Goal: Task Accomplishment & Management: Manage account settings

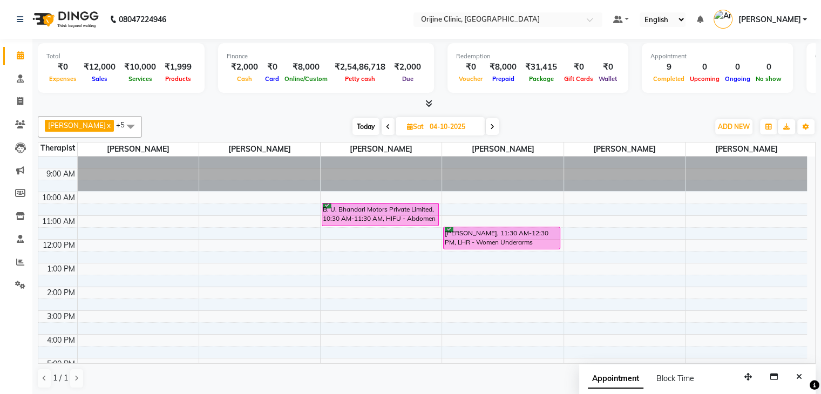
scroll to position [35, 0]
click at [389, 126] on icon at bounding box center [388, 127] width 4 height 6
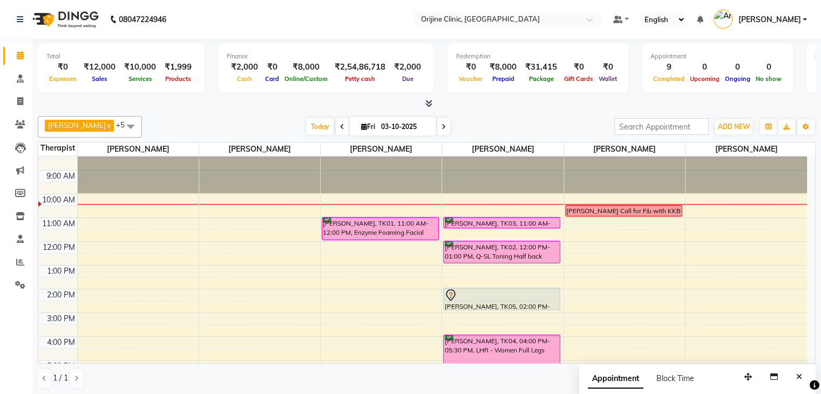
scroll to position [32, 0]
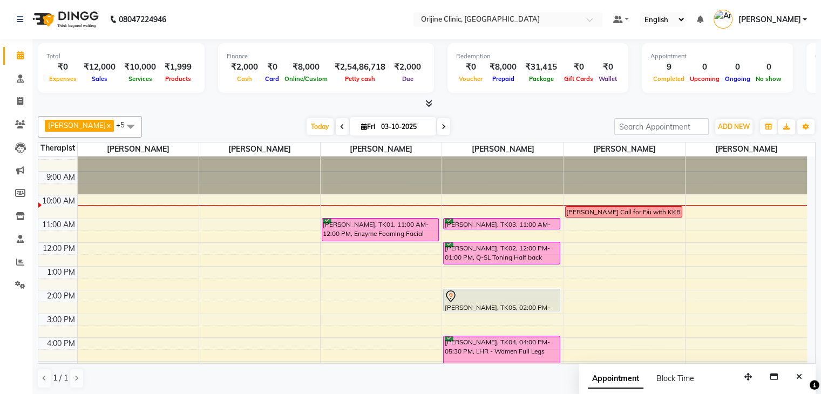
click at [442, 125] on icon at bounding box center [444, 127] width 4 height 6
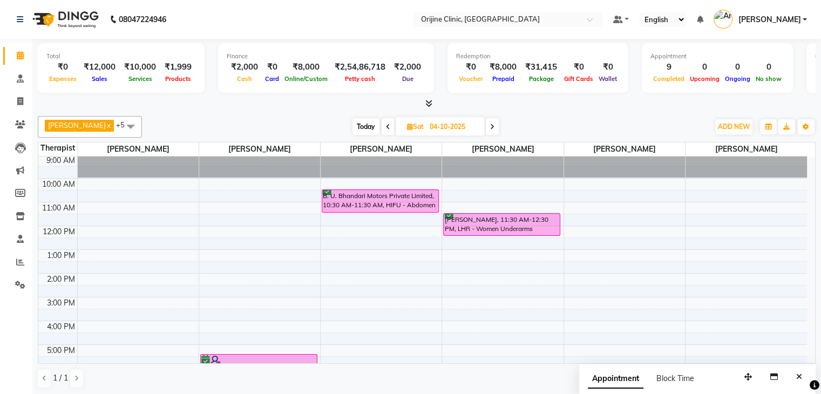
scroll to position [50, 0]
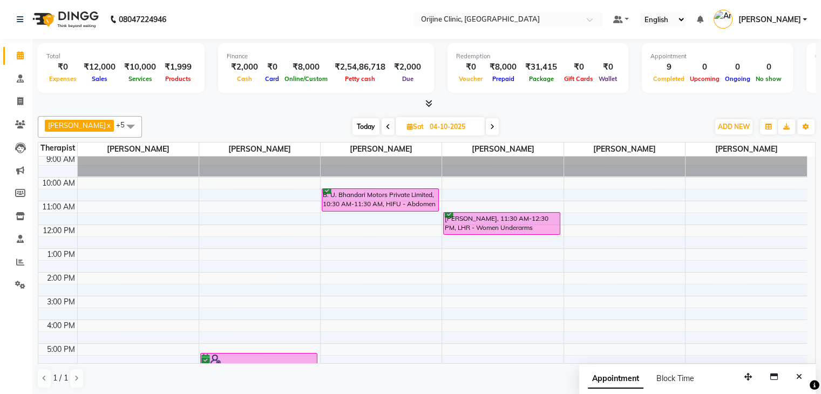
click at [387, 125] on icon at bounding box center [388, 127] width 4 height 6
type input "03-10-2025"
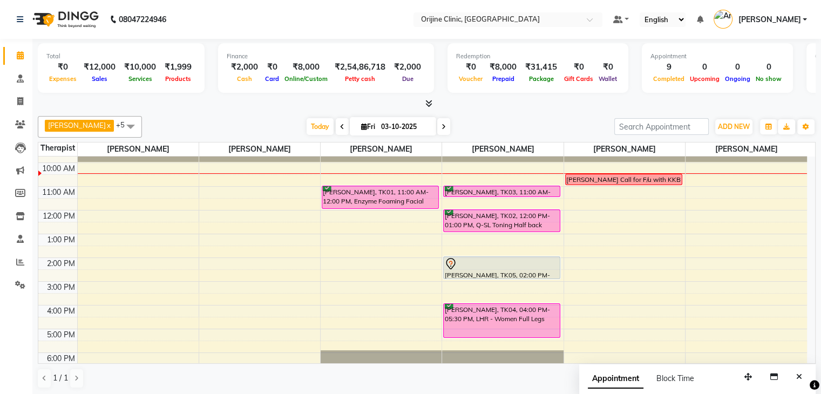
scroll to position [31, 0]
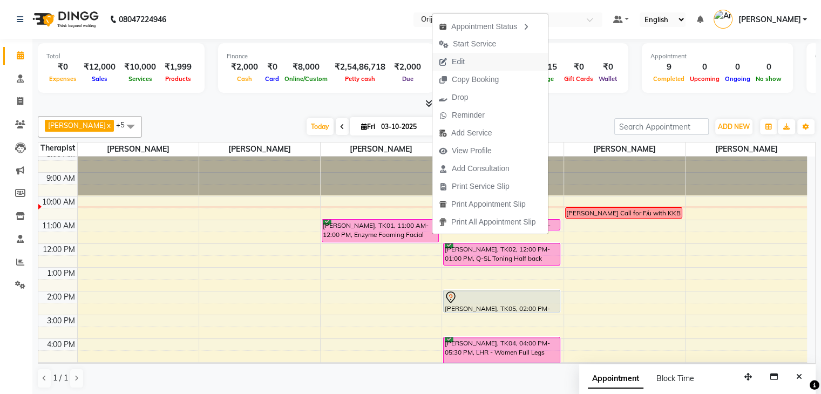
click at [475, 63] on button "Edit" at bounding box center [490, 62] width 116 height 18
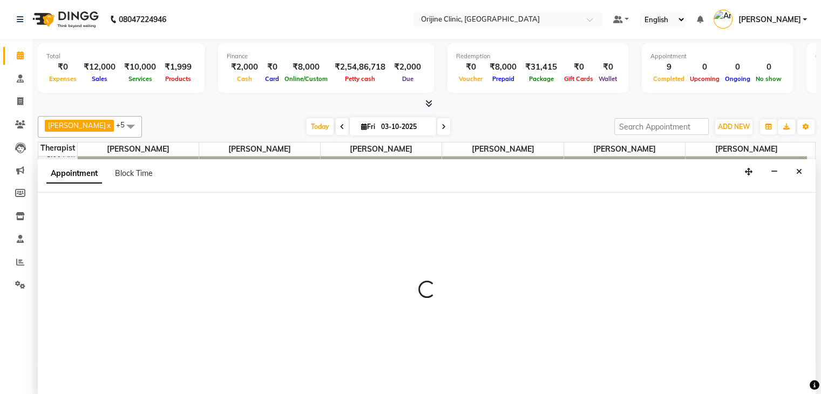
scroll to position [1, 0]
select select "tentative"
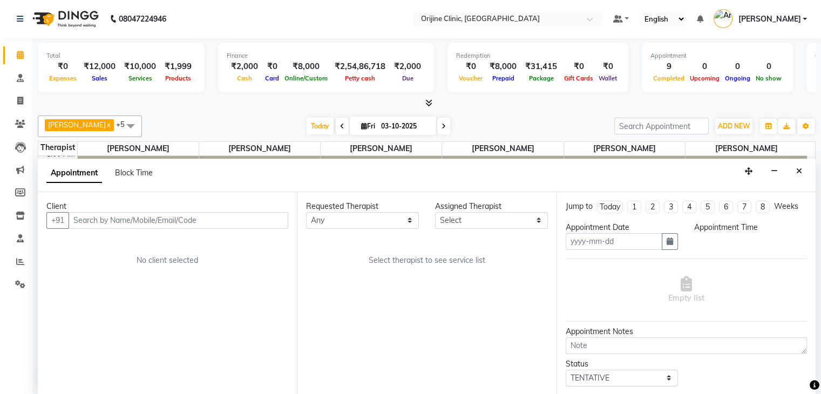
type input "03-10-2025"
select select "confirm booking"
select select "660"
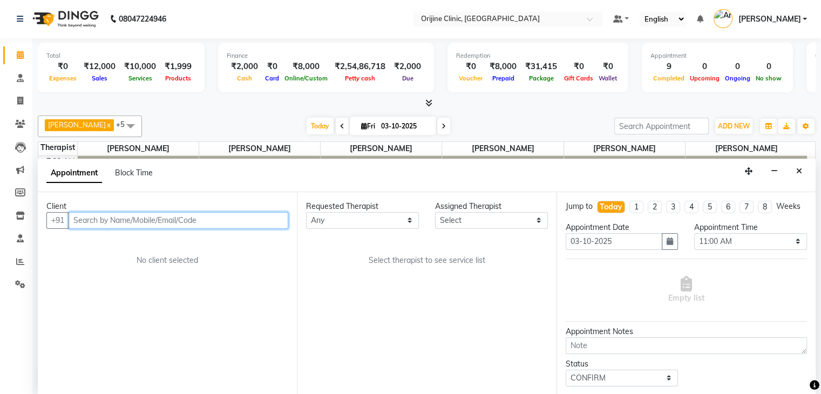
select select "10776"
select select "1132"
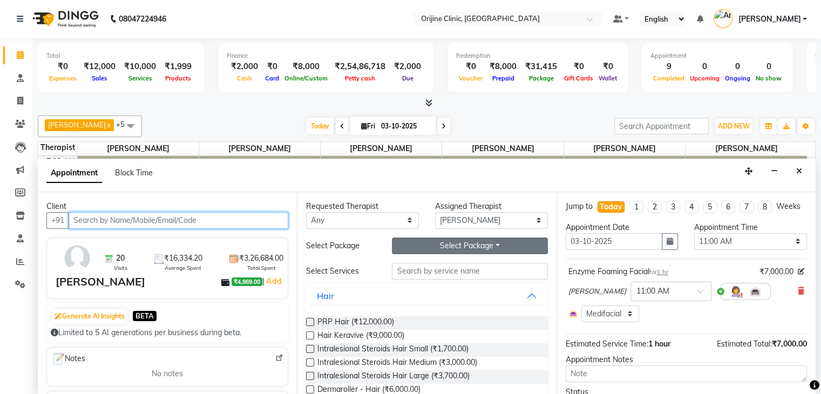
scroll to position [71, 0]
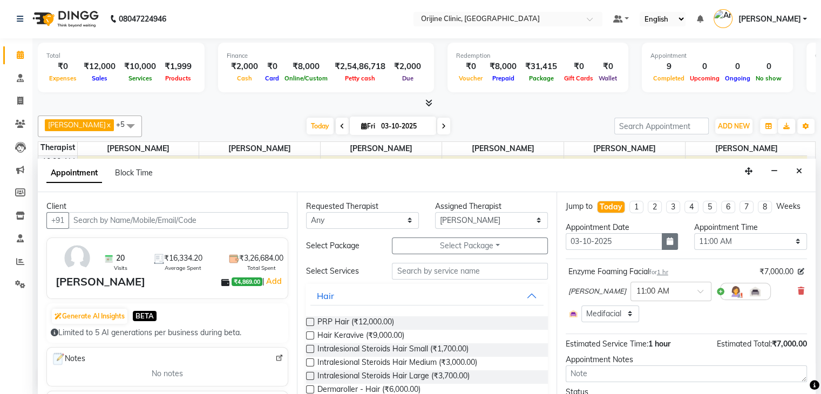
click at [667, 245] on icon "button" at bounding box center [670, 241] width 6 height 8
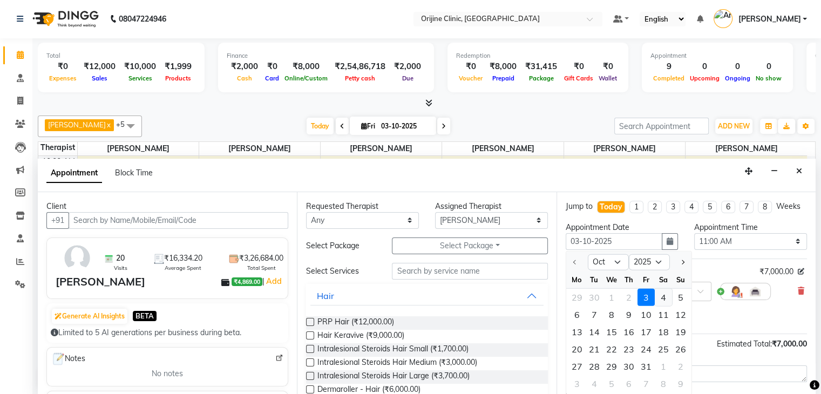
click at [664, 306] on div "4" at bounding box center [663, 297] width 17 height 17
type input "04-10-2025"
select select "660"
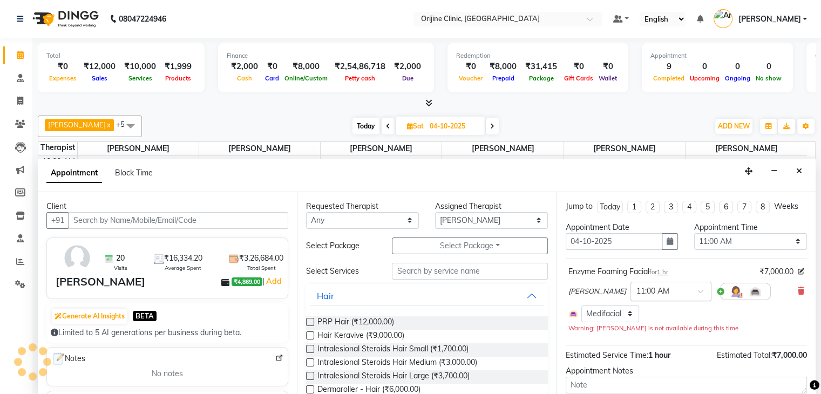
click at [697, 289] on span at bounding box center [703, 294] width 13 height 11
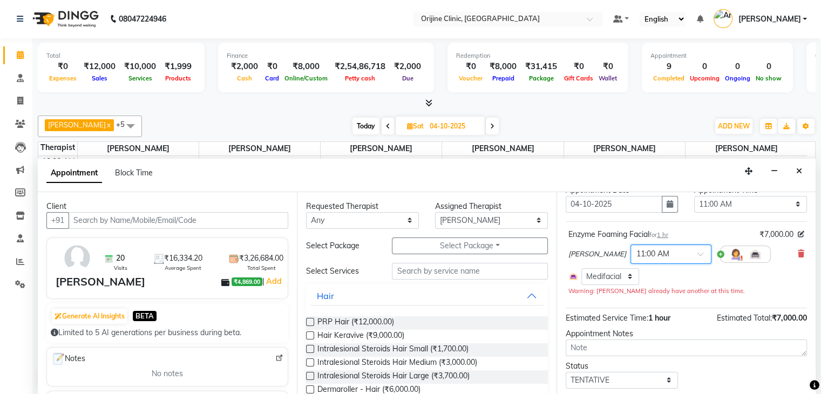
scroll to position [39, 0]
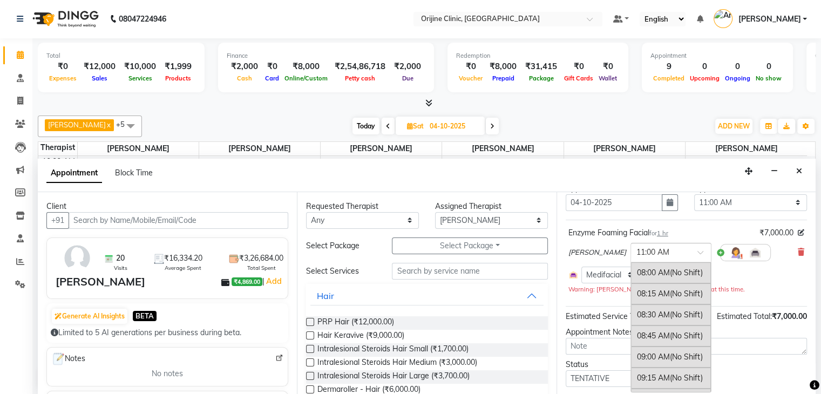
click at [697, 250] on span at bounding box center [703, 255] width 13 height 11
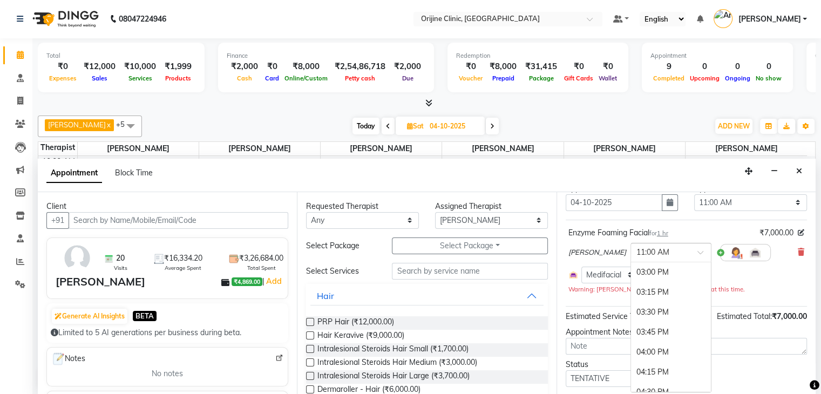
scroll to position [594, 0]
click at [652, 365] on div "04:30 PM" at bounding box center [671, 371] width 80 height 20
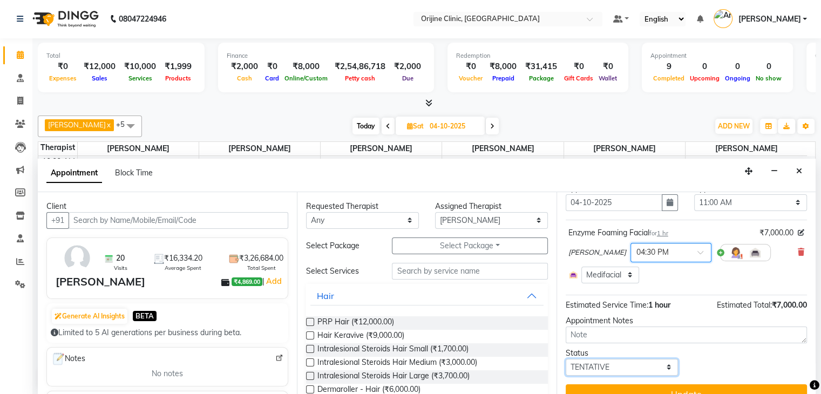
click at [667, 363] on select "Select TENTATIVE CONFIRM UPCOMING" at bounding box center [622, 367] width 113 height 17
select select "confirm booking"
click at [566, 359] on select "Select TENTATIVE CONFIRM UPCOMING" at bounding box center [622, 367] width 113 height 17
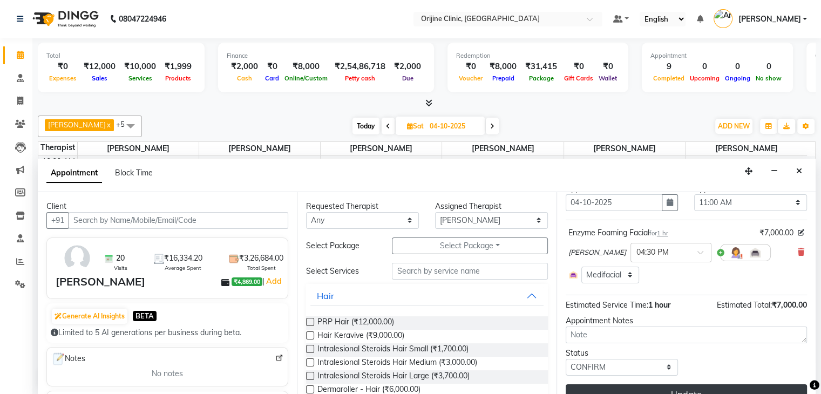
click at [668, 386] on button "Update" at bounding box center [686, 393] width 241 height 19
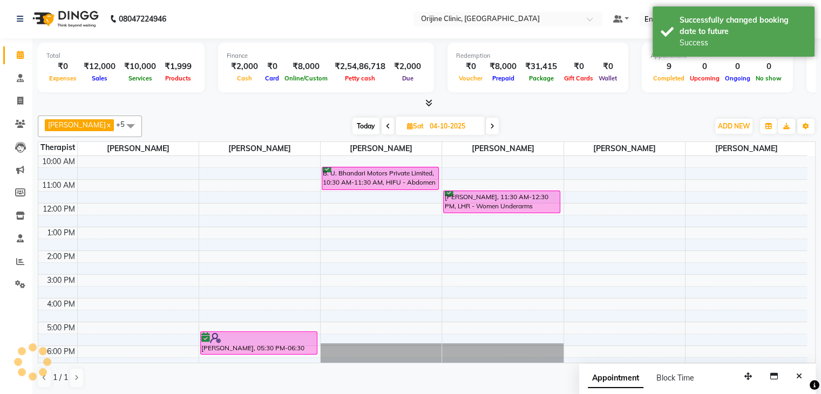
scroll to position [0, 0]
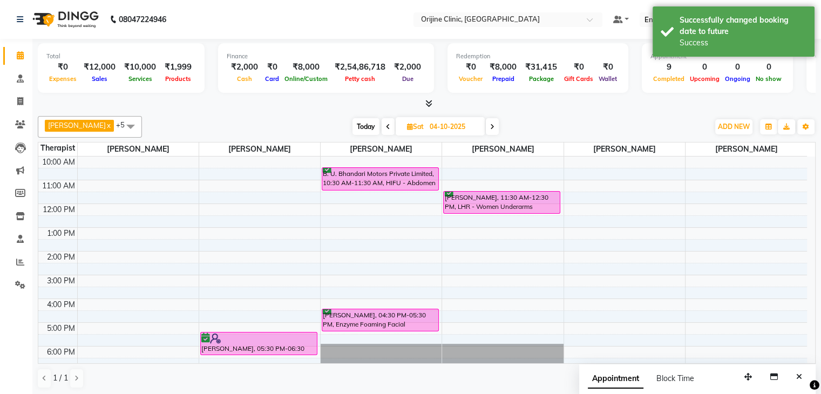
click at [389, 127] on icon at bounding box center [388, 127] width 4 height 6
type input "03-10-2025"
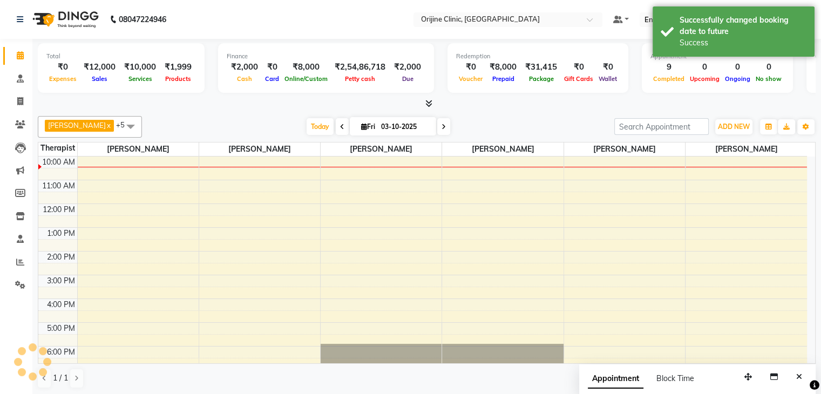
scroll to position [71, 0]
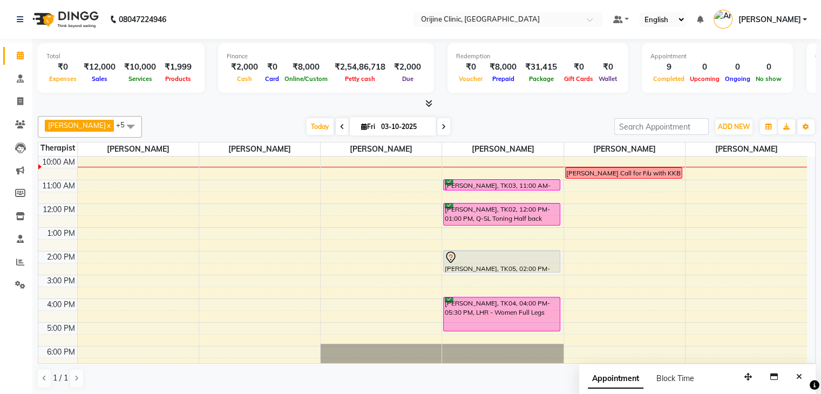
click at [364, 123] on icon at bounding box center [364, 126] width 6 height 7
select select "10"
select select "2025"
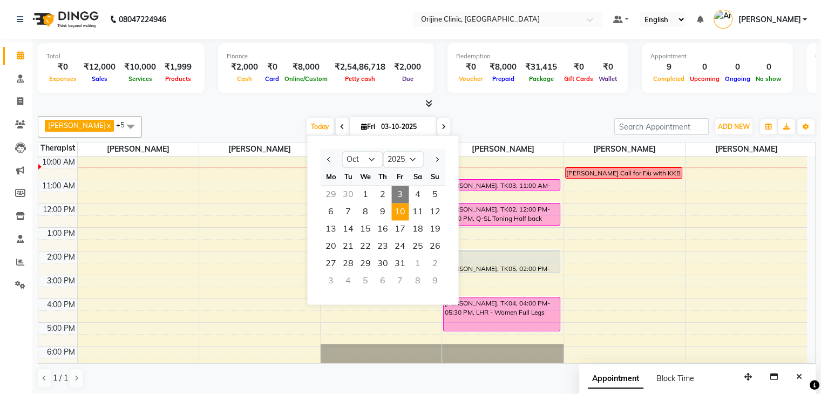
click at [397, 209] on span "10" at bounding box center [399, 211] width 17 height 17
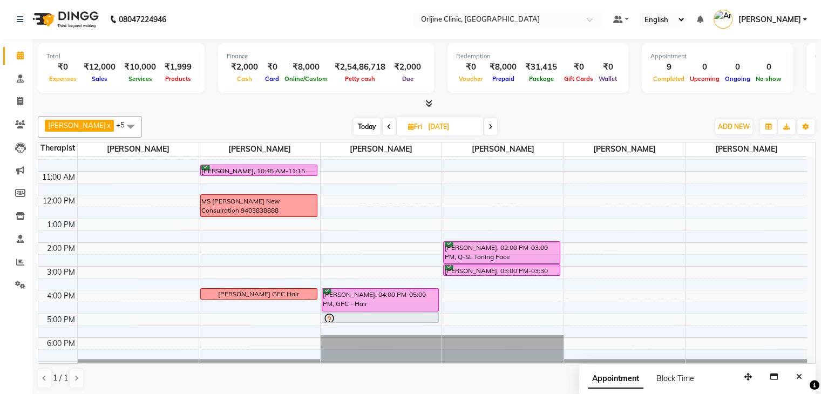
scroll to position [91, 0]
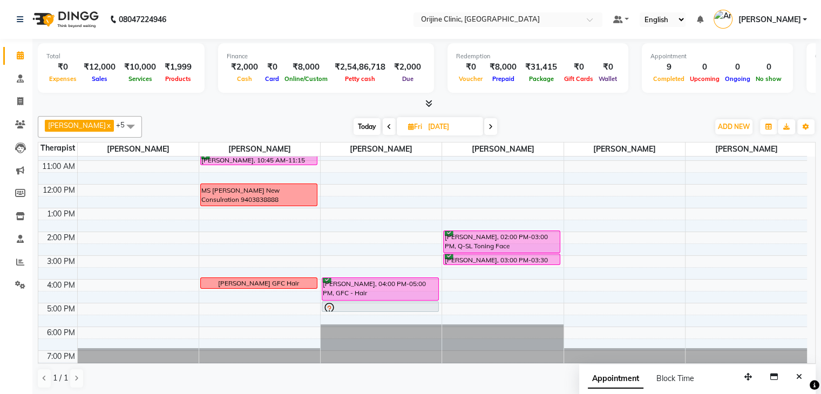
click at [375, 124] on span "Today" at bounding box center [367, 126] width 27 height 17
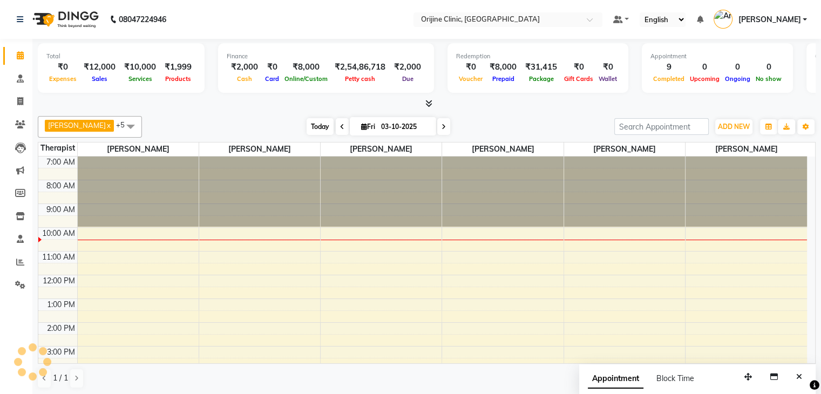
scroll to position [71, 0]
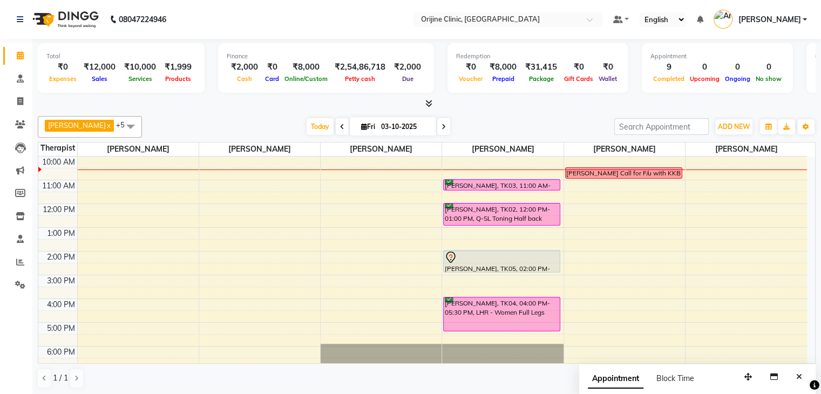
click at [444, 127] on icon at bounding box center [444, 127] width 4 height 6
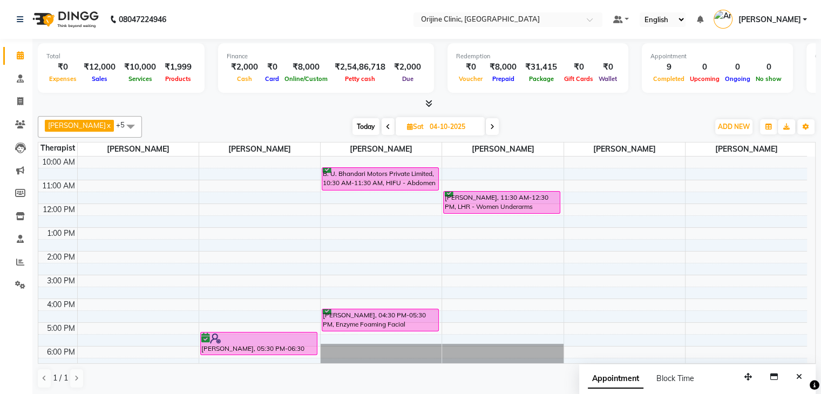
click at [495, 127] on span at bounding box center [492, 126] width 13 height 17
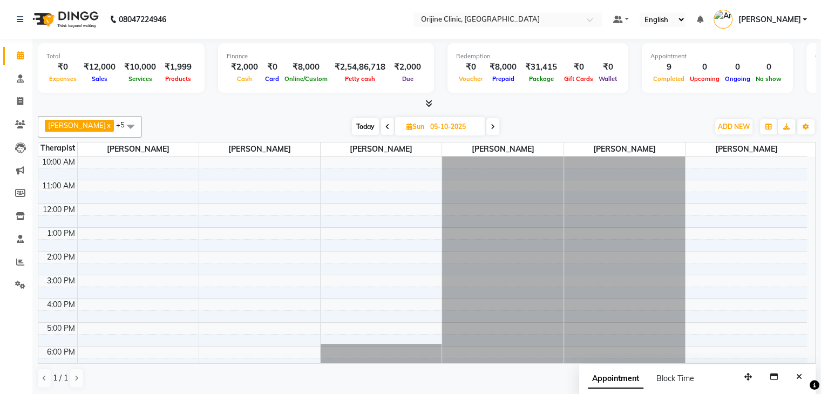
click at [493, 125] on icon at bounding box center [493, 127] width 4 height 6
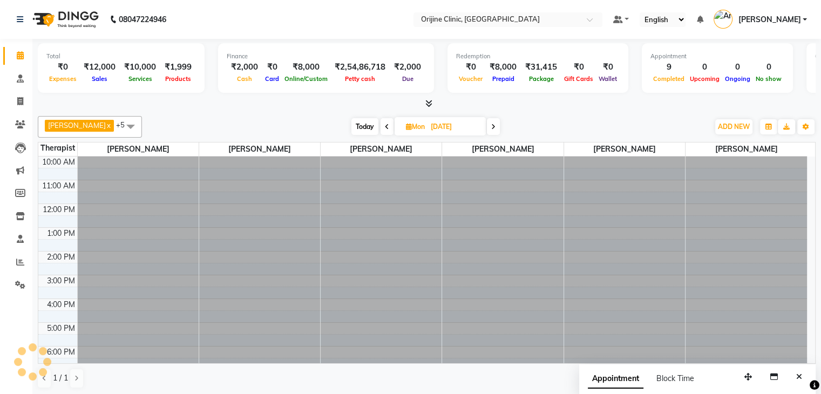
scroll to position [0, 0]
click at [493, 125] on icon at bounding box center [493, 127] width 4 height 6
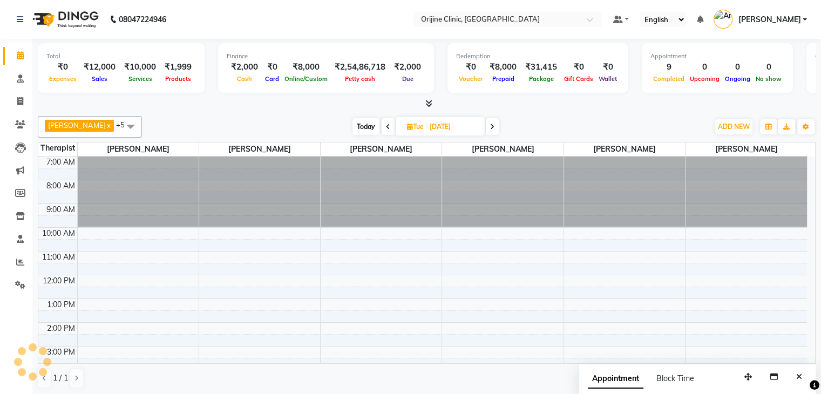
scroll to position [71, 0]
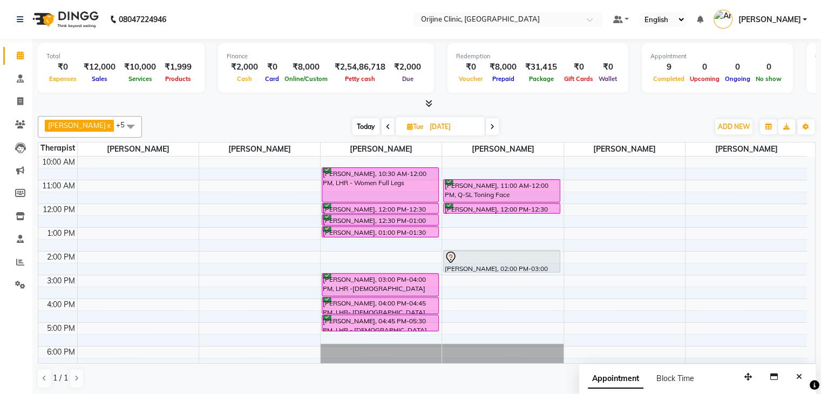
click at [493, 125] on icon at bounding box center [492, 127] width 4 height 6
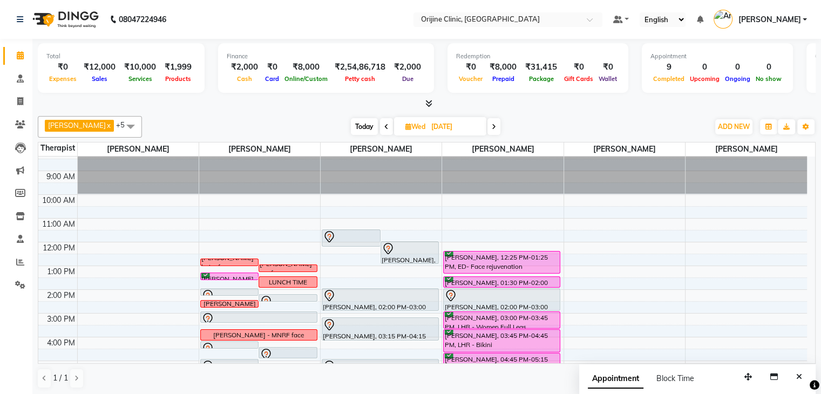
scroll to position [32, 0]
click at [495, 125] on icon at bounding box center [494, 127] width 4 height 6
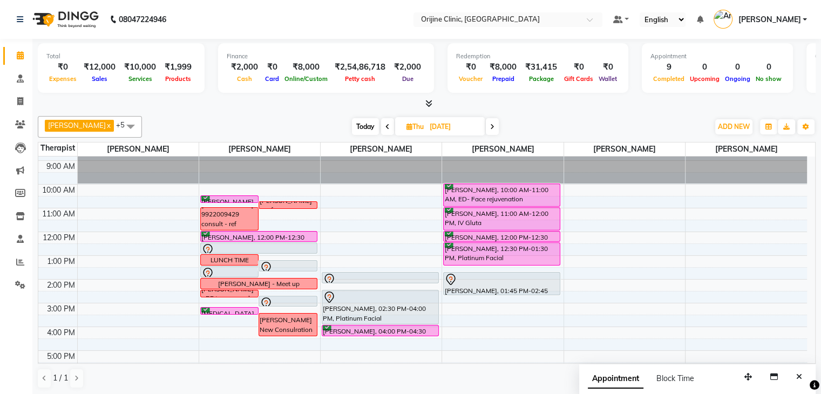
scroll to position [37, 0]
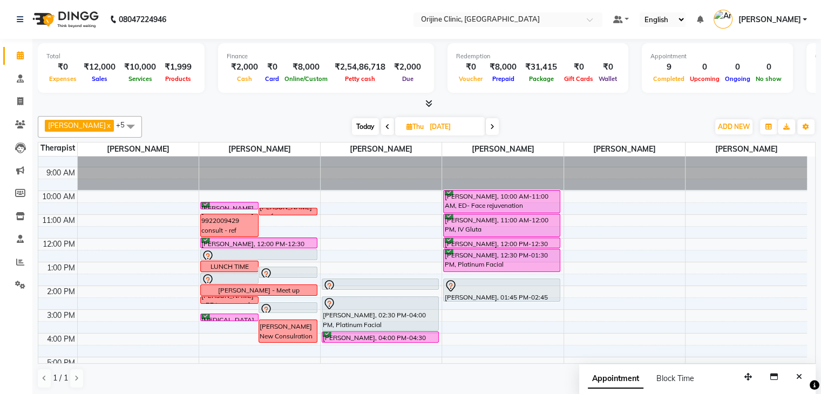
click at [384, 126] on span at bounding box center [387, 126] width 13 height 17
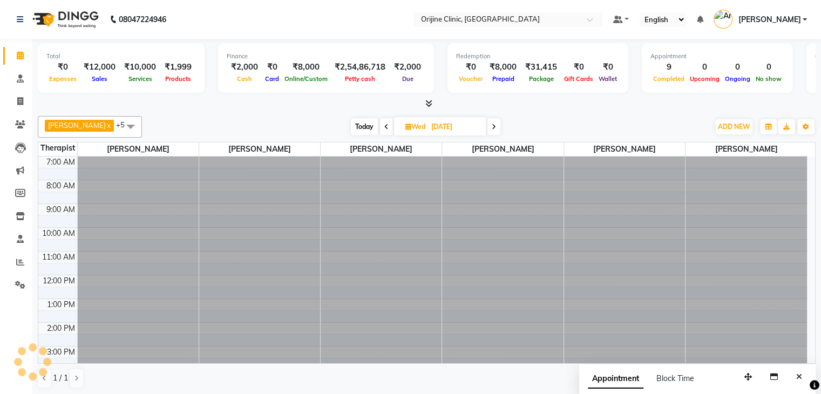
scroll to position [71, 0]
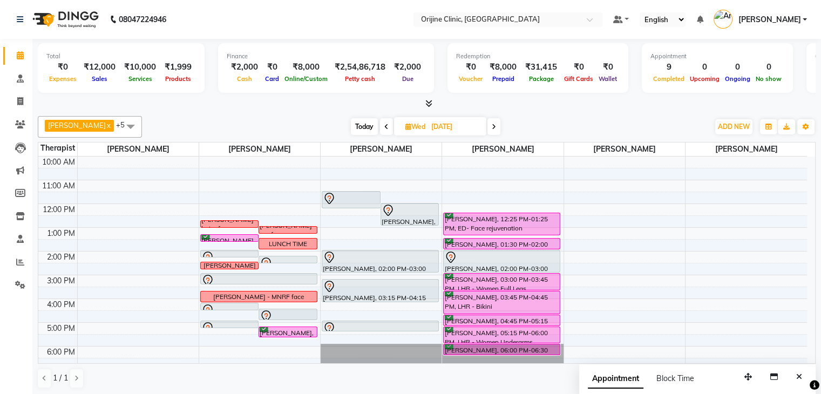
click at [384, 126] on icon at bounding box center [386, 127] width 4 height 6
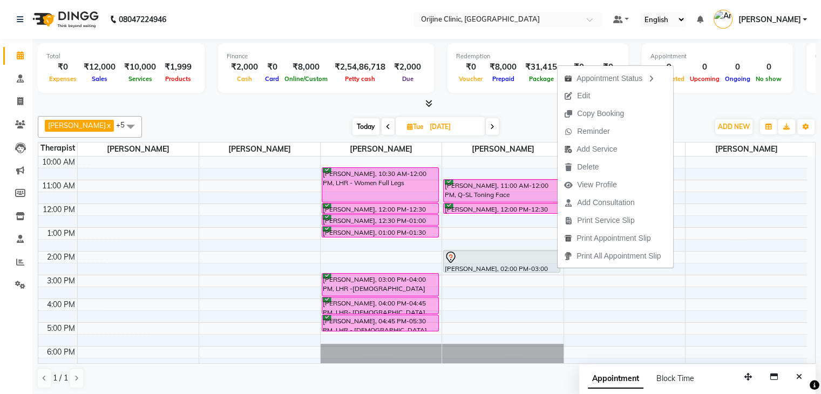
click at [509, 104] on div at bounding box center [427, 103] width 778 height 11
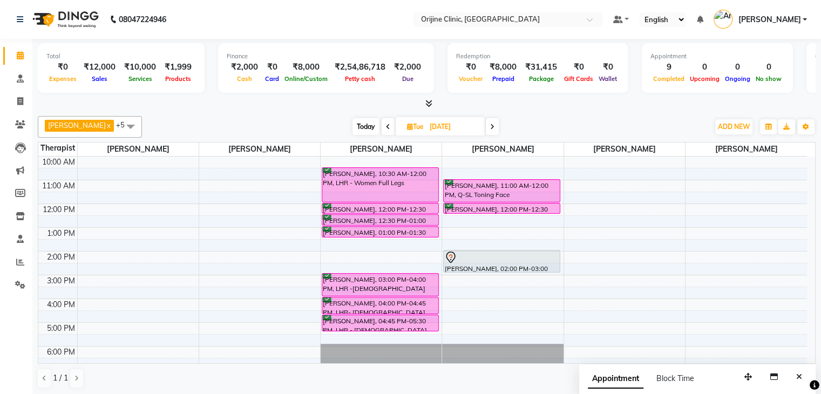
click at [492, 121] on span at bounding box center [492, 126] width 13 height 17
type input "08-10-2025"
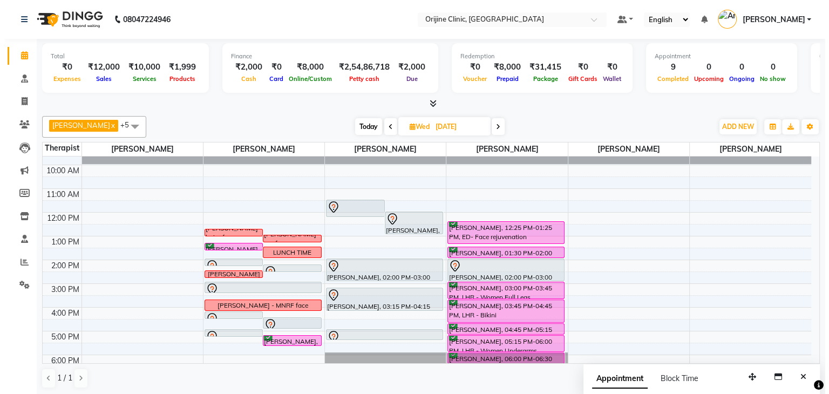
scroll to position [98, 0]
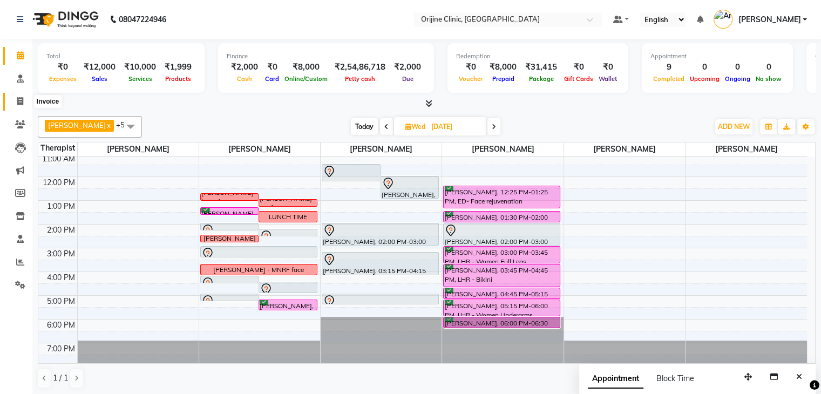
click at [19, 104] on icon at bounding box center [20, 101] width 6 height 8
select select "702"
select select "service"
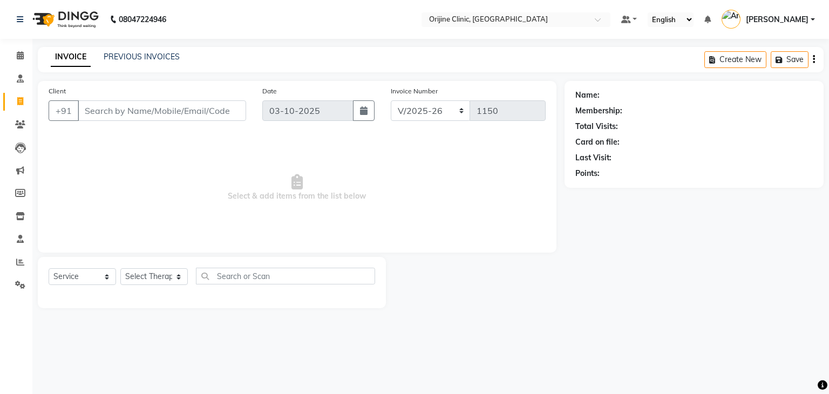
click at [161, 106] on input "Client" at bounding box center [162, 110] width 168 height 21
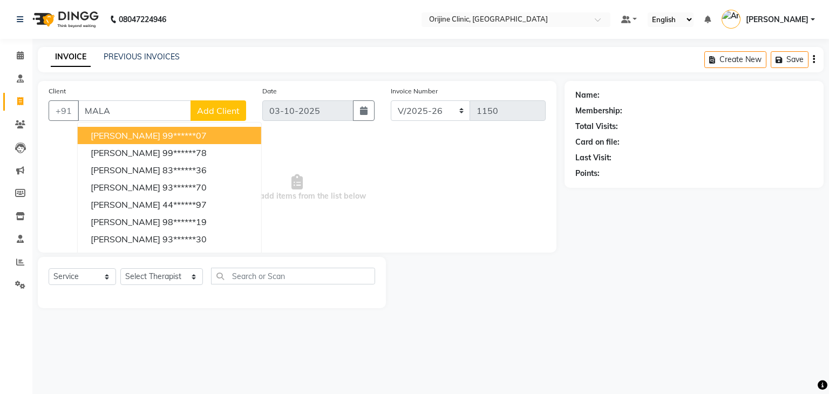
click at [162, 134] on ngb-highlight "99******07" at bounding box center [184, 135] width 44 height 11
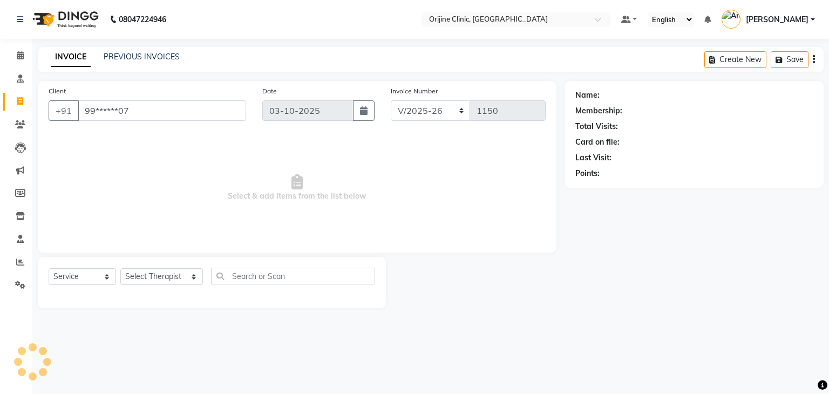
type input "99******07"
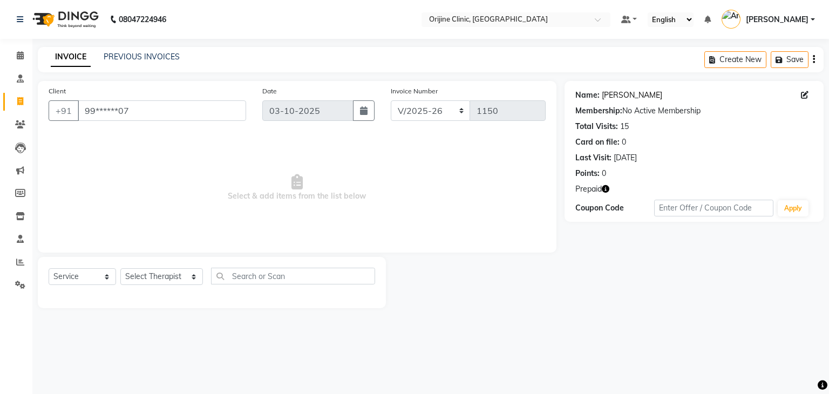
click at [638, 93] on link "Mala Sherlekar" at bounding box center [632, 95] width 60 height 11
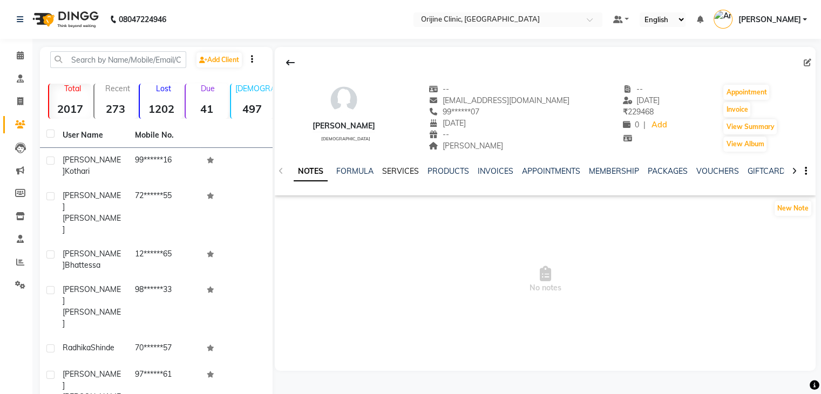
click at [402, 168] on link "SERVICES" at bounding box center [400, 171] width 37 height 10
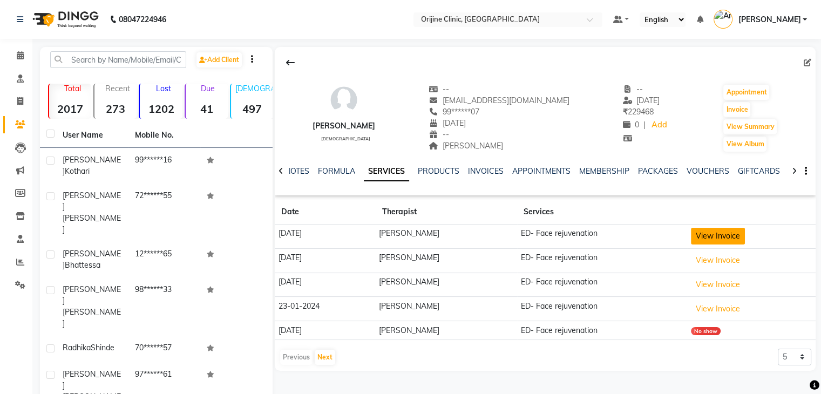
click at [703, 234] on button "View Invoice" at bounding box center [718, 236] width 54 height 17
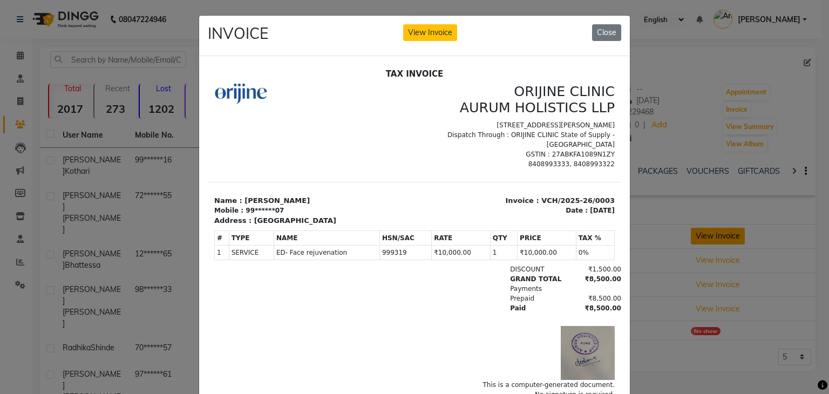
click at [703, 234] on ngb-modal-window "INVOICE View Invoice Close" at bounding box center [414, 197] width 829 height 394
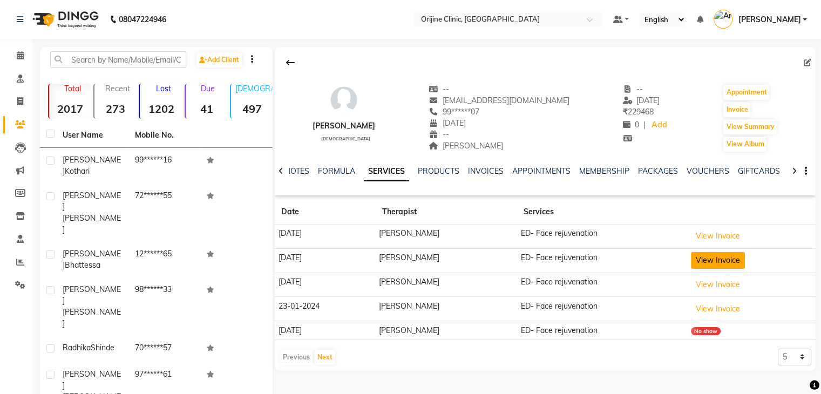
click at [725, 259] on button "View Invoice" at bounding box center [718, 260] width 54 height 17
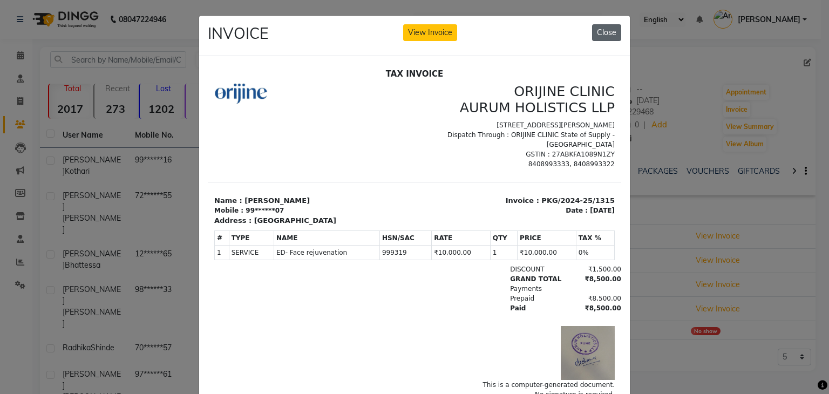
click at [601, 33] on button "Close" at bounding box center [606, 32] width 29 height 17
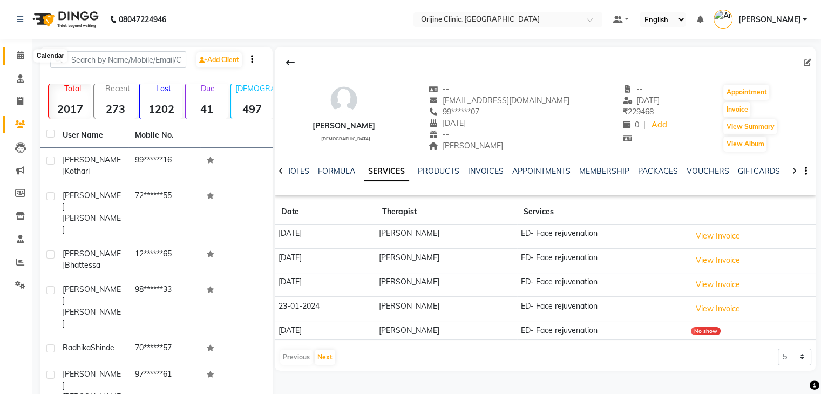
click at [17, 57] on icon at bounding box center [20, 55] width 7 height 8
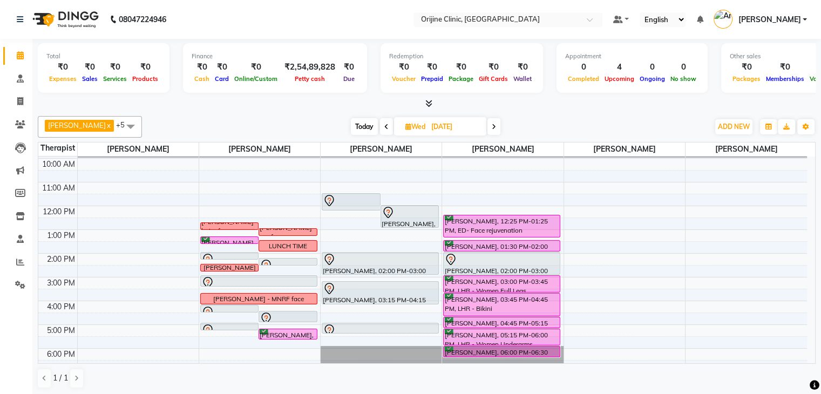
scroll to position [97, 0]
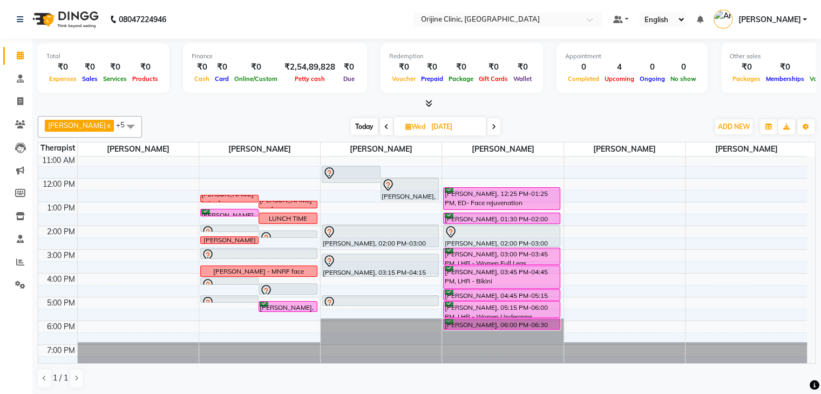
click at [494, 128] on icon at bounding box center [494, 127] width 4 height 6
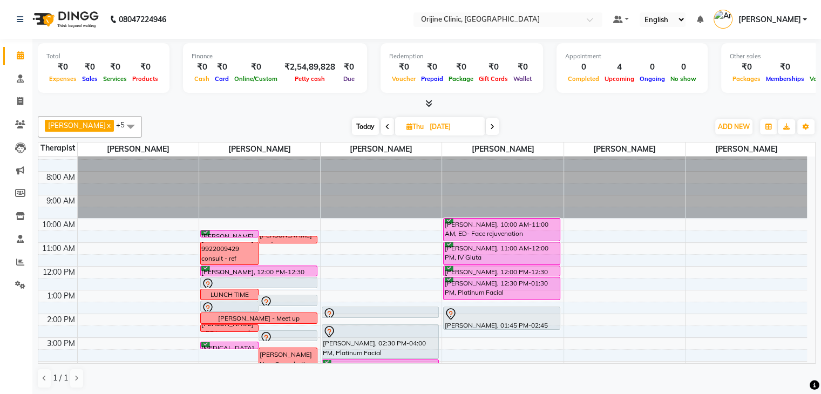
scroll to position [5, 0]
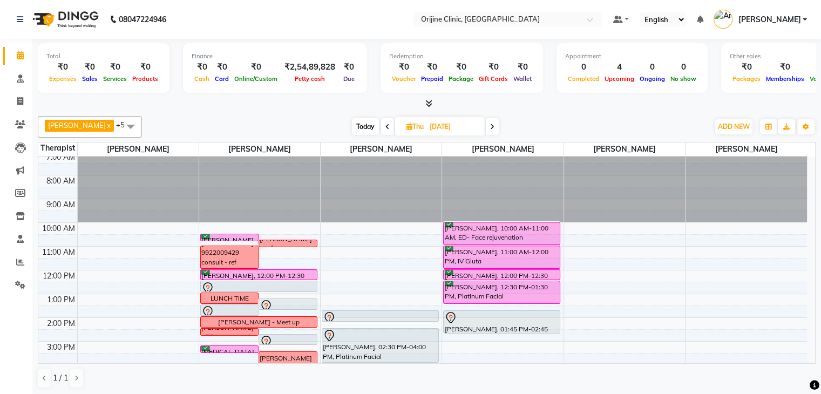
click at [386, 126] on icon at bounding box center [387, 127] width 4 height 6
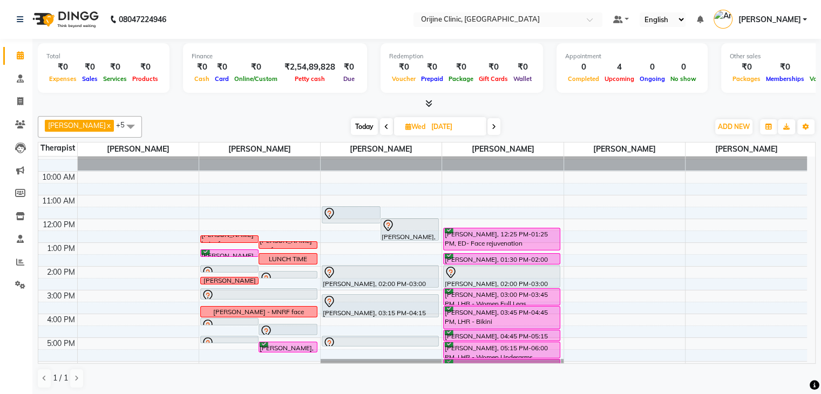
scroll to position [51, 0]
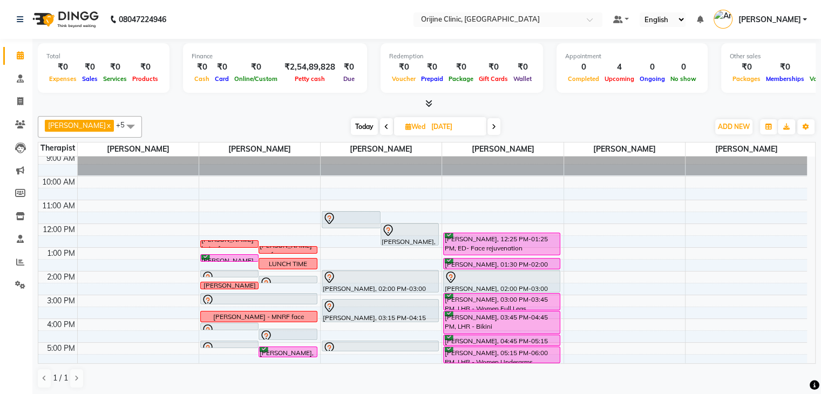
click at [495, 126] on icon at bounding box center [494, 127] width 4 height 6
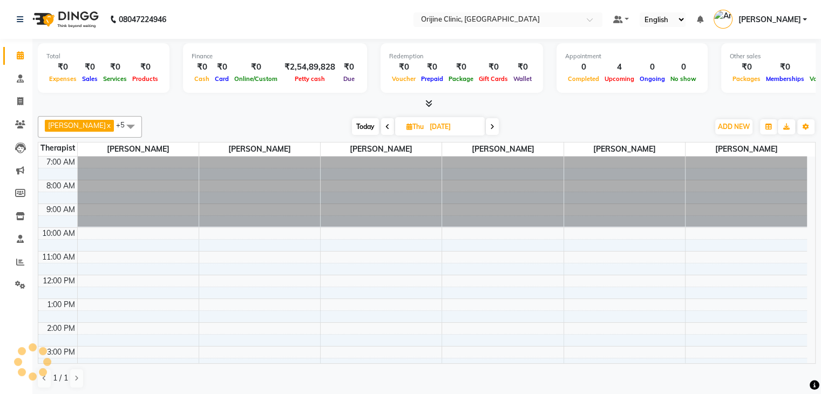
scroll to position [71, 0]
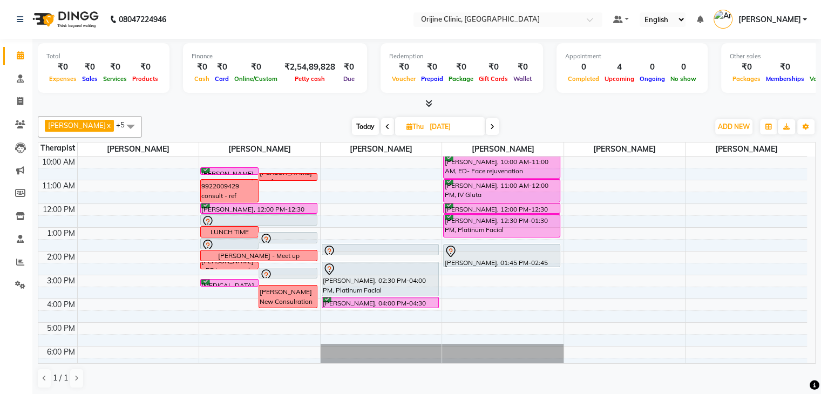
click at [491, 127] on icon at bounding box center [492, 127] width 4 height 6
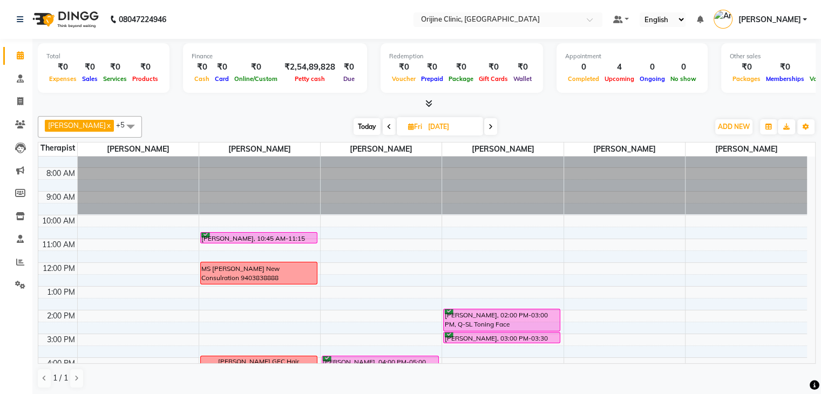
scroll to position [0, 0]
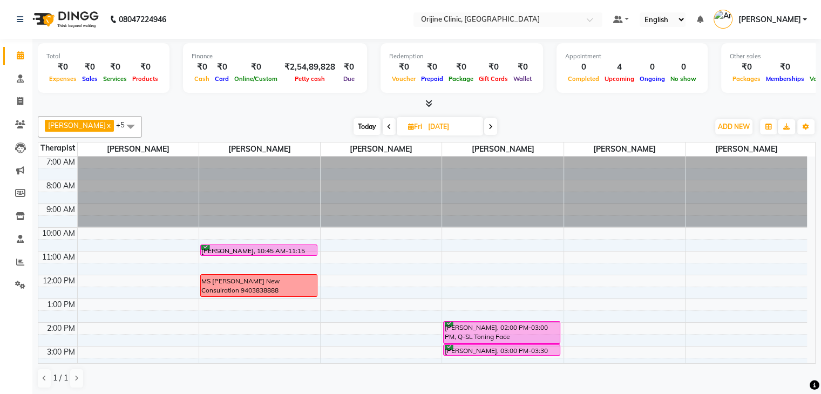
click at [387, 125] on icon at bounding box center [389, 127] width 4 height 6
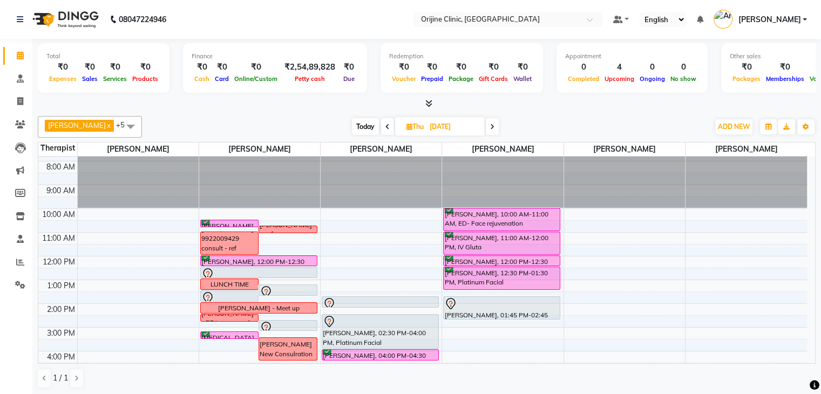
scroll to position [17, 0]
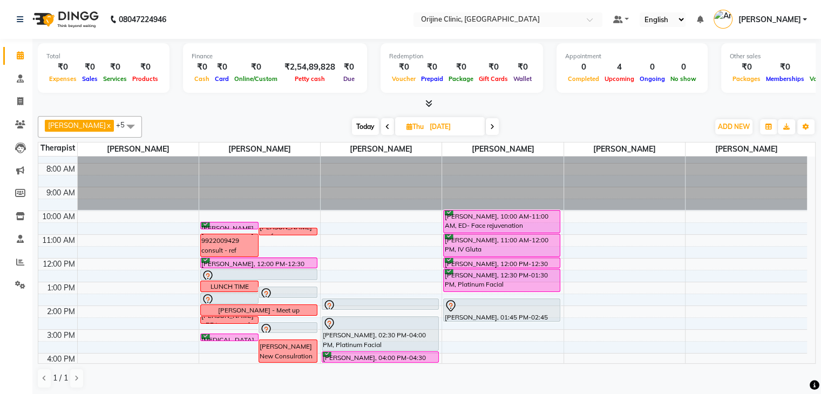
click at [494, 124] on icon at bounding box center [492, 127] width 4 height 6
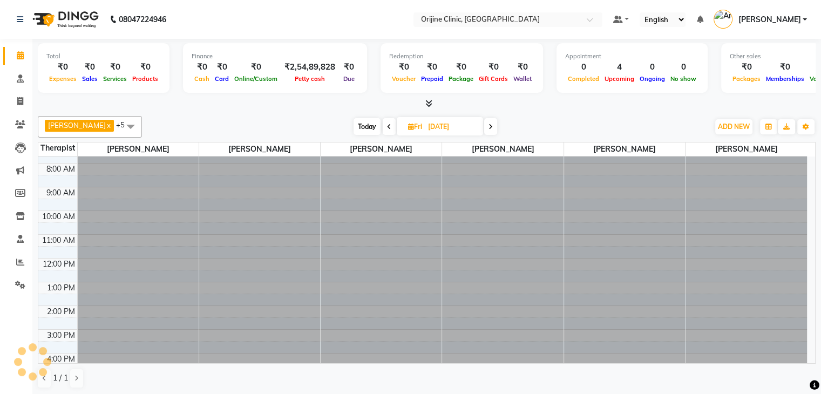
scroll to position [0, 0]
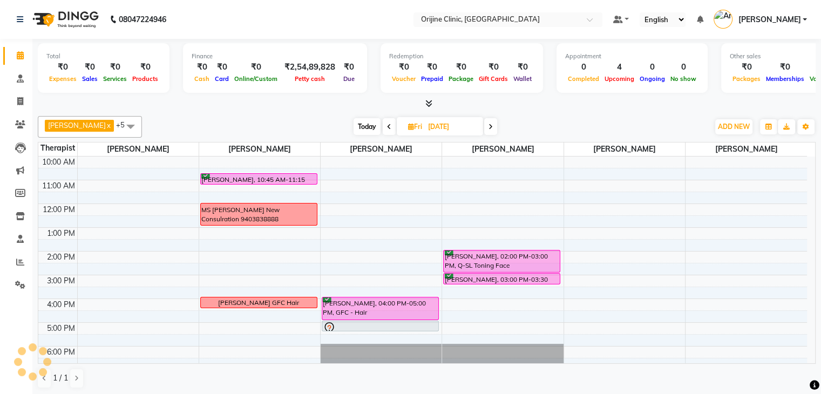
click at [387, 126] on icon at bounding box center [389, 127] width 4 height 6
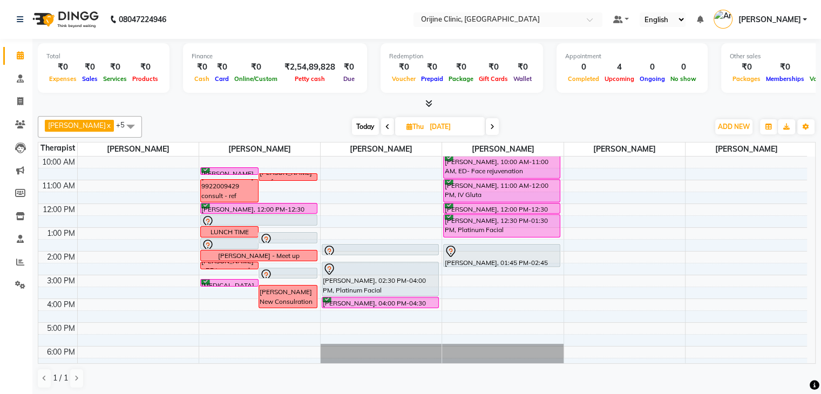
click at [387, 126] on icon at bounding box center [387, 127] width 4 height 6
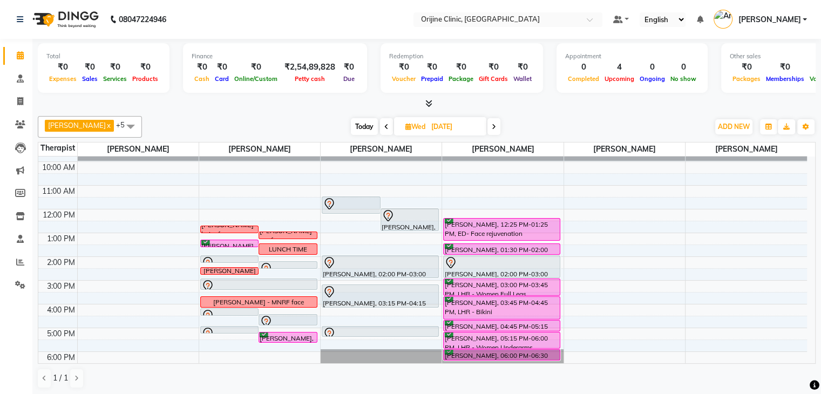
scroll to position [49, 0]
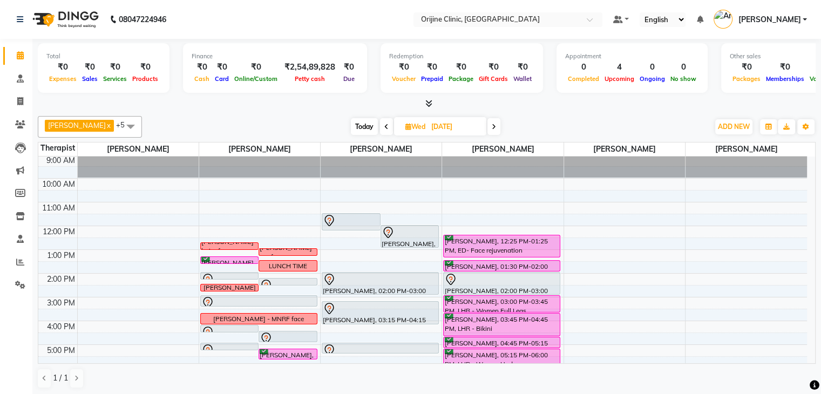
click at [363, 130] on span "Today" at bounding box center [364, 126] width 27 height 17
type input "03-10-2025"
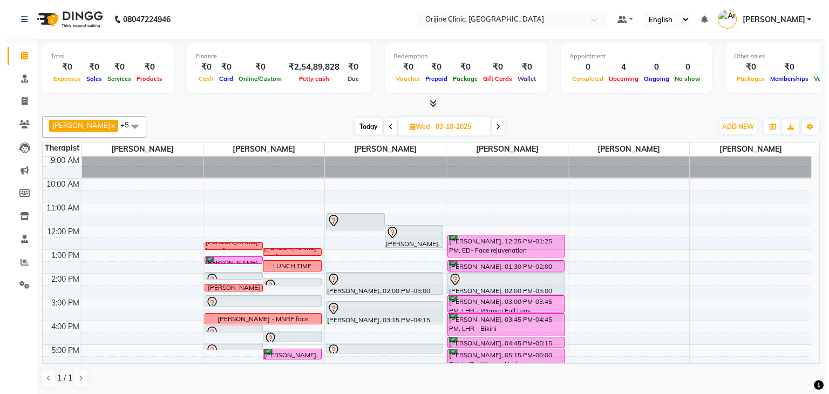
scroll to position [71, 0]
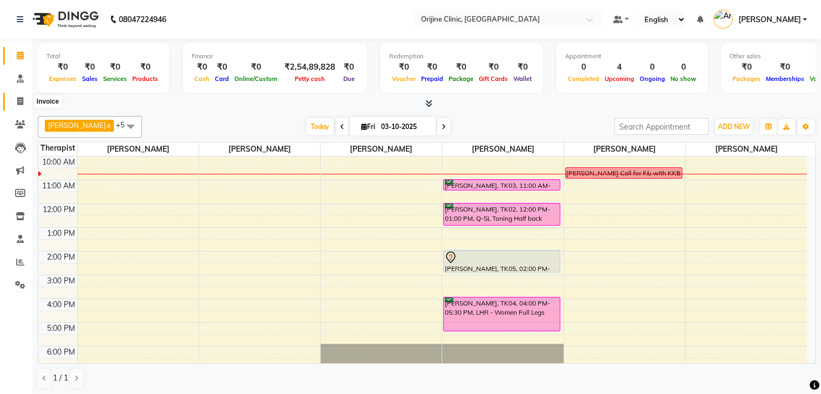
click at [21, 102] on icon at bounding box center [20, 101] width 6 height 8
select select "service"
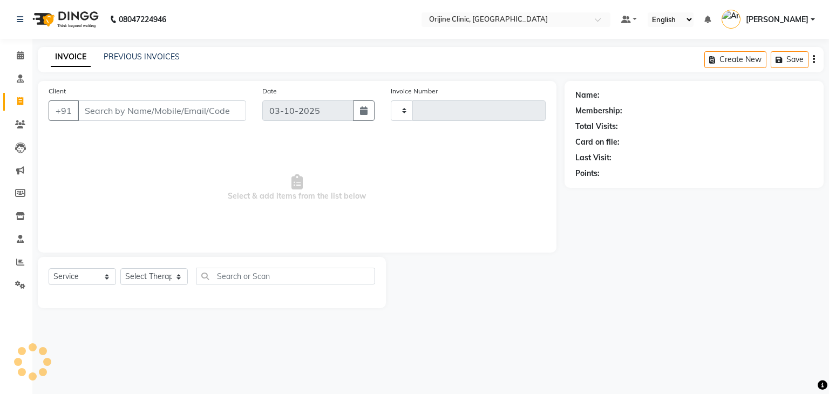
type input "1150"
select select "702"
click at [209, 110] on input "Client" at bounding box center [162, 110] width 168 height 21
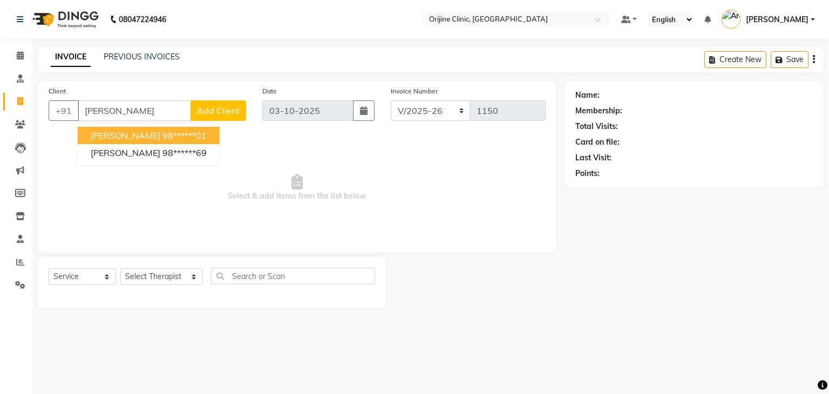
click at [199, 130] on ngb-highlight "98******01" at bounding box center [184, 135] width 44 height 11
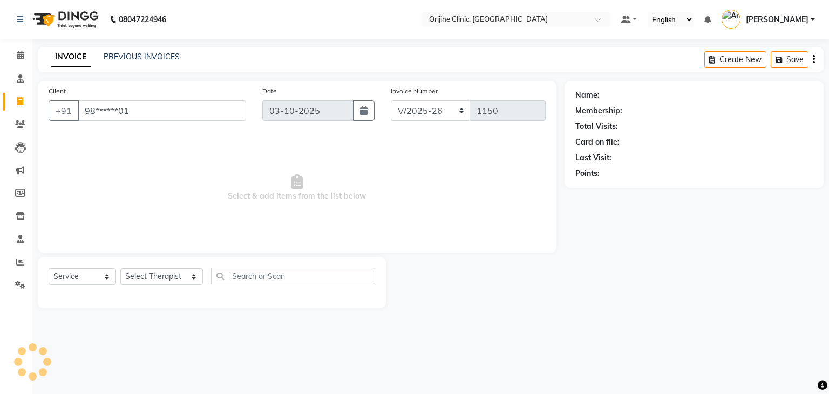
type input "98******01"
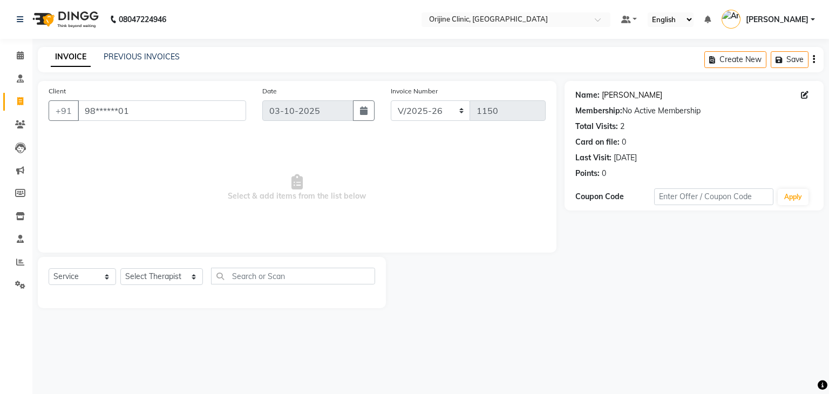
click at [649, 91] on link "[PERSON_NAME]" at bounding box center [632, 95] width 60 height 11
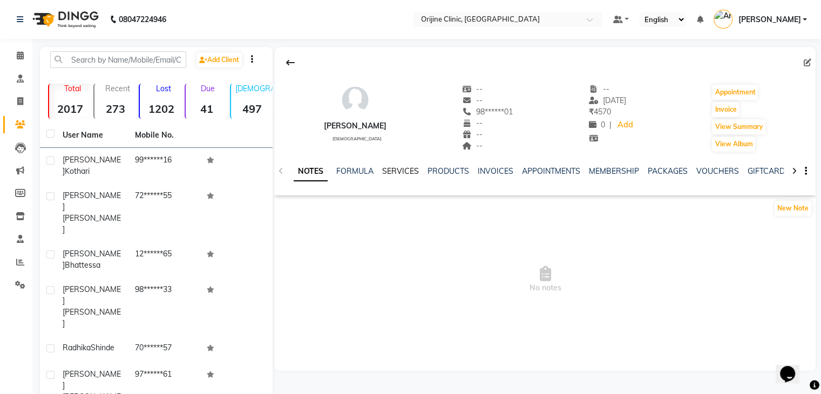
click at [398, 169] on link "SERVICES" at bounding box center [400, 171] width 37 height 10
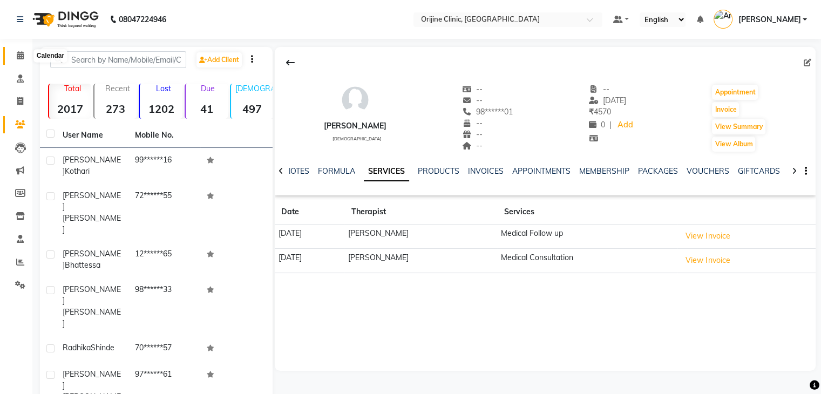
click at [19, 56] on icon at bounding box center [20, 55] width 7 height 8
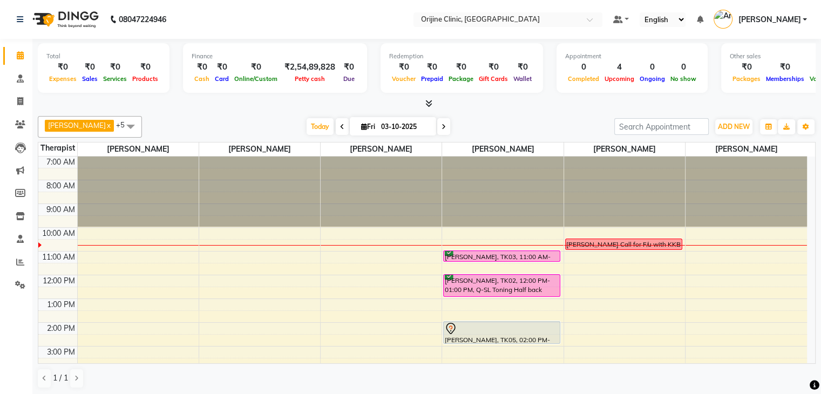
click at [361, 124] on icon at bounding box center [364, 126] width 6 height 7
select select "10"
select select "2025"
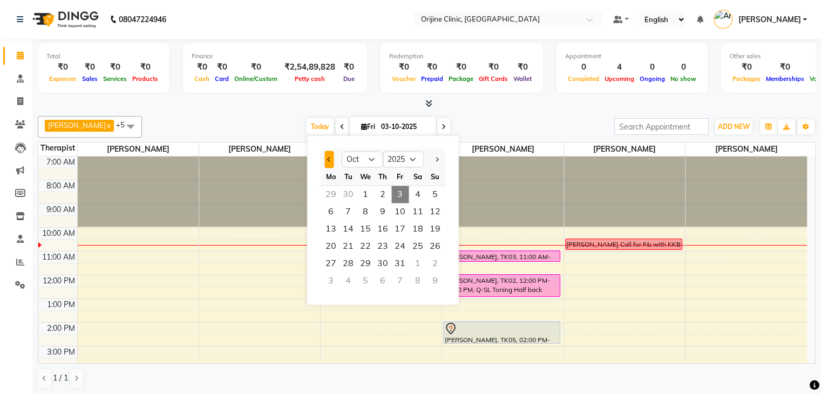
click at [330, 157] on button "Previous month" at bounding box center [328, 159] width 9 height 17
select select "8"
click at [284, 108] on div at bounding box center [427, 103] width 778 height 11
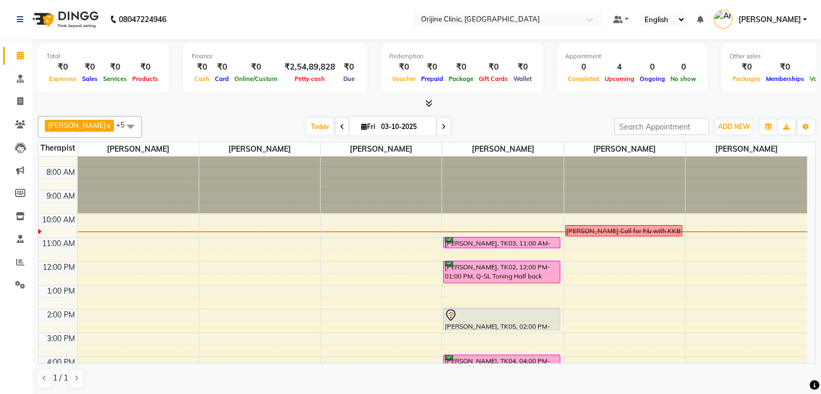
scroll to position [15, 0]
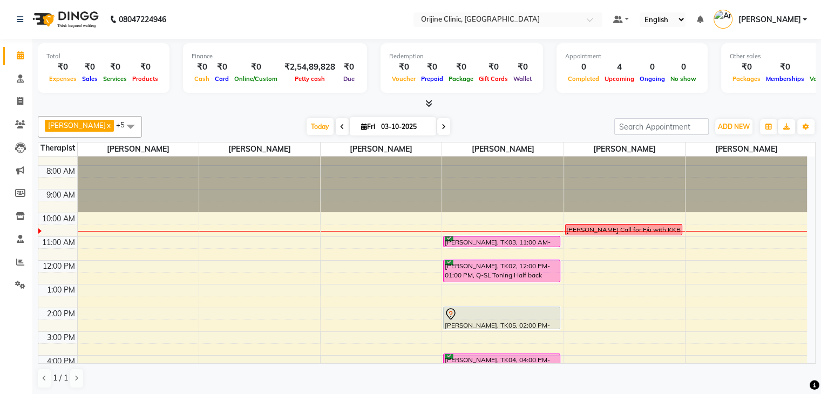
click at [447, 126] on span at bounding box center [443, 126] width 13 height 17
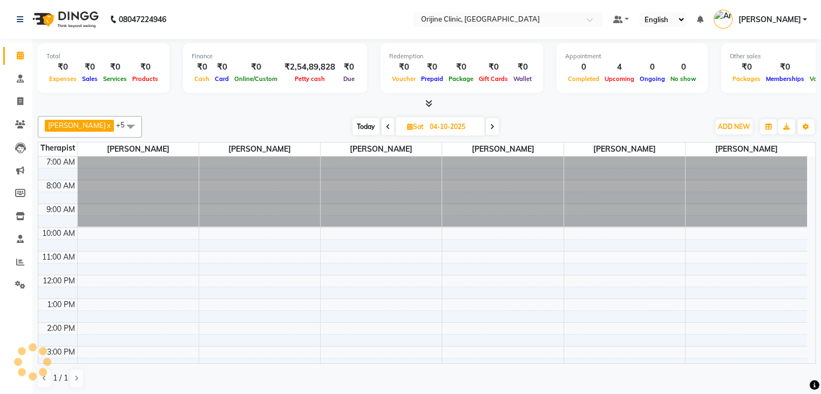
scroll to position [71, 0]
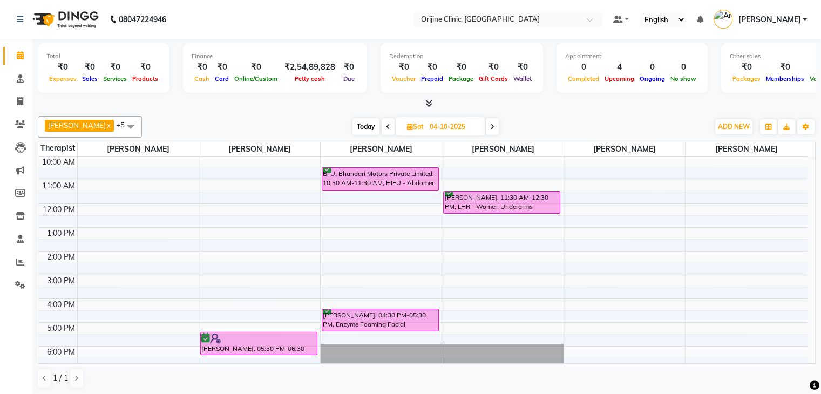
click at [383, 124] on span at bounding box center [388, 126] width 13 height 17
type input "03-10-2025"
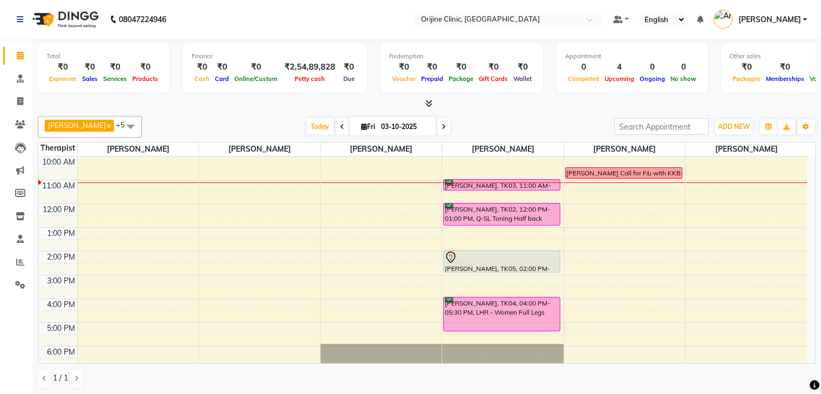
click at [512, 98] on div at bounding box center [427, 103] width 778 height 11
click at [20, 105] on icon at bounding box center [20, 101] width 6 height 8
select select "service"
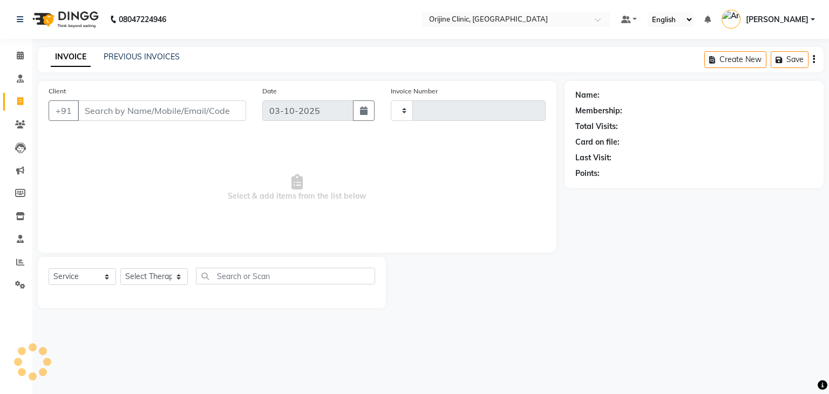
type input "1150"
select select "702"
click at [154, 109] on input "Client" at bounding box center [162, 110] width 168 height 21
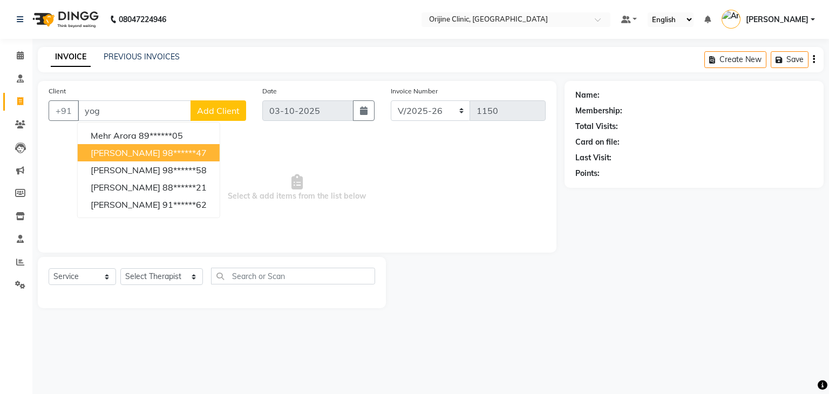
click at [130, 155] on span "Yogita Solanke" at bounding box center [126, 152] width 70 height 11
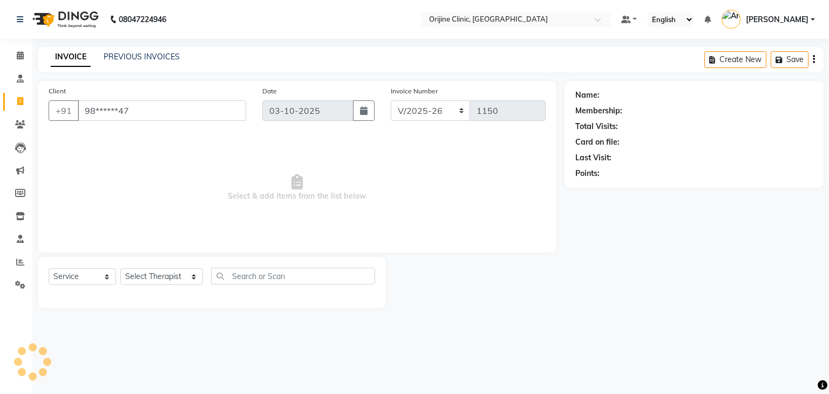
type input "98******47"
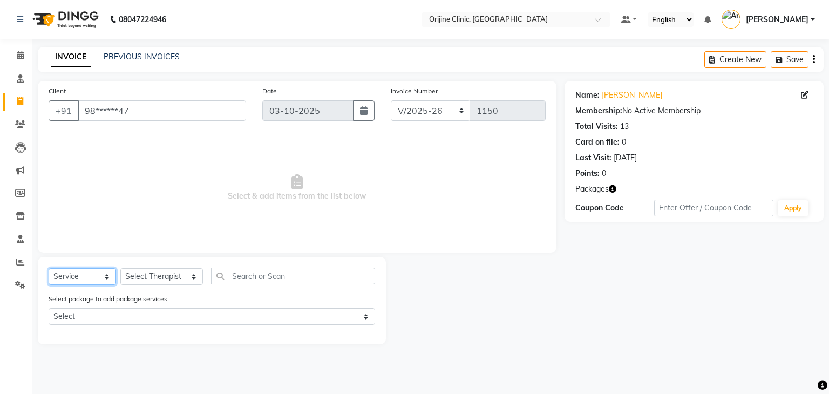
click at [104, 279] on select "Select Service Product Membership Package Voucher Prepaid Gift Card" at bounding box center [82, 276] width 67 height 17
click at [49, 269] on select "Select Service Product Membership Package Voucher Prepaid Gift Card" at bounding box center [82, 276] width 67 height 17
click at [176, 280] on select "Select Therapist Archana Gaikwad Battul Dr. Kritu Bhandari Dr. Yojana Pokarna F…" at bounding box center [161, 276] width 83 height 17
select select "10777"
click at [120, 269] on select "Select Therapist Archana Gaikwad Battul Dr. Kritu Bhandari Dr. Yojana Pokarna F…" at bounding box center [161, 276] width 83 height 17
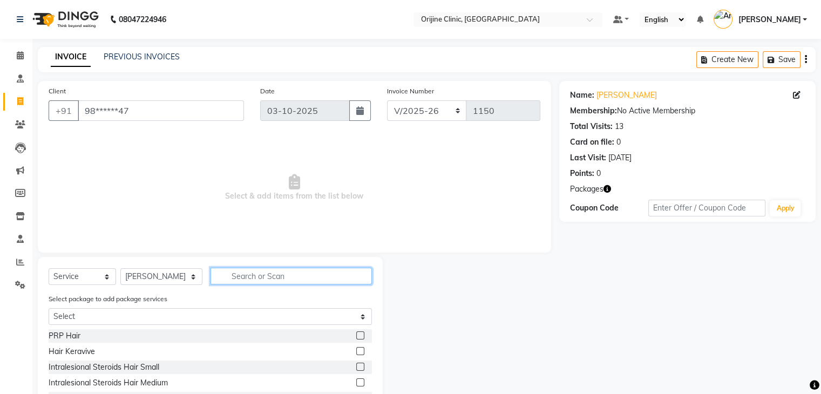
click at [234, 270] on input "text" at bounding box center [290, 276] width 161 height 17
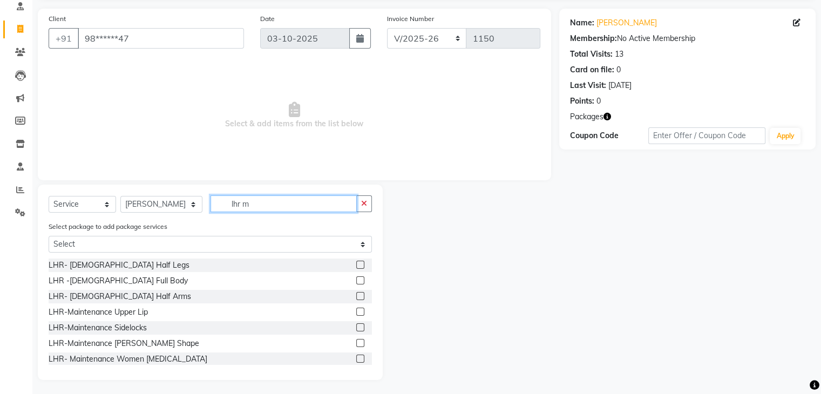
scroll to position [424, 0]
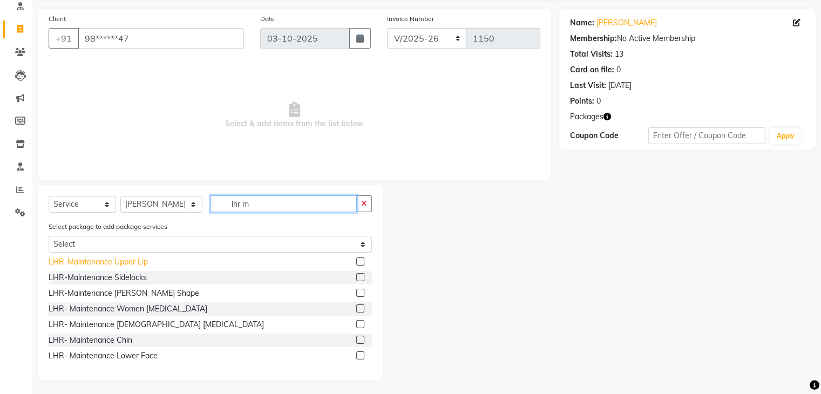
type input "lhr m"
click at [138, 262] on div "LHR-Maintenance Upper Lip" at bounding box center [98, 261] width 99 height 11
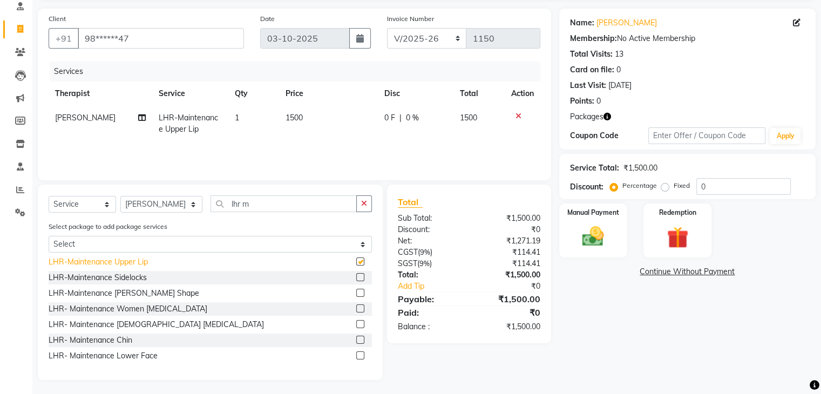
checkbox input "false"
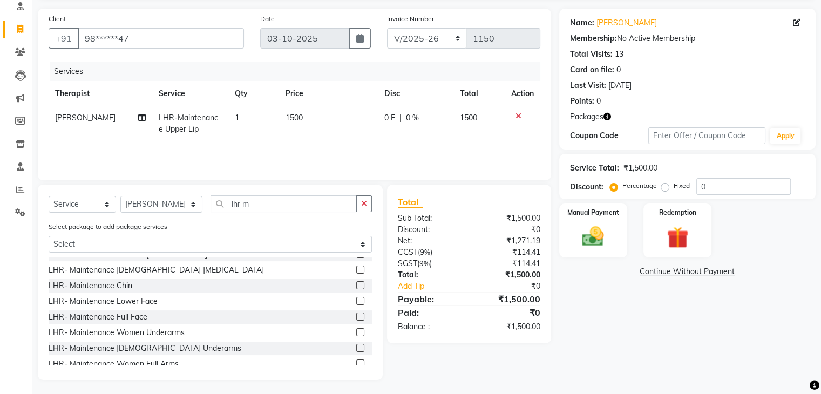
scroll to position [489, 0]
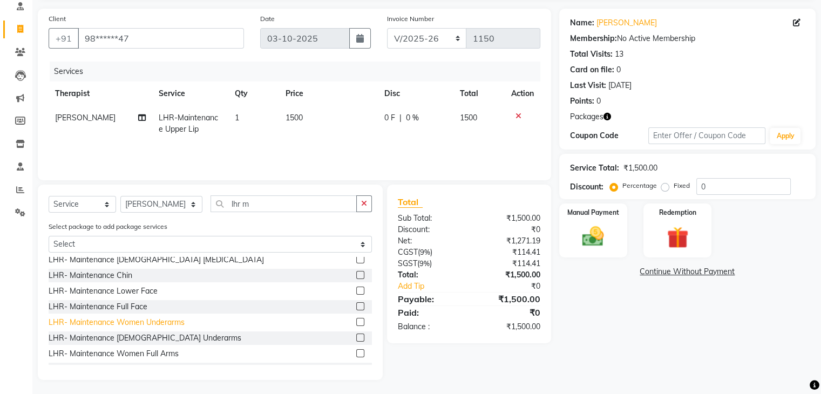
click at [181, 324] on div "LHR- Maintenance Women Underarms" at bounding box center [117, 322] width 136 height 11
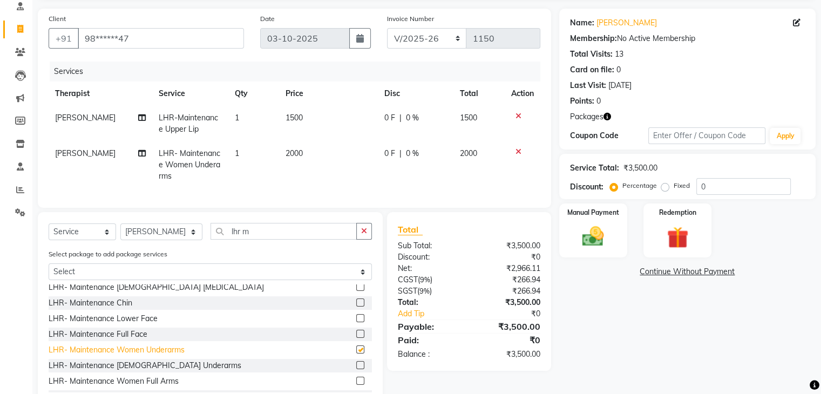
checkbox input "false"
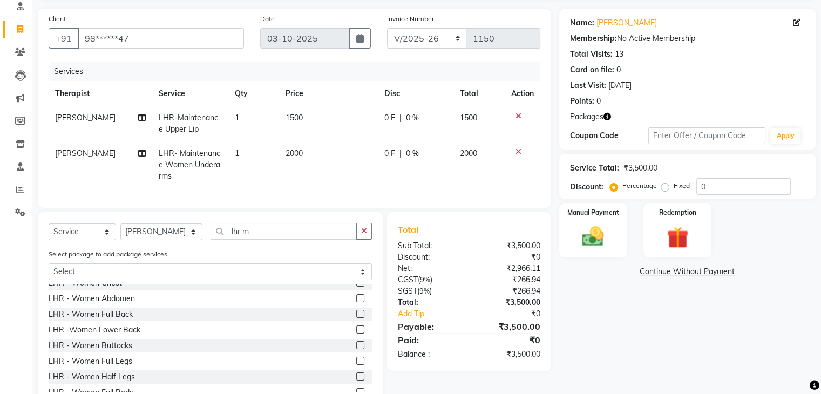
scroll to position [0, 0]
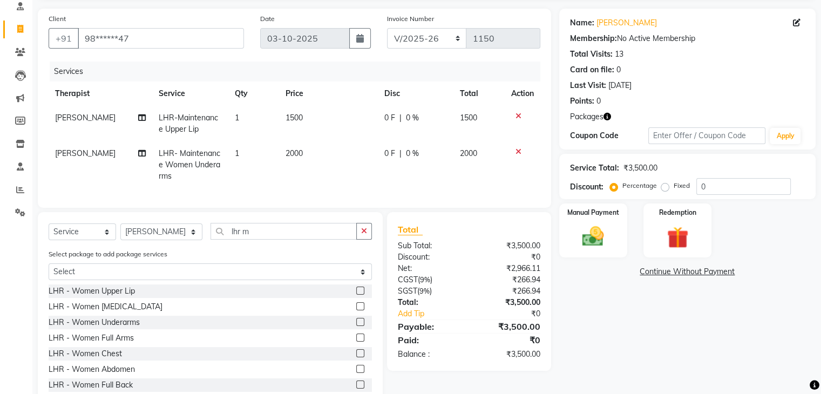
click at [356, 295] on label at bounding box center [360, 291] width 8 height 8
click at [356, 295] on input "checkbox" at bounding box center [359, 291] width 7 height 7
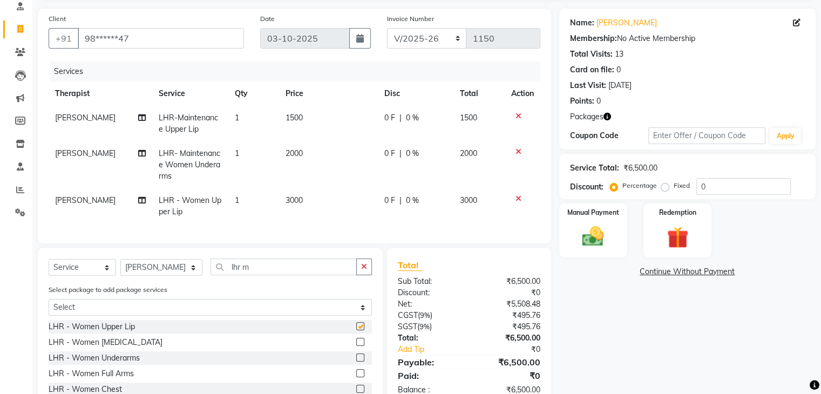
checkbox input "false"
click at [356, 362] on label at bounding box center [360, 358] width 8 height 8
click at [356, 362] on input "checkbox" at bounding box center [359, 358] width 7 height 7
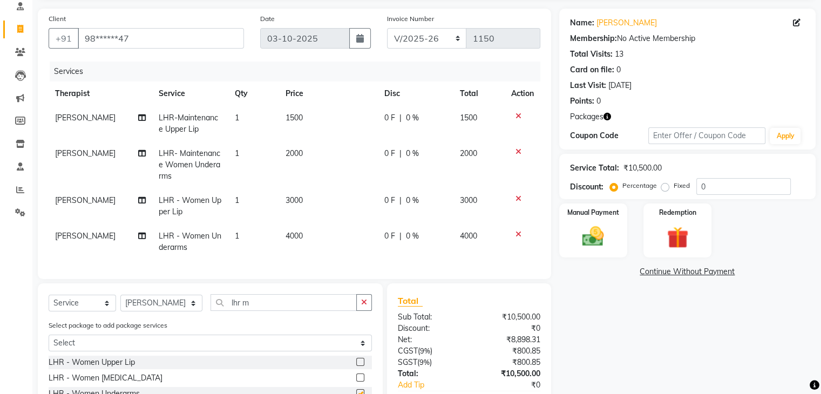
checkbox input "false"
click at [519, 118] on icon at bounding box center [518, 116] width 6 height 8
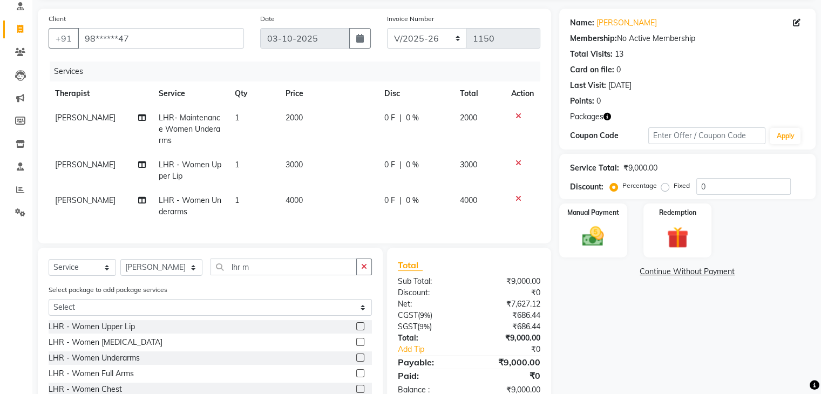
click at [519, 118] on icon at bounding box center [518, 116] width 6 height 8
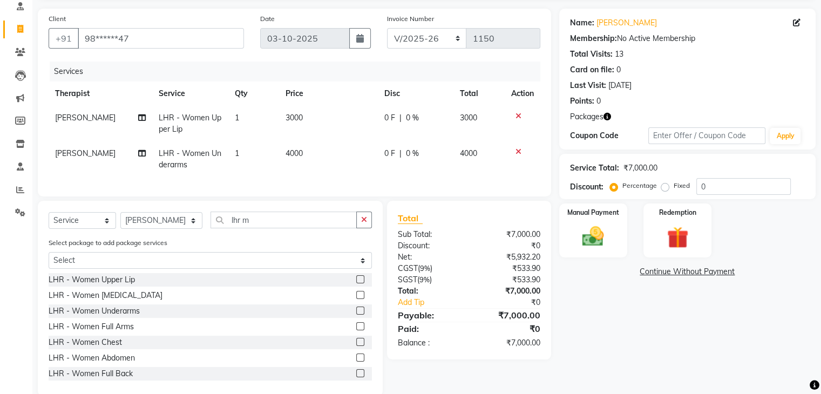
click at [519, 118] on icon at bounding box center [518, 116] width 6 height 8
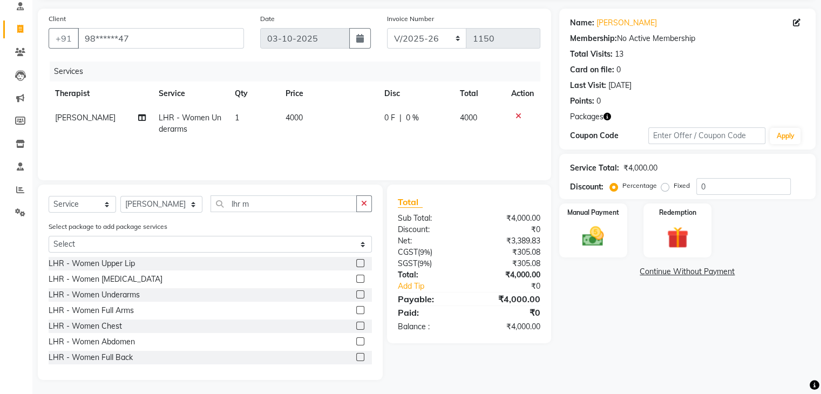
click at [519, 118] on icon at bounding box center [518, 116] width 6 height 8
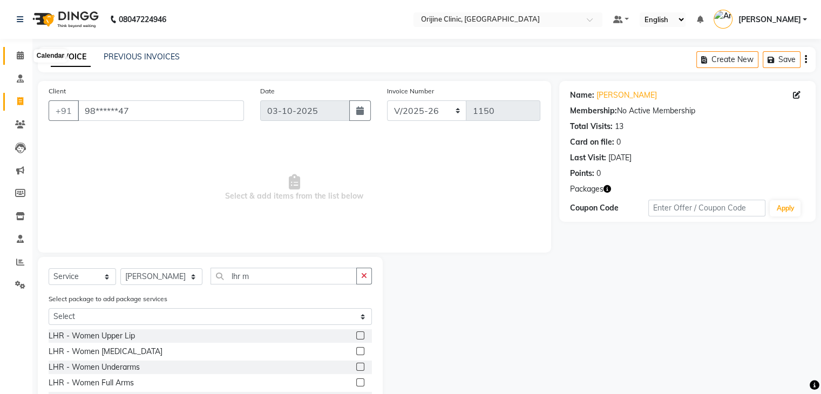
click at [25, 56] on span at bounding box center [20, 56] width 19 height 12
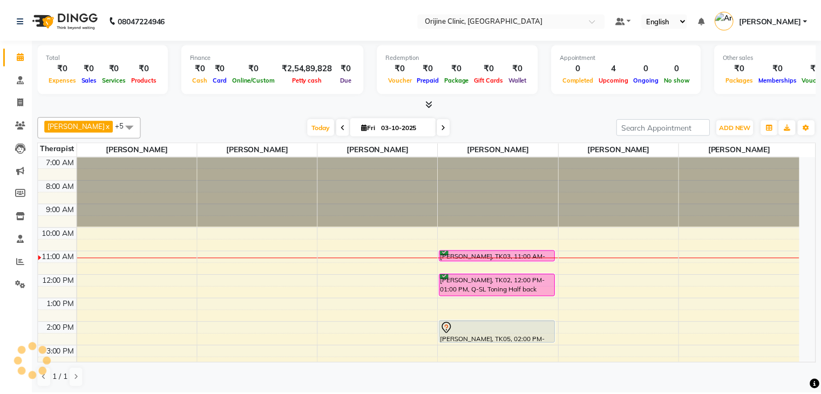
scroll to position [78, 0]
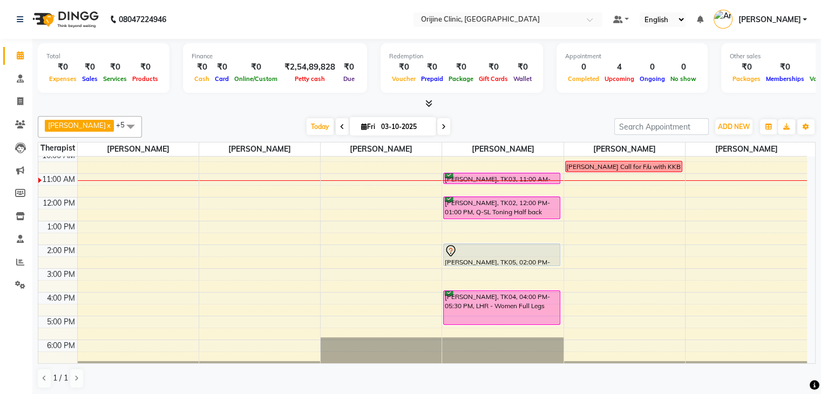
click at [369, 126] on span "Fri" at bounding box center [367, 127] width 19 height 8
select select "10"
select select "2025"
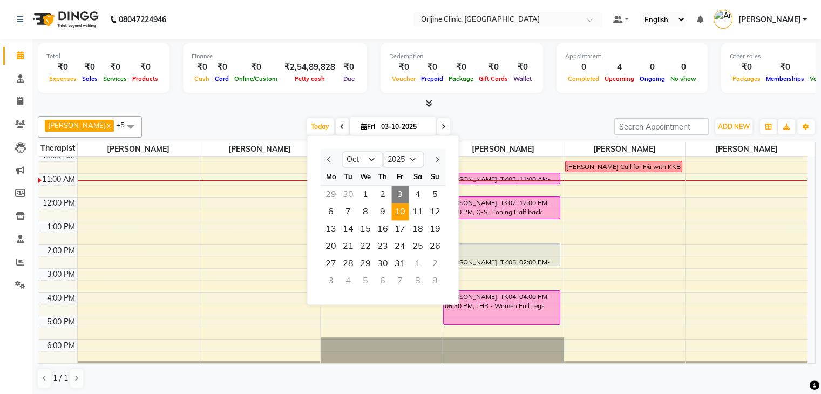
click at [407, 206] on span "10" at bounding box center [399, 211] width 17 height 17
type input "10-10-2025"
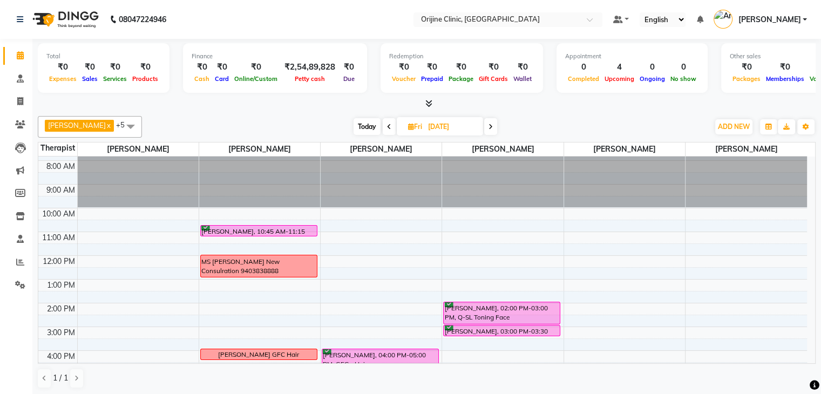
scroll to position [21, 0]
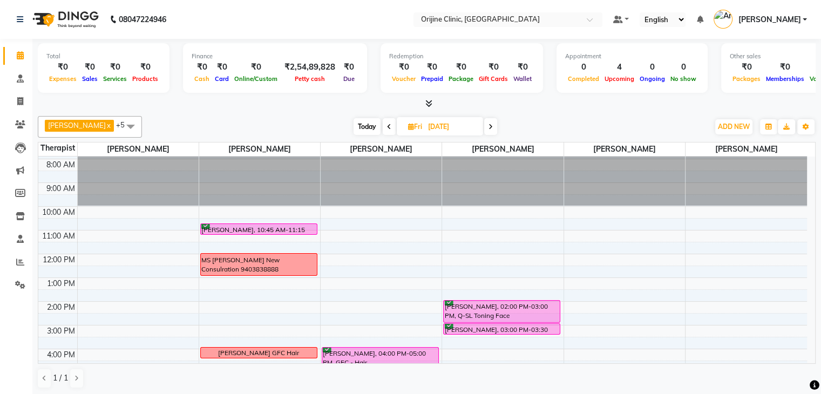
drag, startPoint x: 812, startPoint y: 320, endPoint x: 592, endPoint y: 111, distance: 303.1
click at [592, 112] on div "Dr. Kritu Bhandari x Dr. Yojana Pokarna x Neha Das x Rajiv Kumar x Sarika Kadam…" at bounding box center [427, 252] width 778 height 281
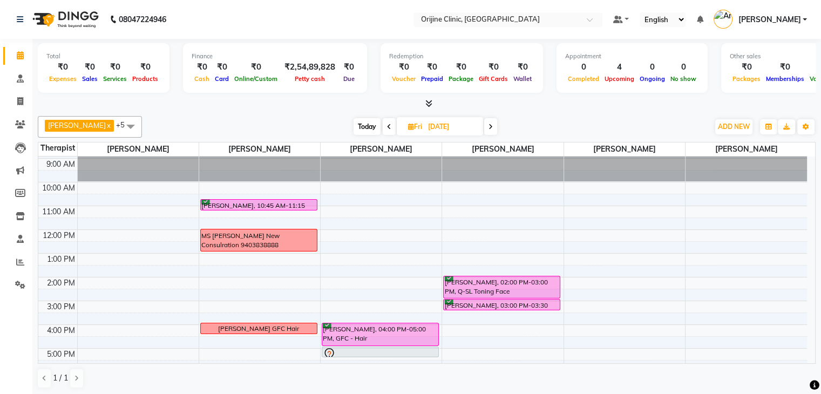
scroll to position [46, 0]
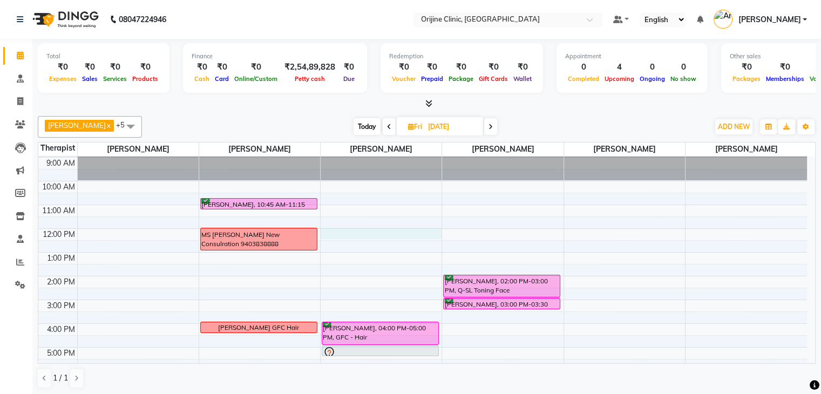
click at [329, 229] on div "7:00 AM 8:00 AM 9:00 AM 10:00 AM 11:00 AM 12:00 PM 1:00 PM 2:00 PM 3:00 PM 4:00…" at bounding box center [422, 264] width 769 height 308
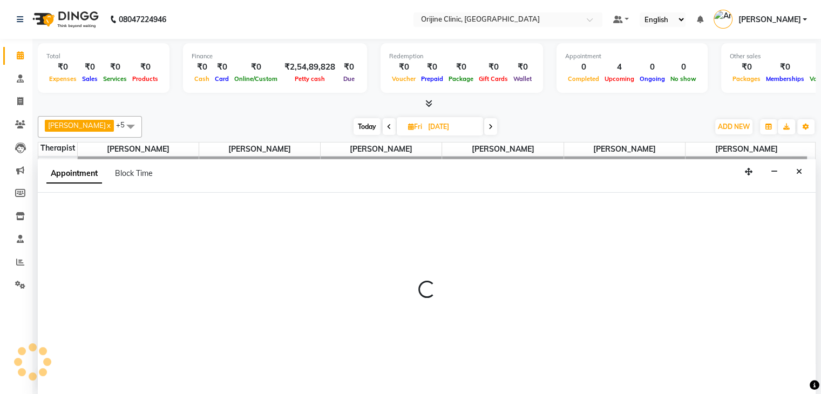
scroll to position [1, 0]
select select "10776"
select select "720"
select select "tentative"
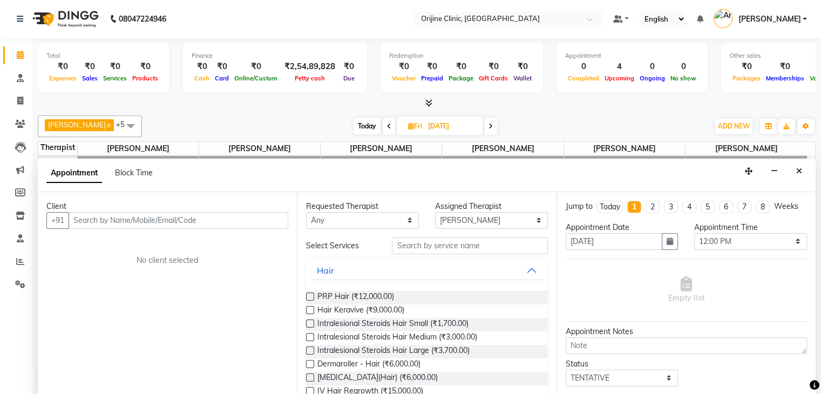
click at [243, 220] on input "text" at bounding box center [179, 220] width 220 height 17
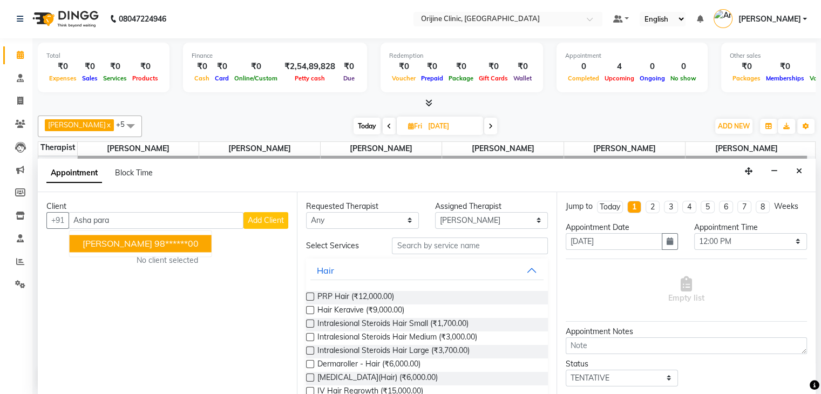
click at [162, 241] on ngb-highlight "98******00" at bounding box center [176, 243] width 44 height 11
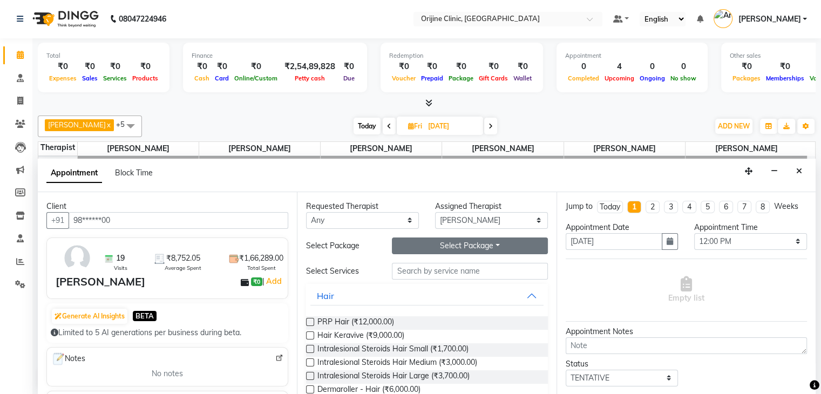
type input "98******00"
click at [457, 245] on button "Select Package Toggle Dropdown" at bounding box center [469, 245] width 155 height 17
click at [458, 270] on li "Hydrafacial -2 step HF 3 session" at bounding box center [466, 268] width 148 height 16
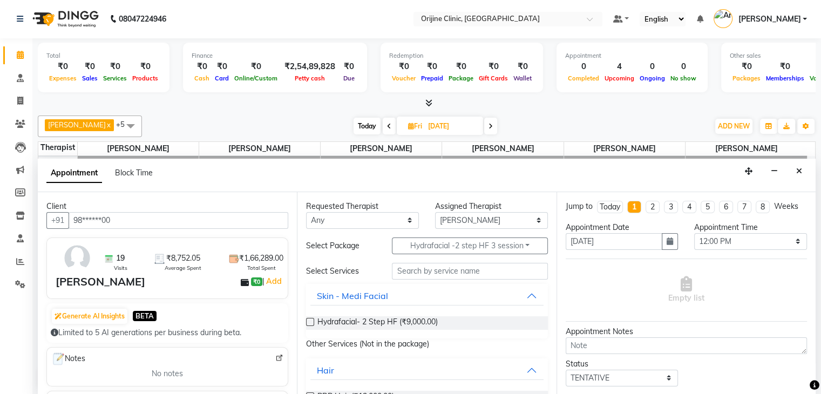
click at [310, 321] on label at bounding box center [310, 322] width 8 height 8
click at [310, 321] on input "checkbox" at bounding box center [309, 323] width 7 height 7
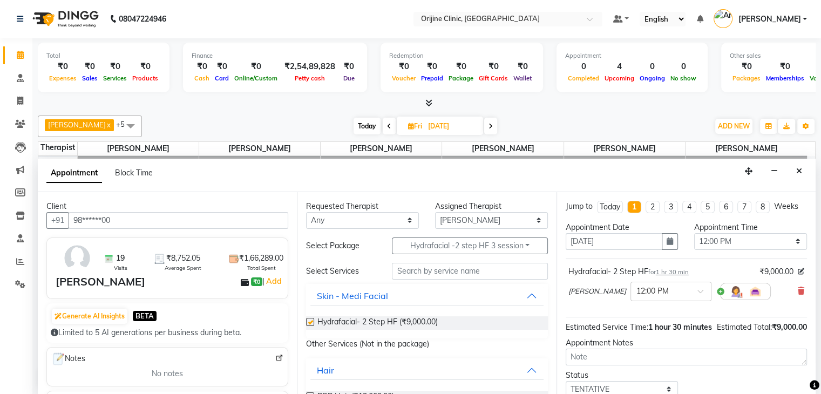
checkbox input "false"
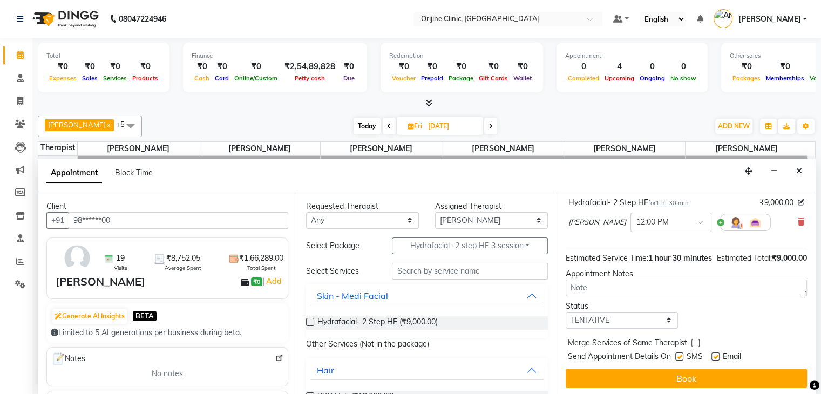
scroll to position [82, 0]
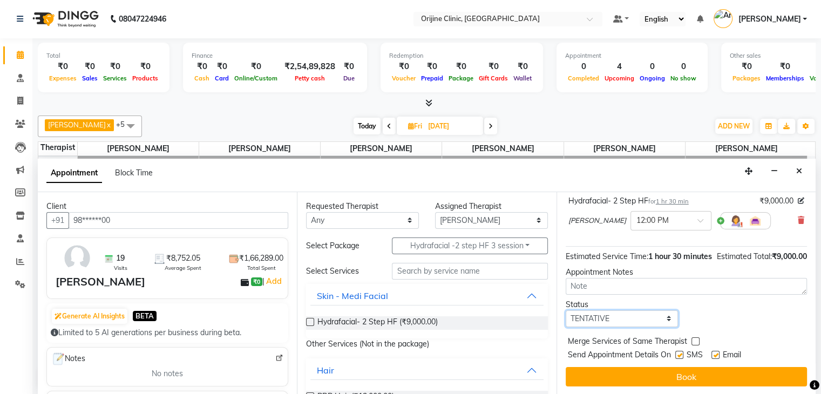
click at [660, 321] on select "Select TENTATIVE CONFIRM UPCOMING" at bounding box center [622, 318] width 113 height 17
select select "confirm booking"
click at [566, 310] on select "Select TENTATIVE CONFIRM UPCOMING" at bounding box center [622, 318] width 113 height 17
click at [681, 352] on label at bounding box center [679, 355] width 8 height 8
click at [681, 352] on input "checkbox" at bounding box center [678, 355] width 7 height 7
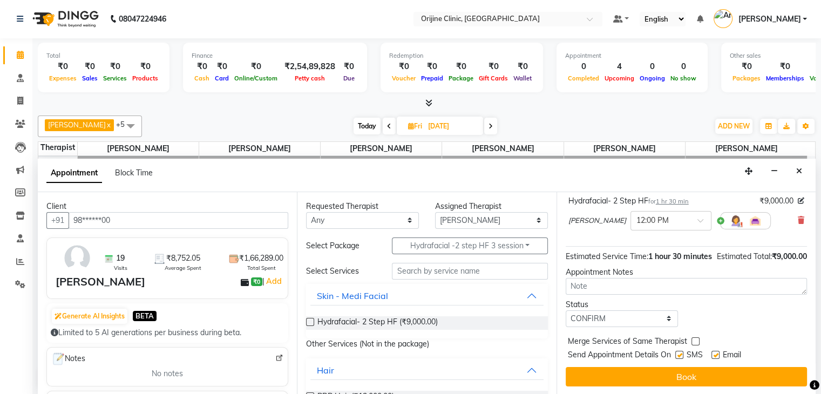
checkbox input "false"
click at [716, 352] on label at bounding box center [715, 355] width 8 height 8
click at [716, 352] on input "checkbox" at bounding box center [714, 355] width 7 height 7
checkbox input "false"
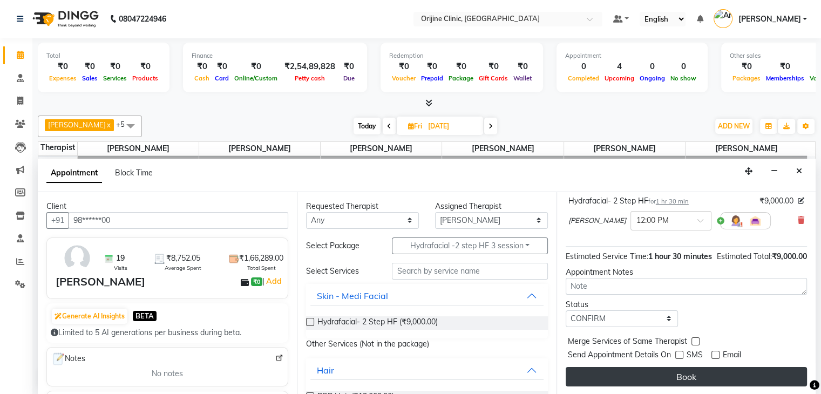
click at [686, 383] on button "Book" at bounding box center [686, 376] width 241 height 19
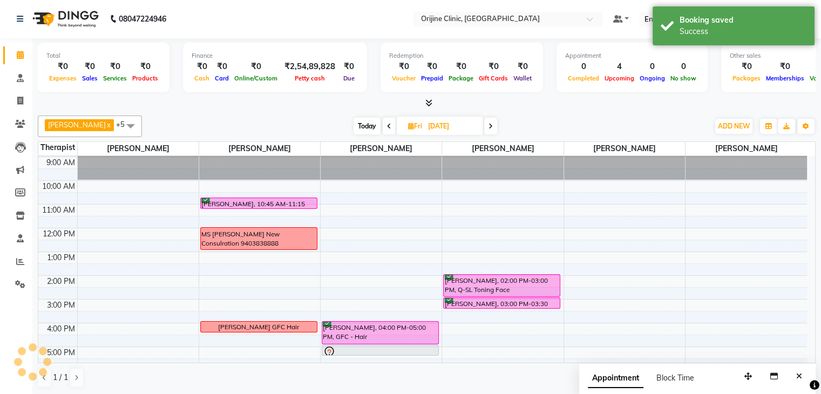
scroll to position [0, 0]
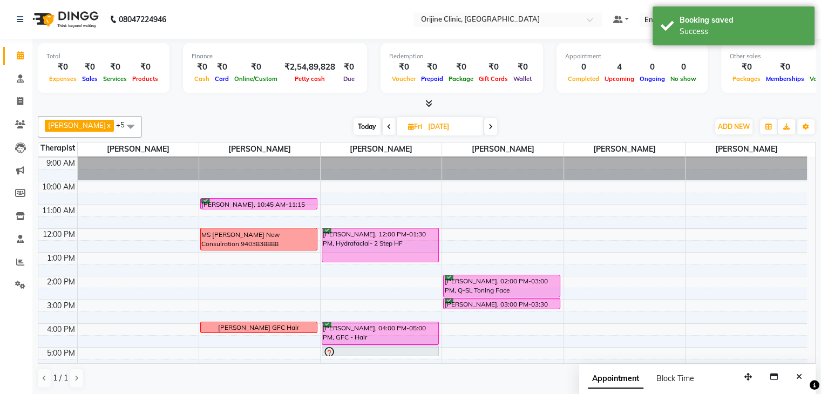
click at [370, 127] on span "Today" at bounding box center [367, 126] width 27 height 17
type input "03-10-2025"
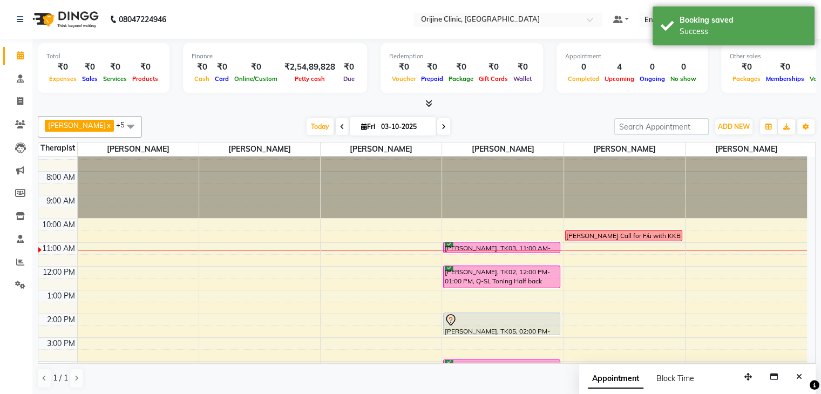
scroll to position [4, 0]
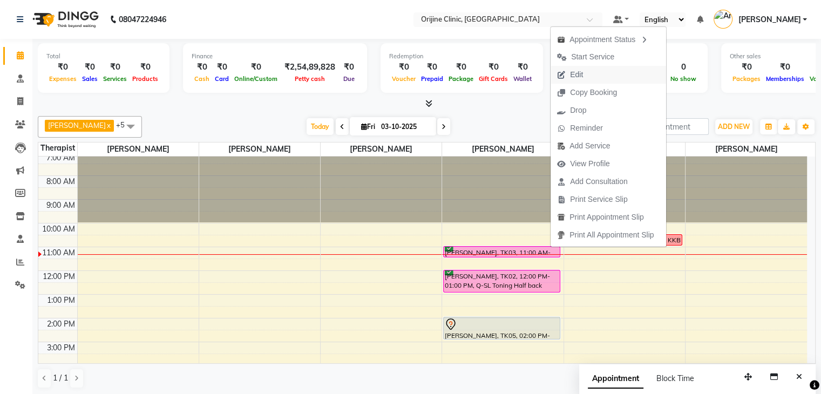
click at [592, 78] on button "Edit" at bounding box center [609, 75] width 116 height 18
select select "confirm booking"
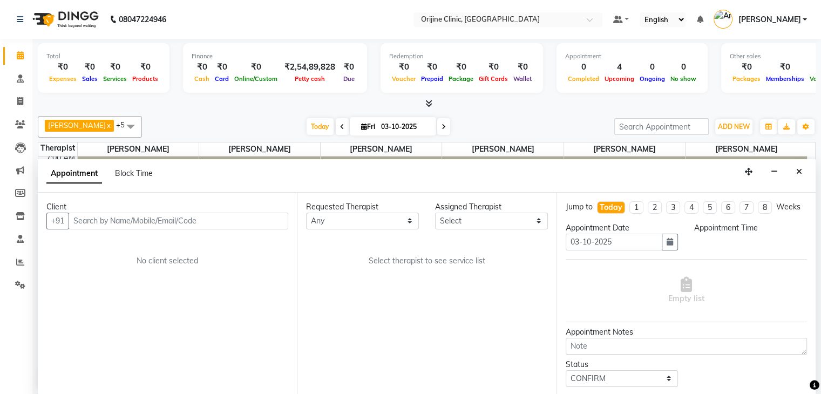
scroll to position [1, 0]
select select "10777"
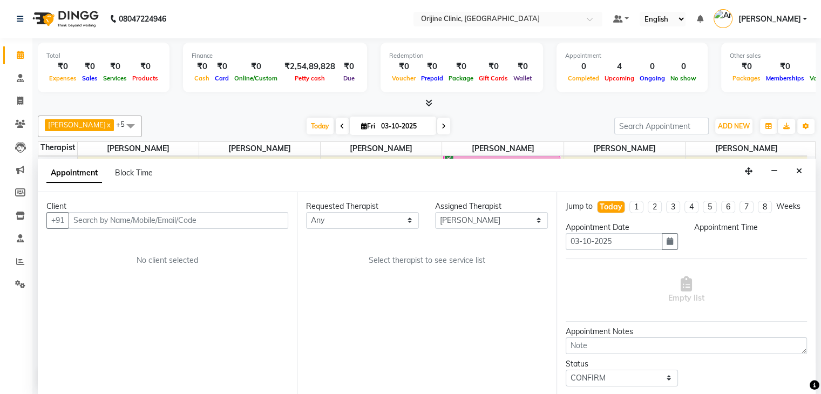
select select "660"
select select "1133"
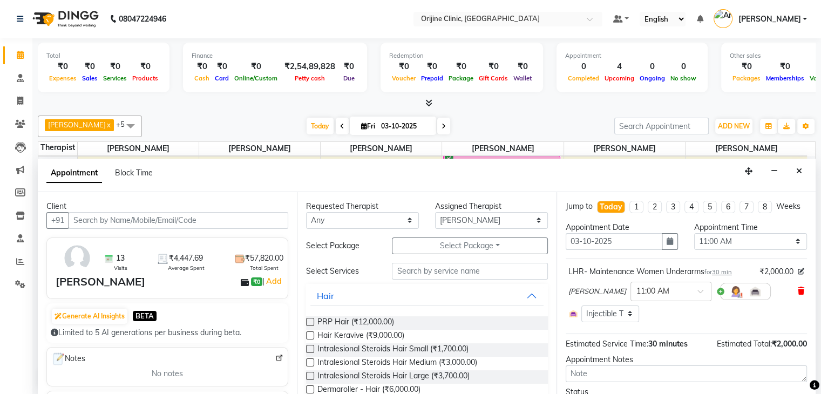
click at [798, 295] on icon at bounding box center [801, 291] width 6 height 8
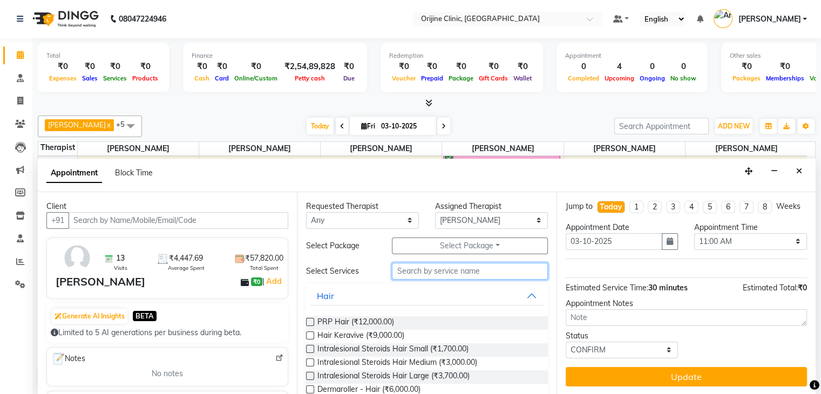
click at [472, 272] on input "text" at bounding box center [469, 271] width 155 height 17
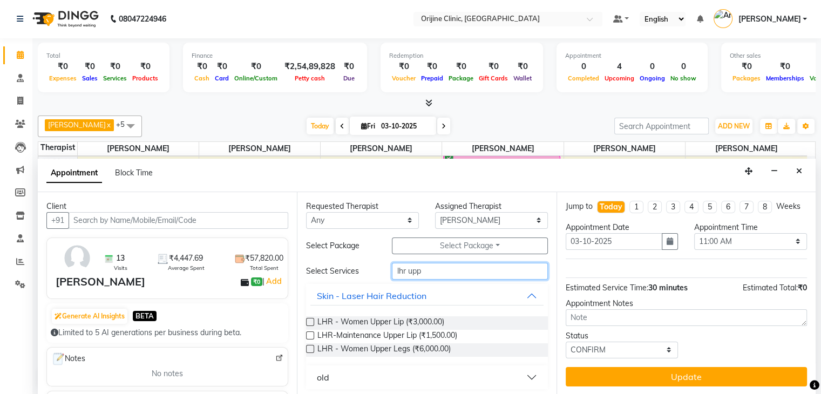
type input "lhr upp"
click at [309, 335] on label at bounding box center [310, 335] width 8 height 8
click at [309, 335] on input "checkbox" at bounding box center [309, 336] width 7 height 7
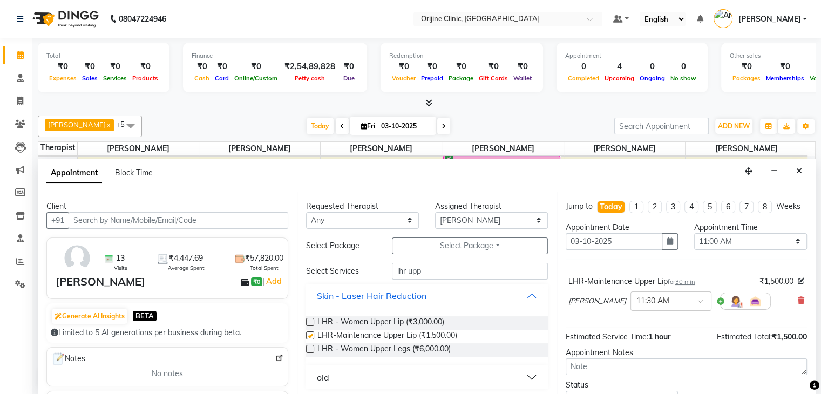
checkbox input "false"
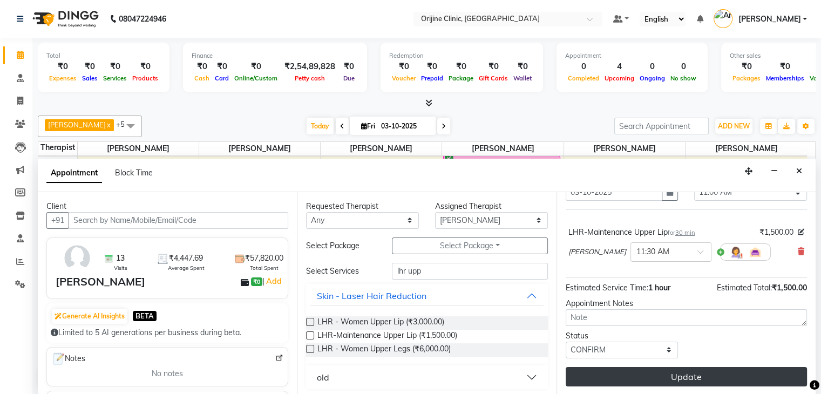
click at [691, 372] on button "Update" at bounding box center [686, 376] width 241 height 19
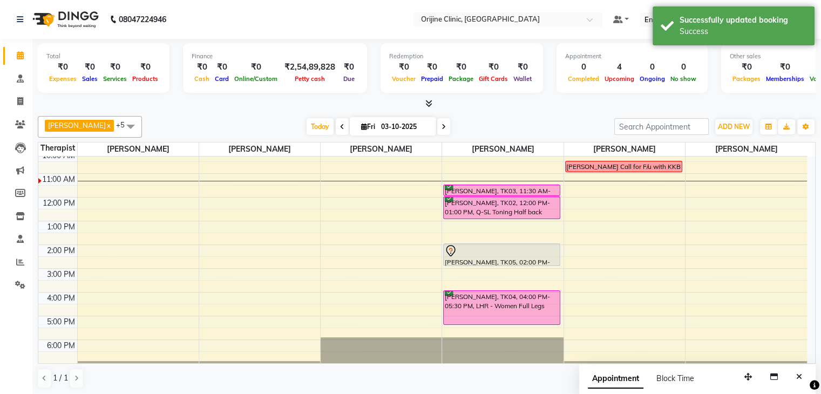
scroll to position [68, 0]
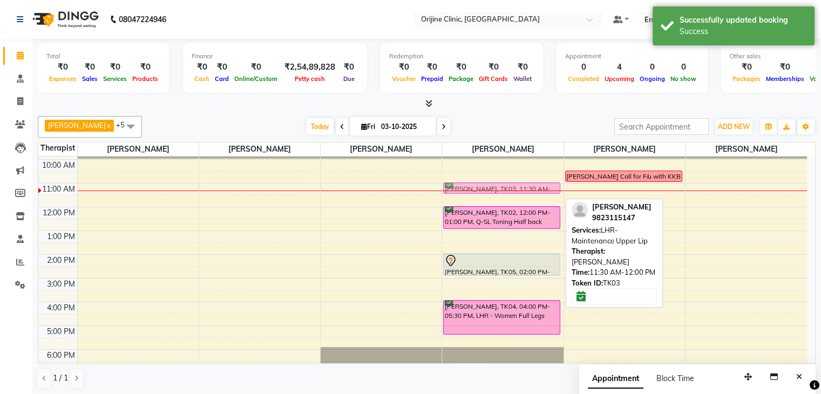
drag, startPoint x: 548, startPoint y: 198, endPoint x: 546, endPoint y: 188, distance: 9.8
click at [546, 188] on div "Yogita Solanke, TK03, 11:30 AM-12:00 PM, LHR-Maintenance Upper Lip Sonia Virdi,…" at bounding box center [502, 243] width 121 height 308
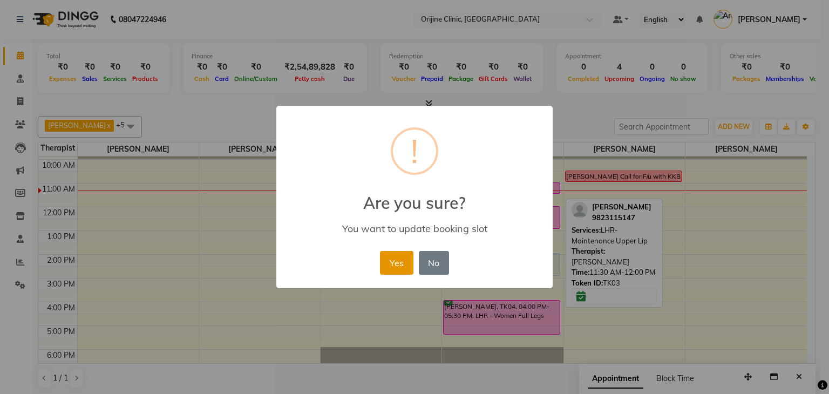
click at [401, 257] on button "Yes" at bounding box center [396, 263] width 33 height 24
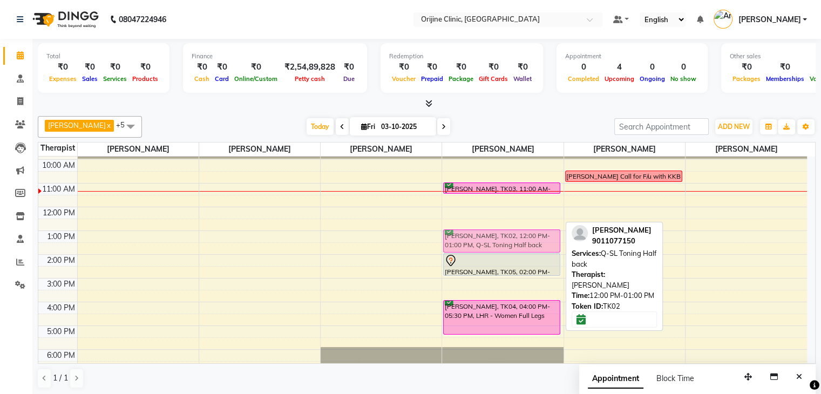
drag, startPoint x: 494, startPoint y: 214, endPoint x: 493, endPoint y: 238, distance: 23.8
click at [493, 238] on div "Yogita Solanke, TK03, 11:00 AM-11:30 AM, LHR-Maintenance Upper Lip Sonia Virdi,…" at bounding box center [502, 243] width 121 height 308
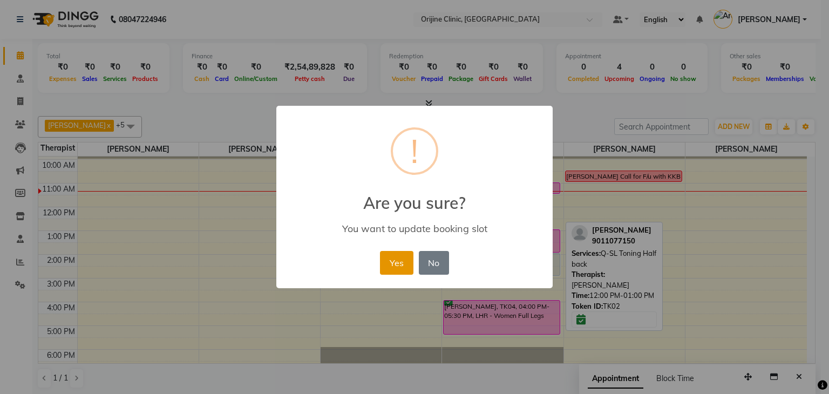
click at [388, 260] on button "Yes" at bounding box center [396, 263] width 33 height 24
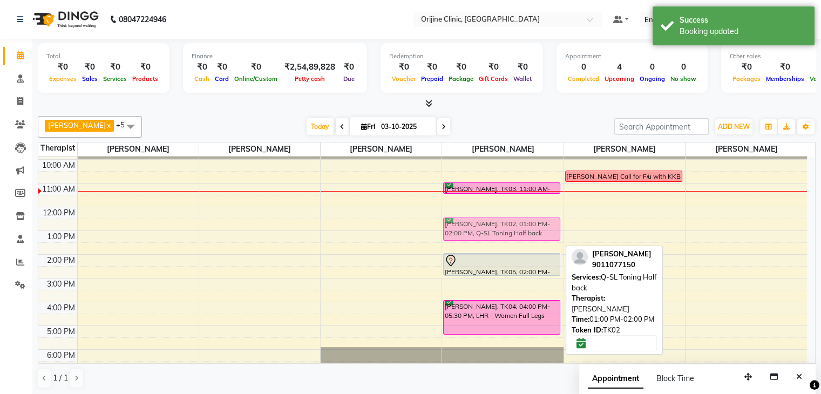
drag, startPoint x: 489, startPoint y: 239, endPoint x: 488, endPoint y: 232, distance: 7.6
click at [488, 232] on div "Yogita Solanke, TK03, 11:00 AM-11:30 AM, LHR-Maintenance Upper Lip Sonia Virdi,…" at bounding box center [502, 243] width 121 height 308
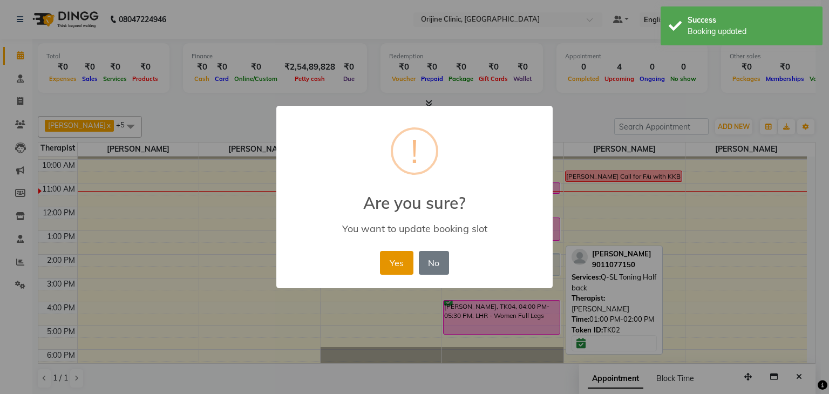
click at [400, 261] on button "Yes" at bounding box center [396, 263] width 33 height 24
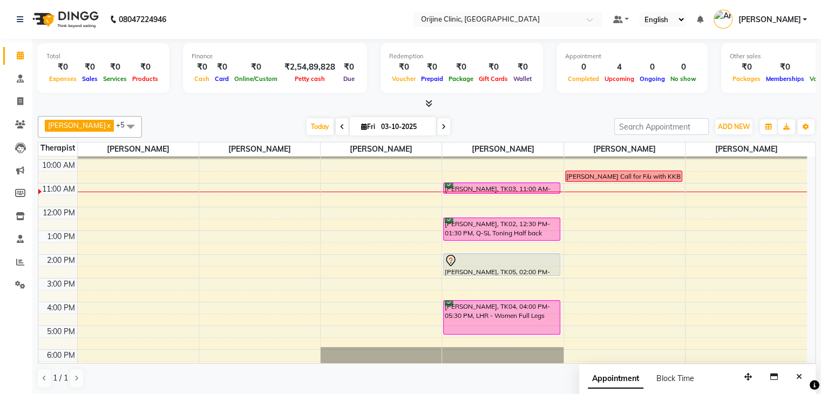
click at [375, 126] on span "Fri" at bounding box center [367, 127] width 19 height 8
select select "10"
select select "2025"
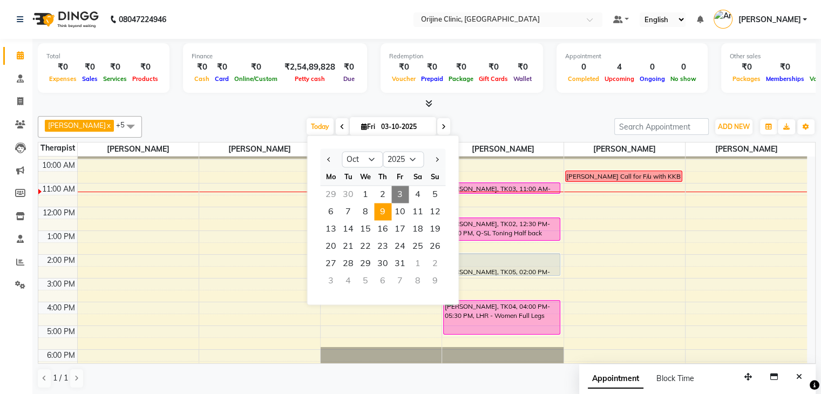
click at [380, 212] on span "9" at bounding box center [382, 211] width 17 height 17
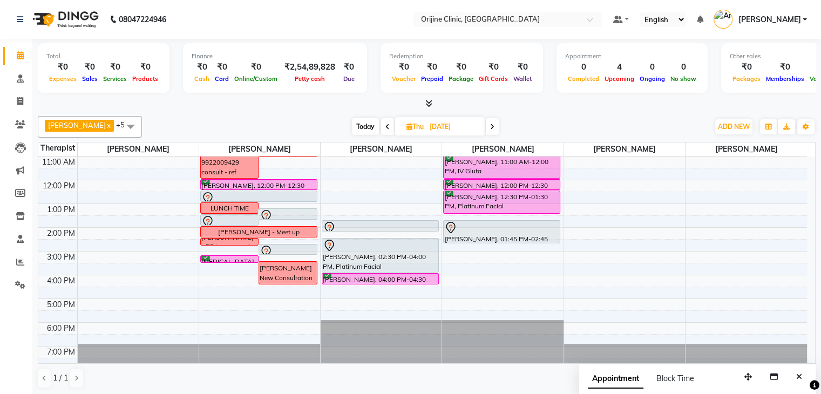
scroll to position [98, 0]
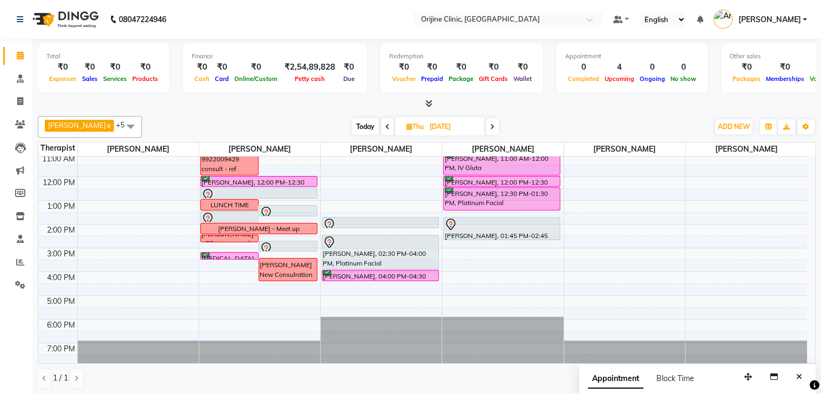
click at [385, 124] on icon at bounding box center [387, 127] width 4 height 6
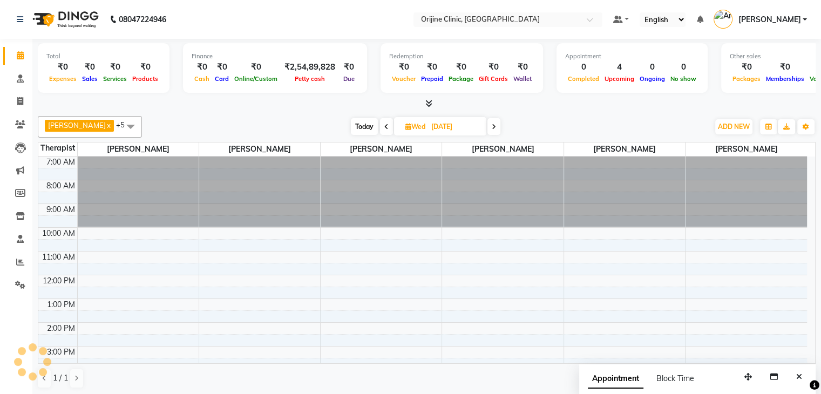
scroll to position [95, 0]
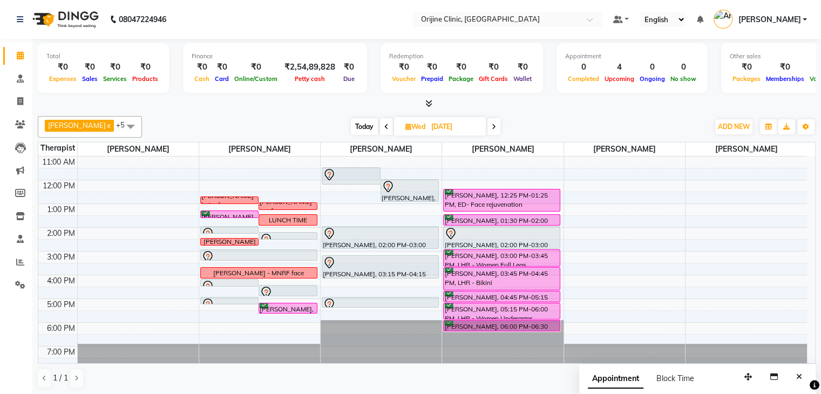
click at [494, 124] on icon at bounding box center [494, 127] width 4 height 6
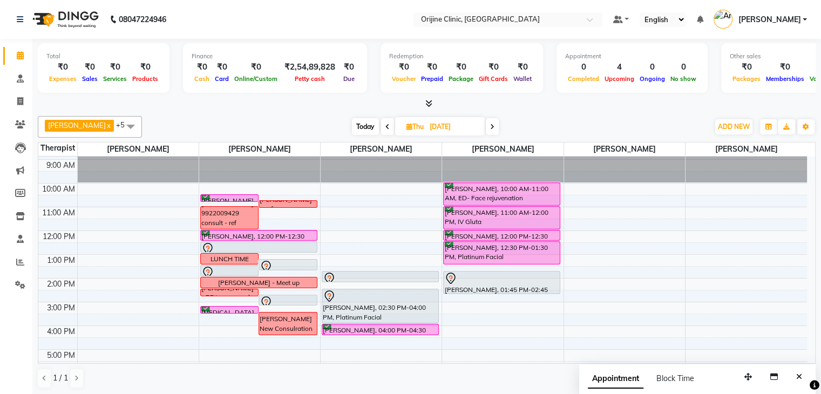
scroll to position [43, 0]
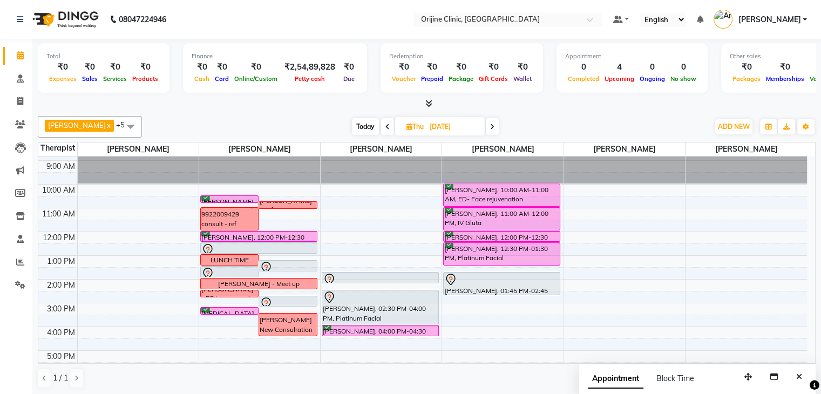
click at [386, 126] on icon at bounding box center [387, 127] width 4 height 6
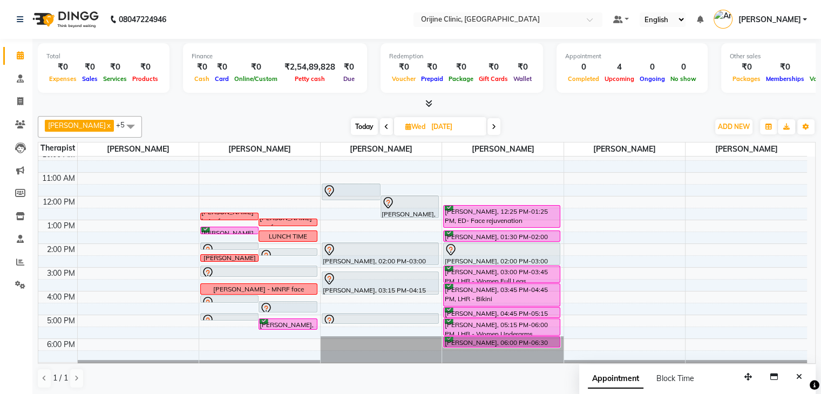
scroll to position [78, 0]
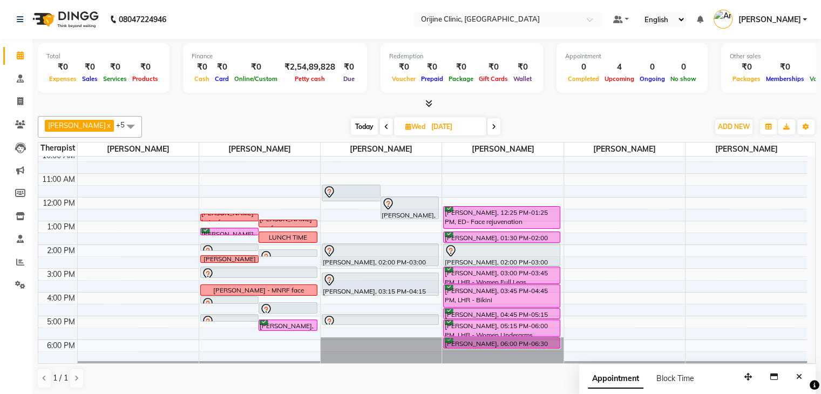
click at [494, 127] on icon at bounding box center [494, 127] width 4 height 6
type input "[DATE]"
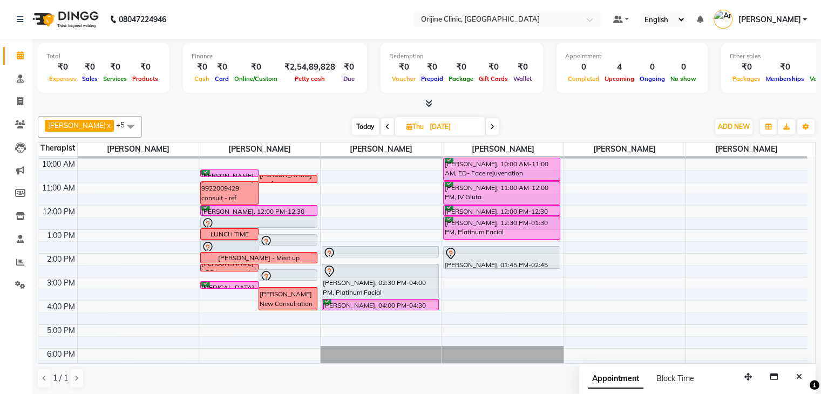
scroll to position [86, 0]
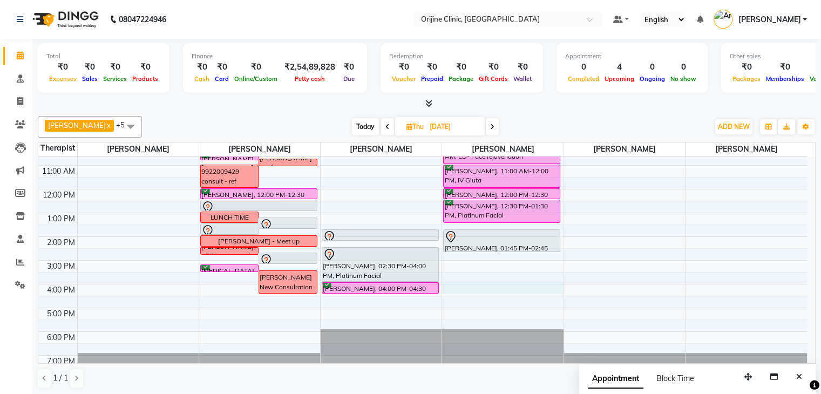
click at [460, 285] on div "7:00 AM 8:00 AM 9:00 AM 10:00 AM 11:00 AM 12:00 PM 1:00 PM 2:00 PM 3:00 PM 4:00…" at bounding box center [422, 225] width 769 height 308
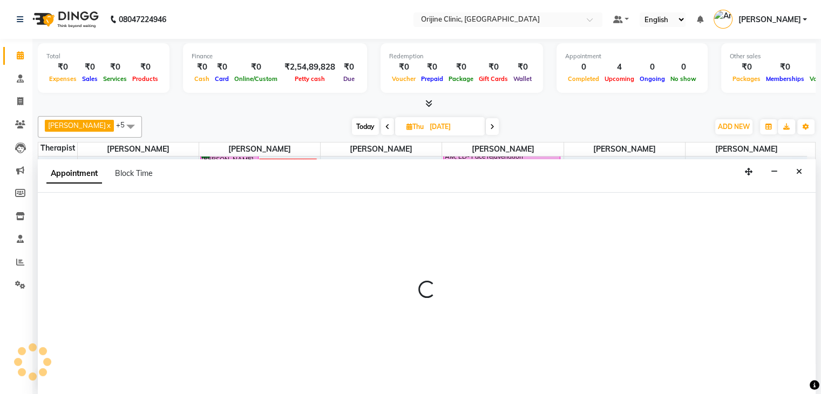
scroll to position [1, 0]
select select "10777"
select select "tentative"
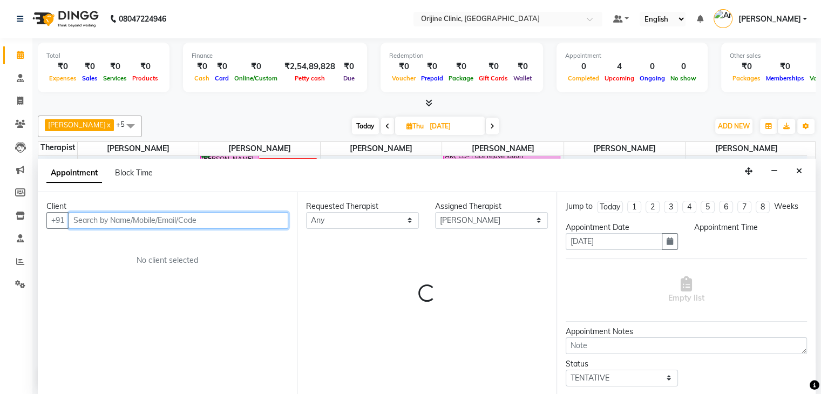
select select "960"
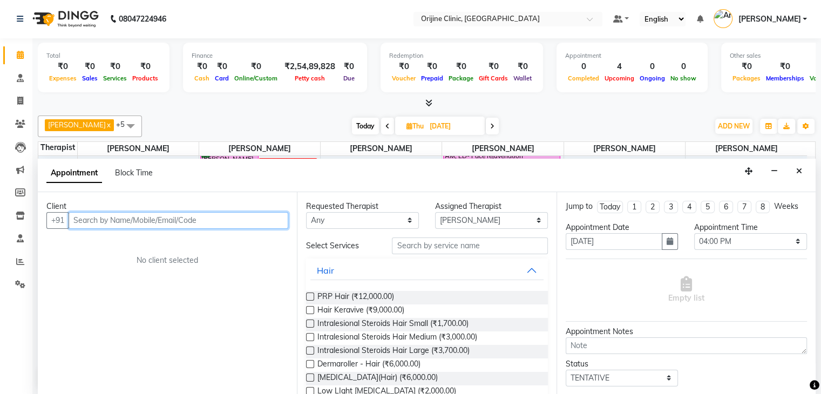
click at [231, 222] on input "text" at bounding box center [179, 220] width 220 height 17
type input "V"
click at [794, 169] on button "Close" at bounding box center [799, 171] width 16 height 17
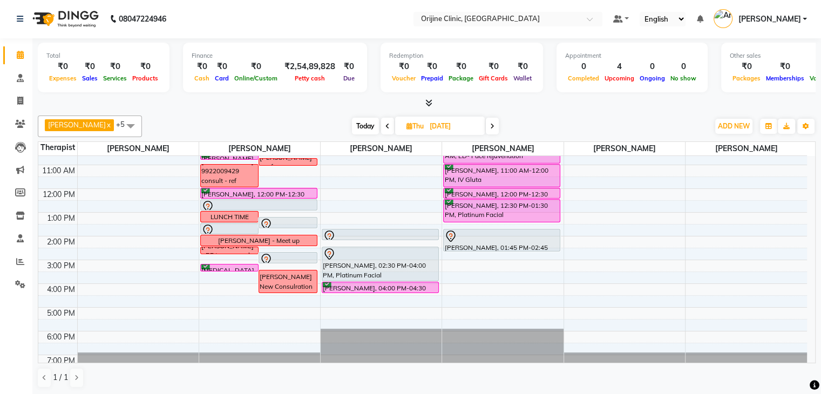
click at [363, 124] on span "Today" at bounding box center [365, 126] width 27 height 17
type input "03-10-2025"
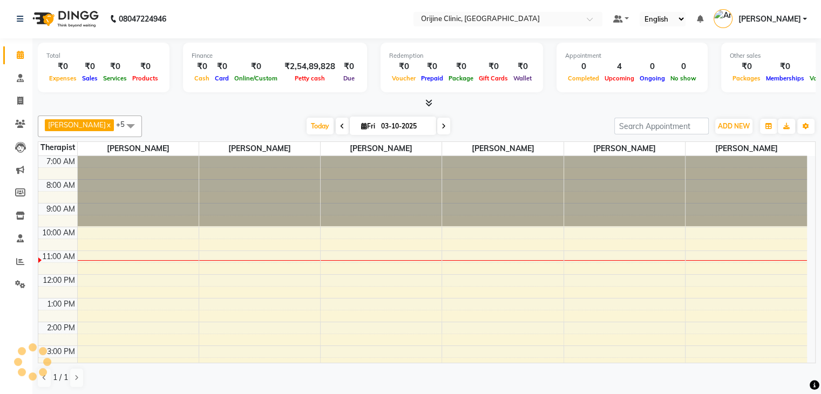
scroll to position [95, 0]
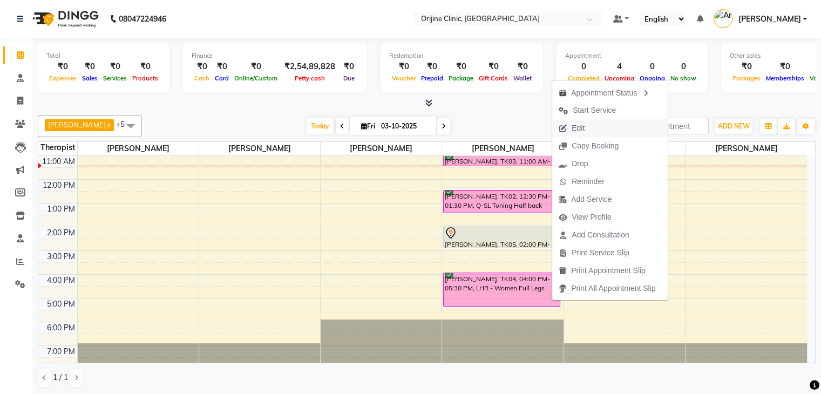
click at [599, 130] on button "Edit" at bounding box center [610, 128] width 116 height 18
select select "tentative"
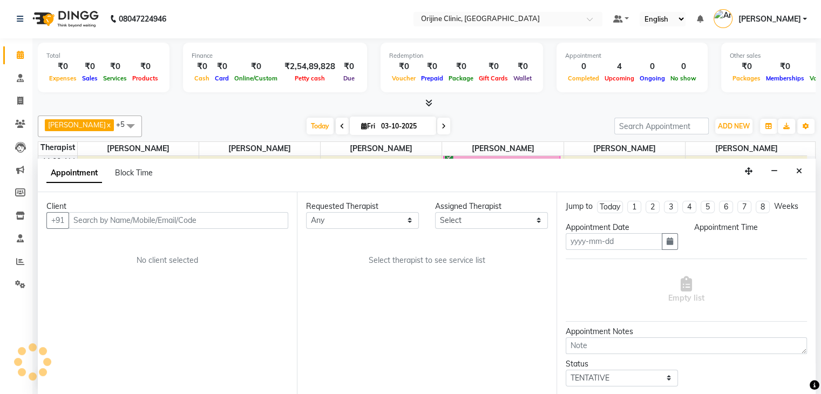
type input "03-10-2025"
select select "confirm booking"
select select "960"
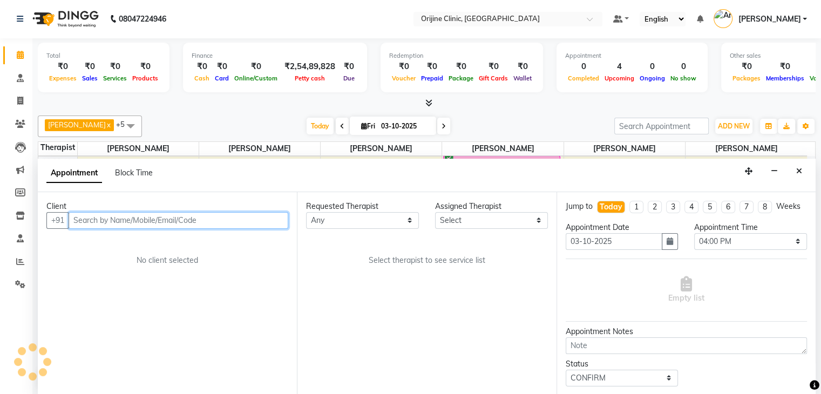
select select "10777"
select select "746"
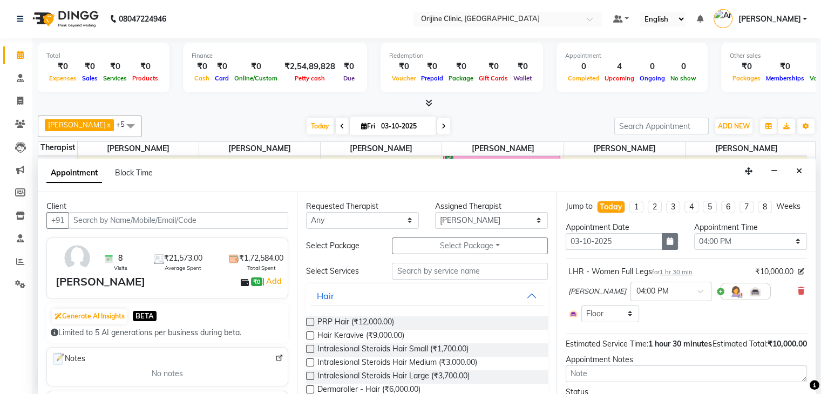
click at [667, 245] on icon "button" at bounding box center [670, 241] width 6 height 8
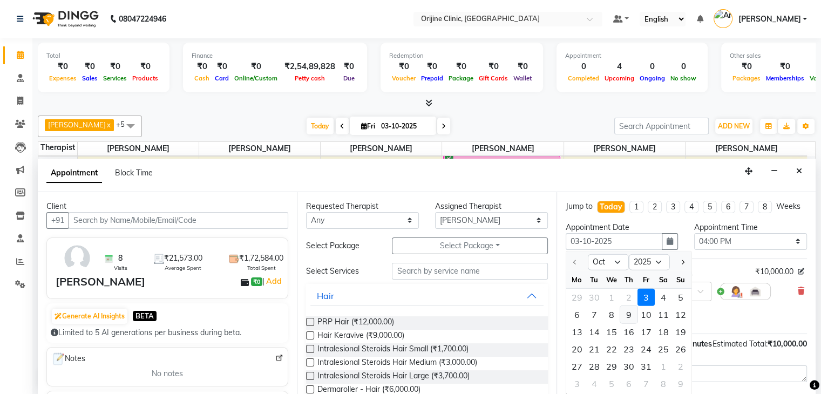
click at [631, 323] on div "9" at bounding box center [628, 314] width 17 height 17
type input "[DATE]"
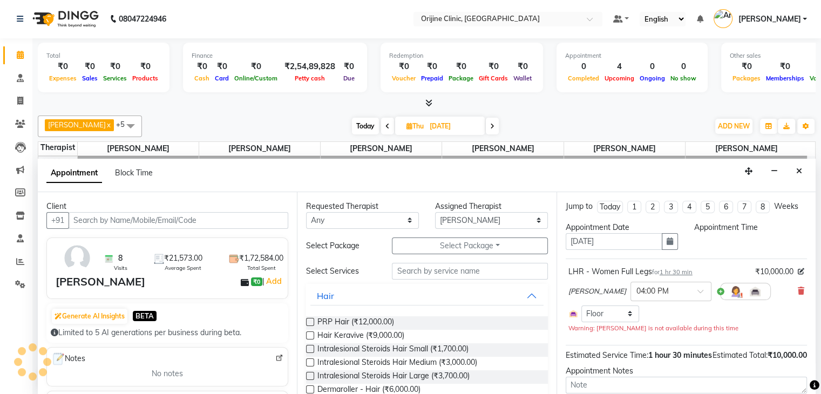
scroll to position [0, 0]
select select "960"
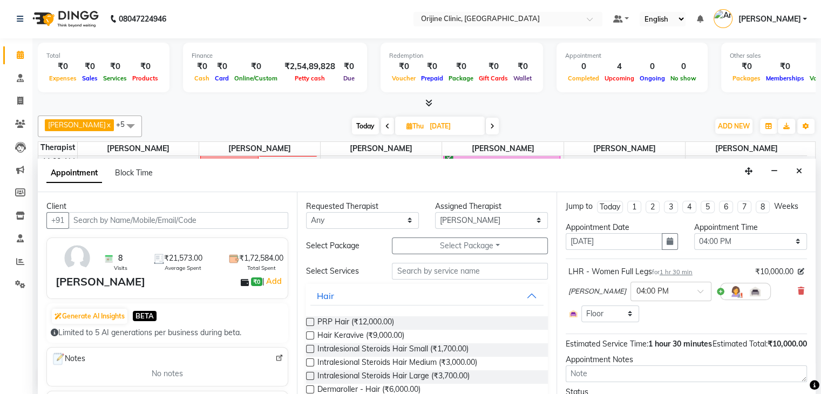
scroll to position [67, 0]
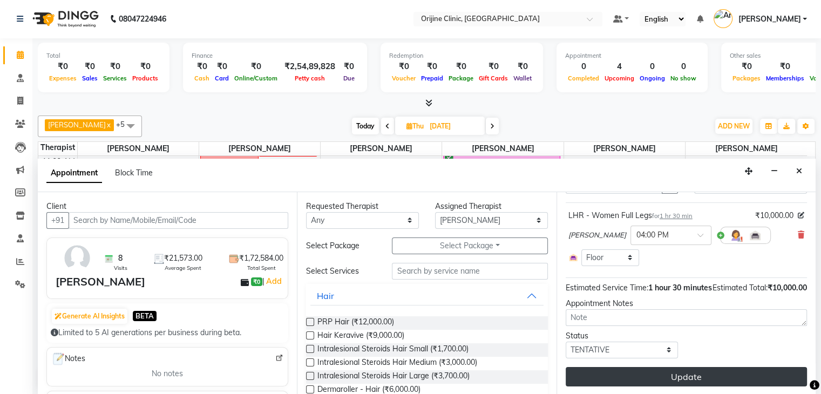
click at [689, 374] on button "Update" at bounding box center [686, 376] width 241 height 19
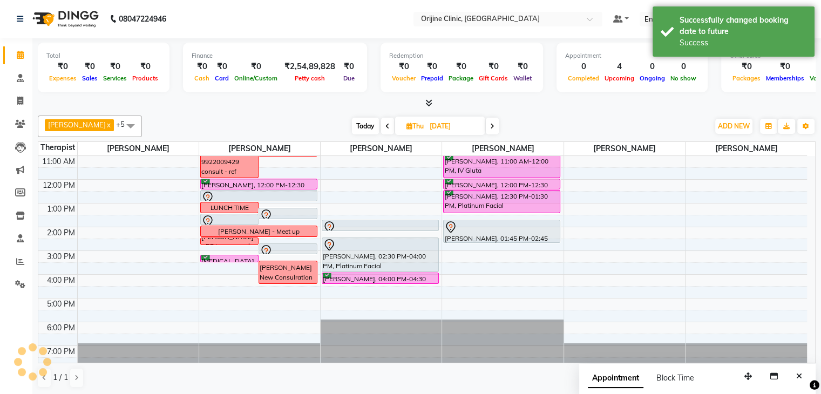
scroll to position [0, 0]
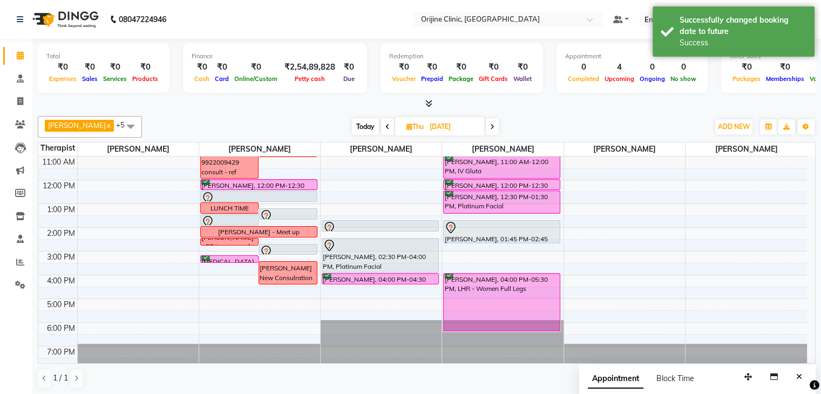
drag, startPoint x: 497, startPoint y: 306, endPoint x: 497, endPoint y: 320, distance: 13.5
click at [497, 320] on div "Kalpana Jadhav, 10:00 AM-11:00 AM, ED- Face rejuvenation Prapti Deokate, 11:00 …" at bounding box center [502, 216] width 121 height 308
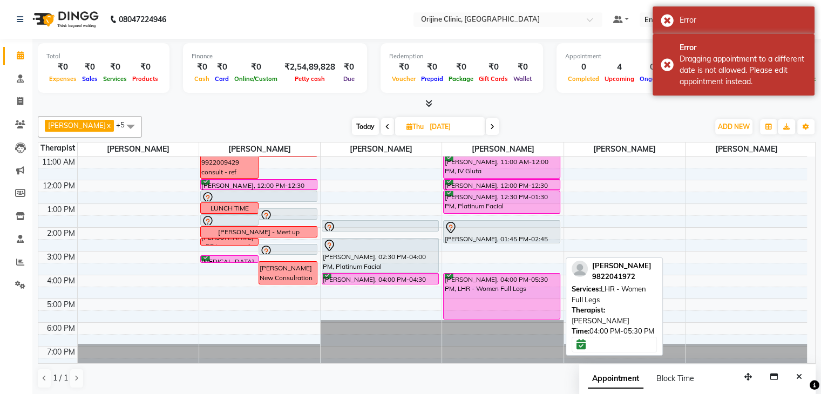
drag, startPoint x: 494, startPoint y: 329, endPoint x: 492, endPoint y: 311, distance: 17.4
click at [492, 311] on div "Kalpana Jadhav, 10:00 AM-11:00 AM, ED- Face rejuvenation Prapti Deokate, 11:00 …" at bounding box center [502, 216] width 121 height 308
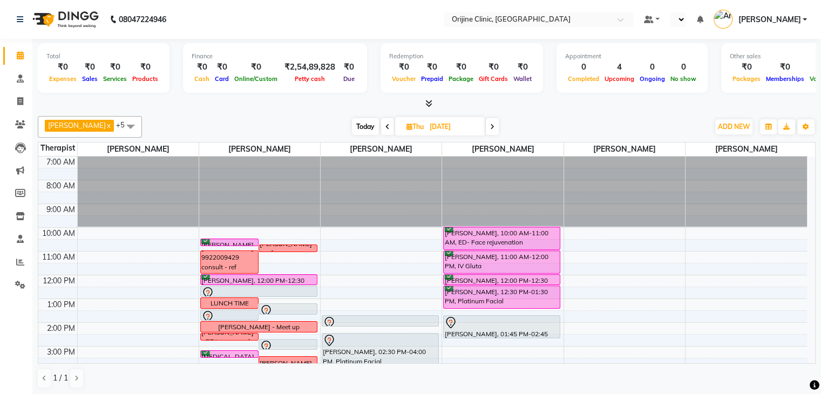
select select "en"
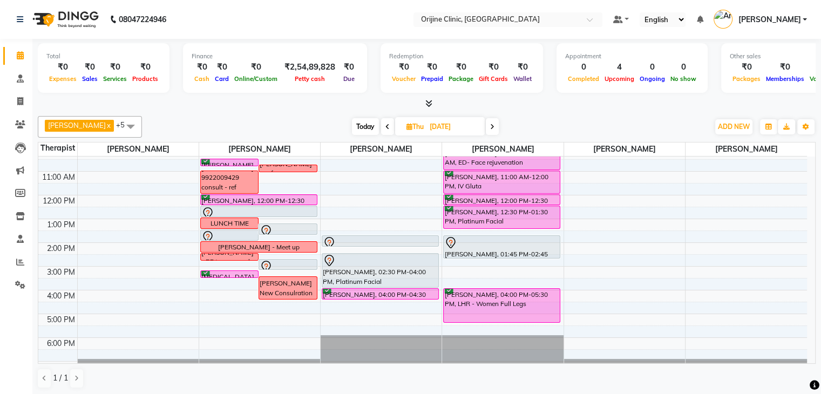
scroll to position [98, 0]
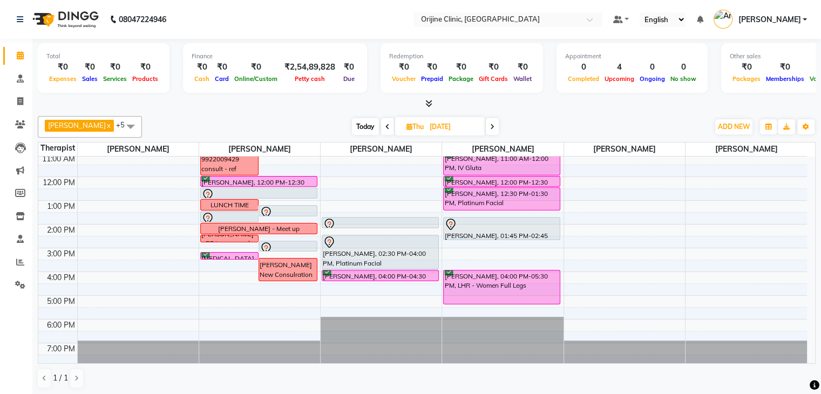
click at [515, 308] on div "7:00 AM 8:00 AM 9:00 AM 10:00 AM 11:00 AM 12:00 PM 1:00 PM 2:00 PM 3:00 PM 4:00…" at bounding box center [422, 212] width 769 height 308
select select "10777"
select select "tentative"
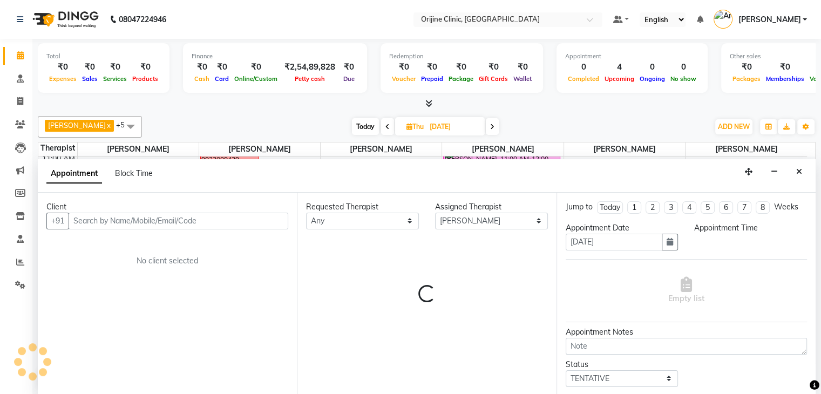
scroll to position [1, 0]
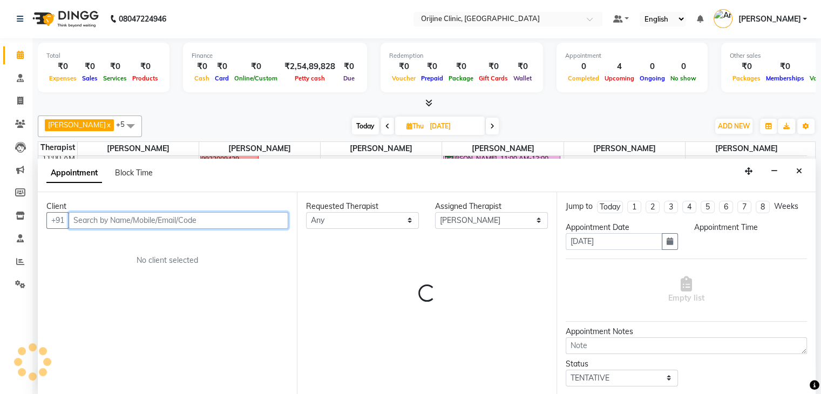
select select "1050"
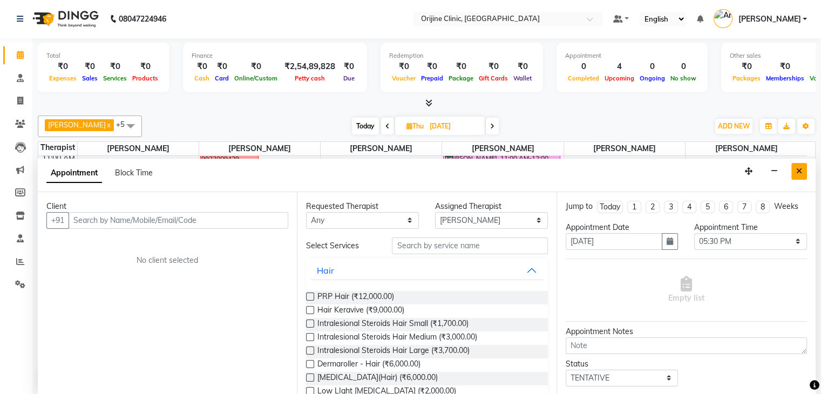
click at [799, 175] on button "Close" at bounding box center [799, 171] width 16 height 17
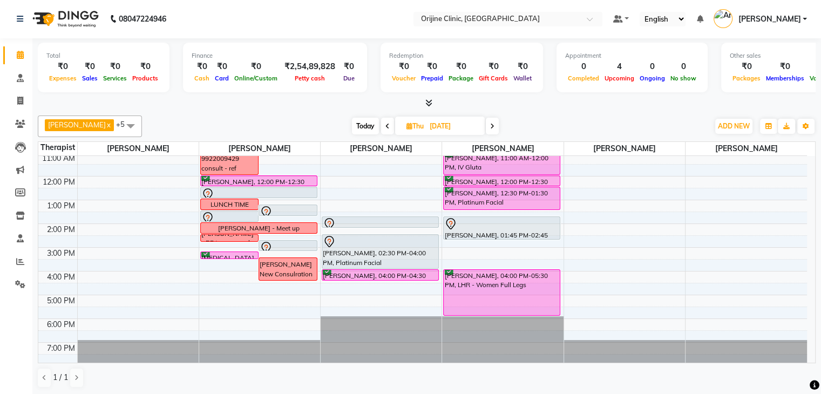
drag, startPoint x: 506, startPoint y: 301, endPoint x: 506, endPoint y: 307, distance: 6.5
click at [506, 307] on div "[PERSON_NAME], 10:00 AM-11:00 AM, ED- Face rejuvenation [PERSON_NAME], 11:00 AM…" at bounding box center [502, 212] width 121 height 308
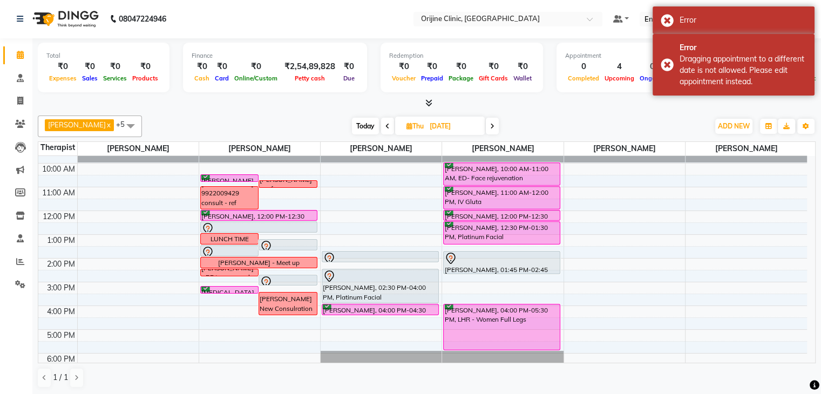
scroll to position [63, 0]
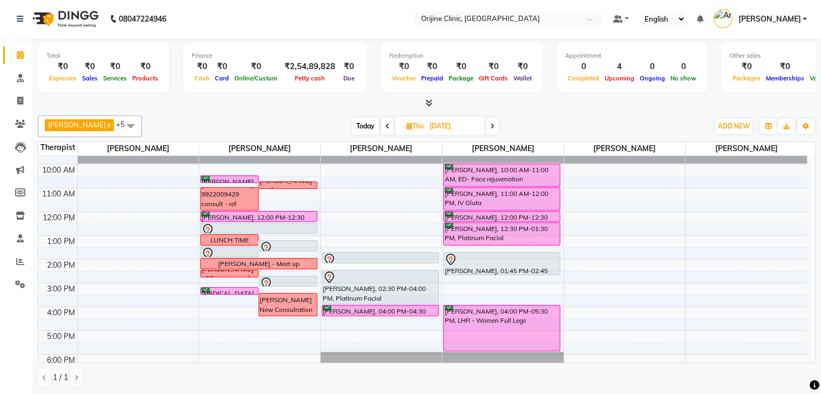
click at [369, 125] on span "Today" at bounding box center [365, 126] width 27 height 17
type input "03-10-2025"
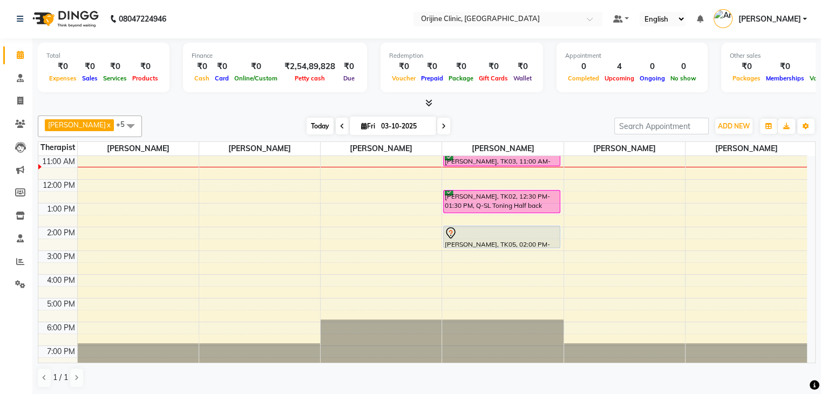
click at [314, 124] on span "Today" at bounding box center [320, 126] width 27 height 17
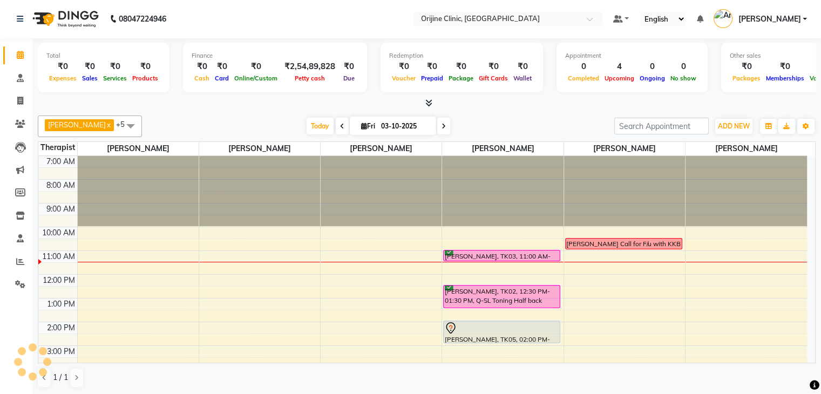
scroll to position [94, 0]
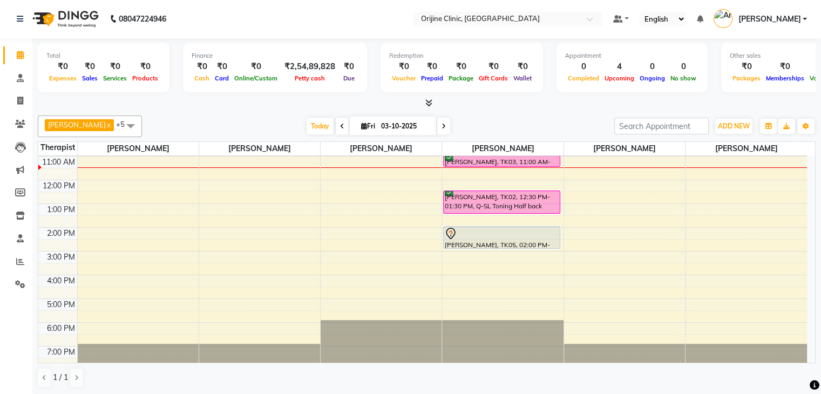
click at [362, 125] on icon at bounding box center [364, 126] width 6 height 7
select select "10"
select select "2025"
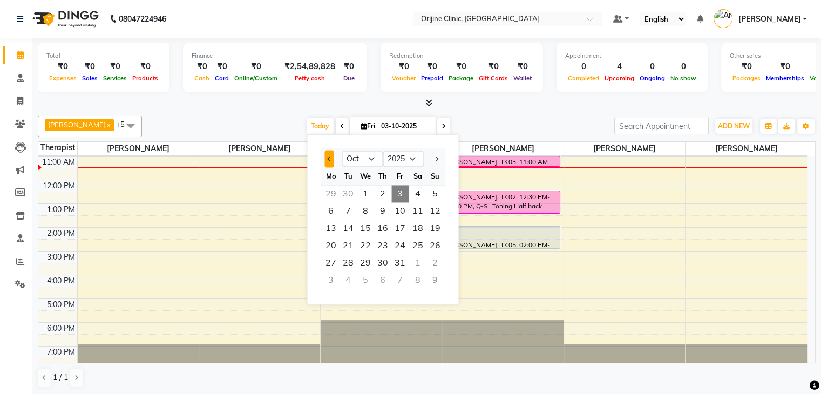
click at [324, 154] on button "Previous month" at bounding box center [328, 158] width 9 height 17
select select "9"
click at [418, 208] on span "13" at bounding box center [417, 210] width 17 height 17
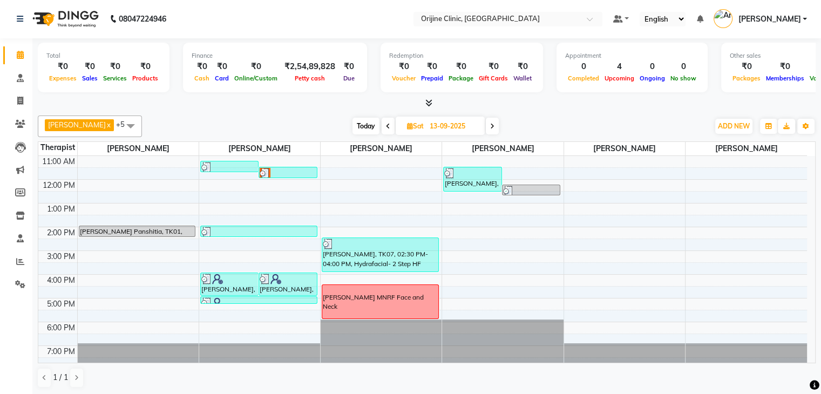
scroll to position [98, 0]
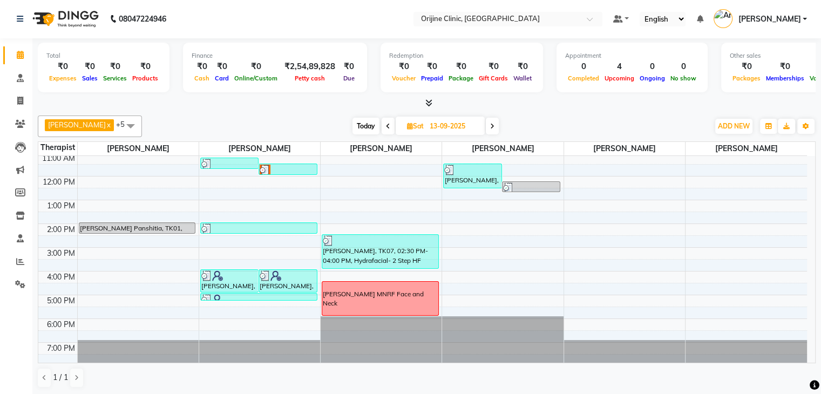
click at [359, 132] on span "Today" at bounding box center [365, 126] width 27 height 17
type input "03-10-2025"
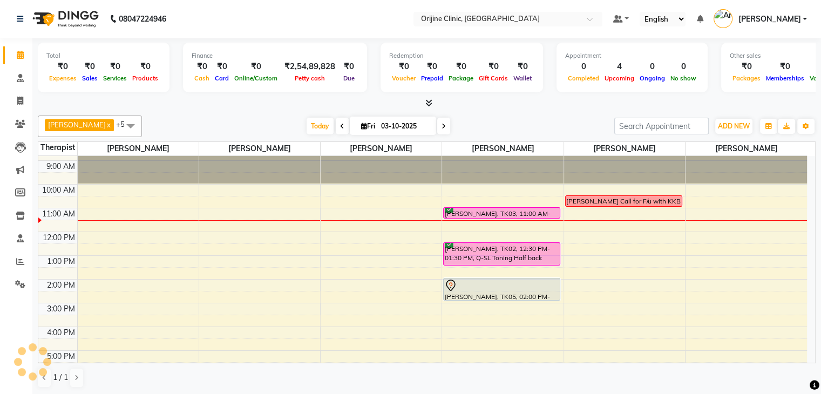
scroll to position [42, 0]
click at [365, 123] on span "Fri" at bounding box center [367, 126] width 19 height 8
select select "10"
select select "2025"
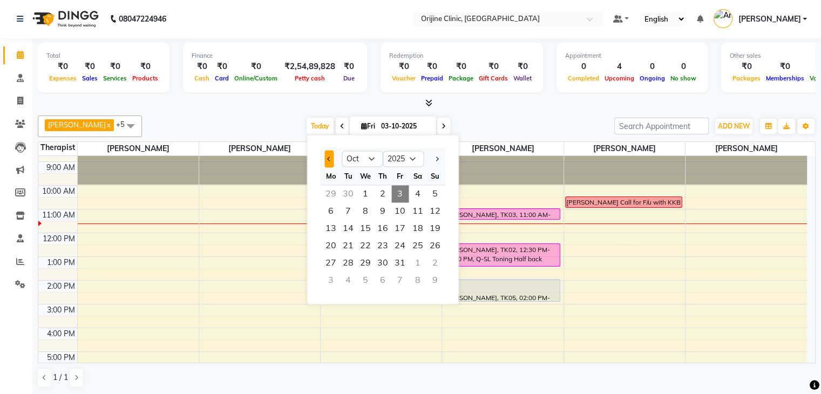
click at [332, 160] on button "Previous month" at bounding box center [328, 158] width 9 height 17
select select "9"
click at [324, 194] on span "1" at bounding box center [330, 193] width 17 height 17
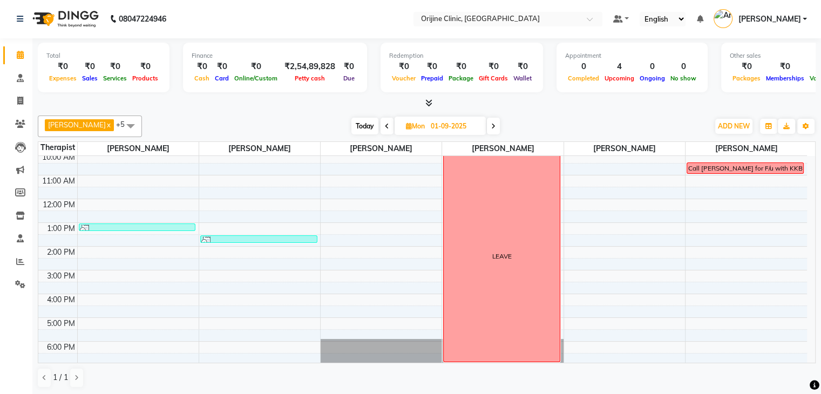
scroll to position [70, 0]
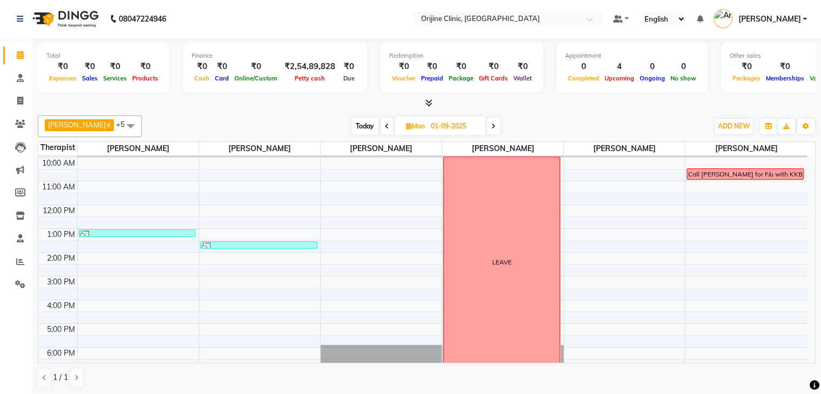
click at [495, 127] on icon at bounding box center [493, 126] width 4 height 6
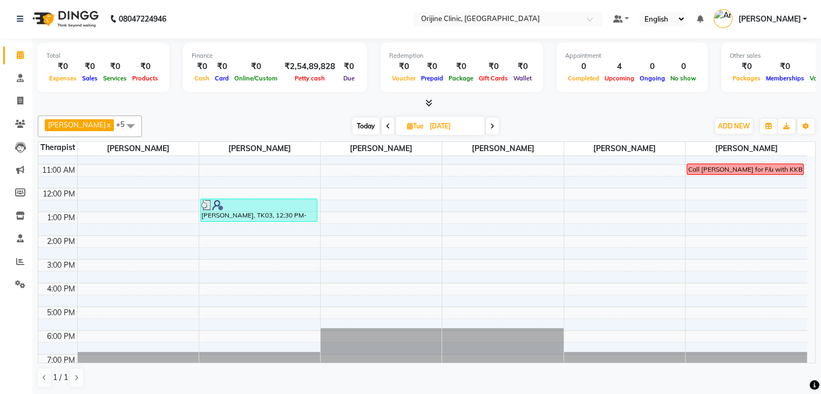
scroll to position [98, 0]
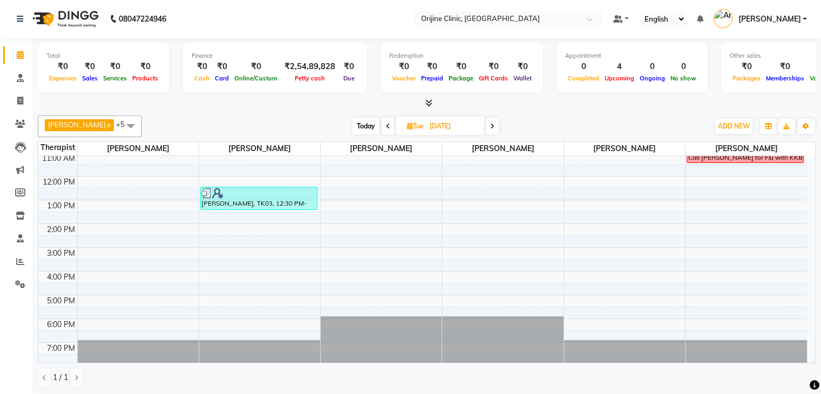
click at [492, 124] on icon at bounding box center [492, 126] width 4 height 6
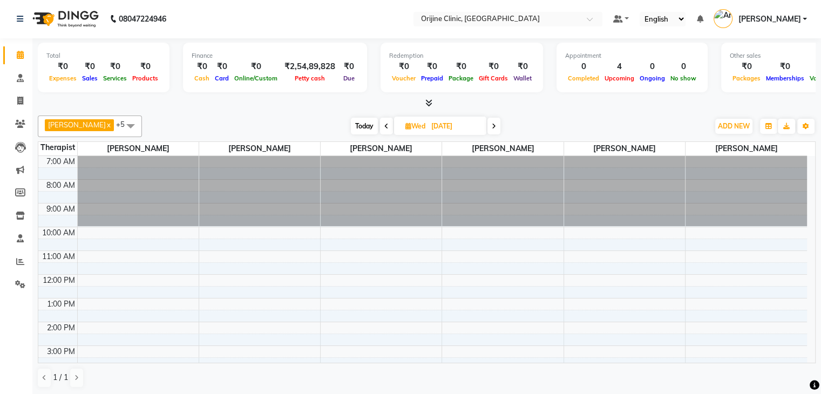
scroll to position [29, 0]
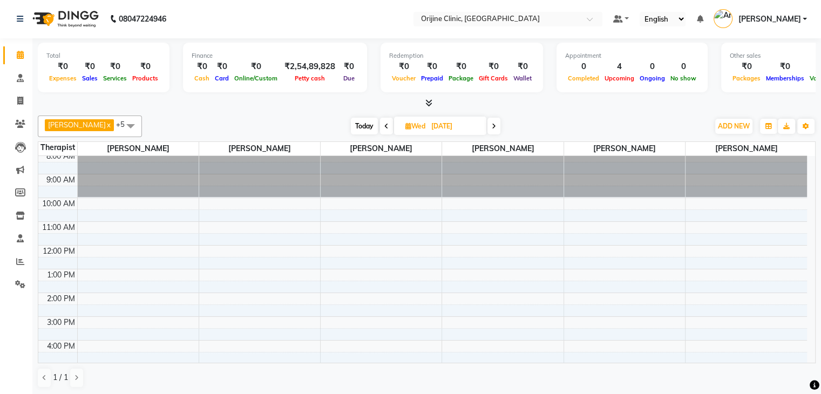
click at [494, 125] on icon at bounding box center [494, 126] width 4 height 6
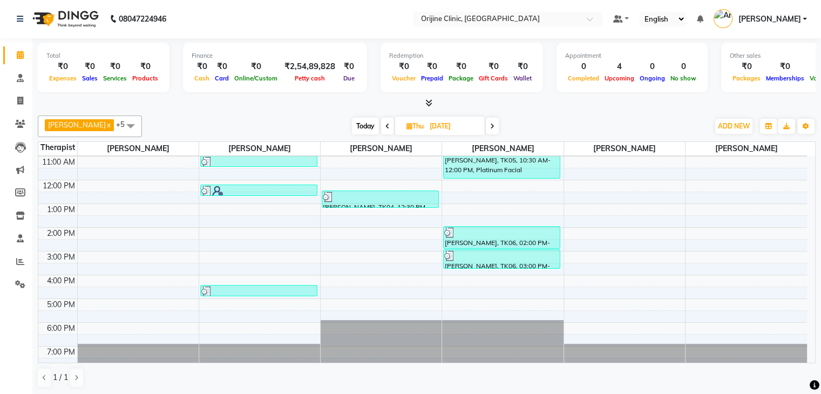
click at [494, 125] on icon at bounding box center [492, 126] width 4 height 6
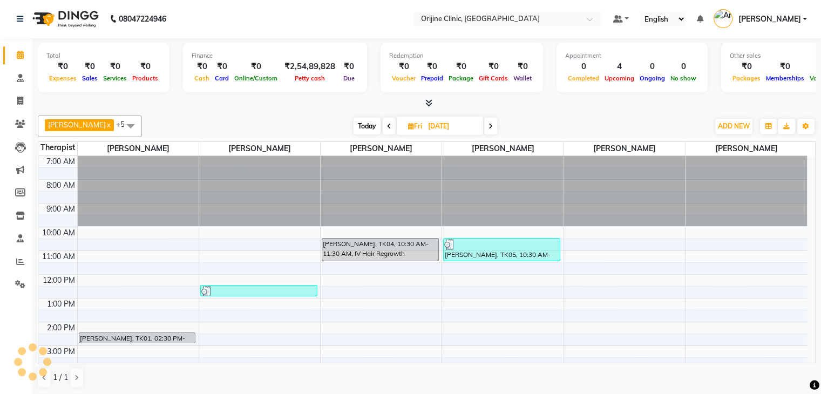
scroll to position [95, 0]
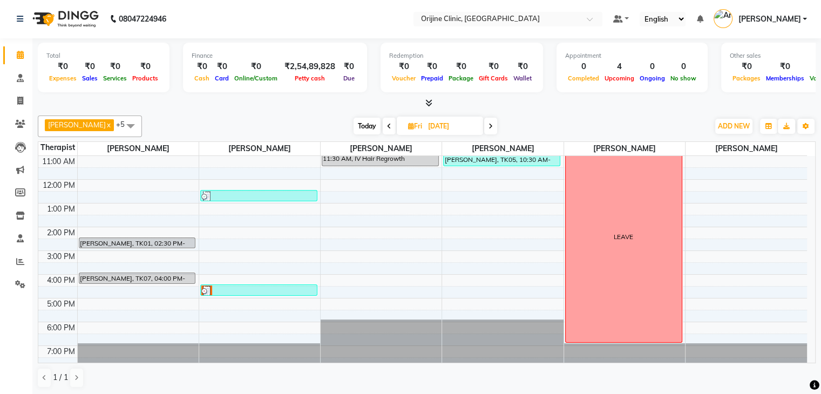
click at [494, 125] on span at bounding box center [490, 126] width 13 height 17
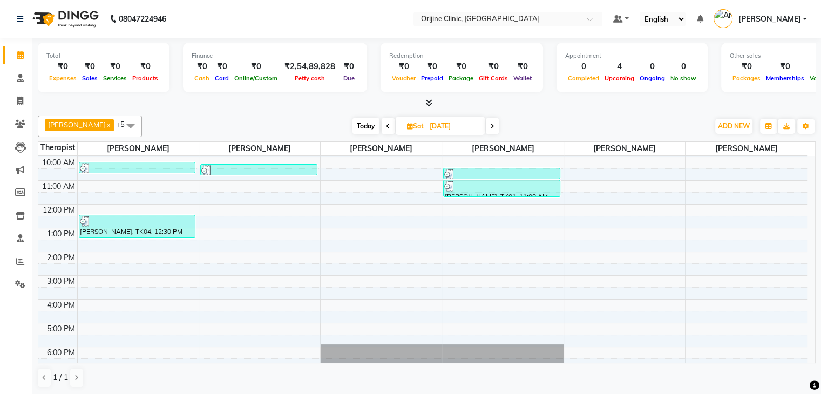
scroll to position [98, 0]
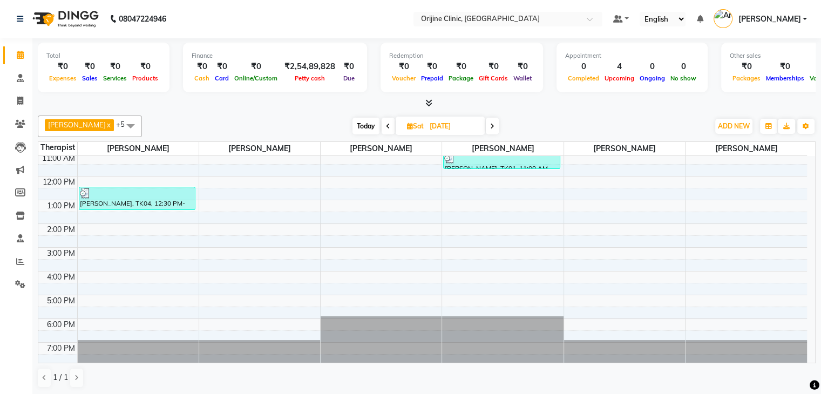
click at [495, 124] on span at bounding box center [492, 126] width 13 height 17
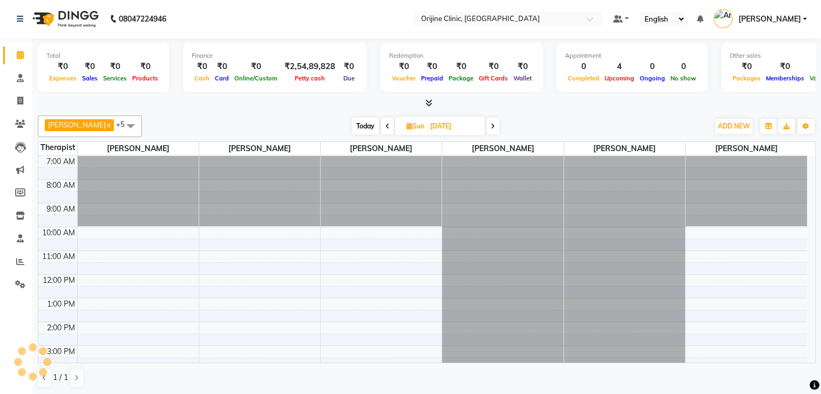
scroll to position [95, 0]
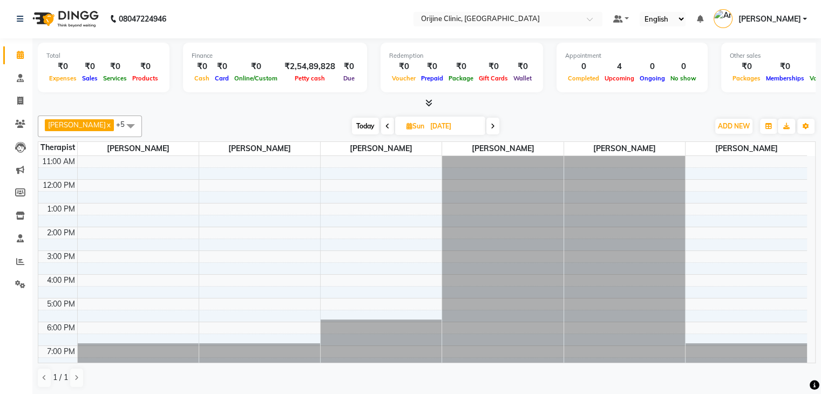
click at [495, 124] on icon at bounding box center [493, 126] width 4 height 6
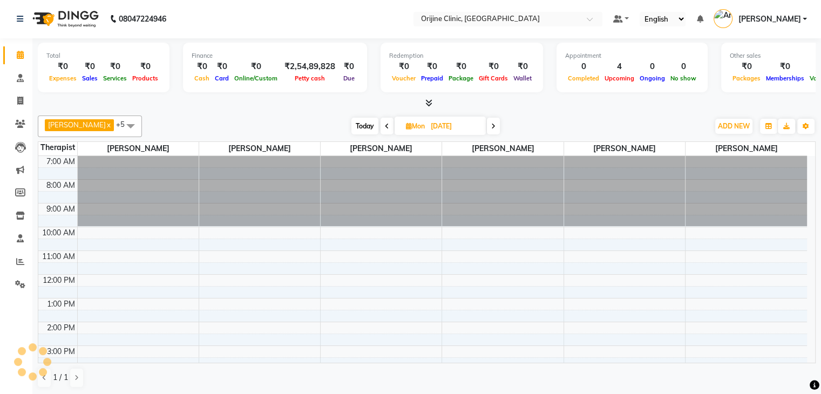
scroll to position [94, 0]
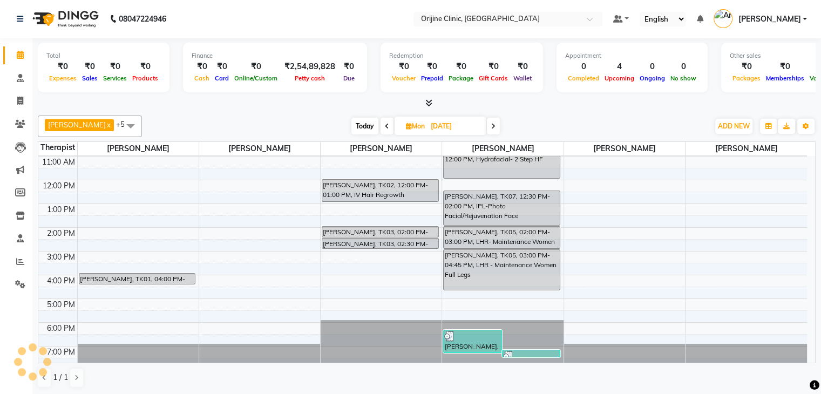
click at [495, 124] on icon at bounding box center [493, 126] width 4 height 6
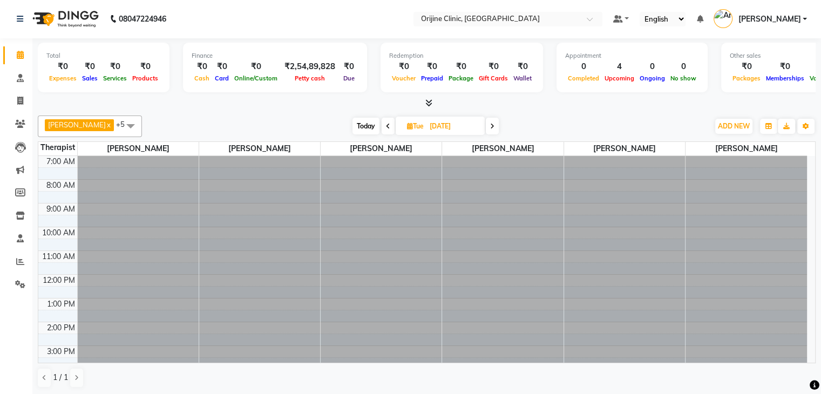
scroll to position [95, 0]
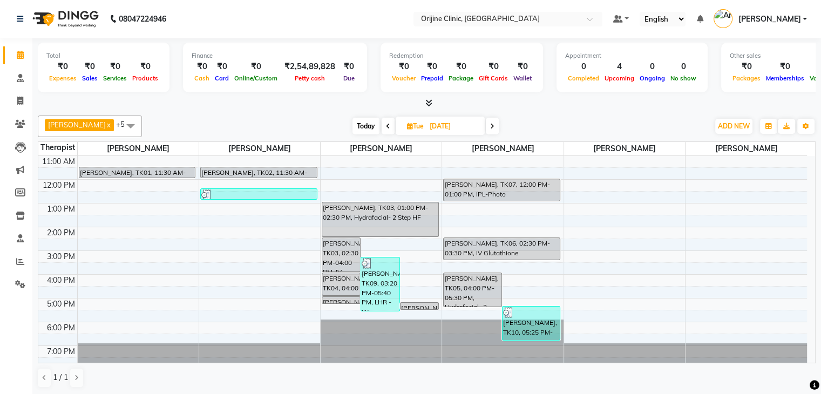
click at [388, 125] on icon at bounding box center [388, 126] width 4 height 6
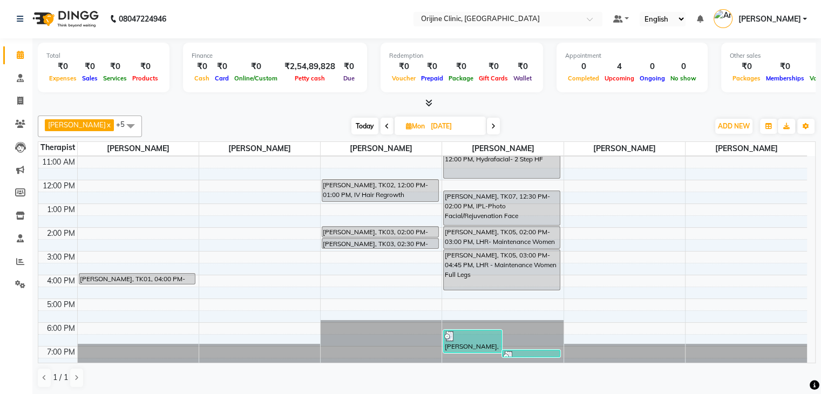
scroll to position [98, 0]
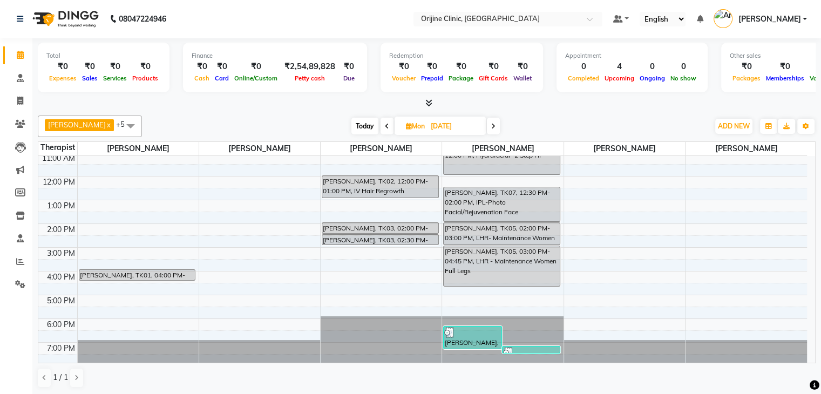
click at [491, 124] on span at bounding box center [493, 126] width 13 height 17
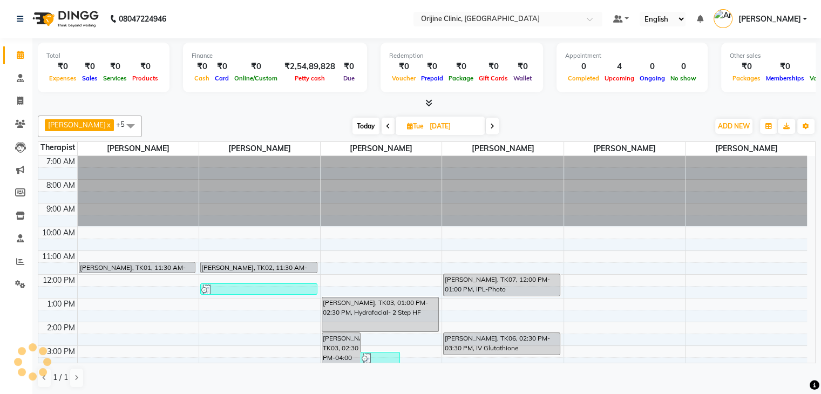
scroll to position [95, 0]
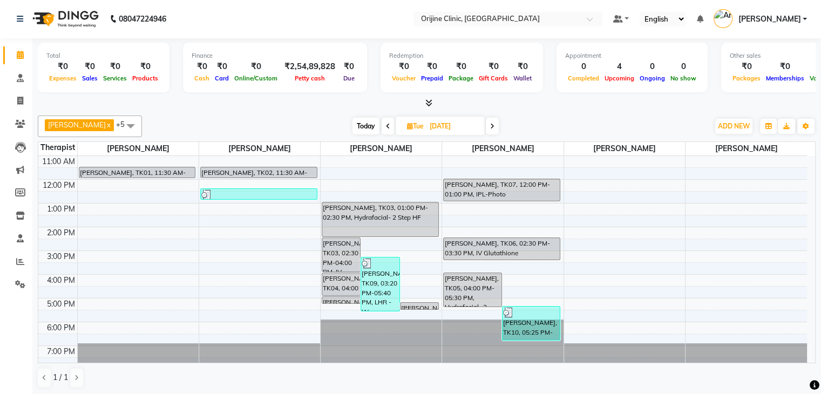
click at [491, 124] on icon at bounding box center [492, 126] width 4 height 6
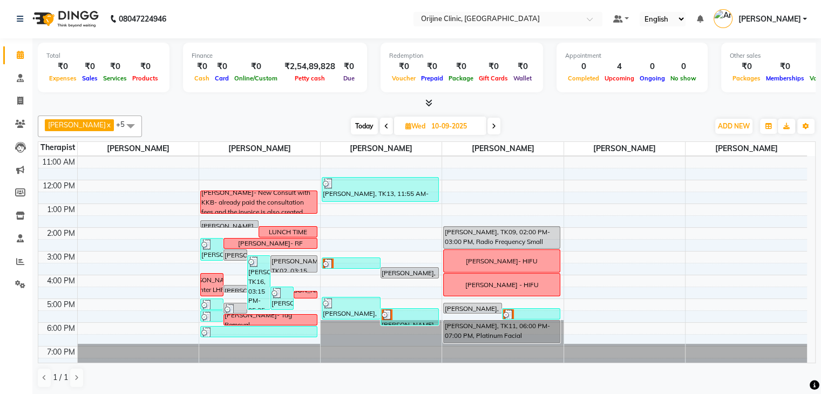
click at [387, 126] on icon at bounding box center [386, 126] width 4 height 6
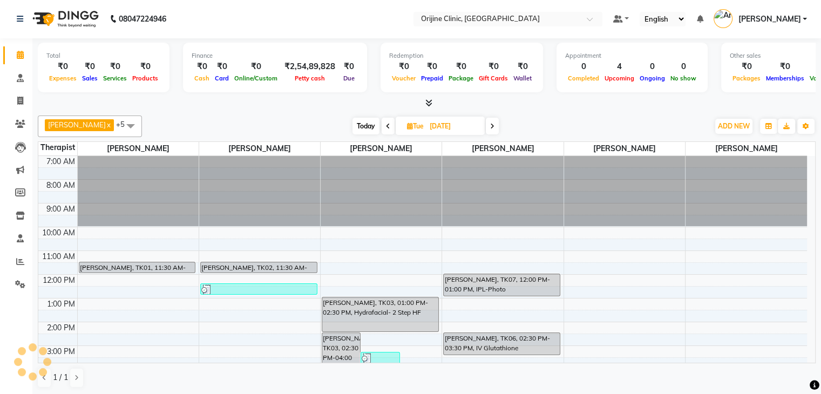
scroll to position [95, 0]
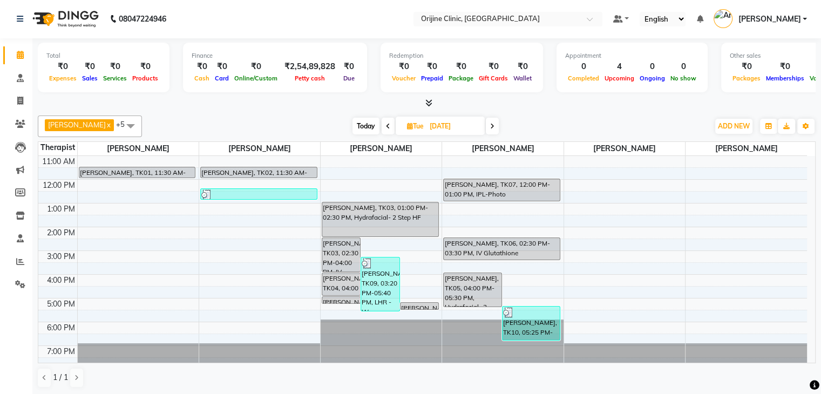
click at [492, 126] on icon at bounding box center [492, 126] width 4 height 6
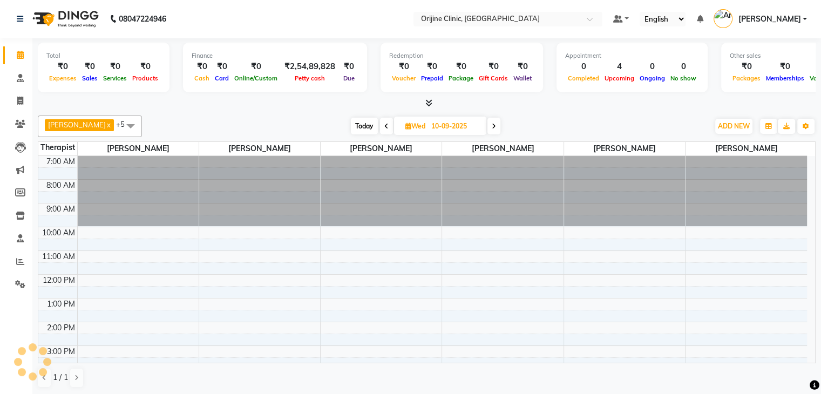
scroll to position [94, 0]
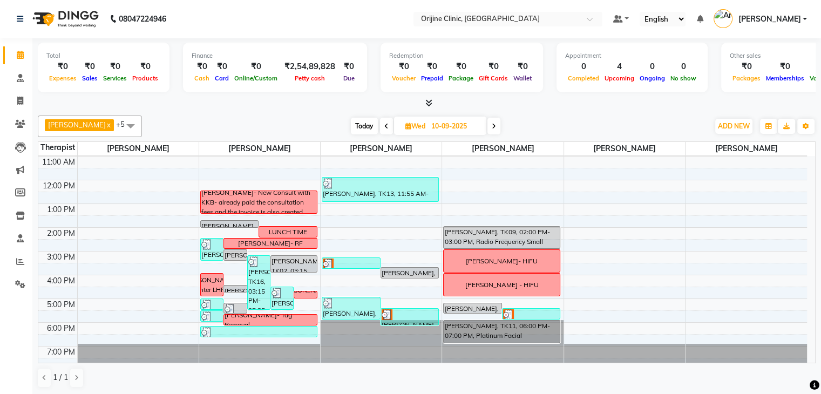
click at [385, 125] on icon at bounding box center [386, 126] width 4 height 6
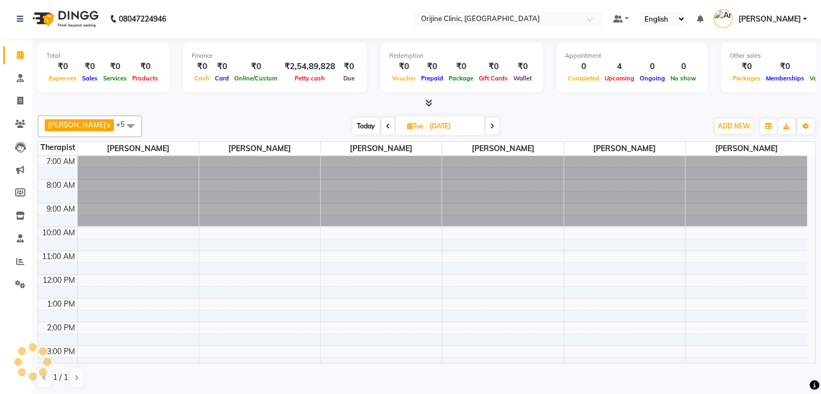
scroll to position [95, 0]
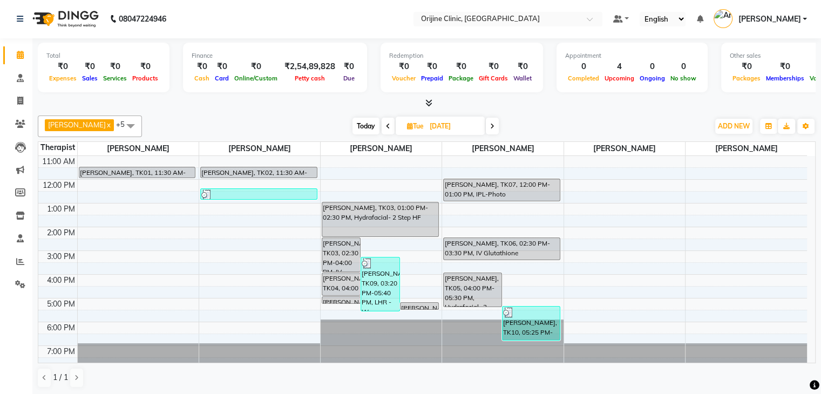
click at [494, 119] on span at bounding box center [492, 126] width 13 height 17
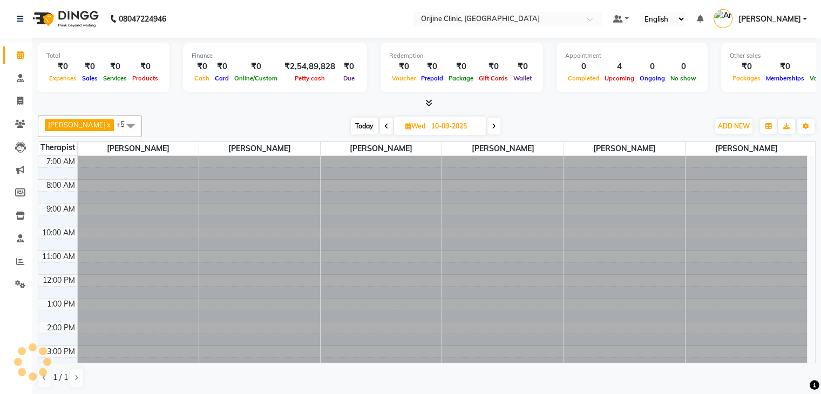
scroll to position [94, 0]
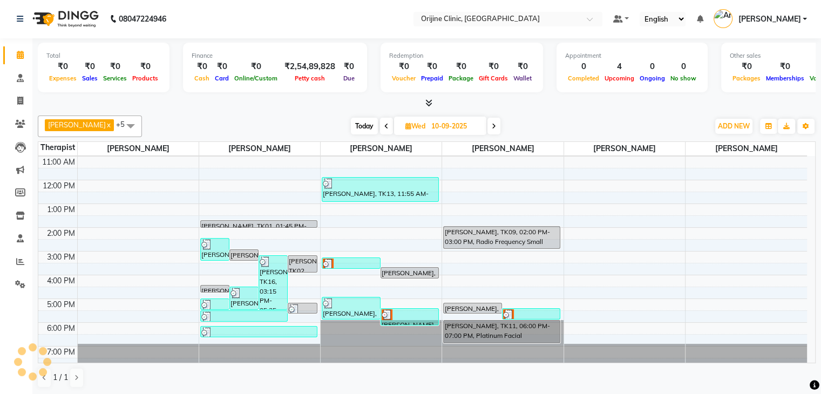
click at [494, 119] on span at bounding box center [493, 126] width 13 height 17
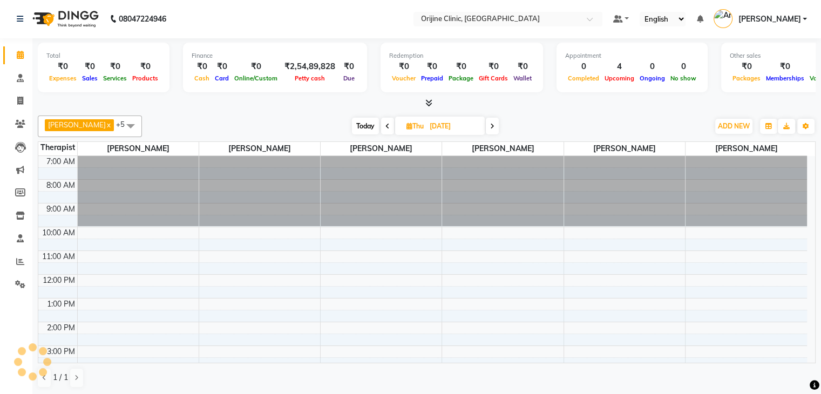
scroll to position [95, 0]
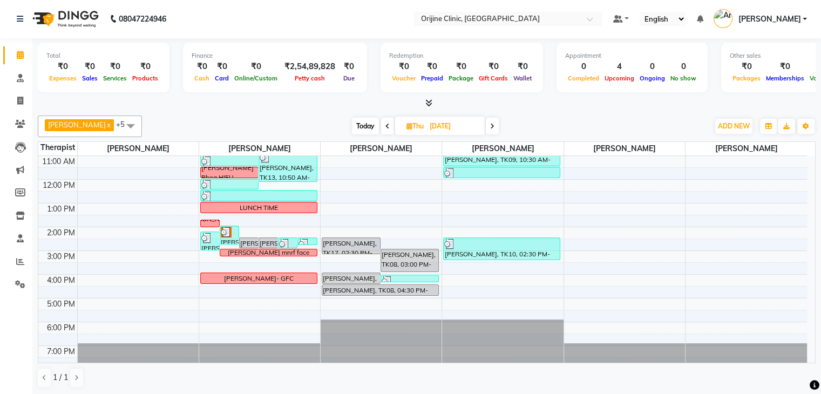
click at [494, 119] on span at bounding box center [492, 126] width 13 height 17
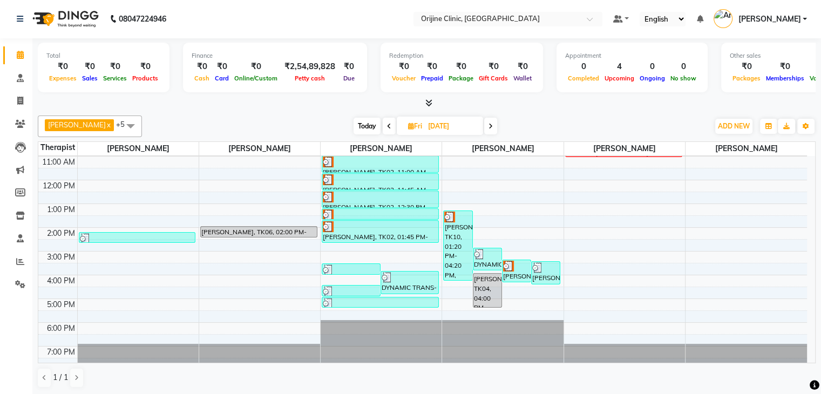
click at [494, 119] on span at bounding box center [490, 126] width 13 height 17
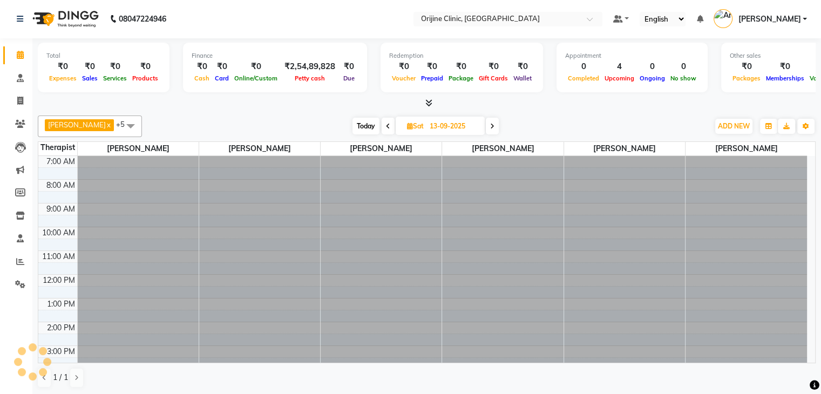
scroll to position [95, 0]
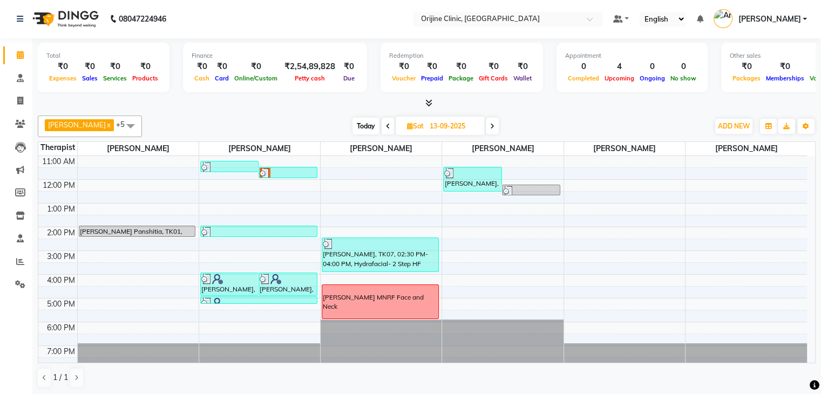
click at [495, 126] on span at bounding box center [492, 126] width 13 height 17
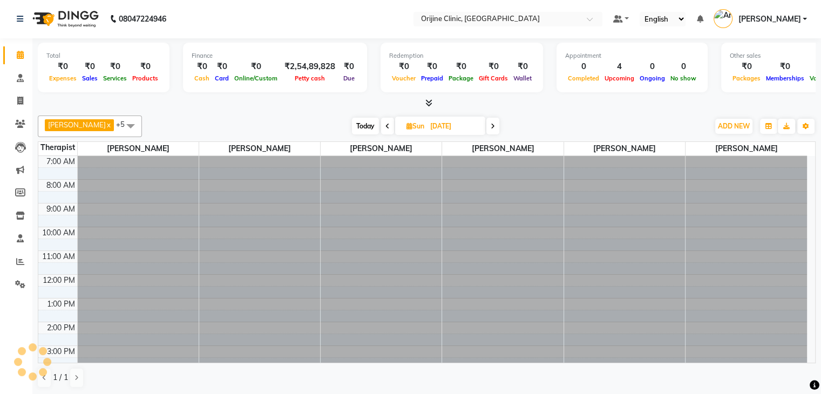
scroll to position [94, 0]
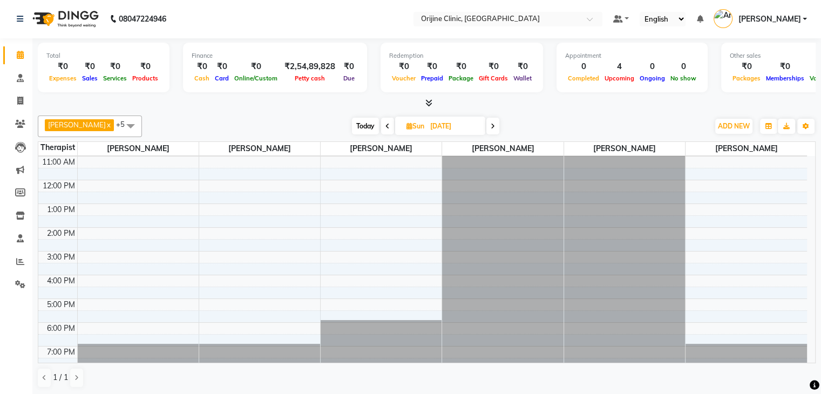
click at [495, 126] on icon at bounding box center [493, 126] width 4 height 6
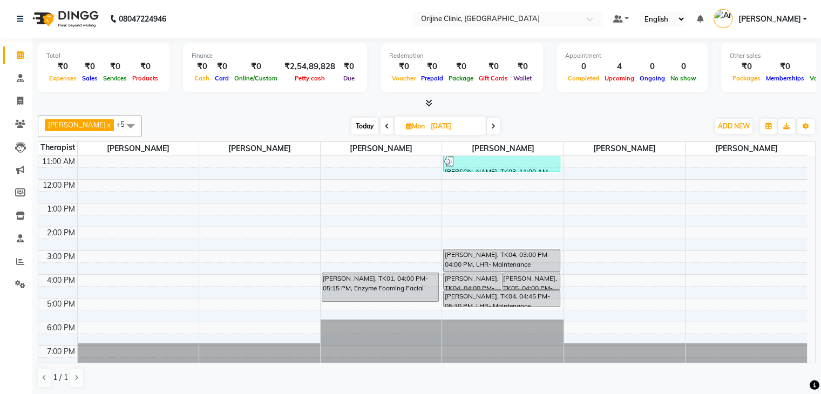
click at [495, 126] on icon at bounding box center [493, 126] width 4 height 6
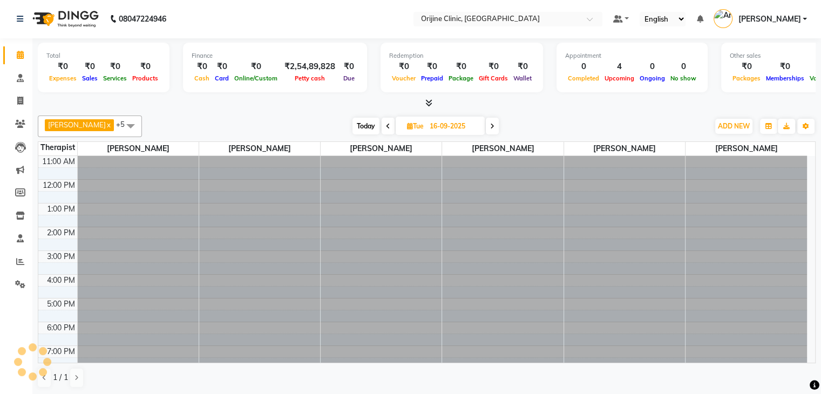
scroll to position [0, 0]
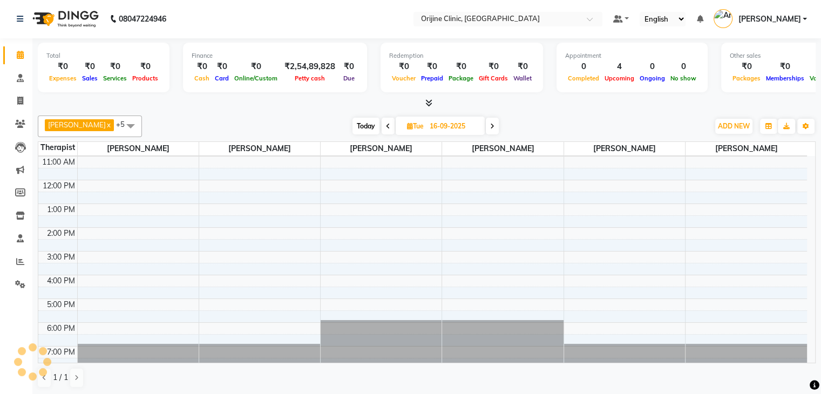
click at [495, 126] on span at bounding box center [492, 126] width 13 height 17
type input "17-09-2025"
click at [405, 126] on icon at bounding box center [408, 126] width 6 height 7
select select "9"
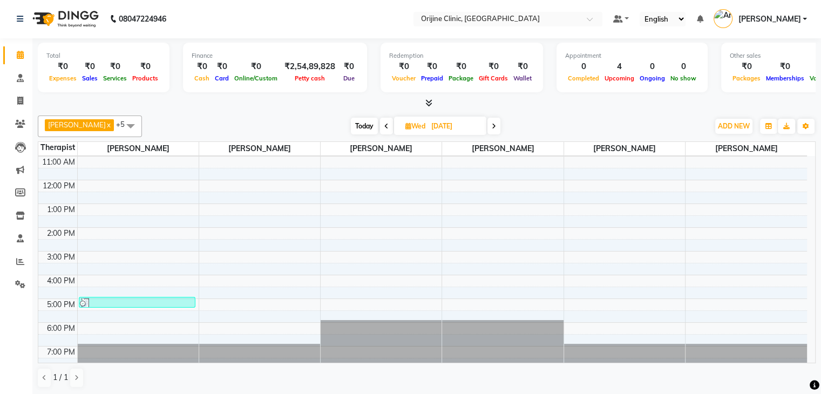
select select "2025"
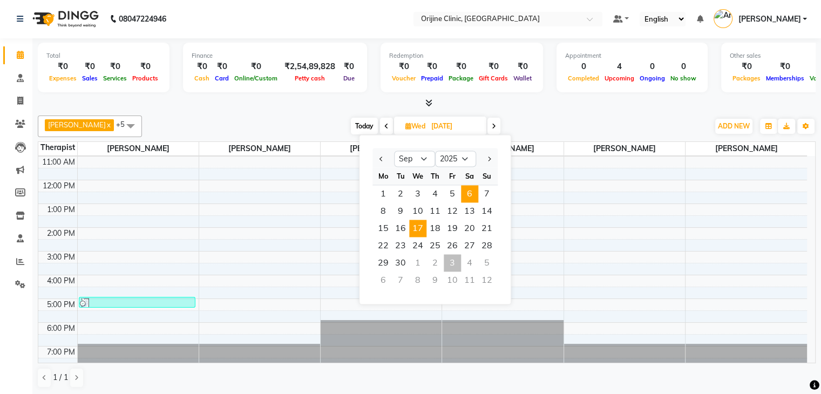
click at [465, 193] on span "6" at bounding box center [469, 193] width 17 height 17
type input "06-09-2025"
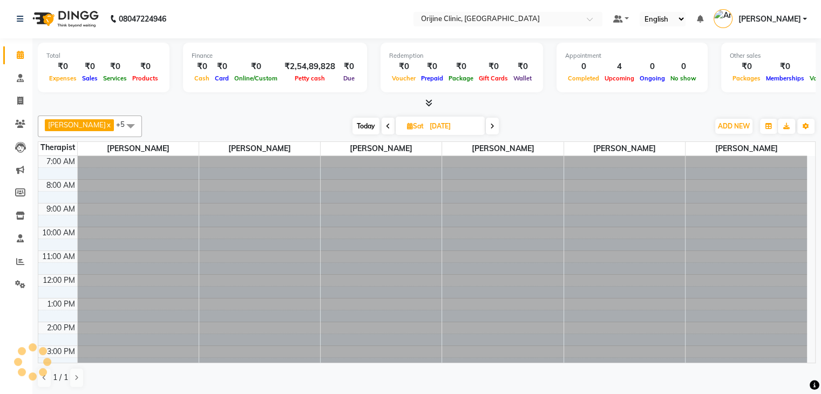
scroll to position [95, 0]
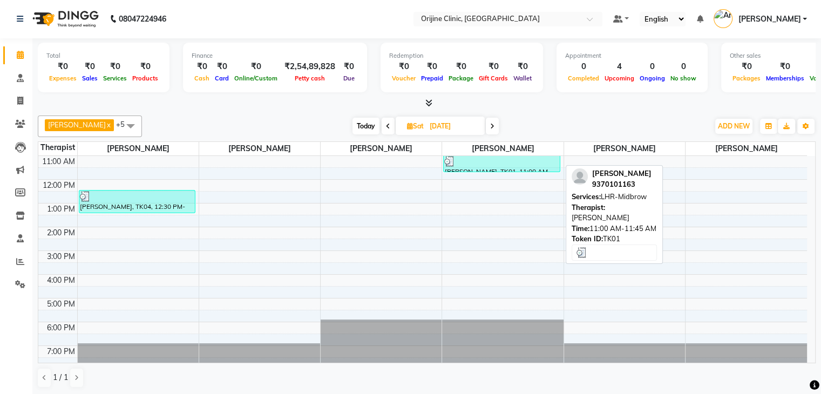
click at [470, 168] on div "Parinoor Sekhon, TK01, 11:00 AM-11:45 AM, LHR-Midbrow" at bounding box center [502, 163] width 116 height 16
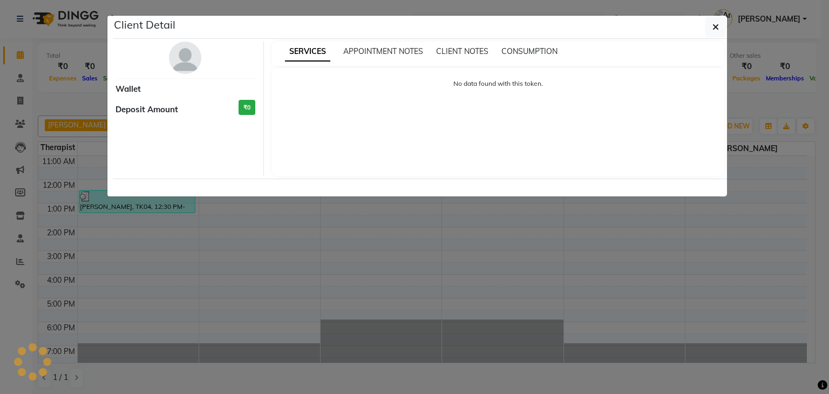
select select "3"
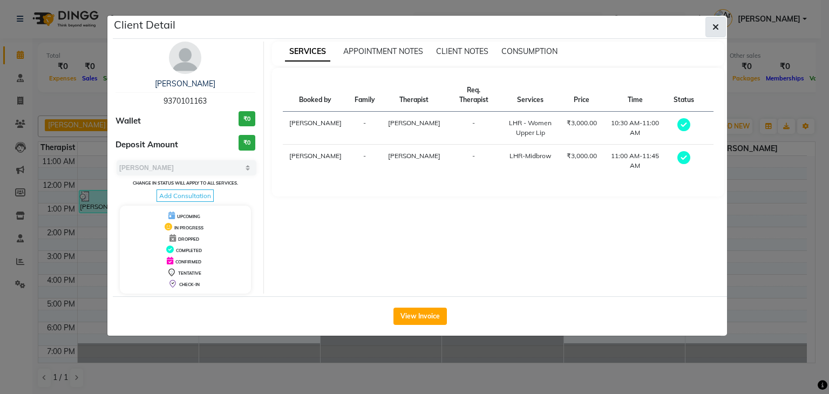
click at [715, 24] on icon "button" at bounding box center [715, 27] width 6 height 9
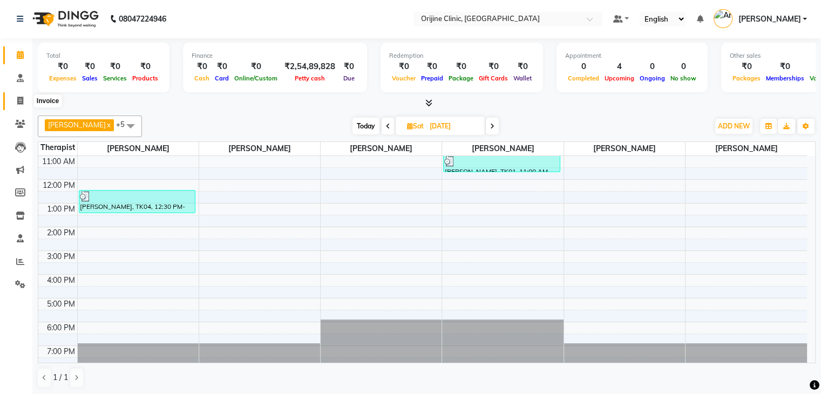
click at [19, 98] on icon at bounding box center [20, 101] width 6 height 8
select select "service"
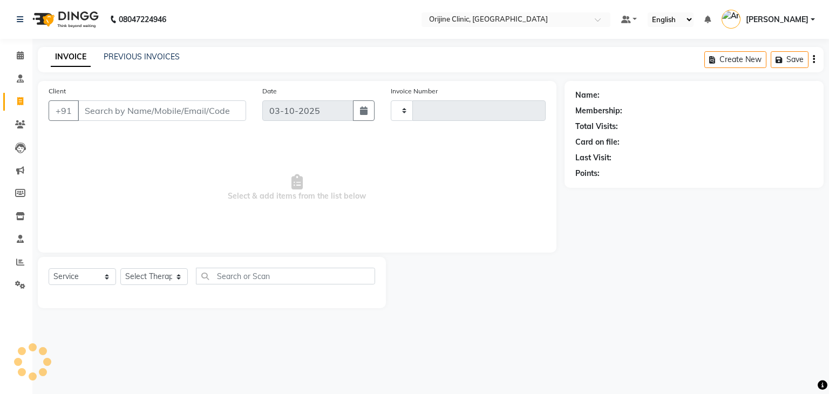
type input "1150"
select select "702"
click at [594, 59] on div "INVOICE PREVIOUS INVOICES Create New Save" at bounding box center [431, 59] width 786 height 25
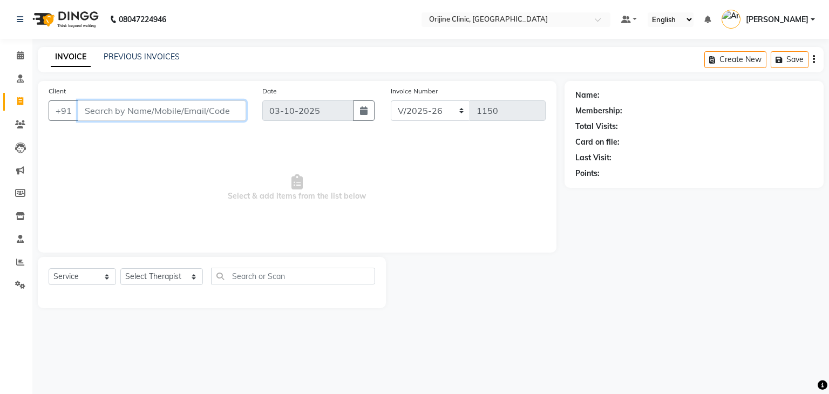
click at [196, 113] on input "Client" at bounding box center [162, 110] width 168 height 21
type input "s"
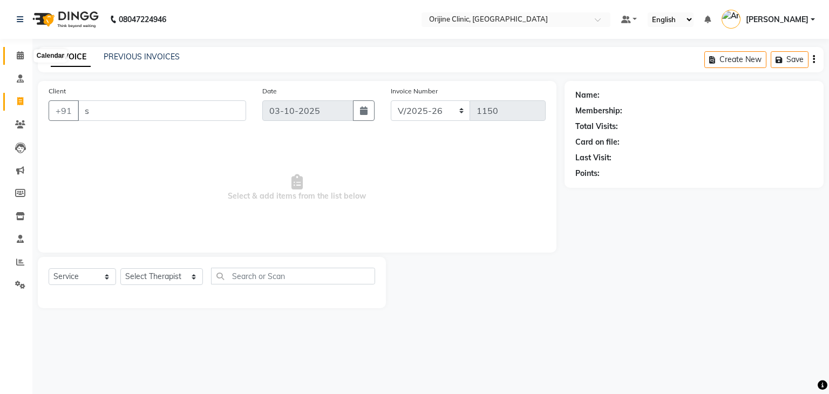
click at [19, 52] on icon at bounding box center [20, 55] width 7 height 8
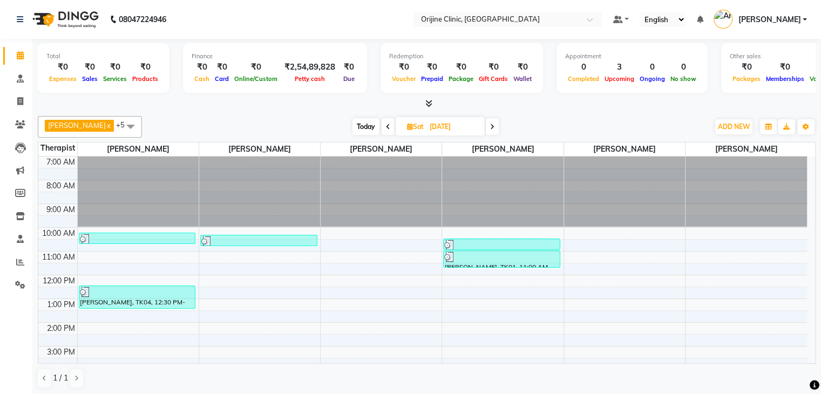
click at [409, 125] on icon at bounding box center [410, 126] width 6 height 7
select select "9"
select select "2025"
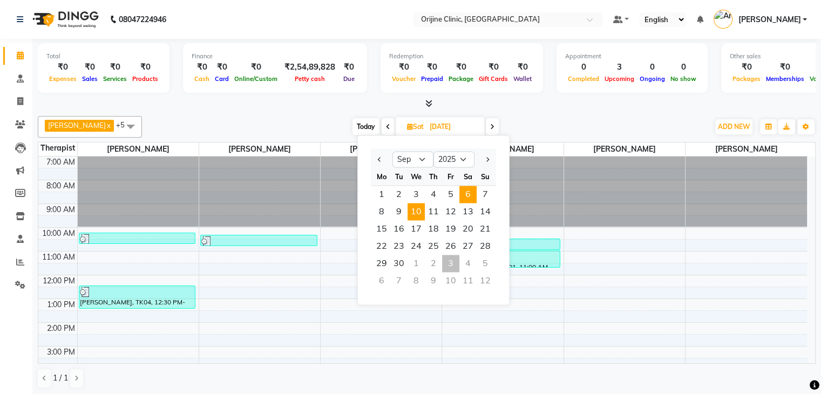
click at [416, 209] on span "10" at bounding box center [416, 211] width 17 height 17
type input "10-09-2025"
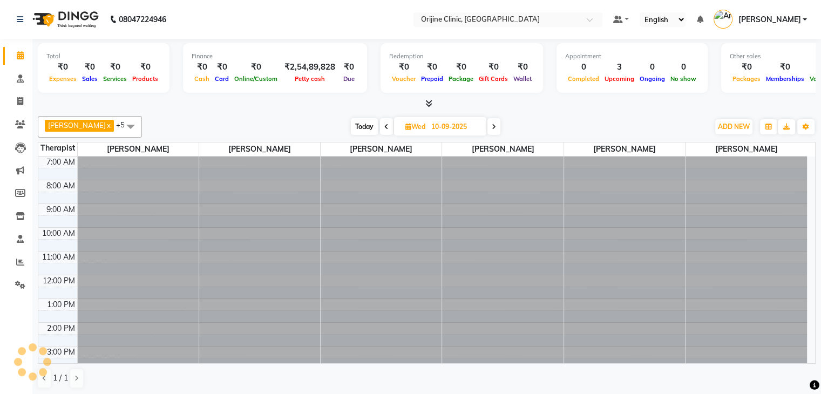
scroll to position [94, 0]
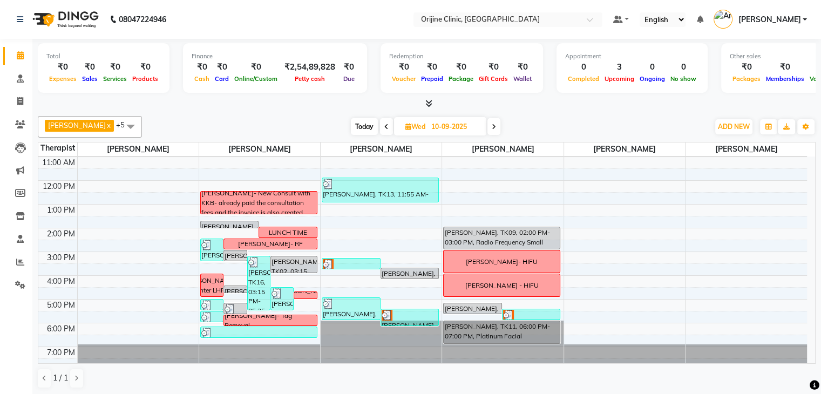
click at [405, 126] on icon at bounding box center [408, 126] width 6 height 7
select select "9"
select select "2025"
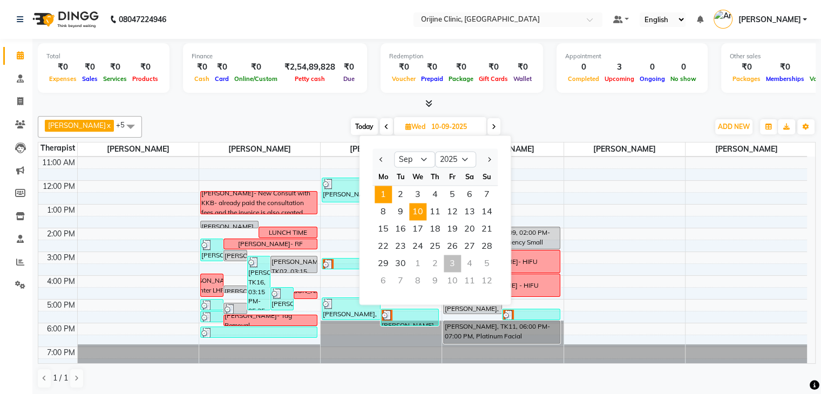
click at [385, 195] on span "1" at bounding box center [383, 194] width 17 height 17
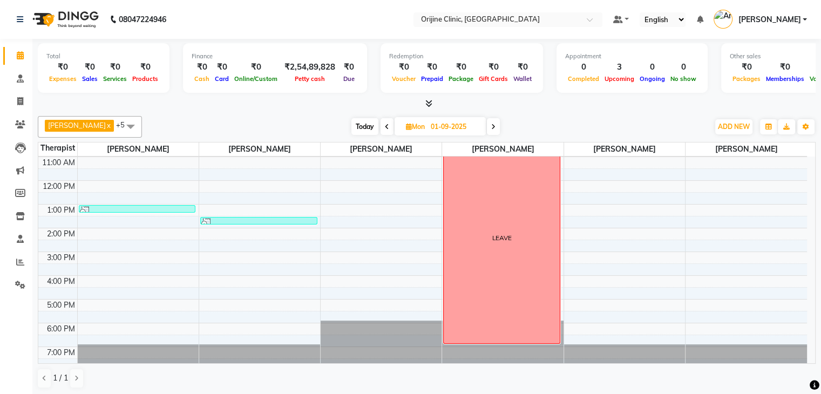
click at [385, 127] on icon at bounding box center [387, 127] width 4 height 6
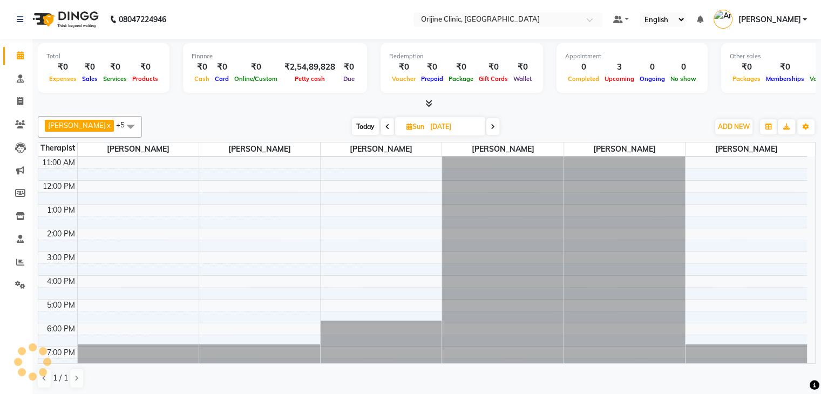
click at [385, 127] on icon at bounding box center [387, 127] width 4 height 6
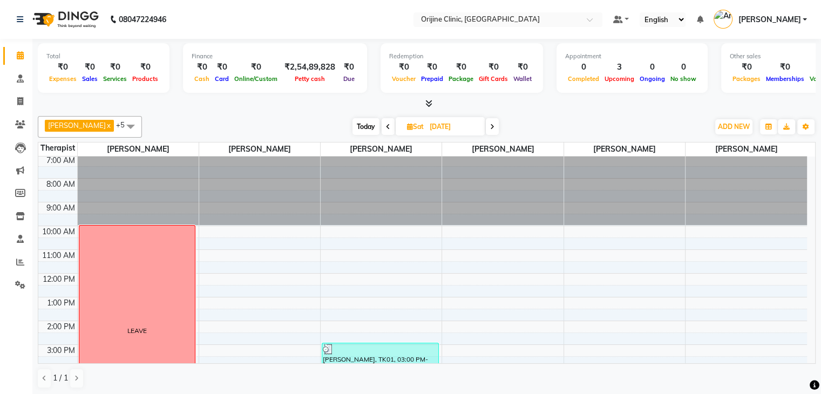
scroll to position [1, 0]
click at [494, 124] on icon at bounding box center [492, 127] width 4 height 6
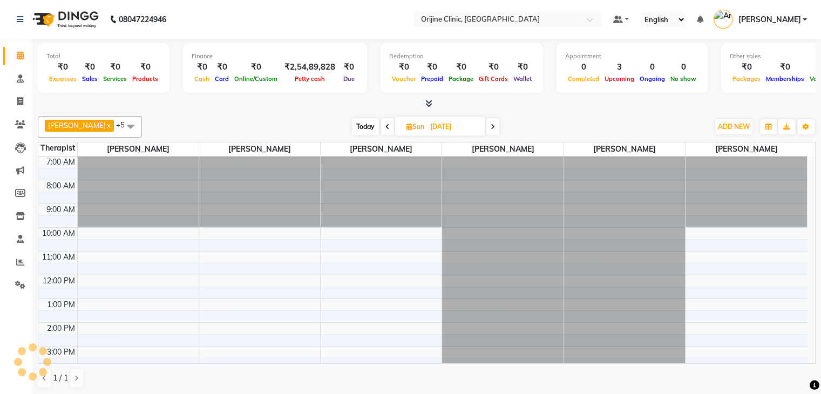
scroll to position [94, 0]
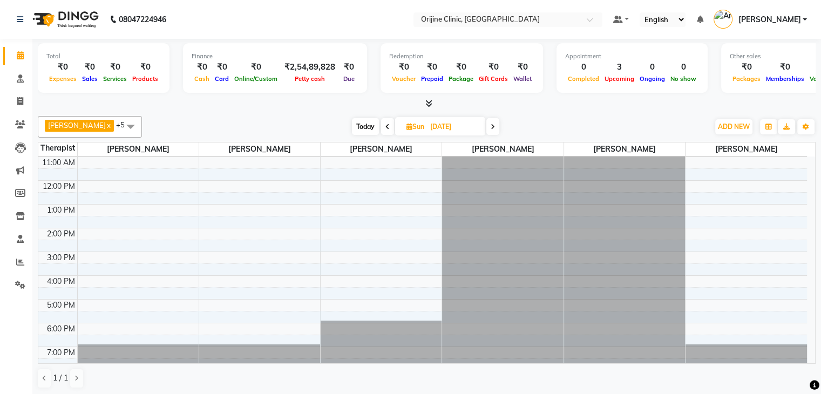
click at [493, 128] on icon at bounding box center [493, 127] width 4 height 6
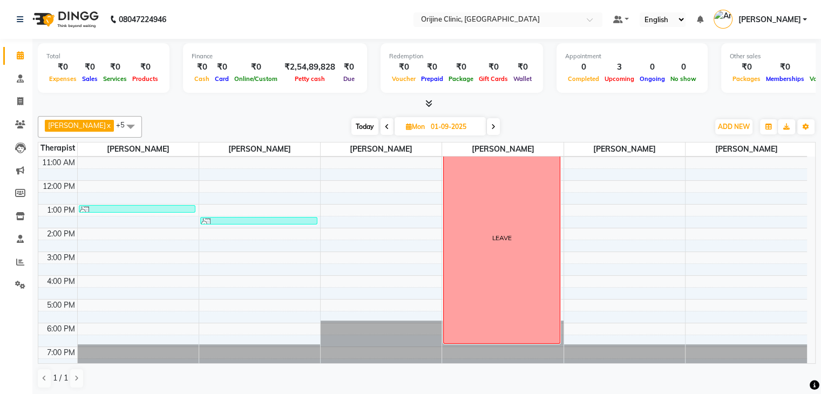
drag, startPoint x: 493, startPoint y: 128, endPoint x: 485, endPoint y: 128, distance: 8.6
drag, startPoint x: 485, startPoint y: 128, endPoint x: 551, endPoint y: 103, distance: 70.6
click at [551, 103] on div at bounding box center [427, 103] width 778 height 11
click at [361, 126] on span "Today" at bounding box center [364, 126] width 27 height 17
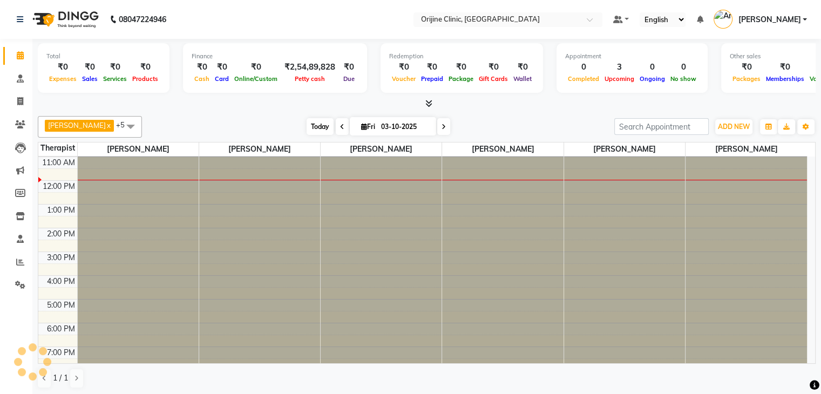
scroll to position [0, 0]
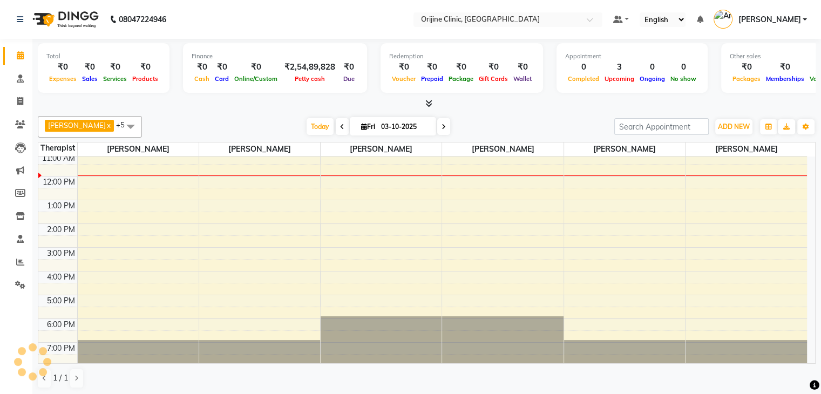
click at [442, 127] on icon at bounding box center [444, 127] width 4 height 6
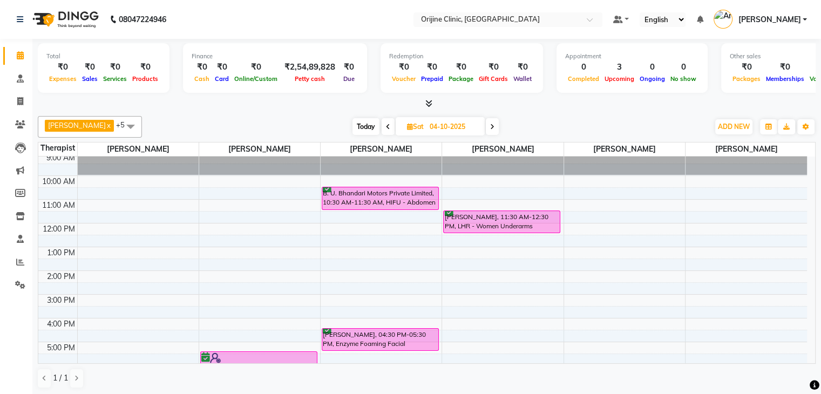
scroll to position [51, 0]
click at [386, 125] on icon at bounding box center [388, 127] width 4 height 6
type input "03-10-2025"
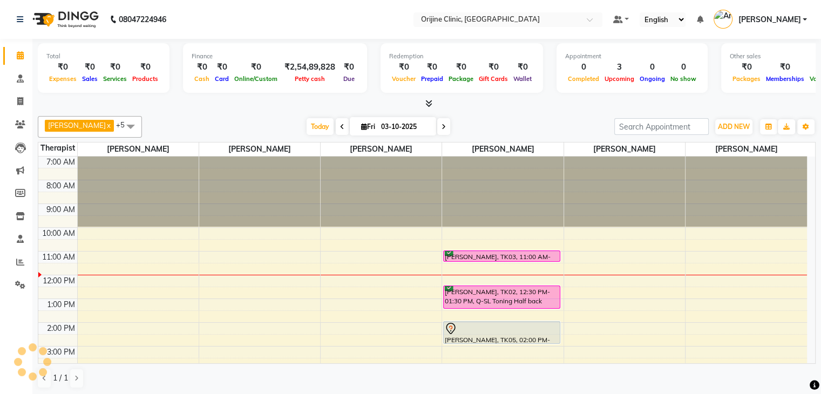
scroll to position [99, 0]
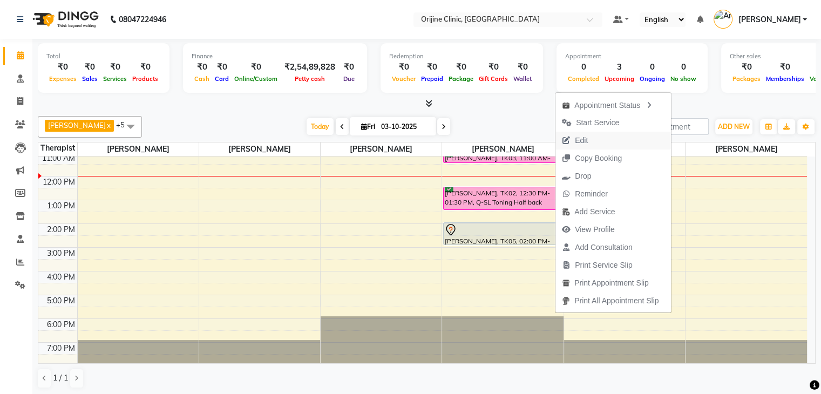
click at [592, 139] on span "Edit" at bounding box center [574, 141] width 39 height 18
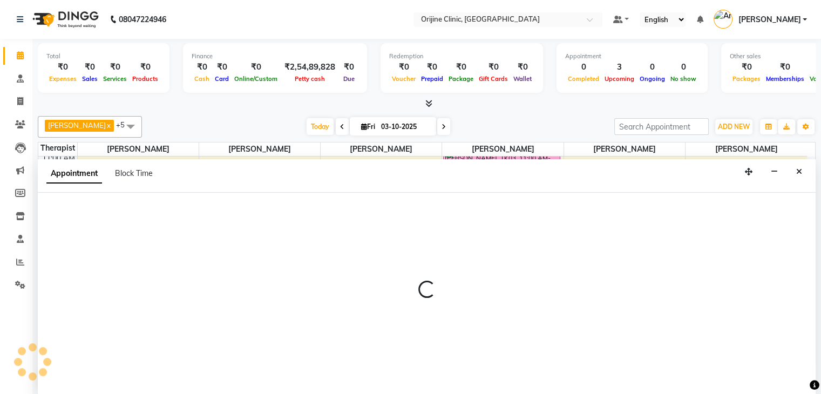
scroll to position [1, 0]
select select "10777"
select select "750"
select select "confirm booking"
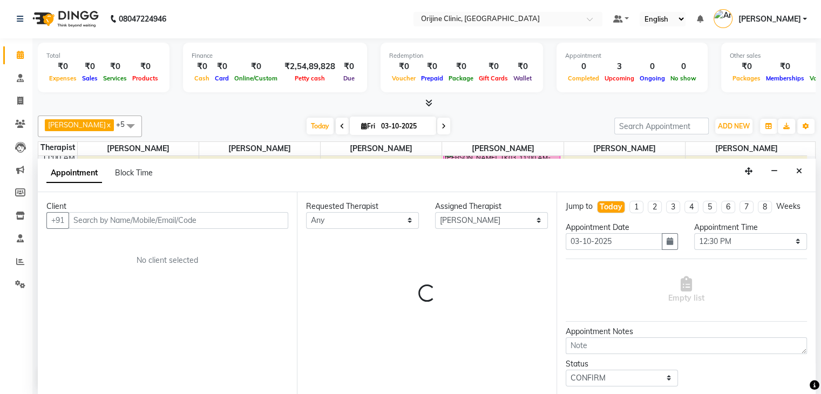
scroll to position [99, 0]
select select "1130"
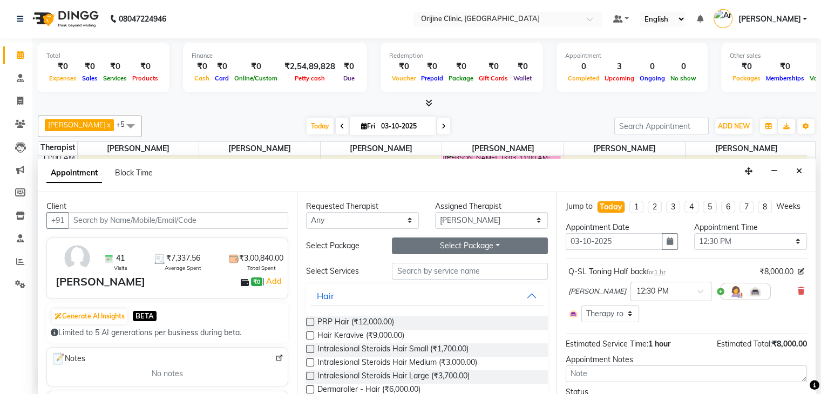
click at [487, 246] on button "Select Package Toggle Dropdown" at bounding box center [469, 245] width 155 height 17
click at [800, 171] on icon "Close" at bounding box center [799, 171] width 6 height 8
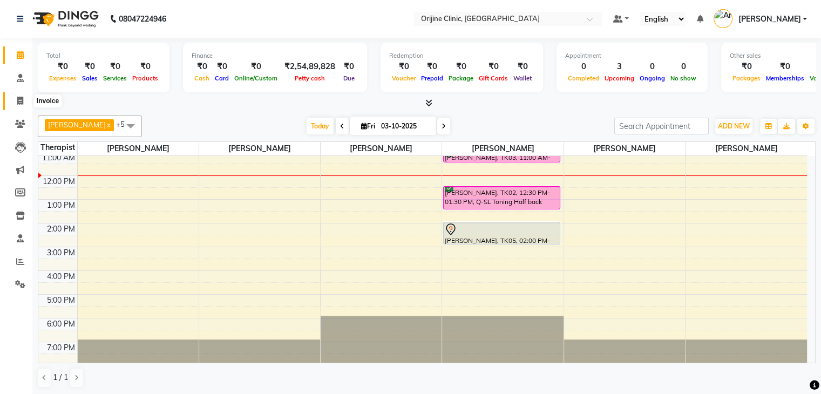
click at [19, 100] on icon at bounding box center [20, 101] width 6 height 8
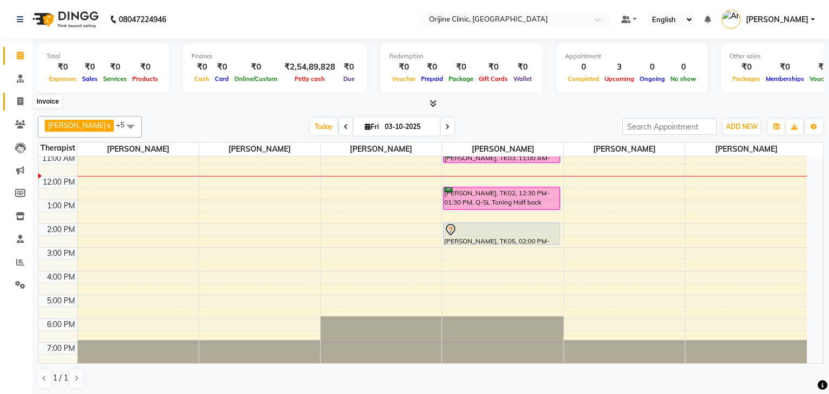
select select "service"
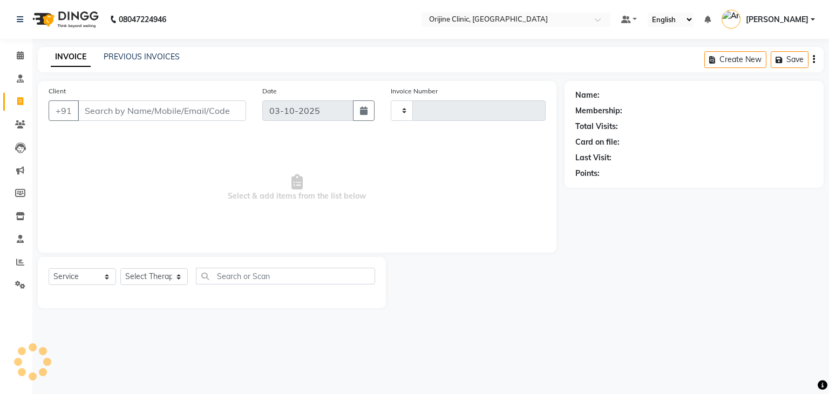
type input "1150"
select select "702"
click at [90, 113] on input "Client" at bounding box center [162, 110] width 168 height 21
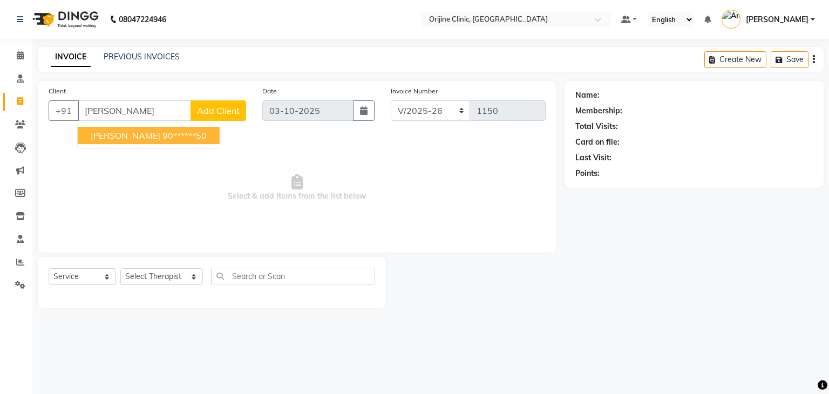
click at [93, 134] on span "Sonia Virdi" at bounding box center [126, 135] width 70 height 11
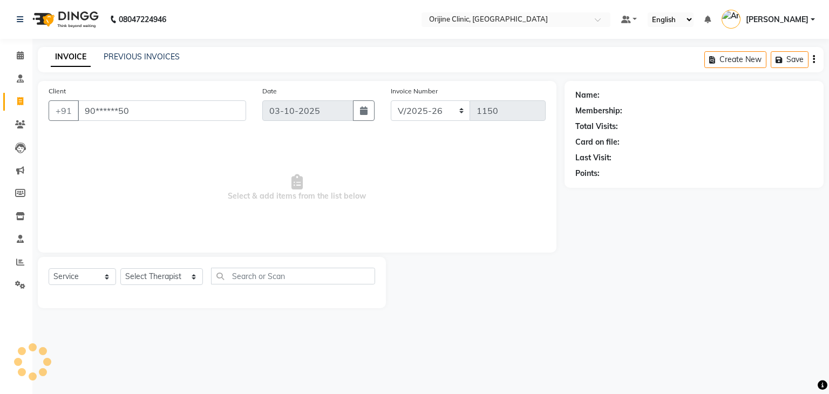
type input "90******50"
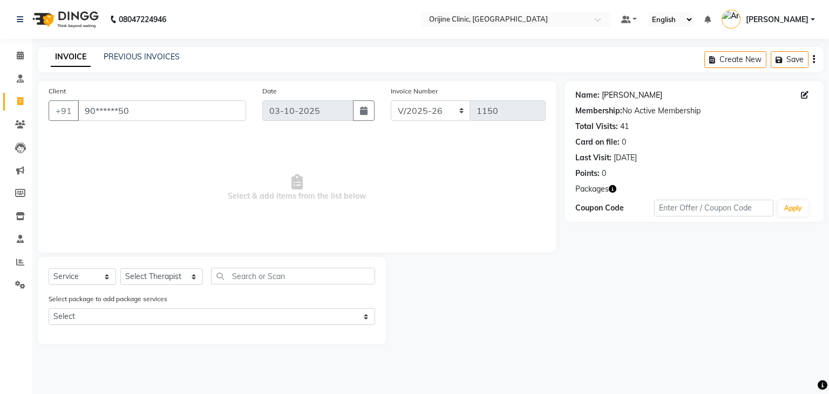
click at [602, 96] on link "Sonia Virdi" at bounding box center [632, 95] width 60 height 11
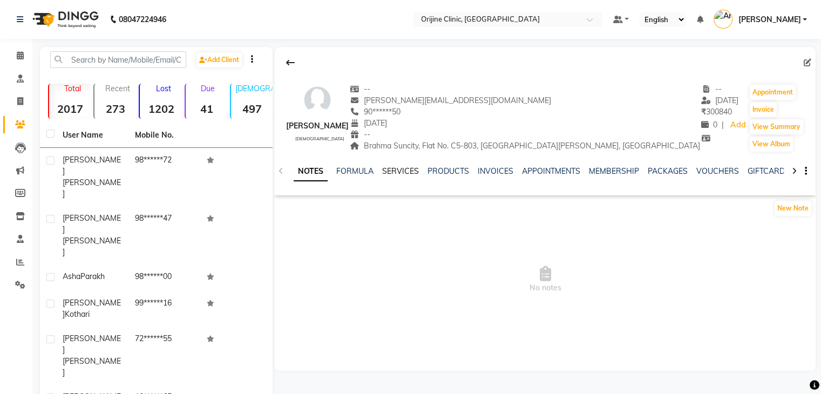
click at [409, 172] on link "SERVICES" at bounding box center [400, 171] width 37 height 10
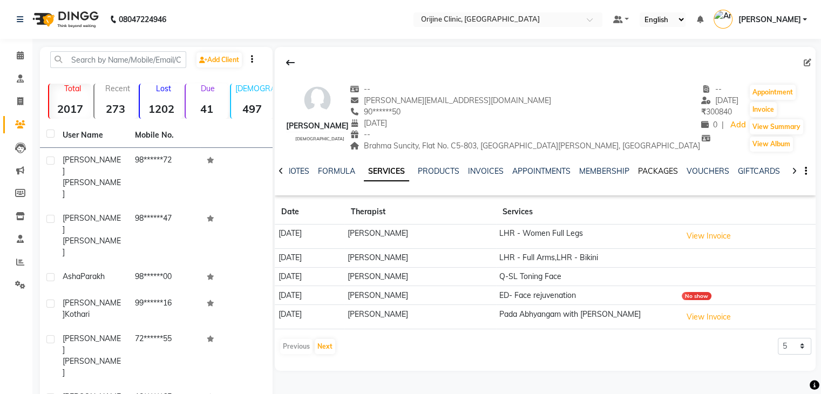
click at [663, 174] on link "PACKAGES" at bounding box center [658, 171] width 40 height 10
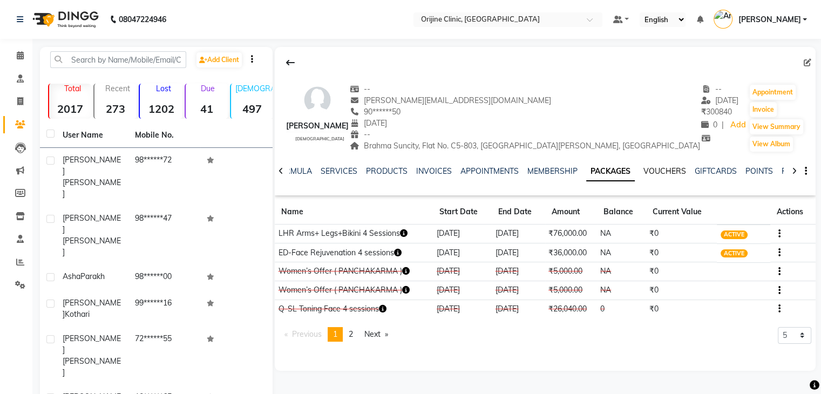
click at [660, 169] on link "VOUCHERS" at bounding box center [664, 171] width 43 height 10
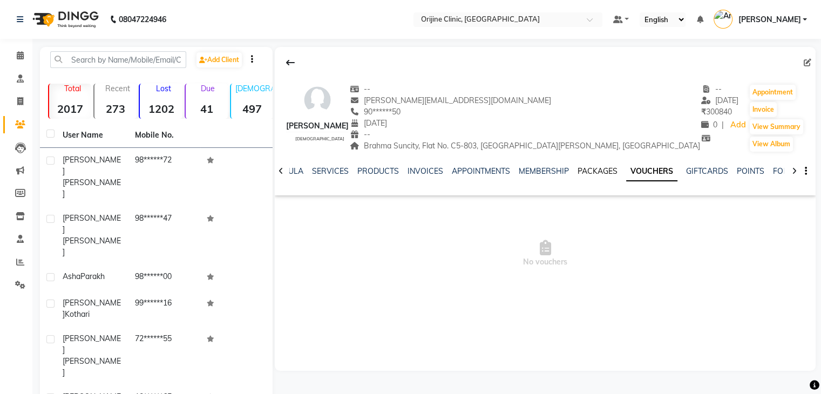
click at [607, 168] on link "PACKAGES" at bounding box center [598, 171] width 40 height 10
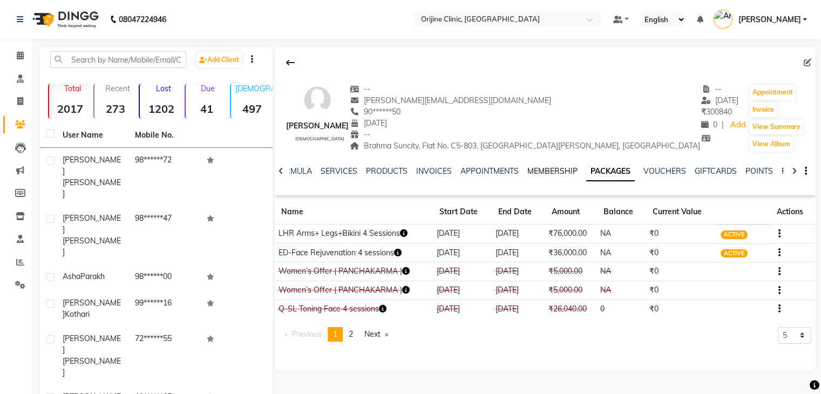
click at [533, 168] on link "MEMBERSHIP" at bounding box center [552, 171] width 50 height 10
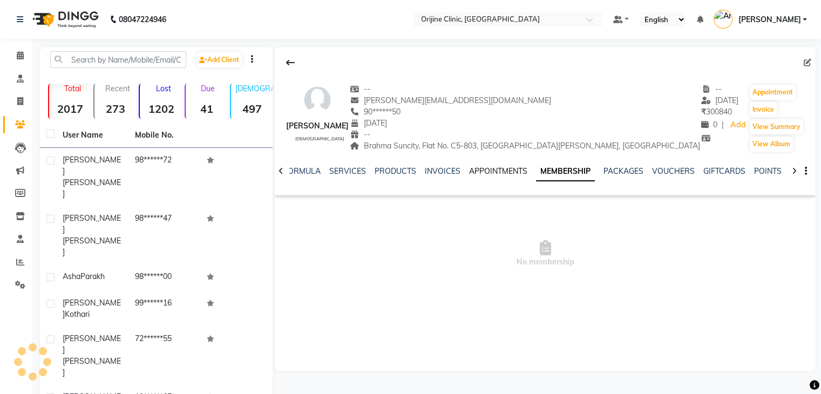
click at [500, 170] on link "APPOINTMENTS" at bounding box center [498, 171] width 58 height 10
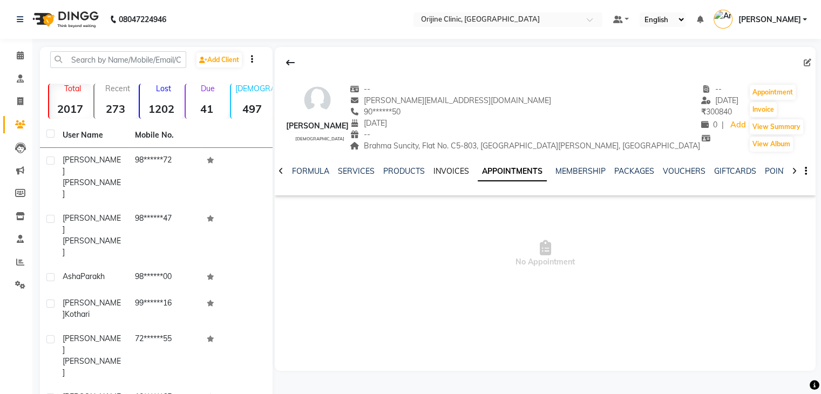
click at [447, 168] on link "INVOICES" at bounding box center [451, 171] width 36 height 10
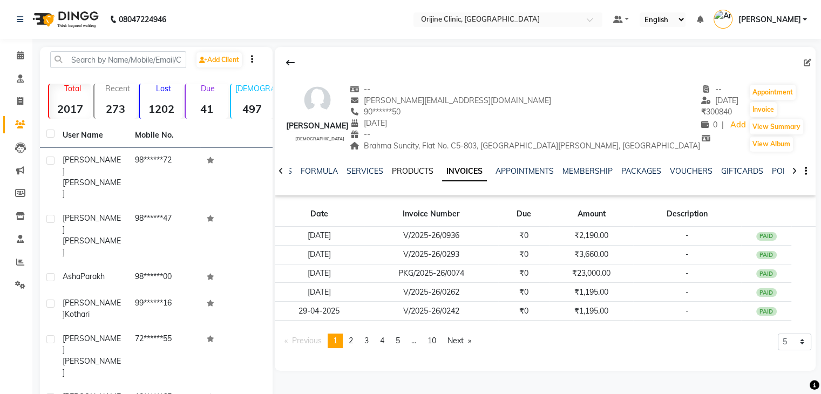
click at [402, 173] on link "PRODUCTS" at bounding box center [413, 171] width 42 height 10
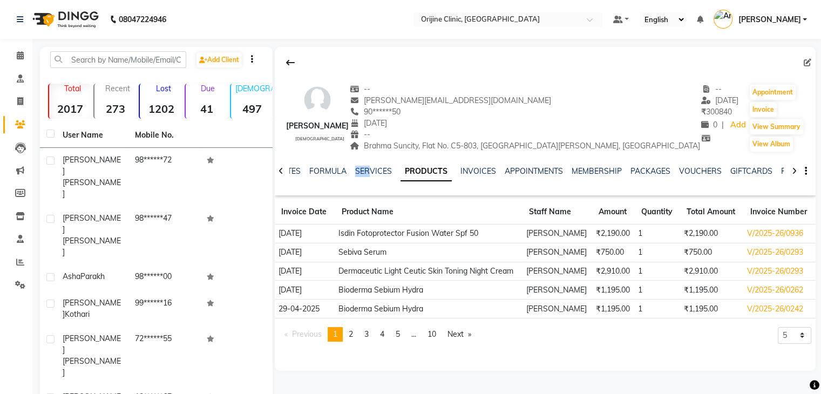
drag, startPoint x: 374, startPoint y: 169, endPoint x: 366, endPoint y: 166, distance: 8.2
click at [366, 166] on div "NOTES FORMULA SERVICES PRODUCTS INVOICES APPOINTMENTS MEMBERSHIP PACKAGES VOUCH…" at bounding box center [545, 171] width 541 height 37
click at [384, 173] on link "SERVICES" at bounding box center [373, 171] width 37 height 10
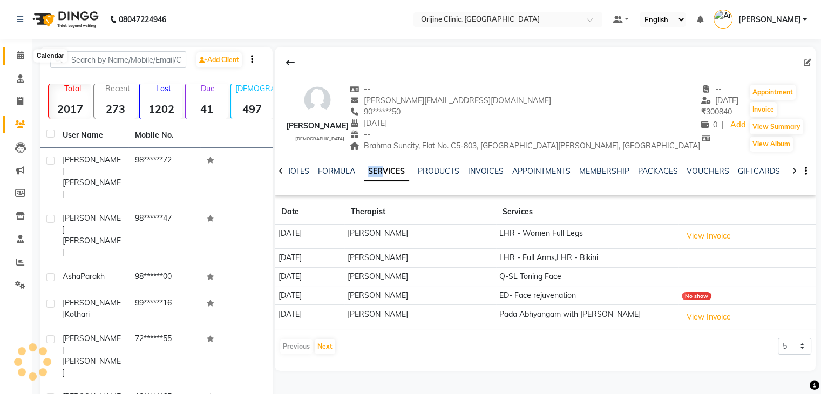
click at [19, 59] on icon at bounding box center [20, 55] width 7 height 8
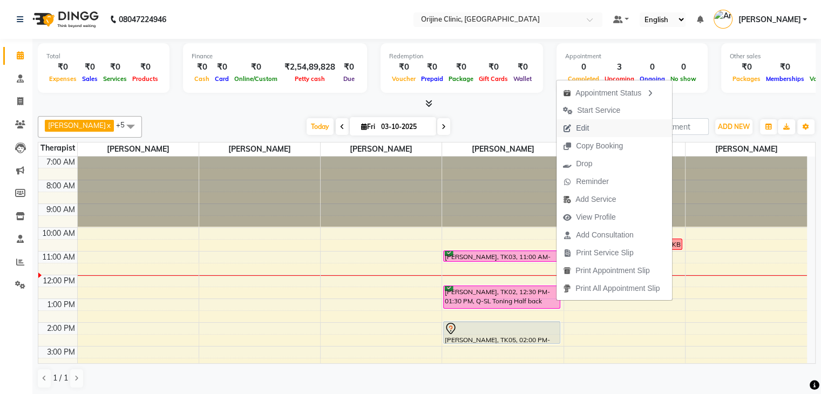
click at [593, 131] on span "Edit" at bounding box center [575, 128] width 39 height 18
select select "tentative"
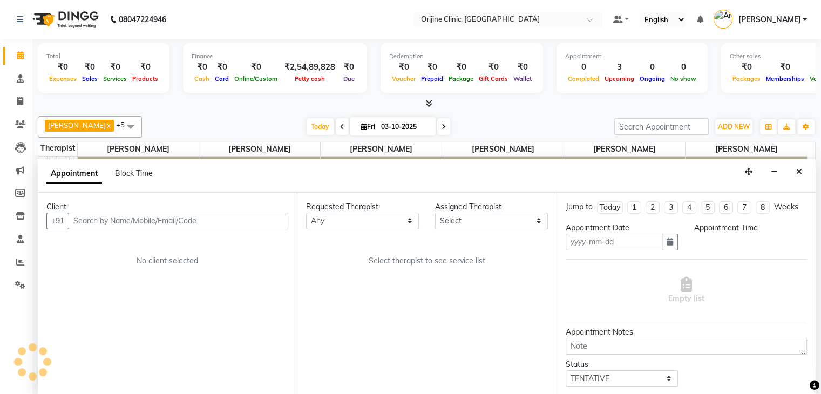
scroll to position [1, 0]
type input "03-10-2025"
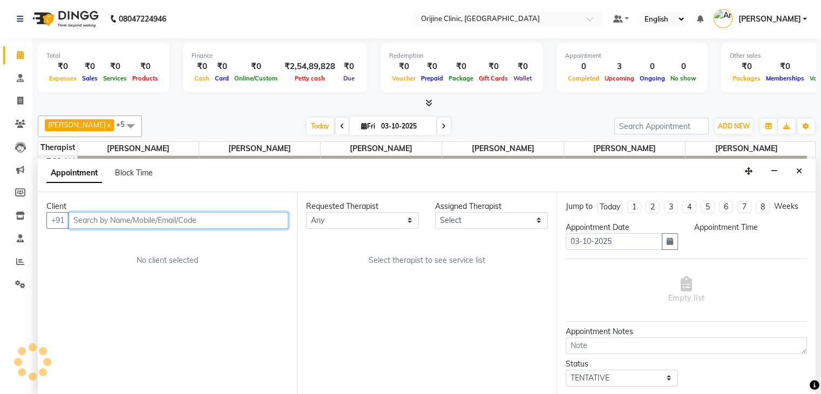
select select "10777"
select select "confirm booking"
select select "750"
select select "1130"
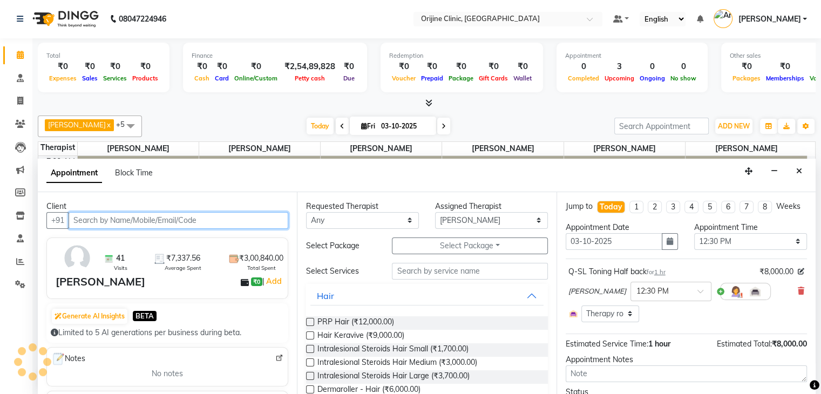
scroll to position [99, 0]
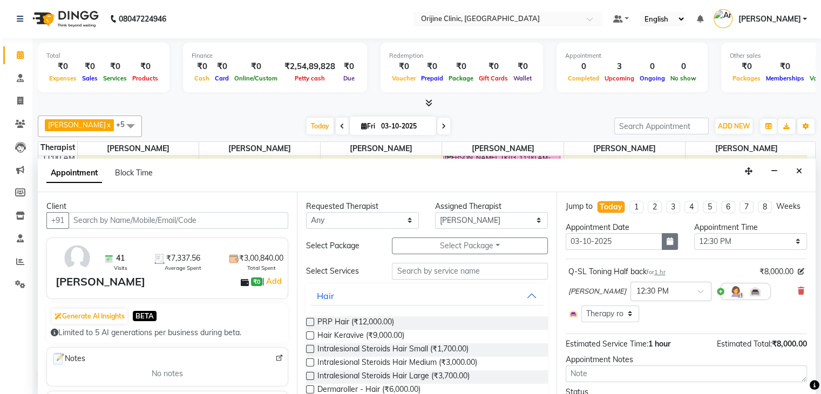
click at [666, 245] on button "button" at bounding box center [670, 241] width 16 height 17
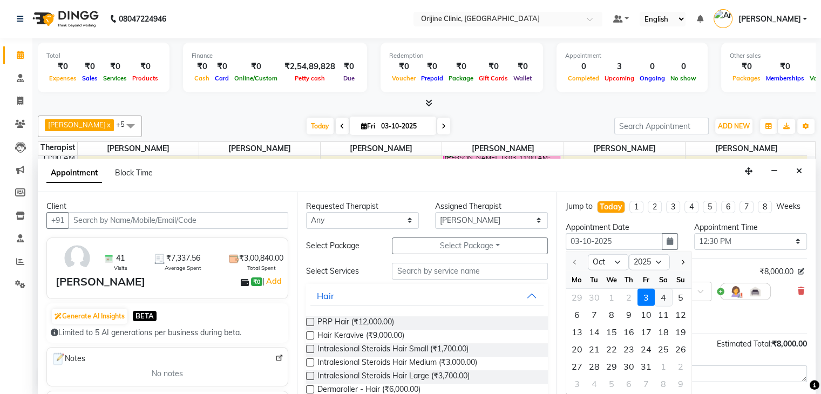
click at [664, 303] on div "4" at bounding box center [663, 297] width 17 height 17
type input "04-10-2025"
select select "750"
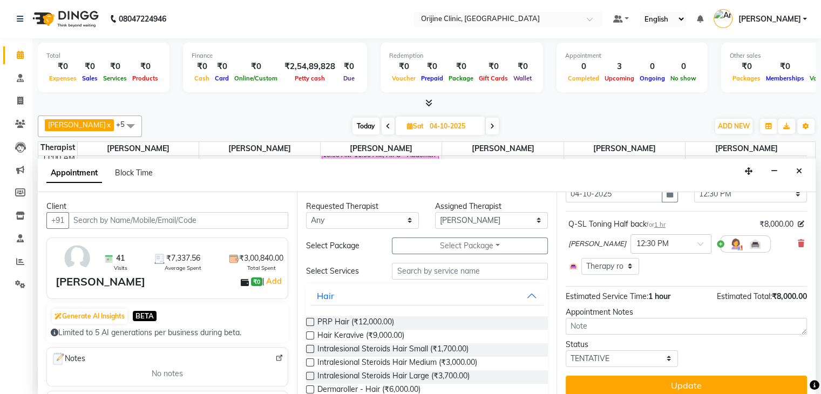
scroll to position [56, 0]
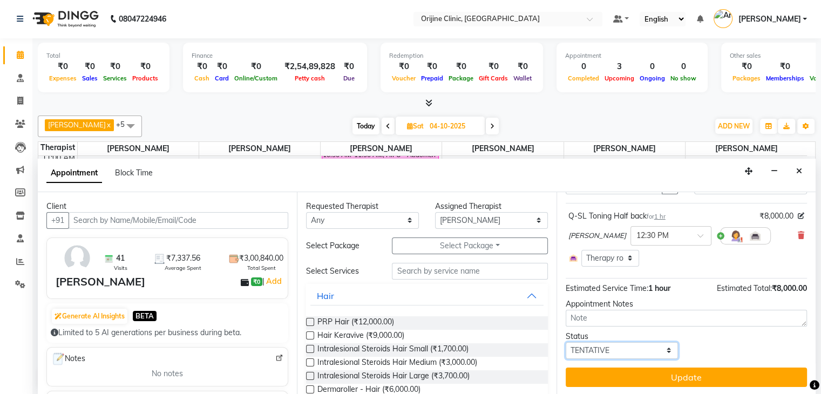
click at [662, 348] on select "Select TENTATIVE CONFIRM UPCOMING" at bounding box center [622, 350] width 113 height 17
select select "confirm booking"
click at [566, 342] on select "Select TENTATIVE CONFIRM UPCOMING" at bounding box center [622, 350] width 113 height 17
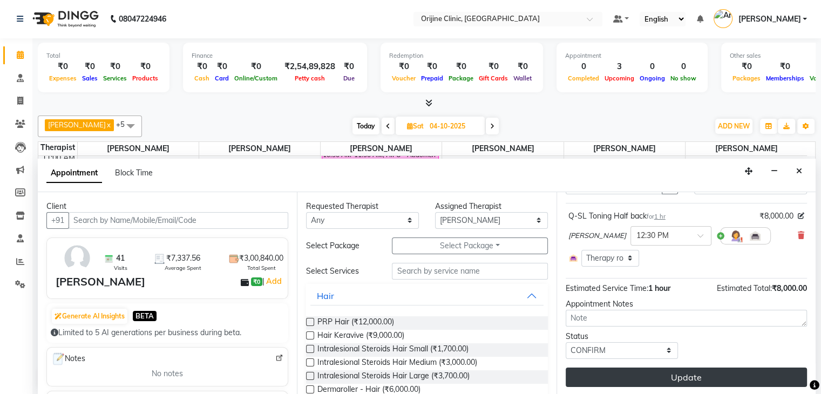
click at [643, 374] on button "Update" at bounding box center [686, 377] width 241 height 19
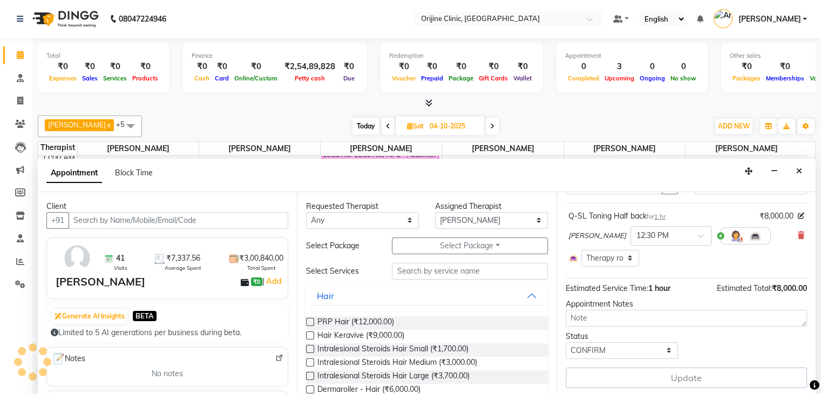
scroll to position [0, 0]
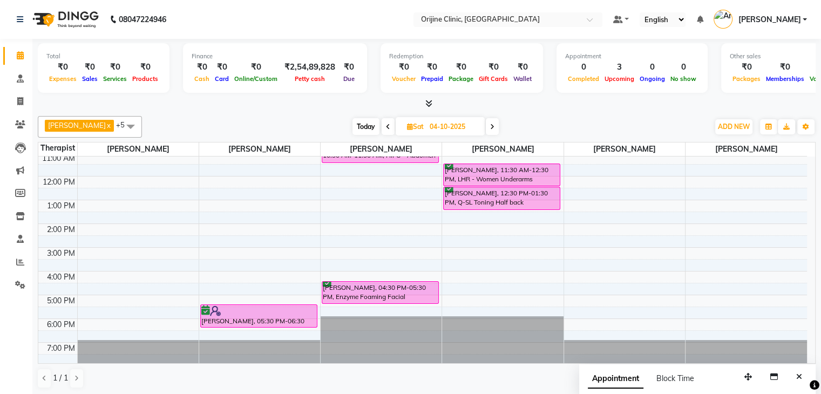
click at [386, 124] on icon at bounding box center [388, 127] width 4 height 6
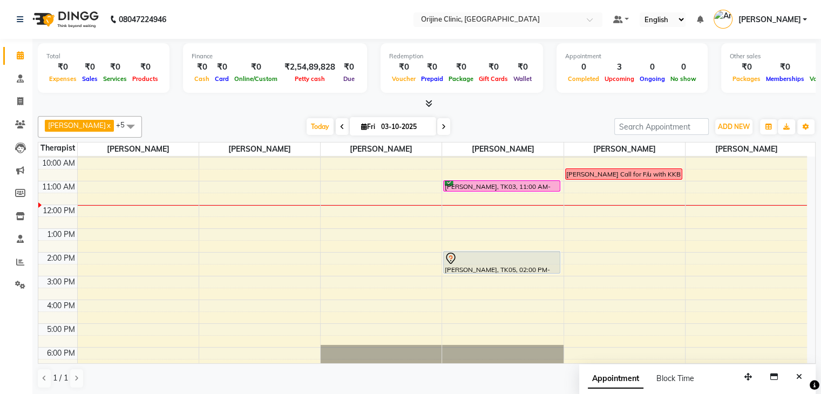
scroll to position [70, 0]
click at [444, 127] on icon at bounding box center [444, 127] width 4 height 6
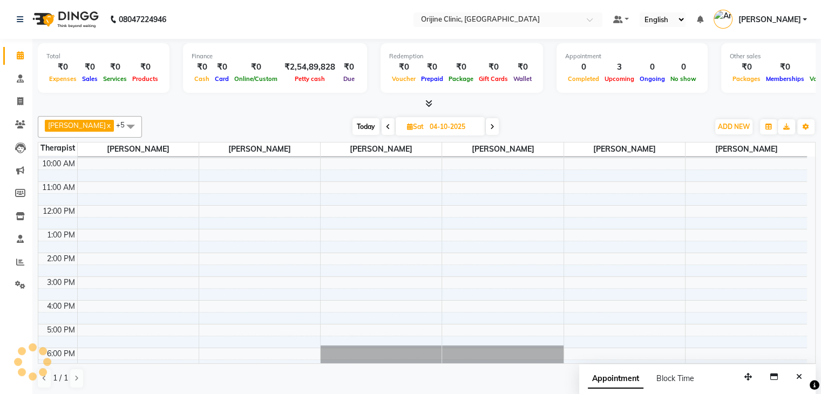
scroll to position [99, 0]
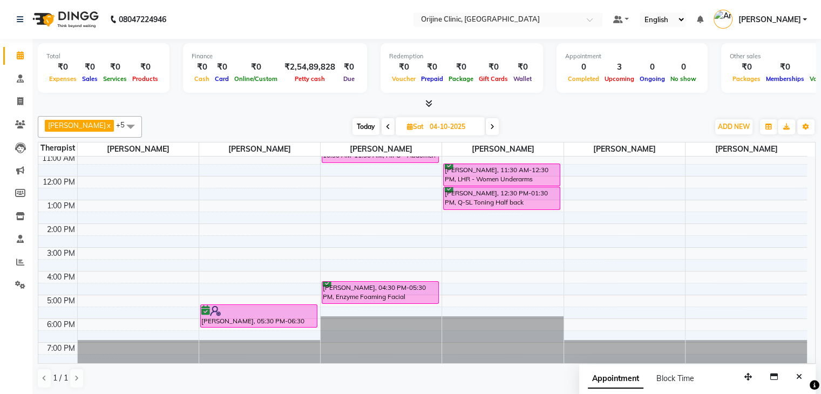
click at [362, 126] on span "Today" at bounding box center [365, 126] width 27 height 17
type input "03-10-2025"
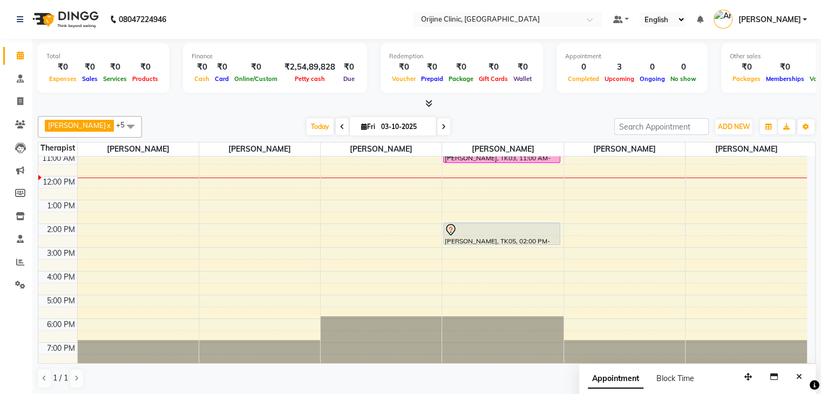
click at [362, 124] on icon at bounding box center [364, 126] width 6 height 7
select select "10"
select select "2025"
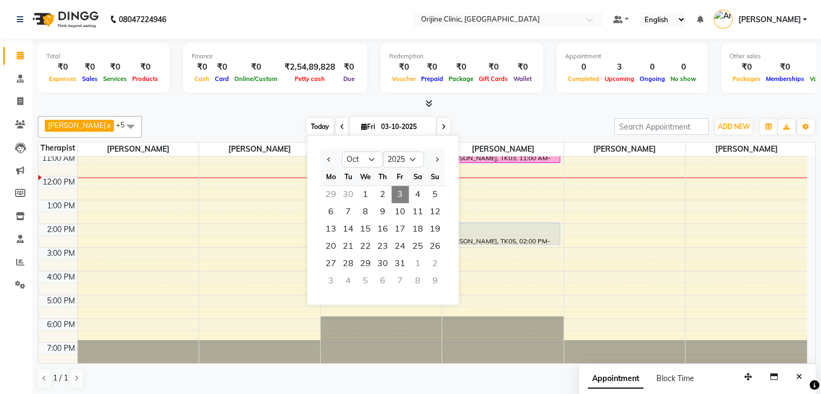
click at [308, 126] on span "Today" at bounding box center [320, 126] width 27 height 17
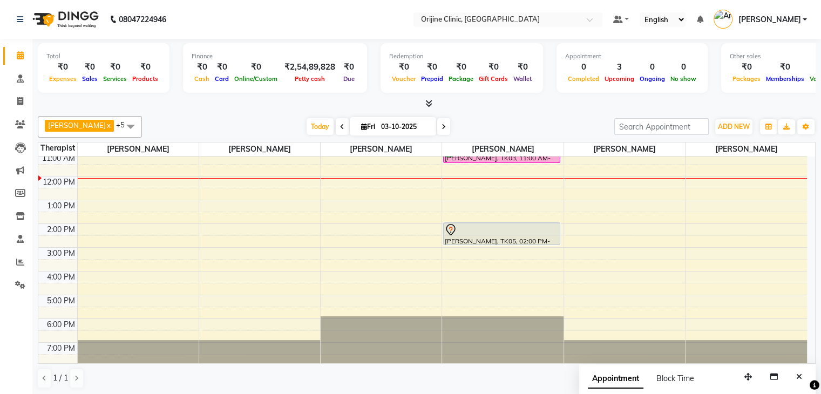
click at [368, 126] on span "Fri" at bounding box center [367, 127] width 19 height 8
select select "10"
select select "2025"
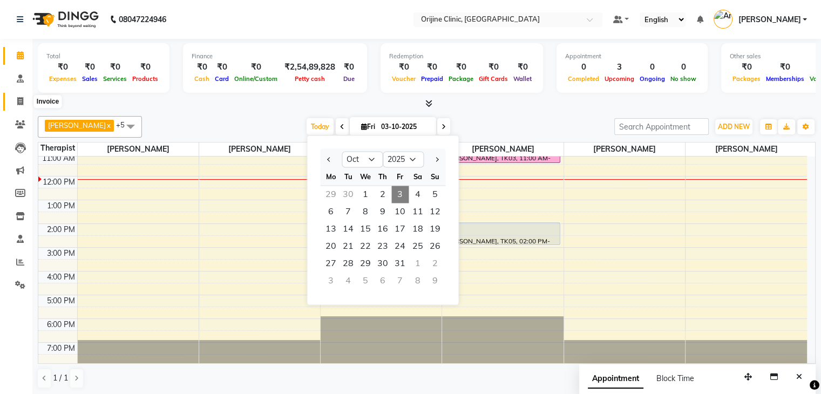
click at [21, 103] on icon at bounding box center [20, 101] width 6 height 8
select select "service"
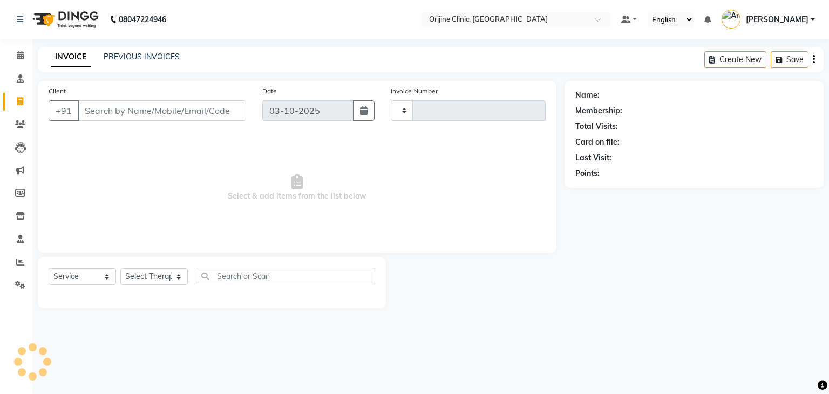
type input "1150"
select select "702"
click at [96, 114] on input "Client" at bounding box center [162, 110] width 168 height 21
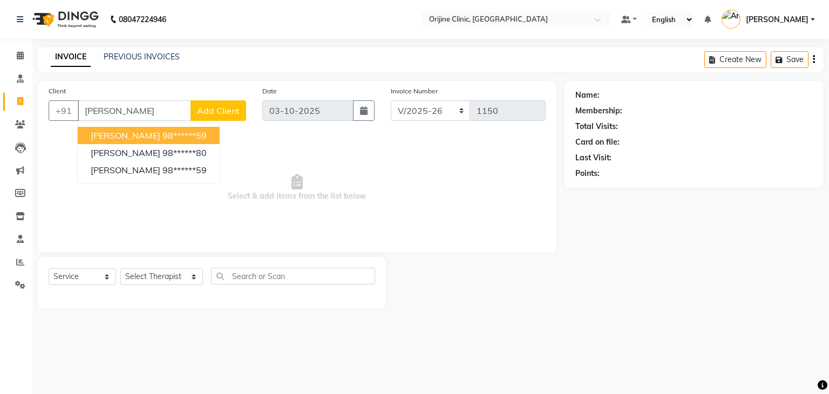
click at [162, 136] on ngb-highlight "98******59" at bounding box center [184, 135] width 44 height 11
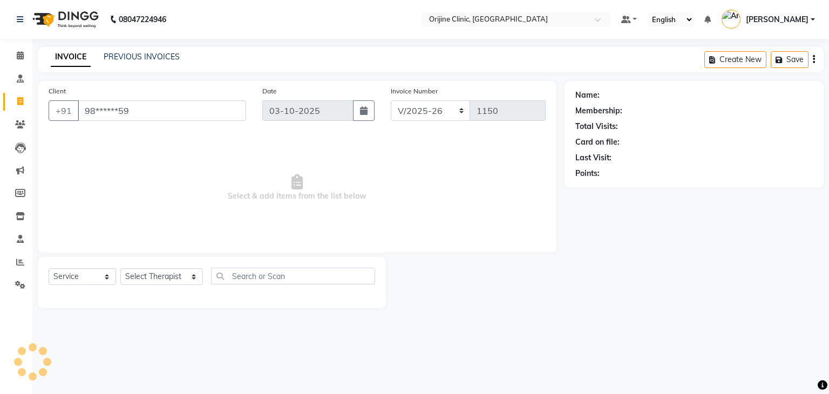
type input "98******59"
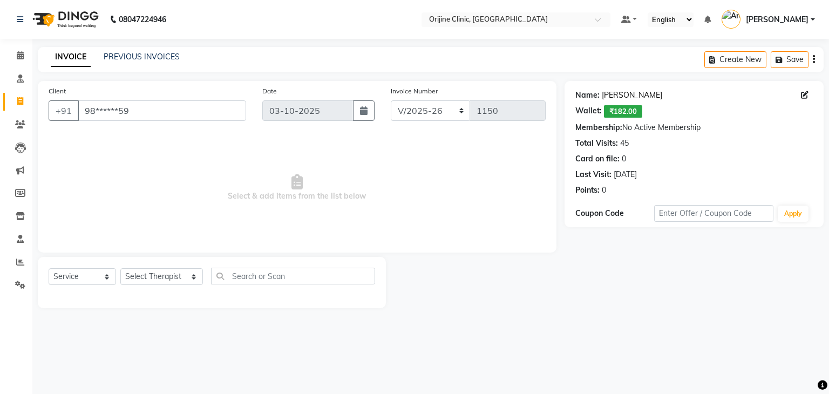
click at [628, 97] on link "[PERSON_NAME]" at bounding box center [632, 95] width 60 height 11
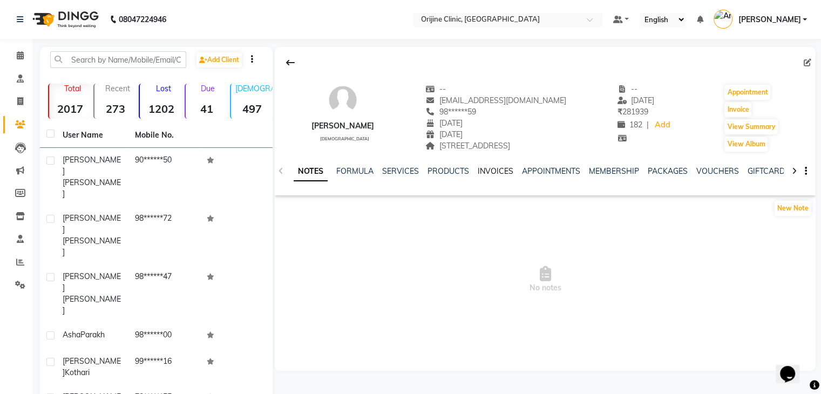
click at [504, 174] on link "INVOICES" at bounding box center [496, 171] width 36 height 10
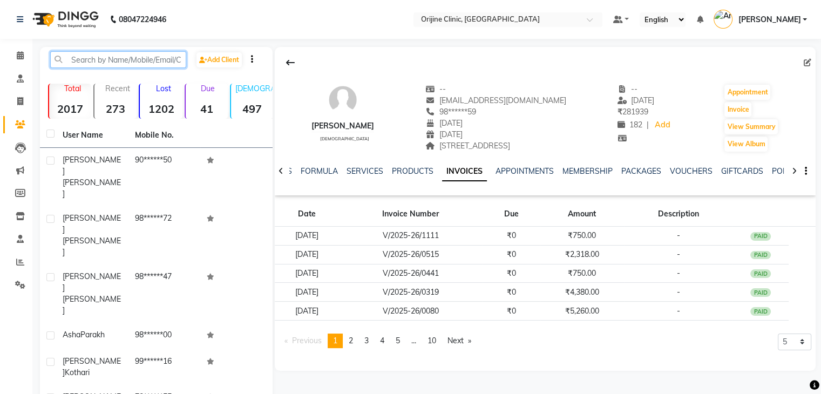
click at [101, 59] on input "text" at bounding box center [118, 59] width 136 height 17
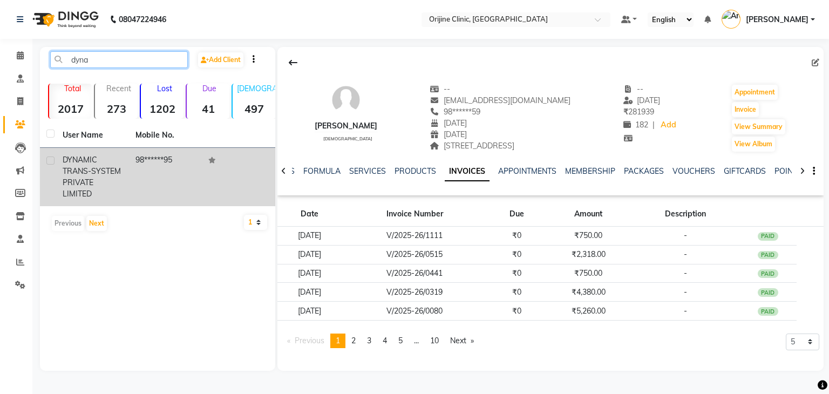
type input "dyna"
click at [53, 162] on label at bounding box center [50, 161] width 8 height 8
click at [53, 162] on input "checkbox" at bounding box center [49, 161] width 7 height 7
checkbox input "true"
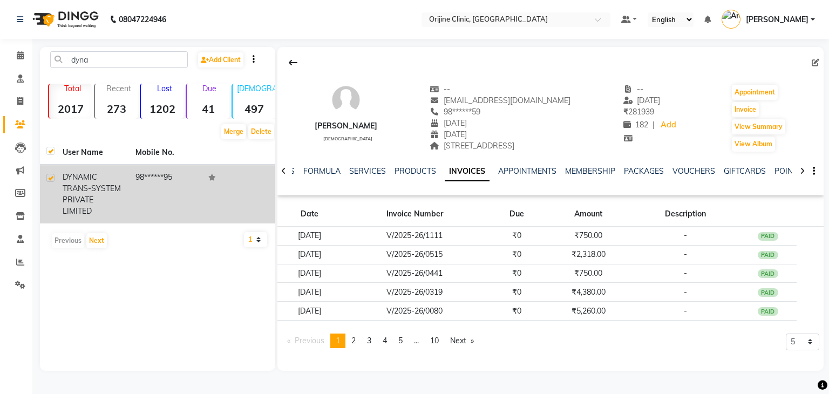
click at [52, 175] on label at bounding box center [50, 178] width 8 height 8
click at [52, 175] on input "checkbox" at bounding box center [49, 178] width 7 height 7
checkbox input "false"
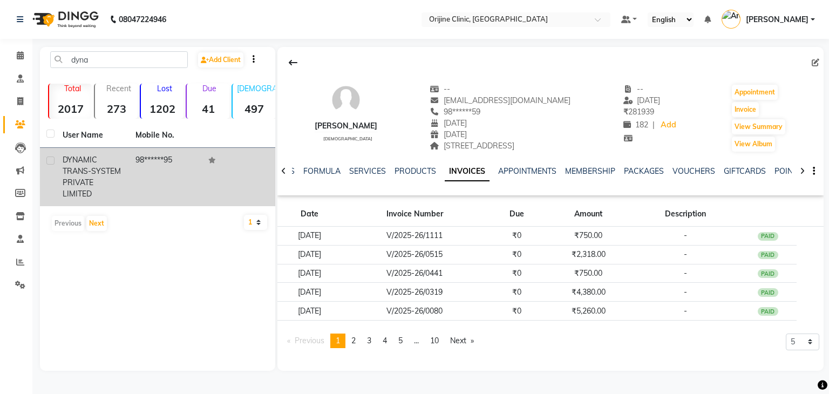
click at [64, 175] on span "DYNAMIC TRANS-SYSTEM PRIVATE LIMITED" at bounding box center [92, 177] width 58 height 44
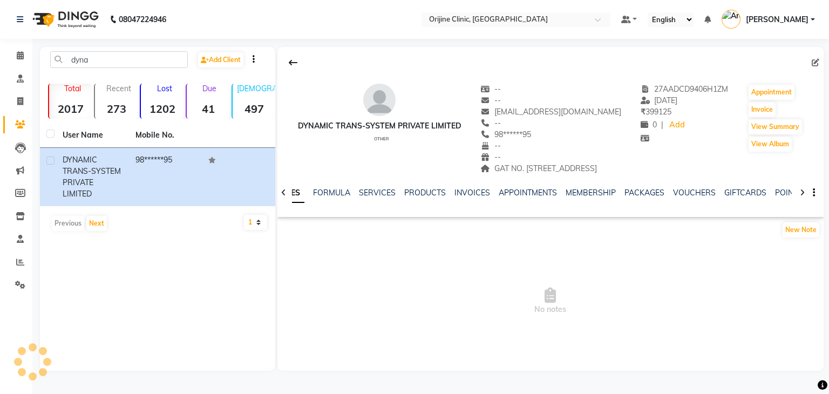
click at [360, 131] on div "DYNAMIC TRANS-SYSTEM PRIVATE LIMITED" at bounding box center [380, 125] width 164 height 11
click at [465, 198] on link "INVOICES" at bounding box center [472, 193] width 36 height 10
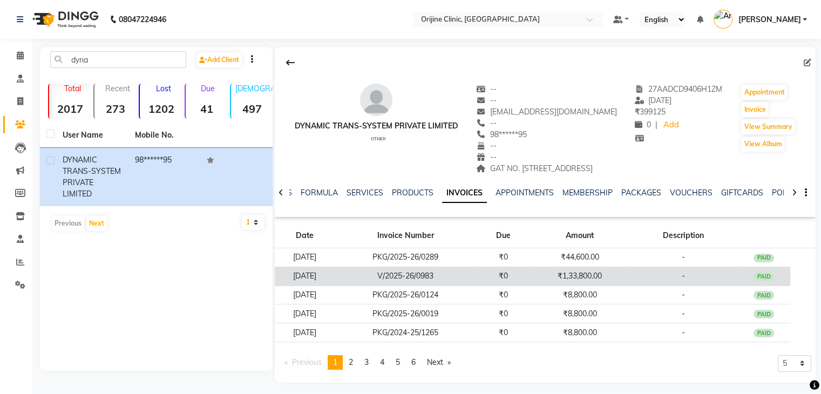
click at [436, 286] on td "V/2025-26/0983" at bounding box center [405, 276] width 141 height 19
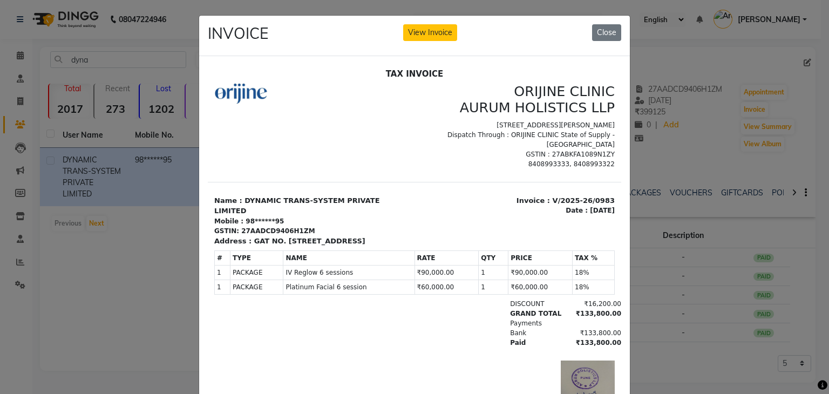
scroll to position [8, 0]
click at [599, 35] on button "Close" at bounding box center [606, 32] width 29 height 17
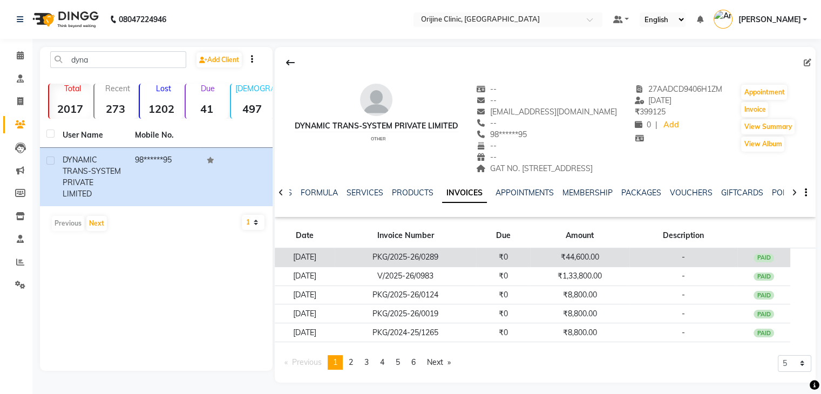
click at [440, 267] on td "PKG/2025-26/0289" at bounding box center [405, 257] width 141 height 19
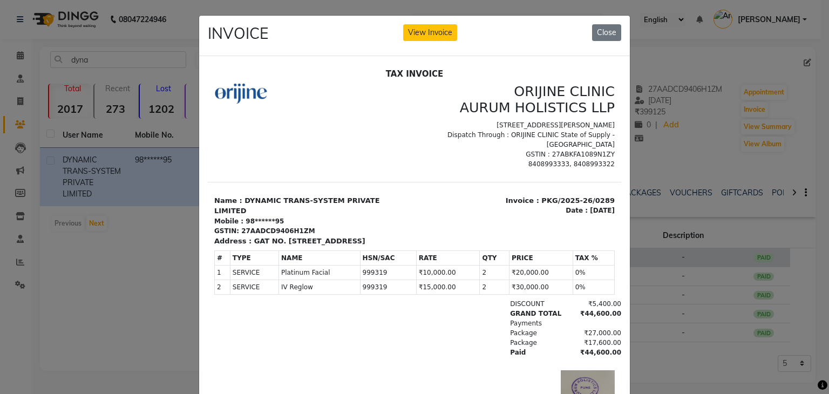
scroll to position [0, 0]
click at [606, 29] on button "Close" at bounding box center [606, 32] width 29 height 17
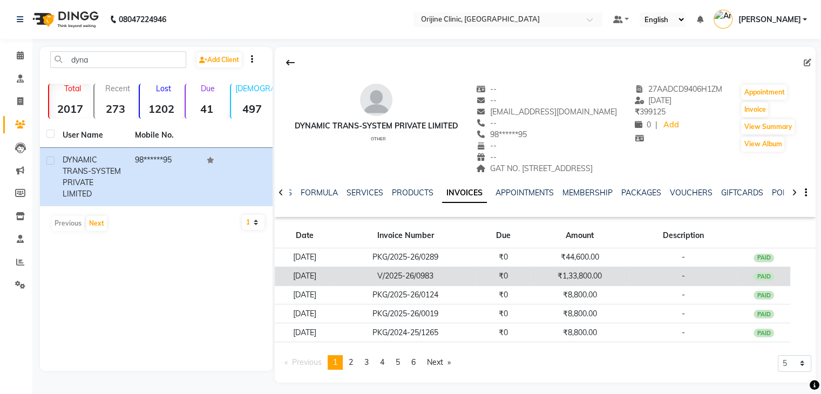
click at [472, 286] on td "V/2025-26/0983" at bounding box center [405, 276] width 141 height 19
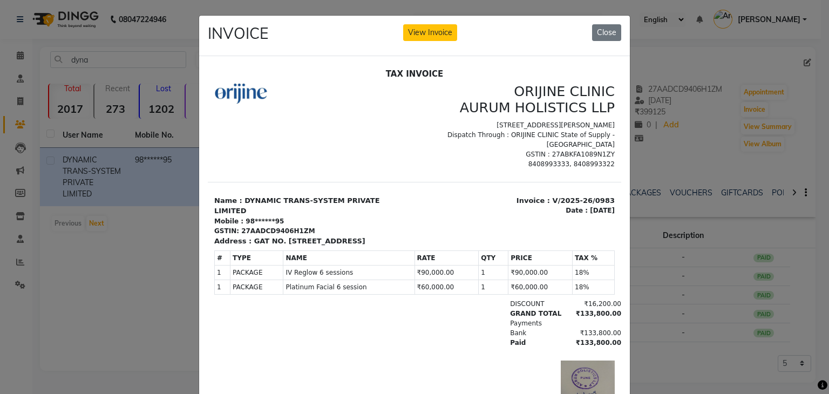
scroll to position [8, 0]
click at [601, 32] on button "Close" at bounding box center [606, 32] width 29 height 17
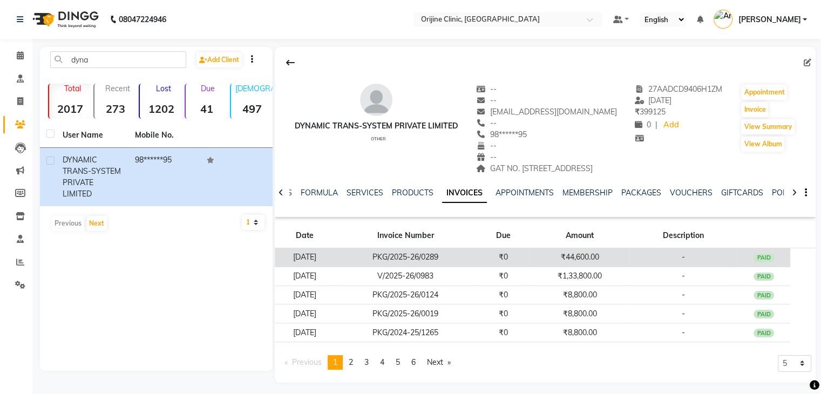
click at [424, 267] on td "PKG/2025-26/0289" at bounding box center [405, 257] width 141 height 19
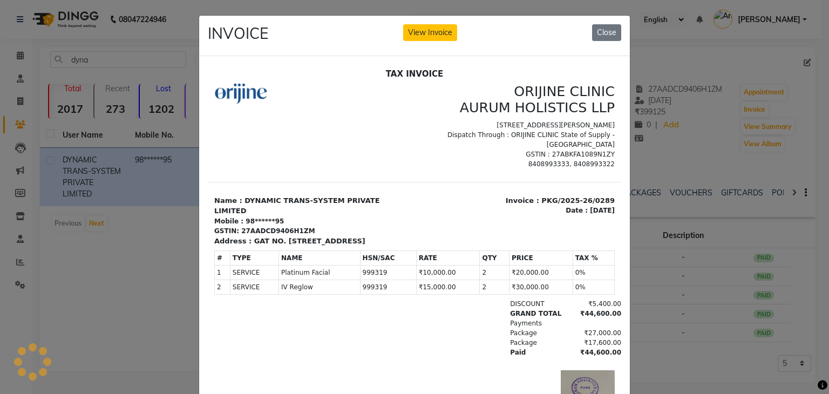
scroll to position [0, 0]
click at [603, 127] on div "Company Names ORIJINE CLINIC AURUM HOLISTICS LLP Bungalow No 7, Samrat CHS, 7A …" at bounding box center [518, 126] width 207 height 86
click at [603, 31] on button "Close" at bounding box center [606, 32] width 29 height 17
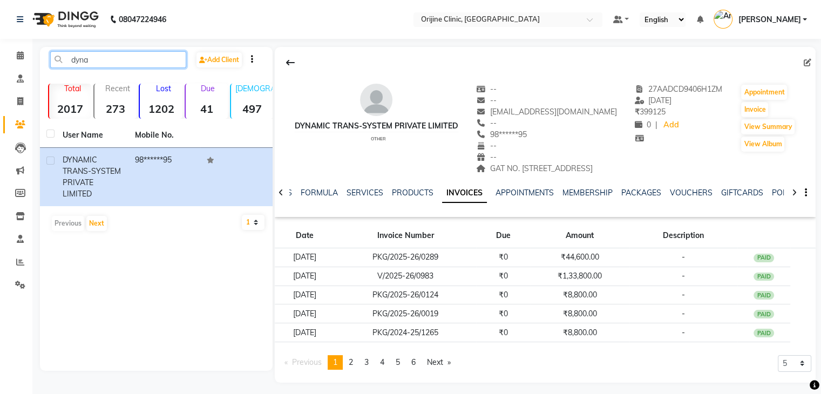
click at [116, 59] on input "dyna" at bounding box center [118, 59] width 136 height 17
type input "d"
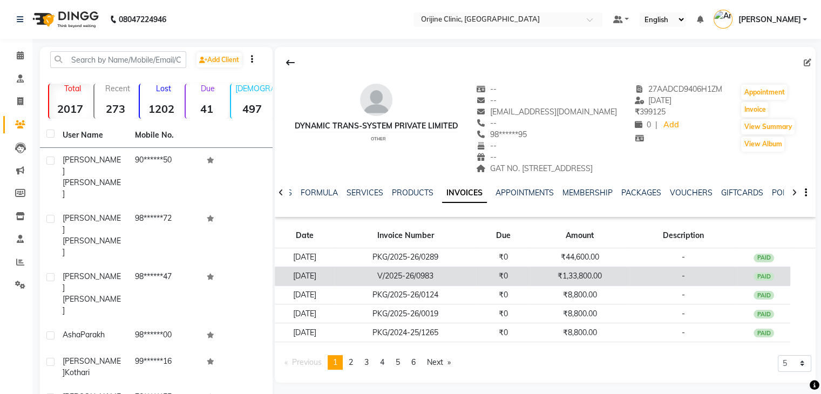
click at [445, 286] on td "V/2025-26/0983" at bounding box center [405, 276] width 141 height 19
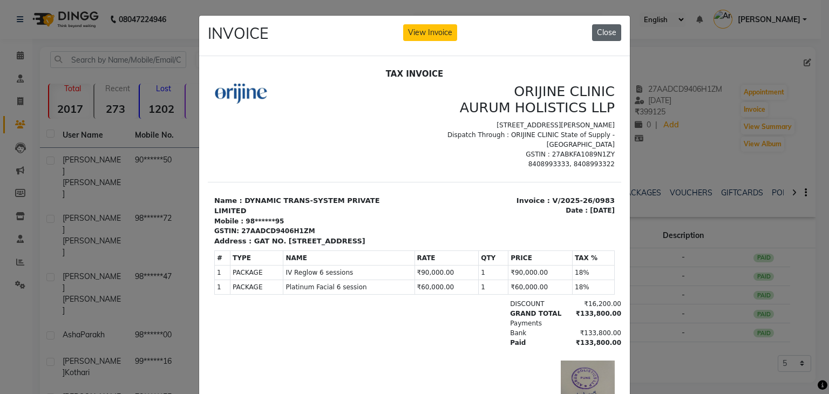
click at [606, 28] on button "Close" at bounding box center [606, 32] width 29 height 17
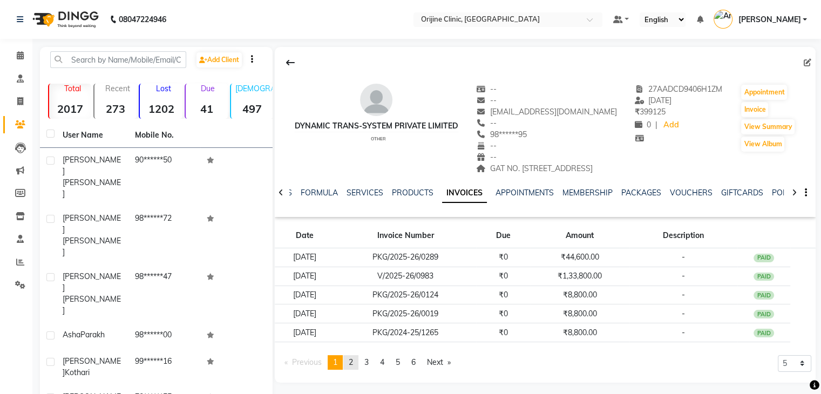
click at [350, 370] on link "page 2" at bounding box center [350, 362] width 15 height 15
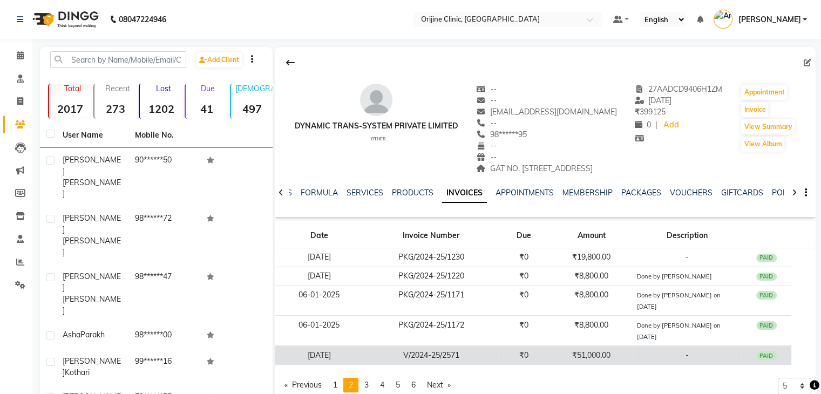
click at [445, 365] on td "V/2024-25/2571" at bounding box center [431, 355] width 135 height 19
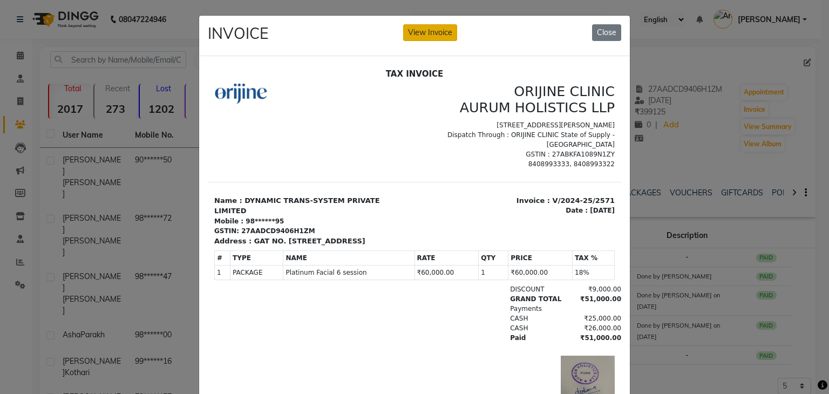
click at [433, 31] on button "View Invoice" at bounding box center [430, 32] width 54 height 17
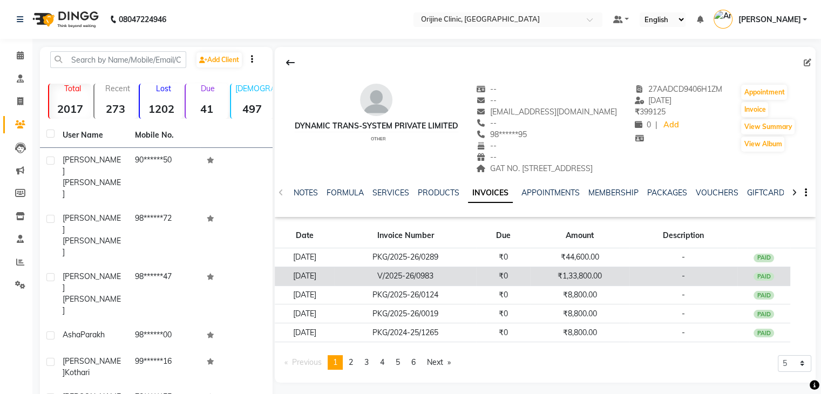
click at [589, 286] on td "₹1,33,800.00" at bounding box center [580, 276] width 100 height 19
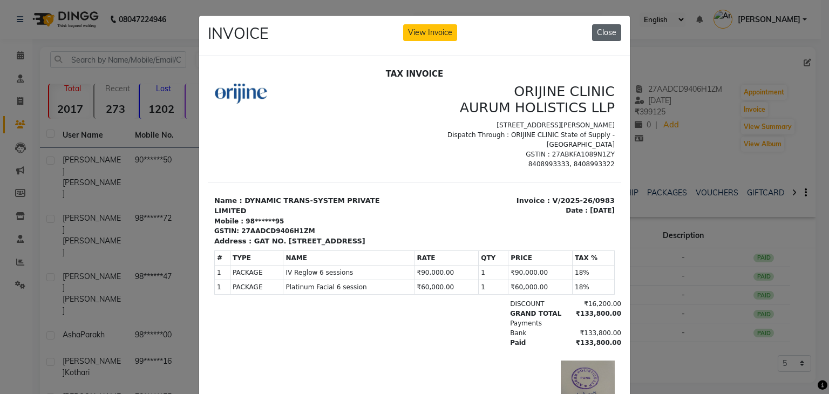
click at [608, 33] on button "Close" at bounding box center [606, 32] width 29 height 17
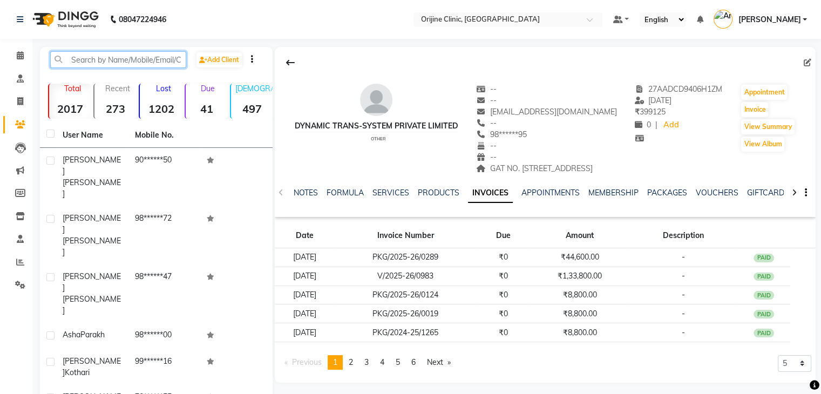
click at [67, 58] on input "text" at bounding box center [118, 59] width 136 height 17
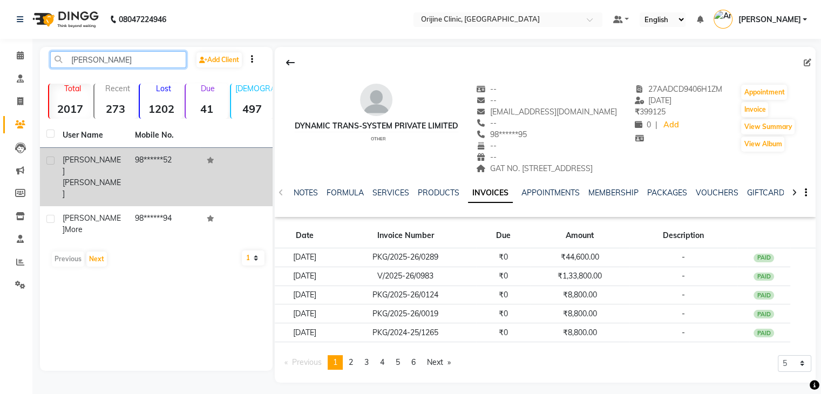
type input "[PERSON_NAME]"
click at [105, 178] on span "[PERSON_NAME]" at bounding box center [92, 188] width 58 height 21
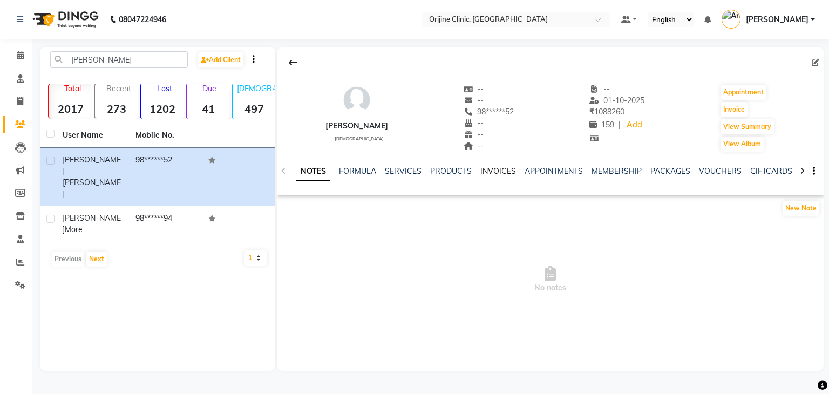
click at [499, 169] on link "INVOICES" at bounding box center [498, 171] width 36 height 10
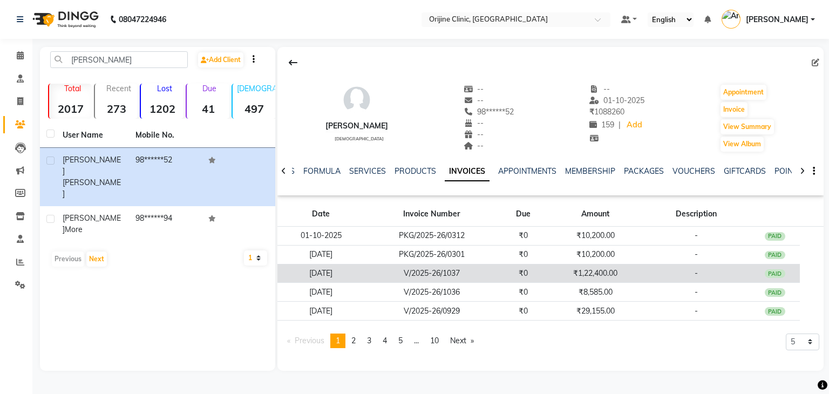
click at [443, 273] on td "V/2025-26/1037" at bounding box center [431, 273] width 133 height 19
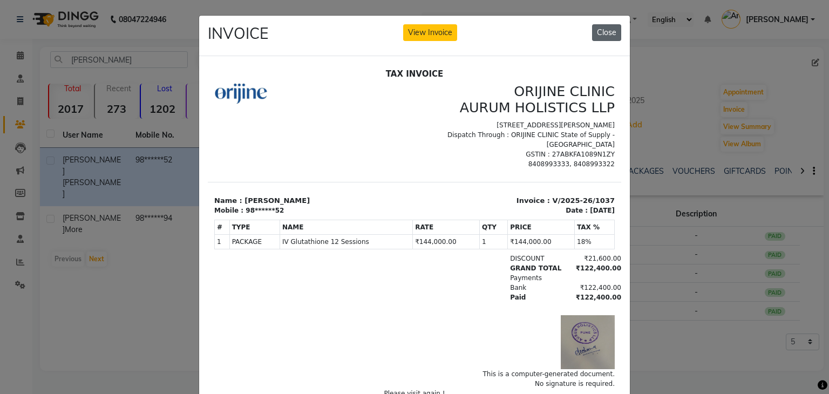
click at [609, 31] on button "Close" at bounding box center [606, 32] width 29 height 17
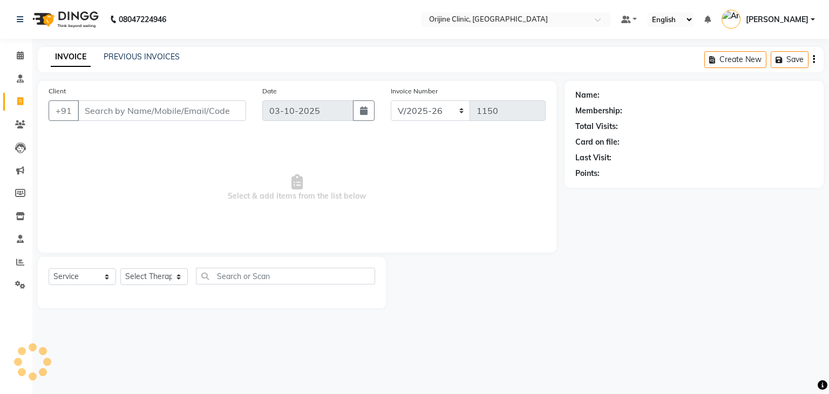
select select "702"
select select "service"
click at [128, 113] on input "Client" at bounding box center [162, 110] width 168 height 21
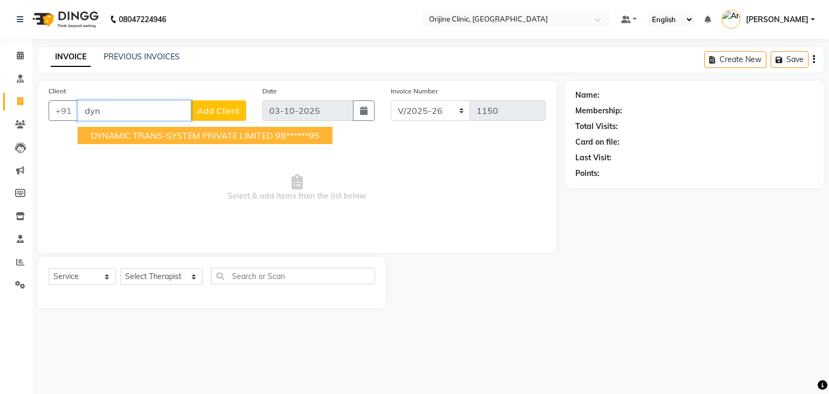
click at [133, 141] on button "DYNAMIC TRANS-SYSTEM PRIVATE LIMITED 98******95" at bounding box center [205, 135] width 255 height 17
type input "98******95"
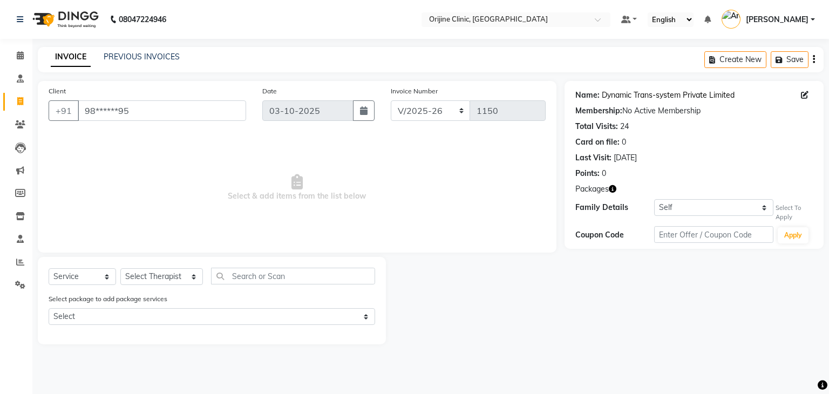
click at [635, 99] on link "Dynamic Trans-system Private Limited" at bounding box center [668, 95] width 133 height 11
click at [18, 57] on icon at bounding box center [20, 55] width 7 height 8
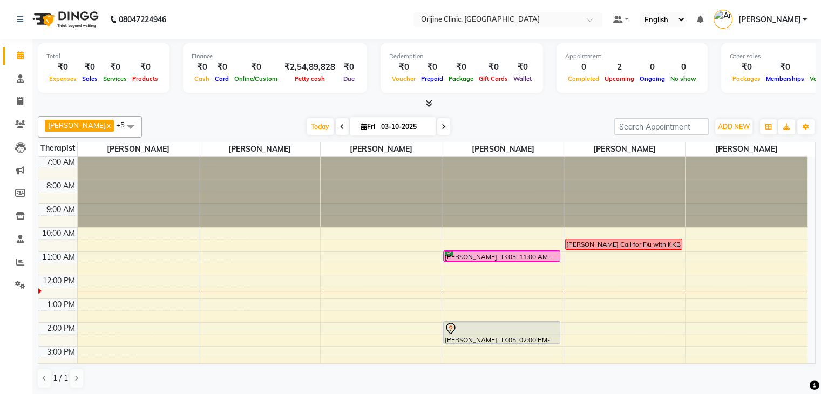
click at [364, 126] on icon at bounding box center [364, 126] width 6 height 7
select select "10"
select select "2025"
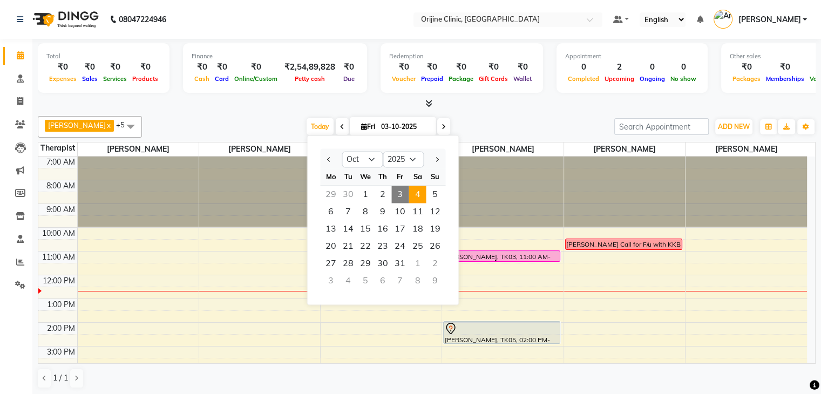
click at [421, 191] on span "4" at bounding box center [417, 194] width 17 height 17
type input "04-10-2025"
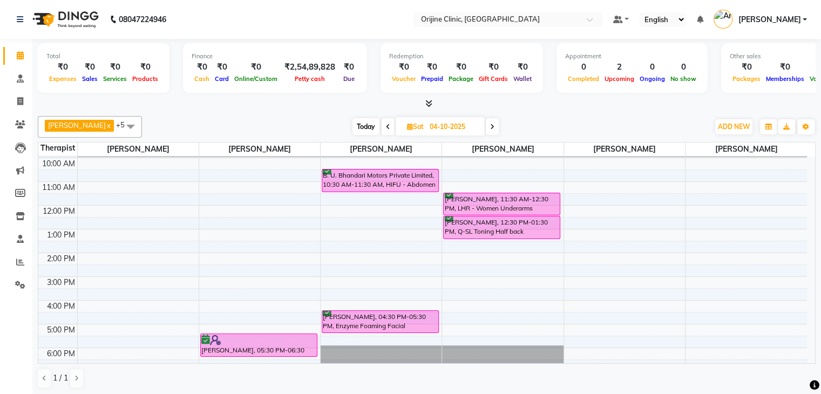
scroll to position [70, 0]
click at [408, 129] on span "Sat" at bounding box center [415, 127] width 22 height 8
select select "10"
select select "2025"
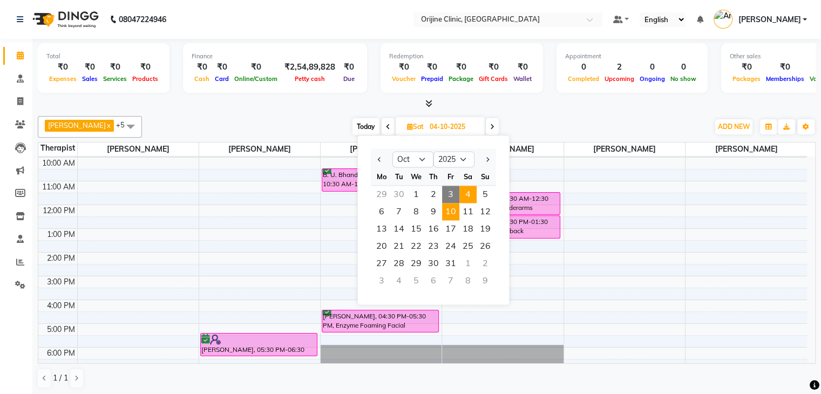
click at [453, 214] on span "10" at bounding box center [450, 211] width 17 height 17
type input "[DATE]"
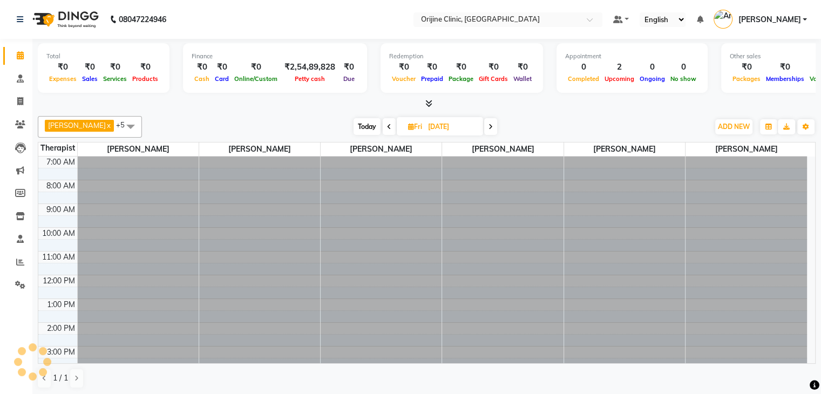
scroll to position [99, 0]
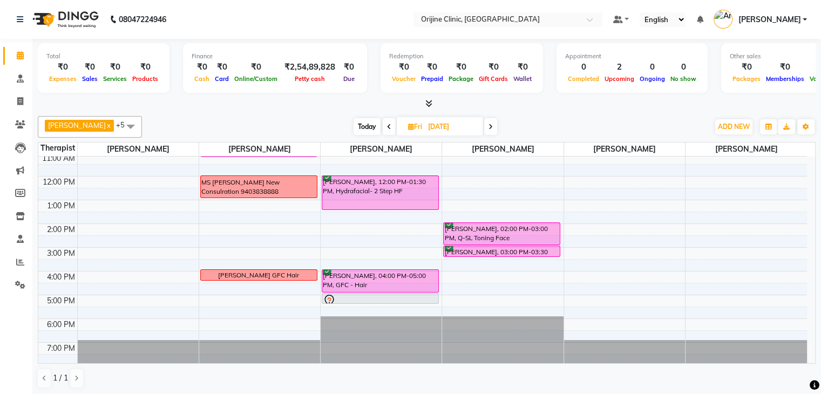
click at [412, 127] on icon at bounding box center [411, 126] width 6 height 7
select select "10"
select select "2025"
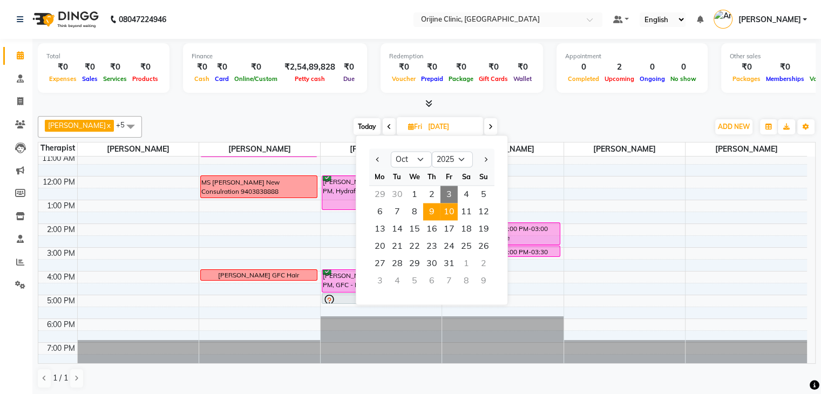
click at [429, 211] on span "9" at bounding box center [431, 211] width 17 height 17
type input "09-10-2025"
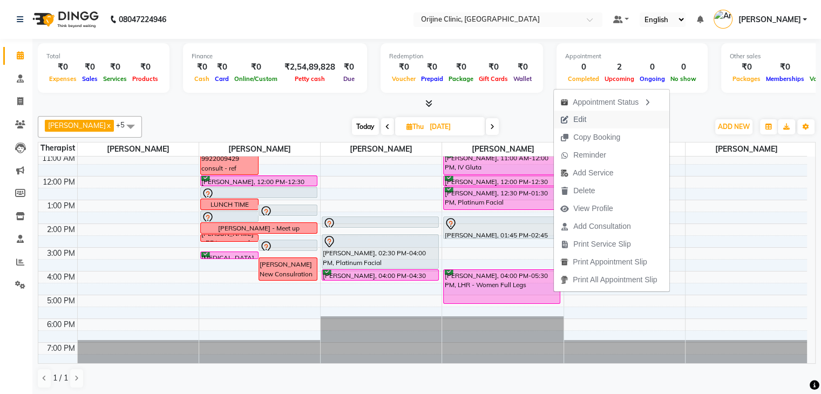
click at [587, 118] on span "Edit" at bounding box center [573, 120] width 39 height 18
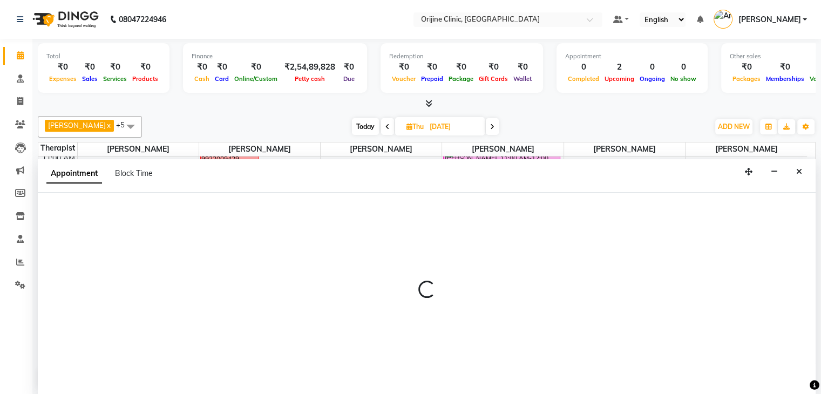
scroll to position [1, 0]
select select "tentative"
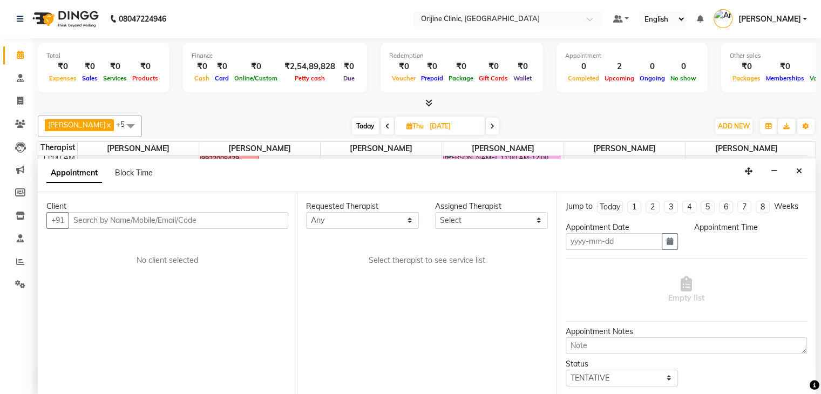
type input "09-10-2025"
select select "10777"
select select "confirm booking"
select select "960"
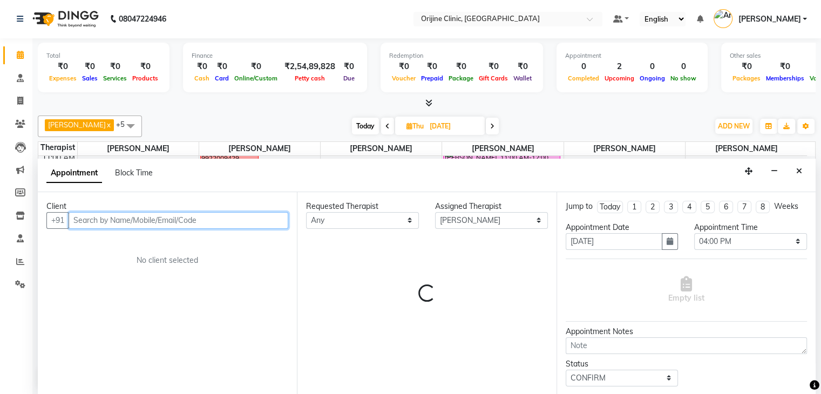
scroll to position [99, 0]
select select "746"
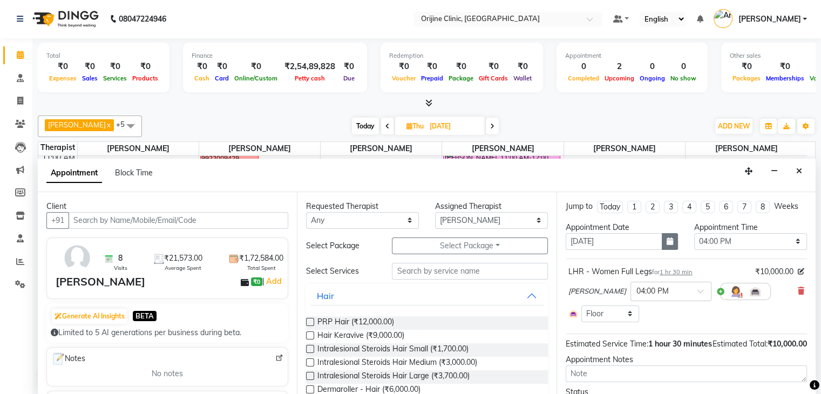
click at [667, 237] on icon "button" at bounding box center [670, 241] width 6 height 8
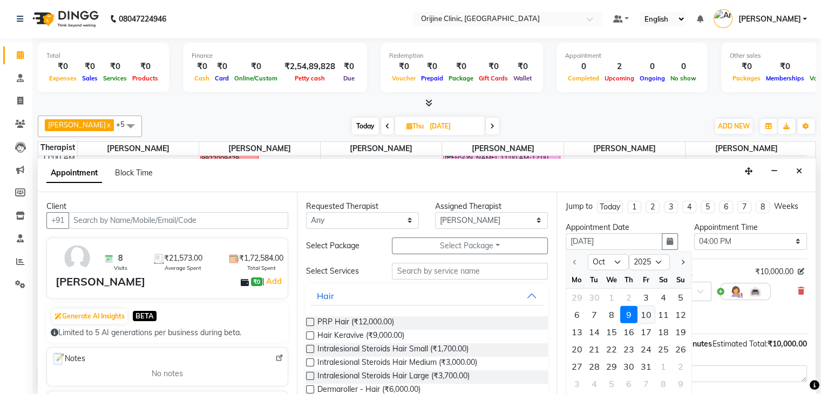
click at [647, 314] on div "10" at bounding box center [645, 314] width 17 height 17
type input "[DATE]"
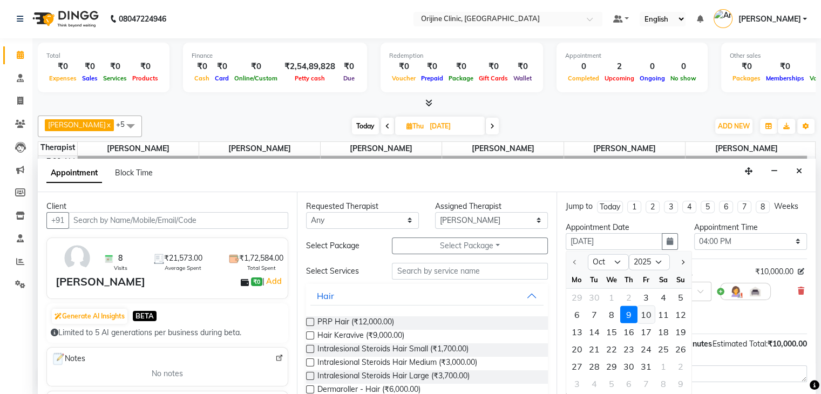
select select "960"
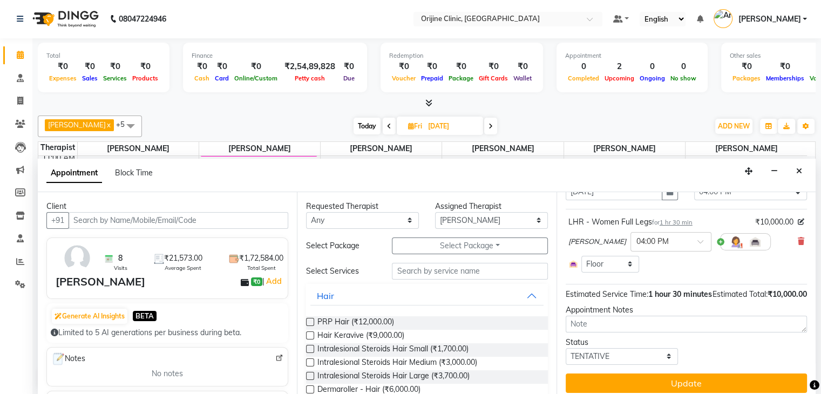
scroll to position [67, 0]
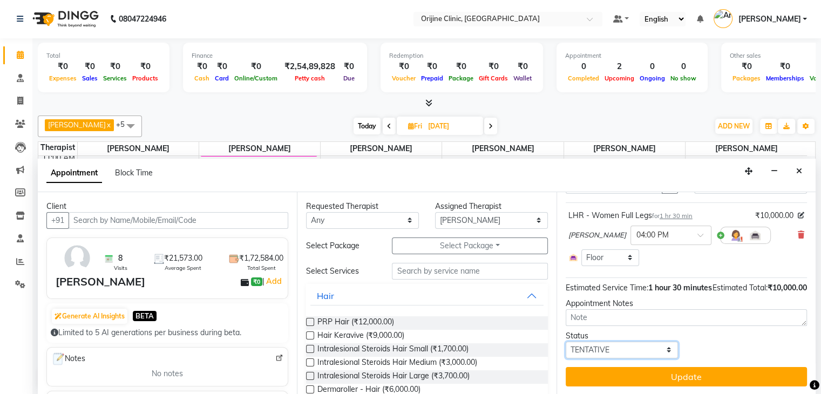
click at [665, 347] on select "Select TENTATIVE CONFIRM UPCOMING" at bounding box center [622, 350] width 113 height 17
select select "confirm booking"
click at [566, 342] on select "Select TENTATIVE CONFIRM UPCOMING" at bounding box center [622, 350] width 113 height 17
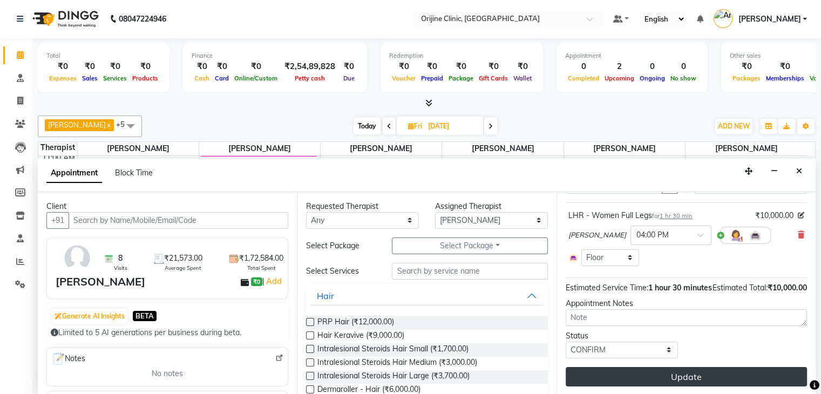
click at [676, 372] on button "Update" at bounding box center [686, 376] width 241 height 19
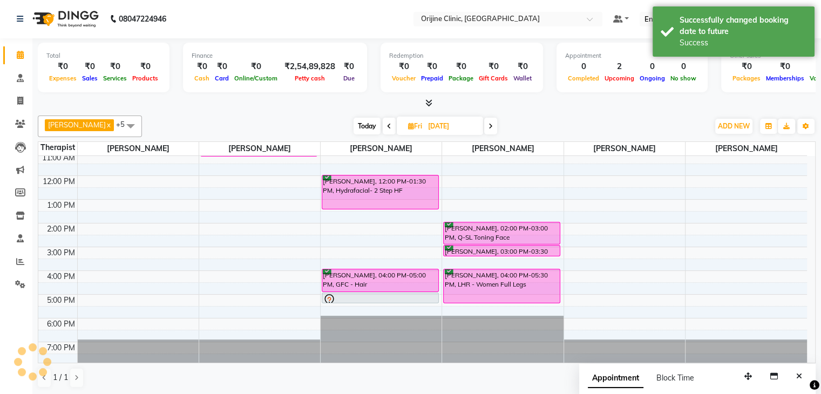
scroll to position [0, 0]
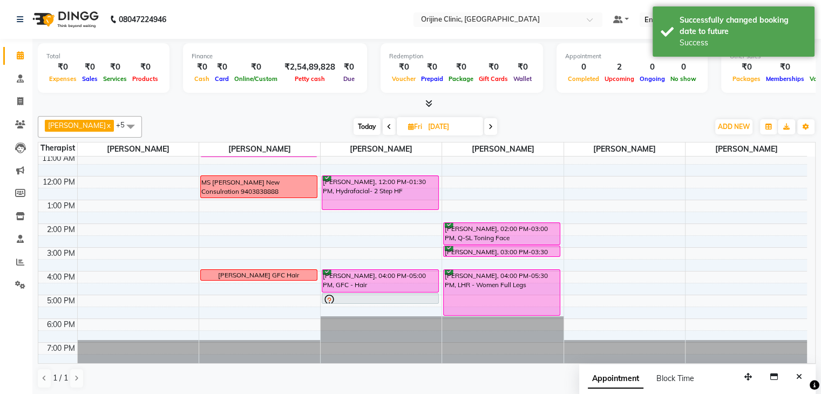
drag, startPoint x: 505, startPoint y: 302, endPoint x: 505, endPoint y: 311, distance: 8.6
click at [505, 311] on div "Mudita Uppal, 02:00 PM-03:00 PM, Q-SL Toning Face Mudita Uppal, 03:00 PM-03:30 …" at bounding box center [502, 212] width 121 height 308
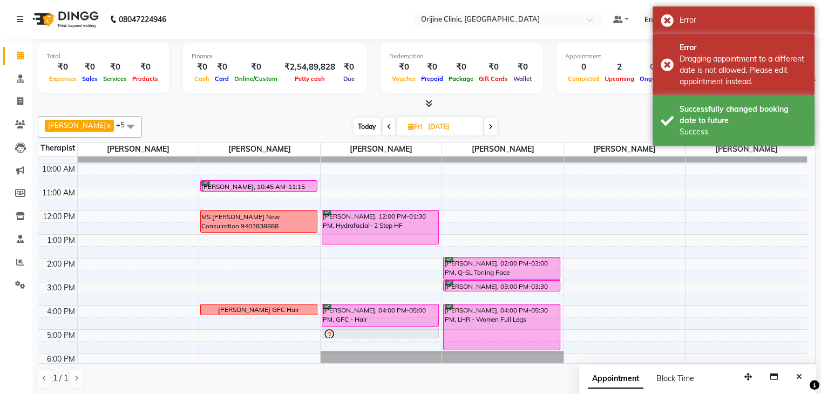
scroll to position [65, 0]
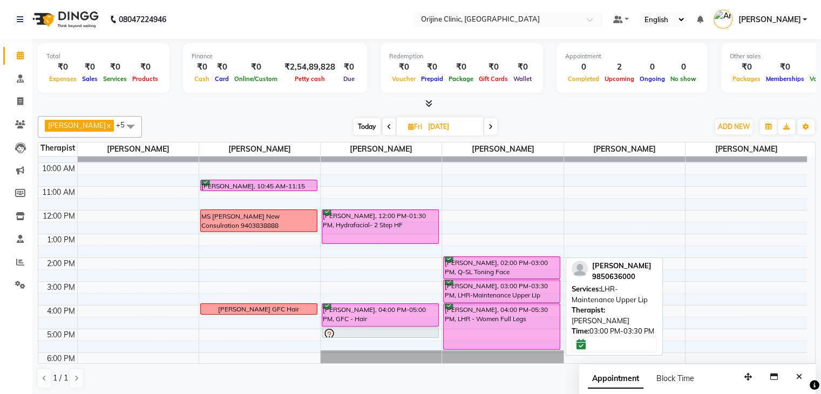
drag, startPoint x: 503, startPoint y: 287, endPoint x: 500, endPoint y: 298, distance: 11.1
click at [500, 298] on div "Mudita Uppal, 02:00 PM-03:00 PM, Q-SL Toning Face Mudita Uppal, 03:00 PM-03:30 …" at bounding box center [502, 246] width 121 height 308
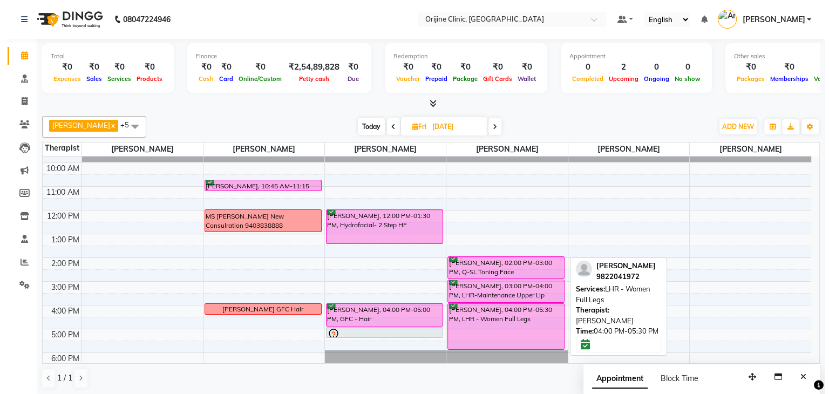
scroll to position [66, 0]
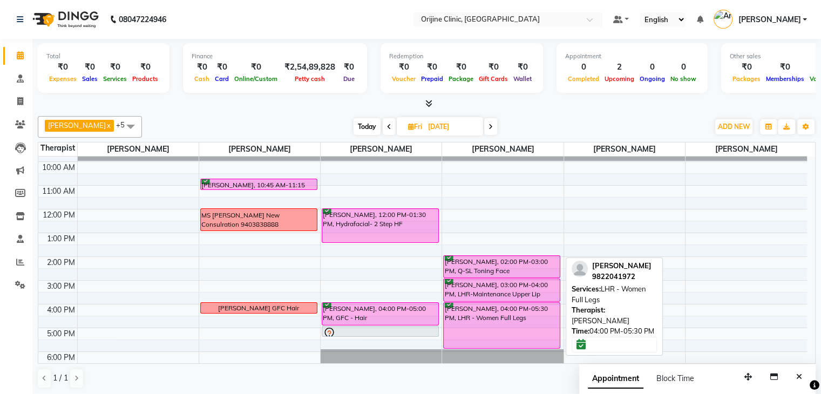
click at [491, 339] on div "Mudita Uppal, 02:00 PM-03:00 PM, Q-SL Toning Face Mudita Uppal, 03:00 PM-04:00 …" at bounding box center [502, 245] width 121 height 308
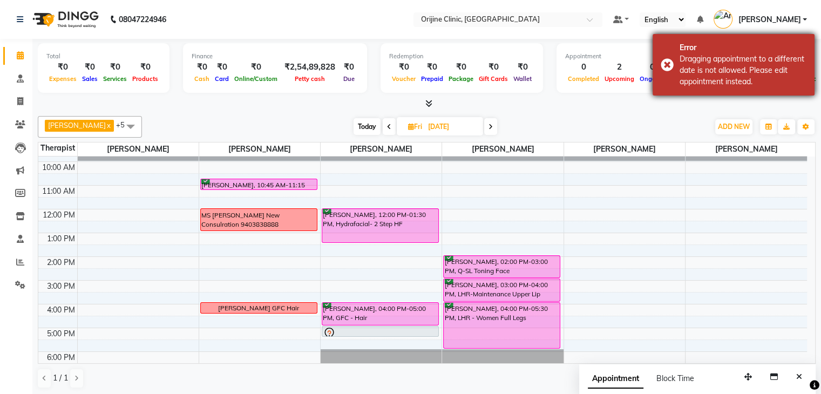
click at [667, 65] on div "Error Dragging appointment to a different date is not allowed. Please edit appo…" at bounding box center [734, 65] width 162 height 62
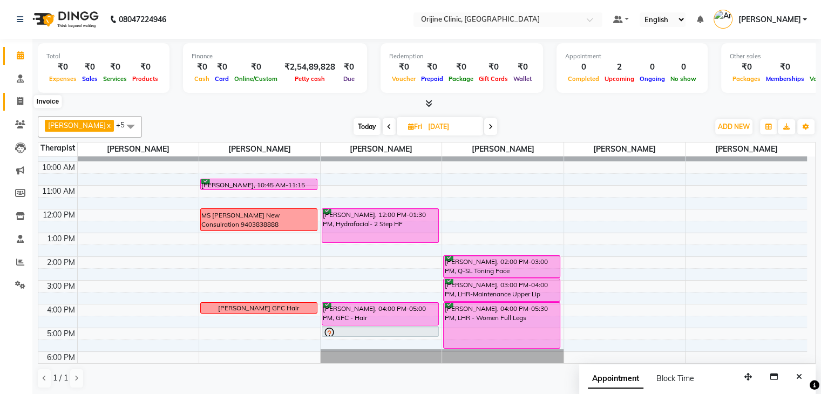
click at [22, 100] on icon at bounding box center [20, 101] width 6 height 8
select select "service"
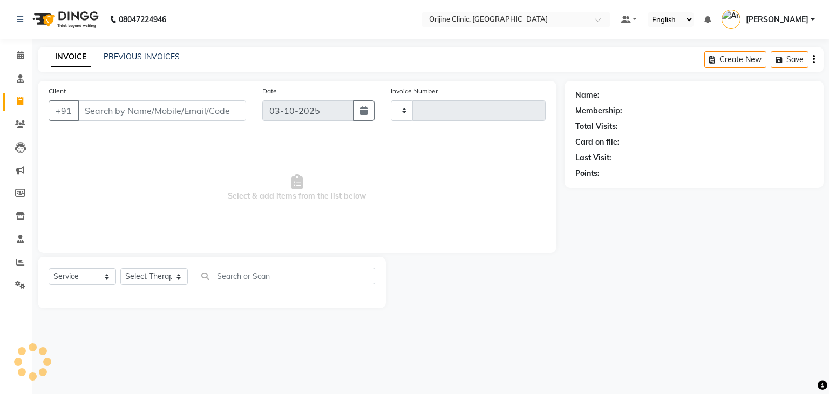
type input "1150"
select select "702"
click at [94, 113] on input "Client" at bounding box center [162, 110] width 168 height 21
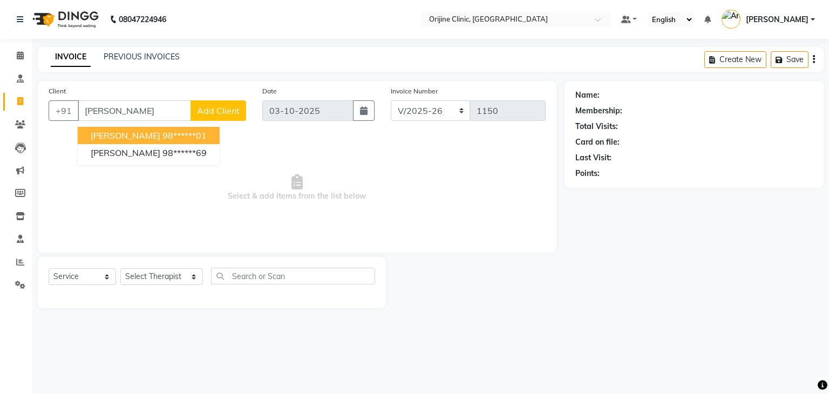
click at [120, 141] on button "Pragati Dalbhanjan 98******01" at bounding box center [149, 135] width 142 height 17
type input "98******01"
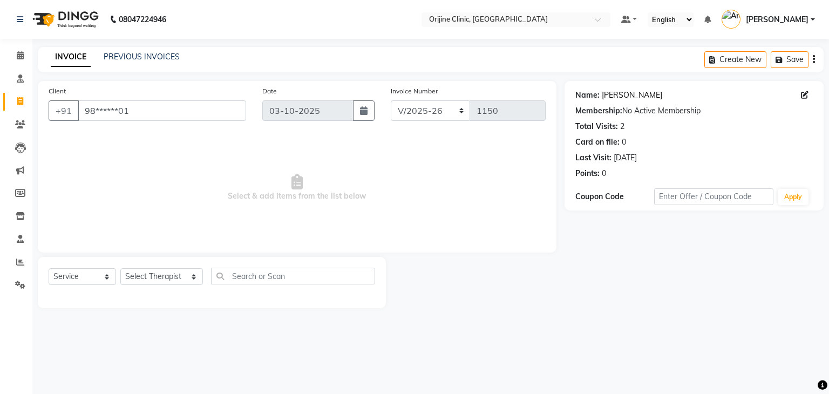
click at [628, 96] on link "[PERSON_NAME]" at bounding box center [632, 95] width 60 height 11
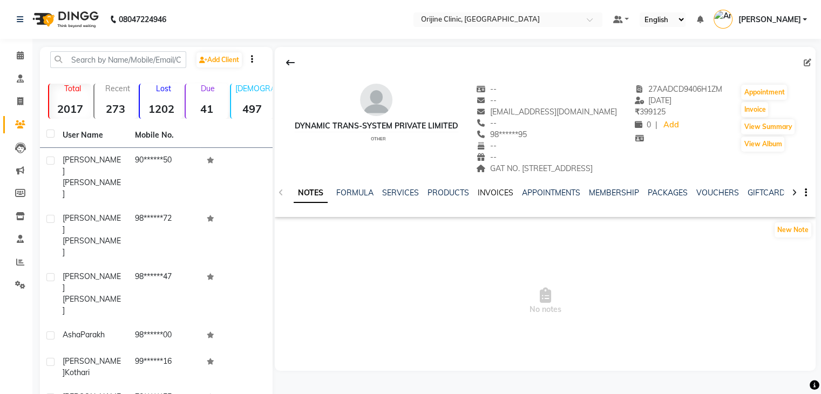
click at [494, 198] on link "INVOICES" at bounding box center [496, 193] width 36 height 10
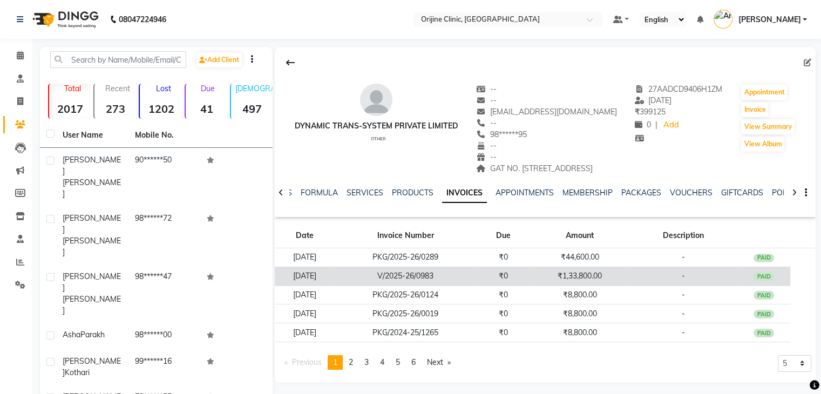
click at [468, 286] on td "V/2025-26/0983" at bounding box center [405, 276] width 141 height 19
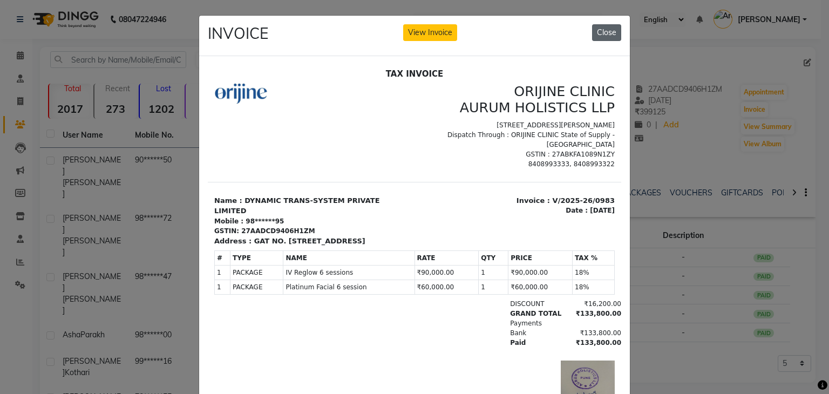
click at [605, 31] on button "Close" at bounding box center [606, 32] width 29 height 17
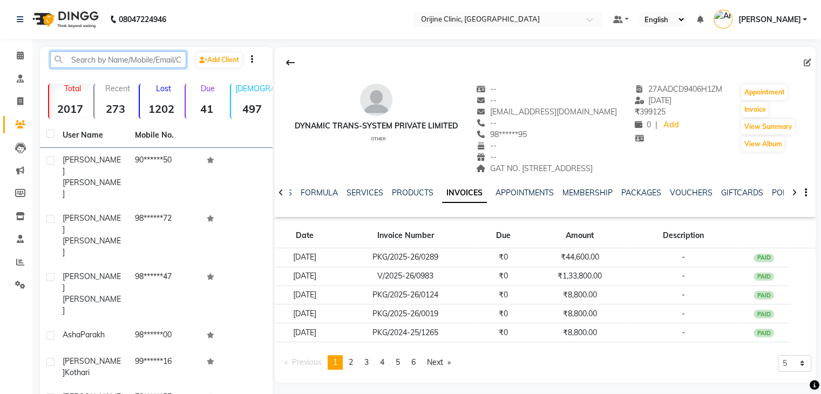
click at [89, 63] on input "text" at bounding box center [118, 59] width 136 height 17
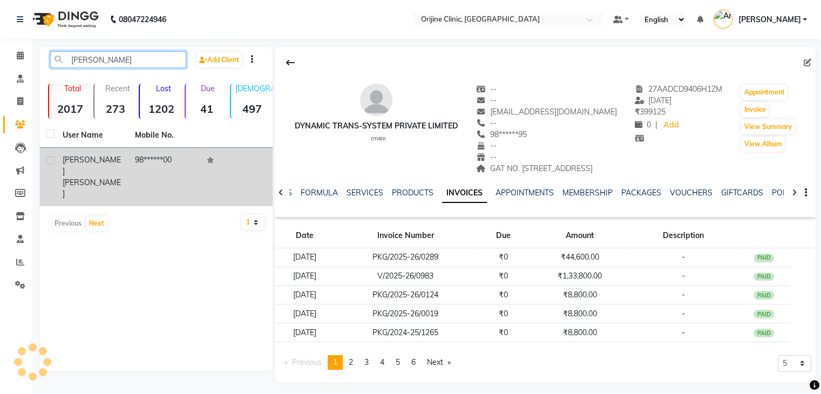
type input "[PERSON_NAME]"
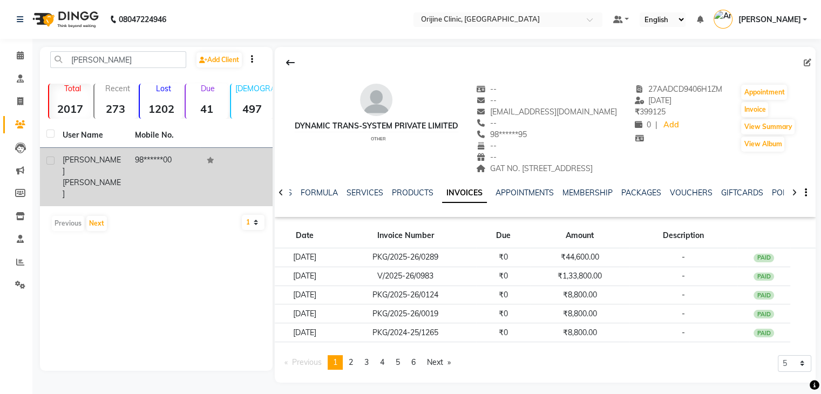
click at [50, 159] on label at bounding box center [50, 161] width 8 height 8
click at [50, 159] on input "checkbox" at bounding box center [49, 161] width 7 height 7
checkbox input "true"
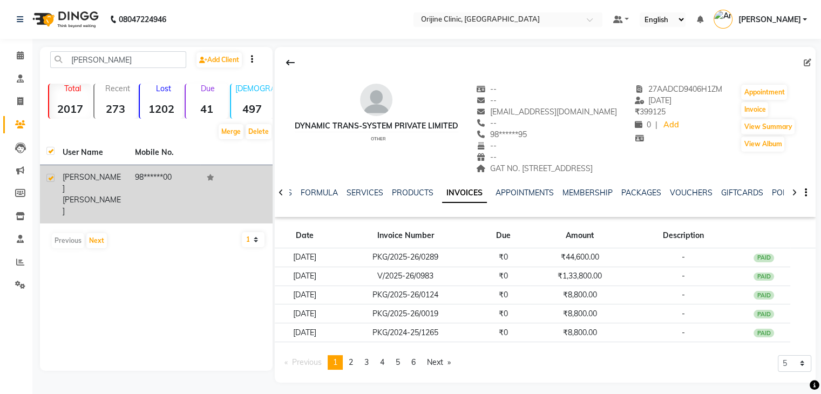
click at [89, 178] on span "[PERSON_NAME]" at bounding box center [92, 182] width 58 height 21
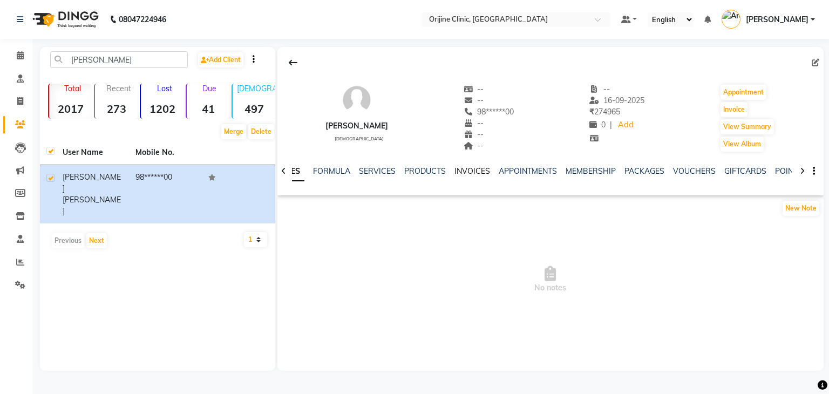
click at [467, 171] on link "INVOICES" at bounding box center [472, 171] width 36 height 10
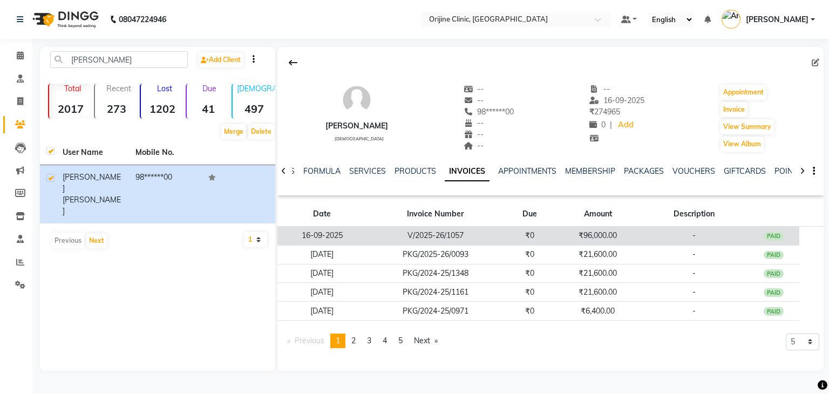
click at [459, 242] on td "V/2025-26/1057" at bounding box center [435, 236] width 137 height 19
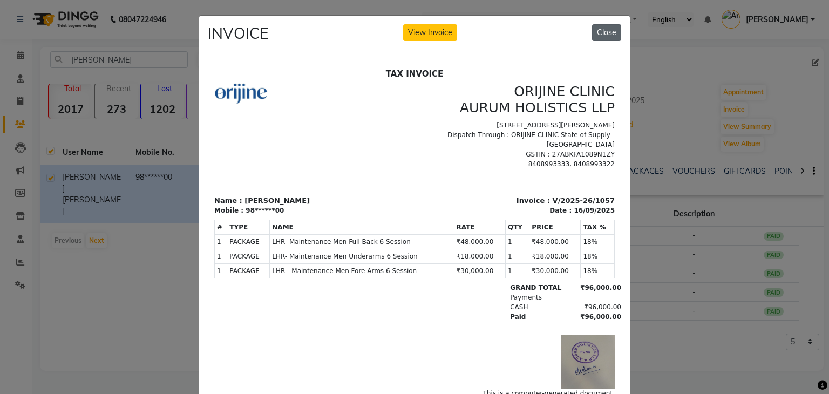
click at [612, 33] on button "Close" at bounding box center [606, 32] width 29 height 17
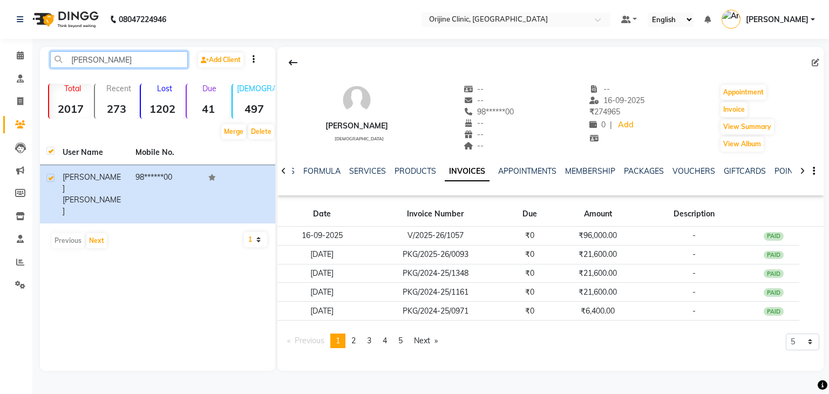
click at [110, 59] on input "manpreet" at bounding box center [119, 59] width 138 height 17
type input "m"
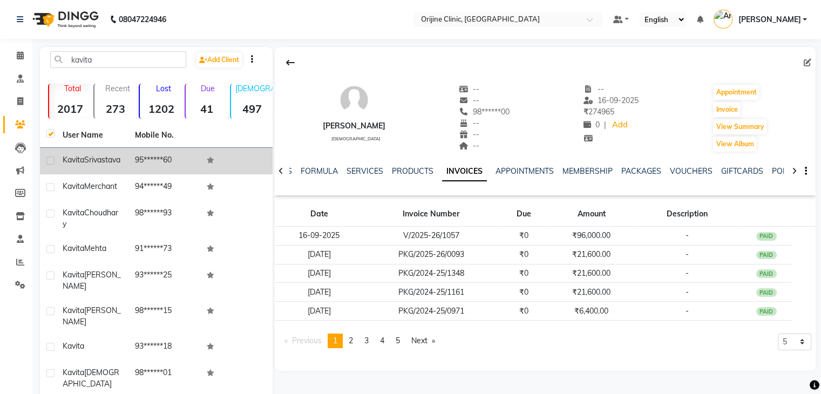
click at [59, 161] on td "Kavita Srivastava" at bounding box center [92, 161] width 72 height 26
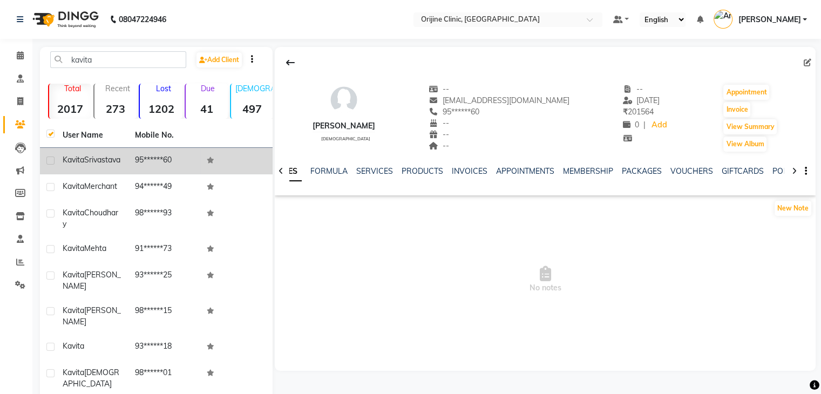
click at [59, 161] on td "Kavita Srivastava" at bounding box center [92, 161] width 72 height 26
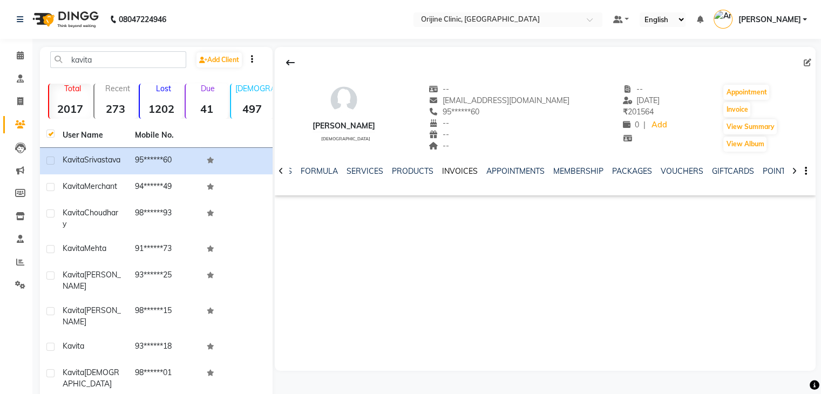
click at [467, 172] on link "INVOICES" at bounding box center [460, 171] width 36 height 10
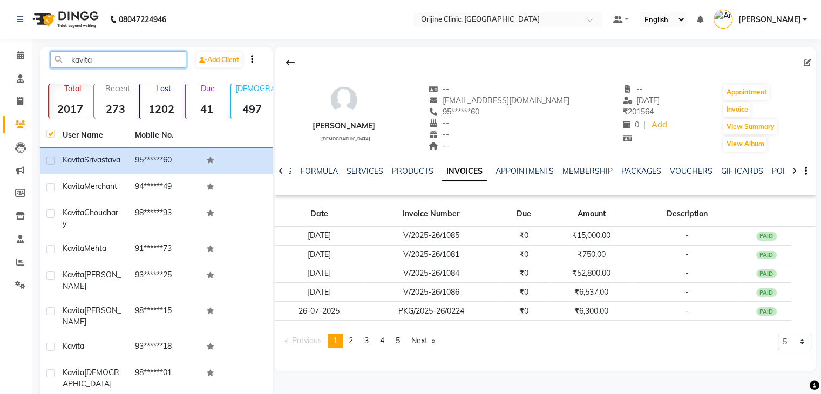
click at [95, 57] on input "kavita" at bounding box center [118, 59] width 136 height 17
type input "k"
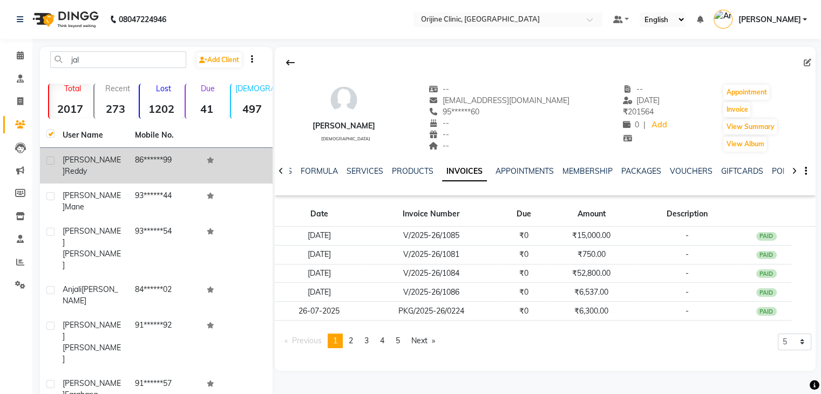
click at [77, 163] on span "Jalaja" at bounding box center [92, 165] width 58 height 21
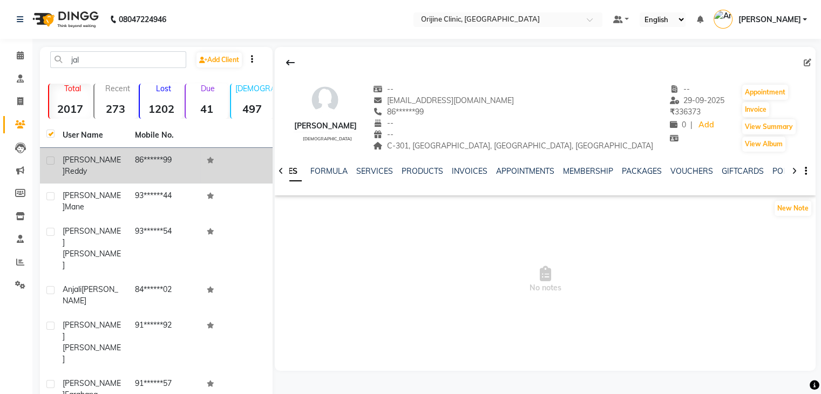
click at [77, 163] on span "Jalaja" at bounding box center [92, 165] width 58 height 21
click at [132, 162] on td "86******99" at bounding box center [164, 166] width 72 height 36
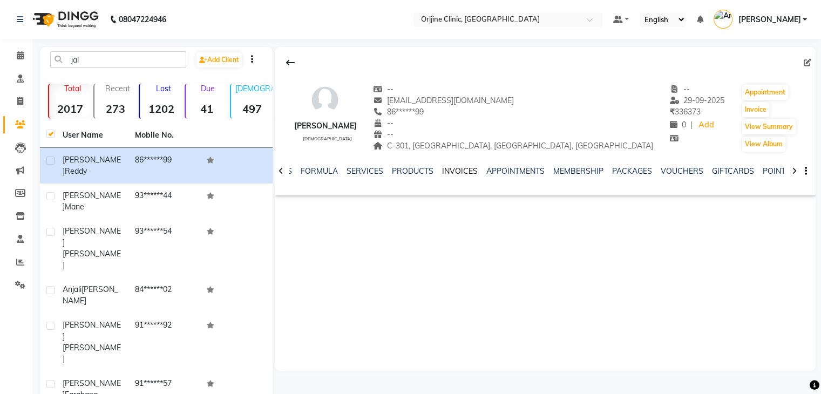
click at [456, 168] on link "INVOICES" at bounding box center [460, 171] width 36 height 10
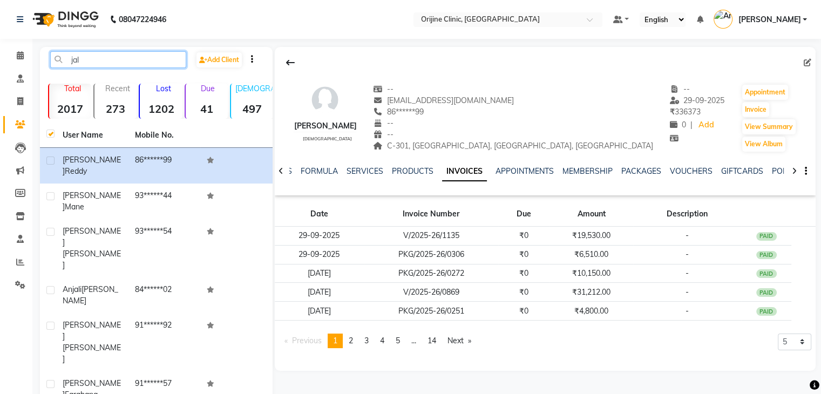
click at [84, 56] on input "jal" at bounding box center [118, 59] width 136 height 17
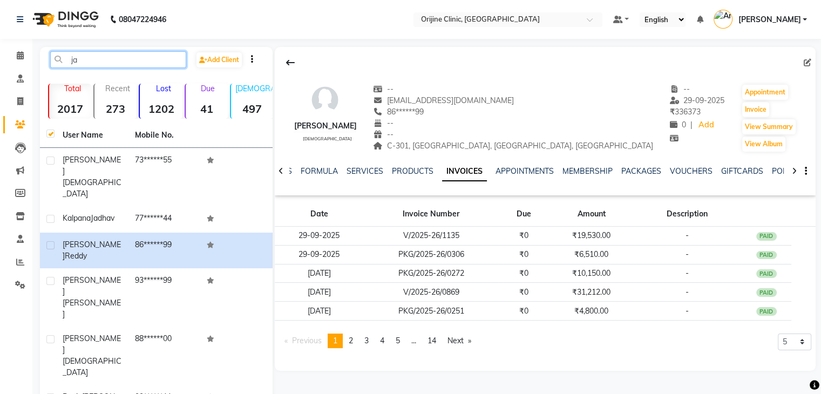
type input "j"
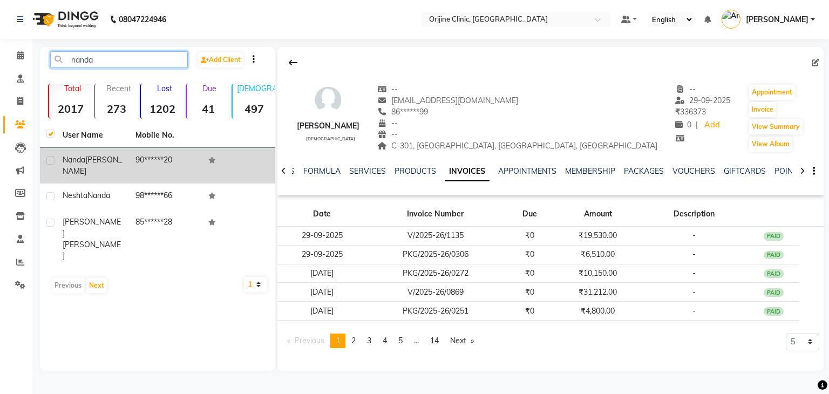
type input "nanda"
click at [64, 162] on span "Nanda" at bounding box center [74, 160] width 23 height 10
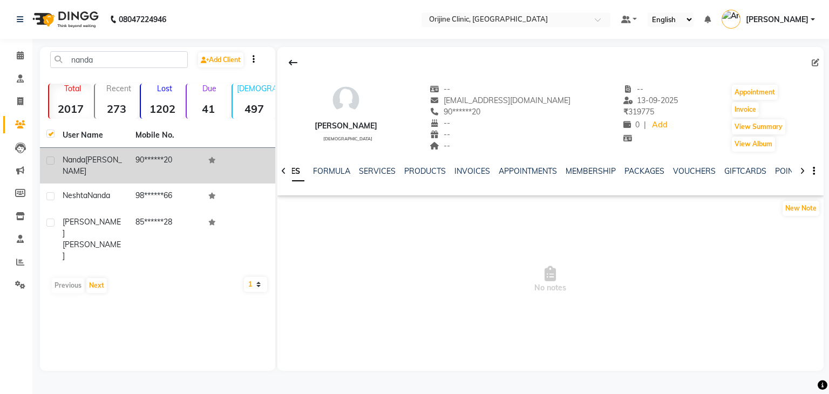
click at [47, 161] on label at bounding box center [50, 161] width 8 height 8
click at [47, 161] on input "checkbox" at bounding box center [49, 161] width 7 height 7
checkbox input "true"
checkbox input "false"
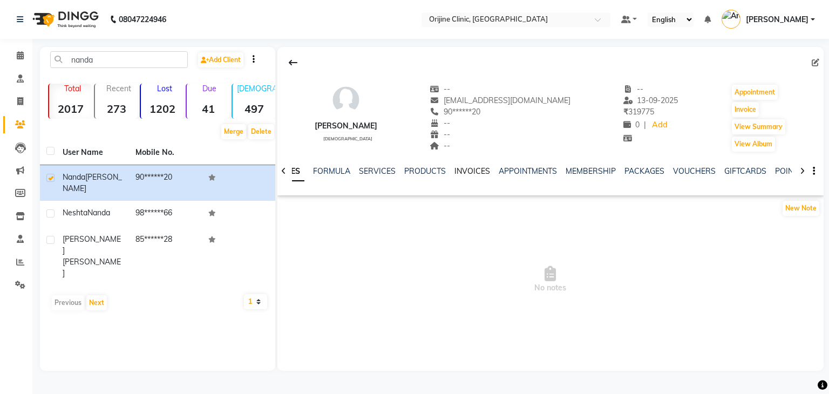
click at [475, 172] on link "INVOICES" at bounding box center [472, 171] width 36 height 10
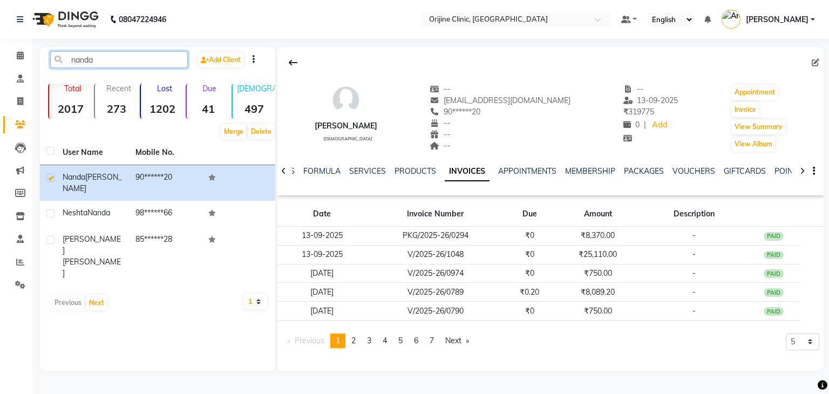
click at [95, 63] on input "nanda" at bounding box center [119, 59] width 138 height 17
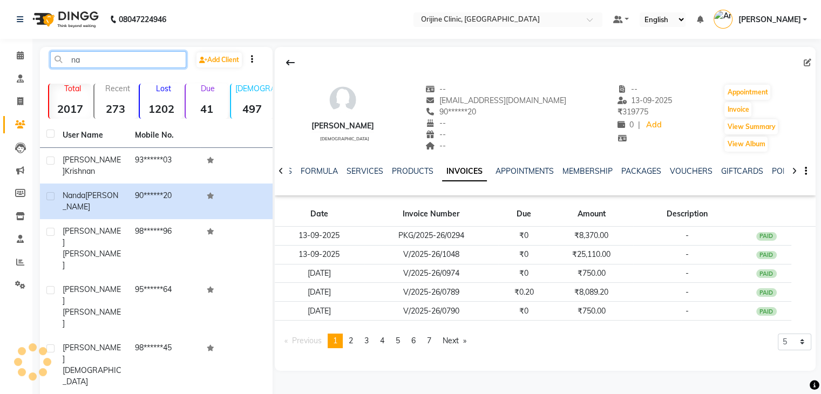
type input "n"
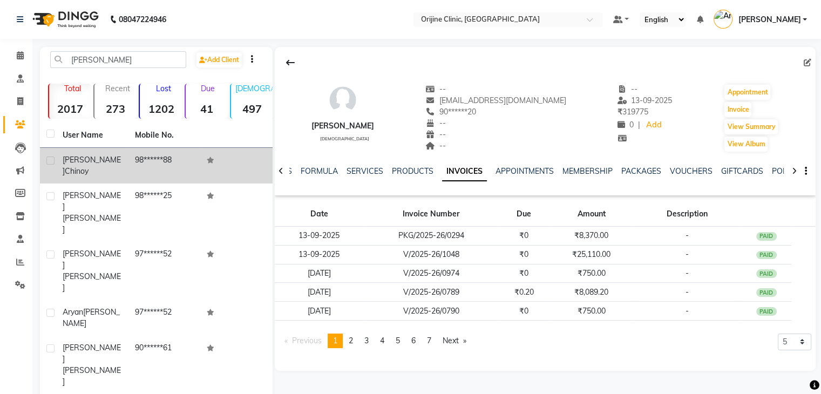
click at [77, 164] on span "Tina" at bounding box center [92, 165] width 58 height 21
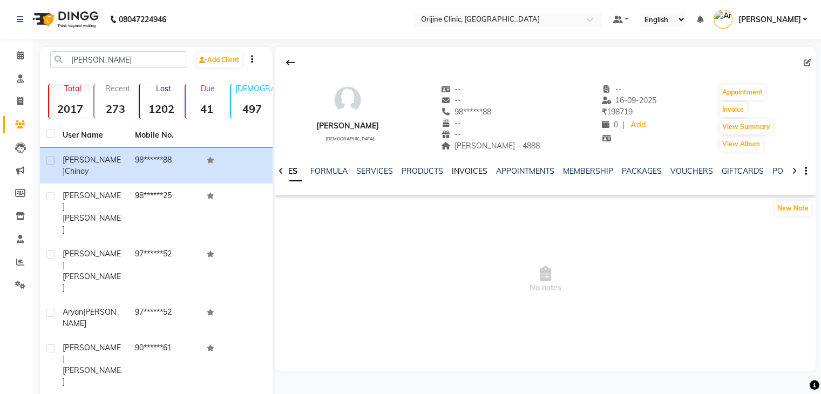
click at [471, 169] on link "INVOICES" at bounding box center [470, 171] width 36 height 10
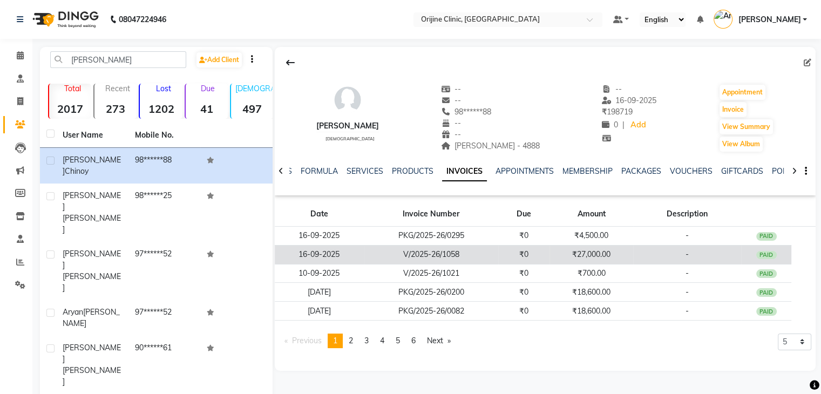
click at [531, 260] on td "₹0" at bounding box center [523, 254] width 51 height 19
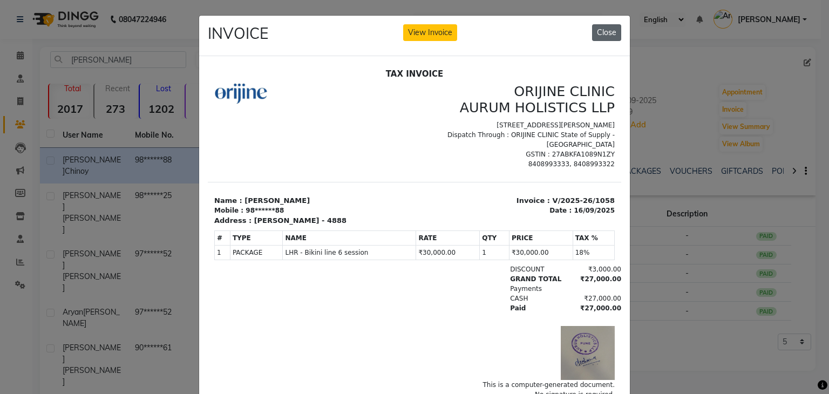
click at [607, 33] on button "Close" at bounding box center [606, 32] width 29 height 17
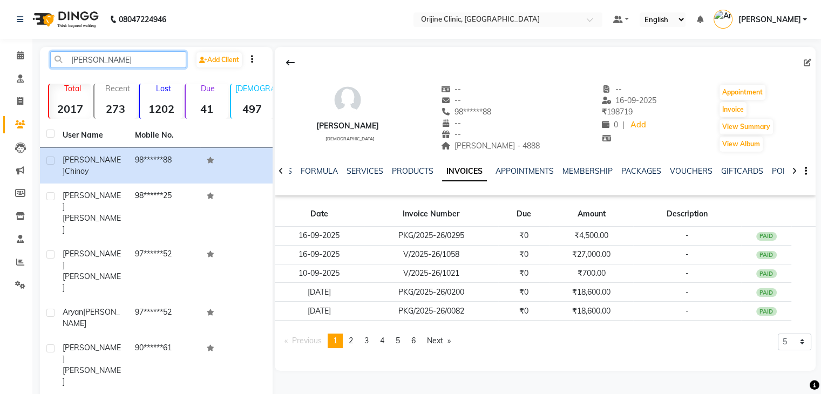
click at [87, 57] on input "tina" at bounding box center [118, 59] width 136 height 17
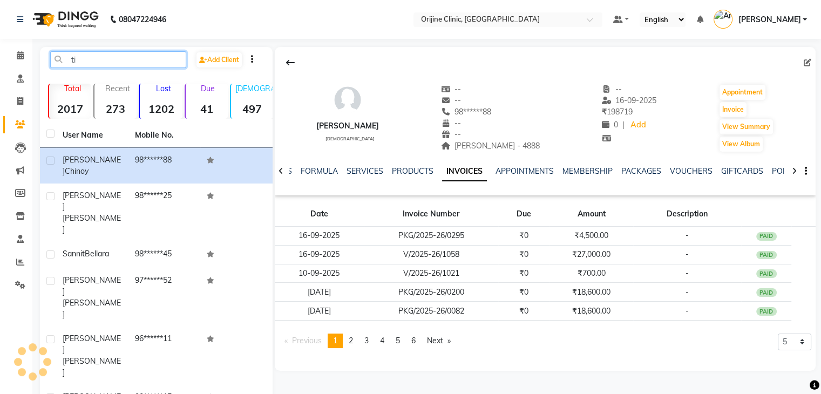
type input "t"
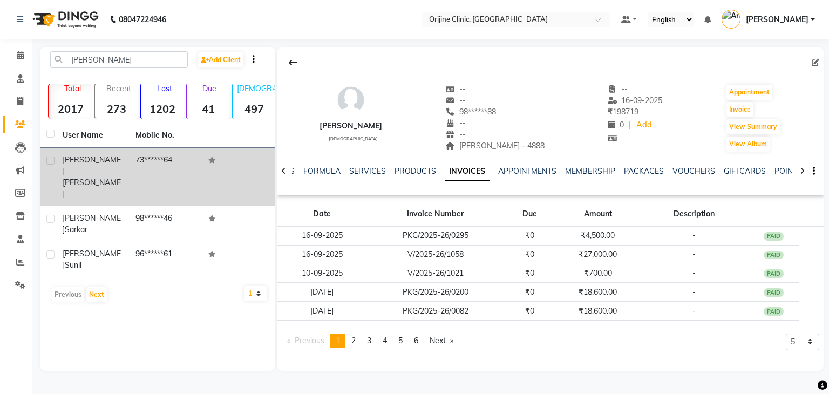
click at [97, 178] on span "Beohar" at bounding box center [92, 188] width 58 height 21
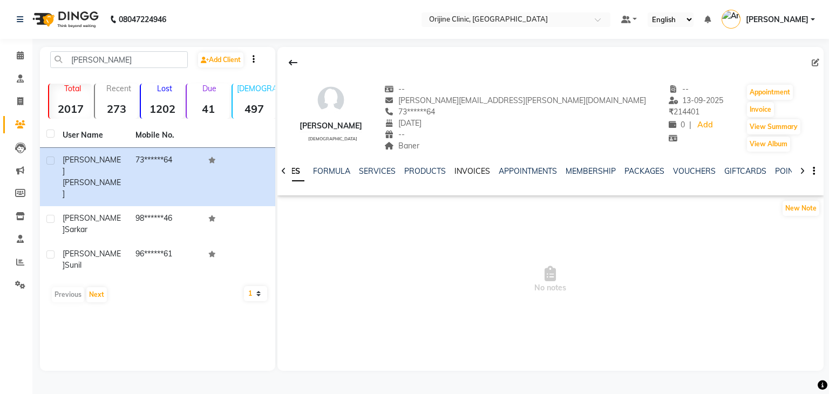
click at [467, 173] on link "INVOICES" at bounding box center [472, 171] width 36 height 10
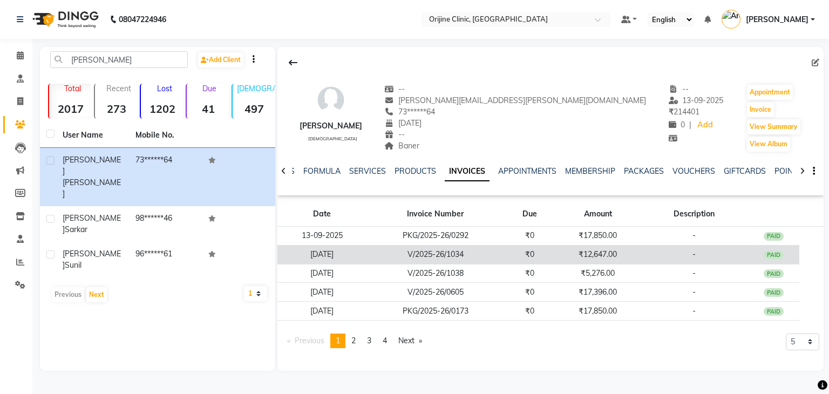
click at [459, 258] on td "V/2025-26/1034" at bounding box center [435, 254] width 137 height 19
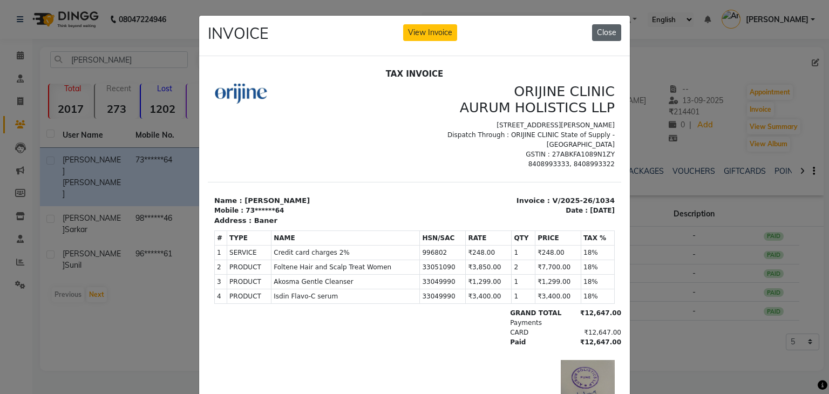
click at [601, 35] on button "Close" at bounding box center [606, 32] width 29 height 17
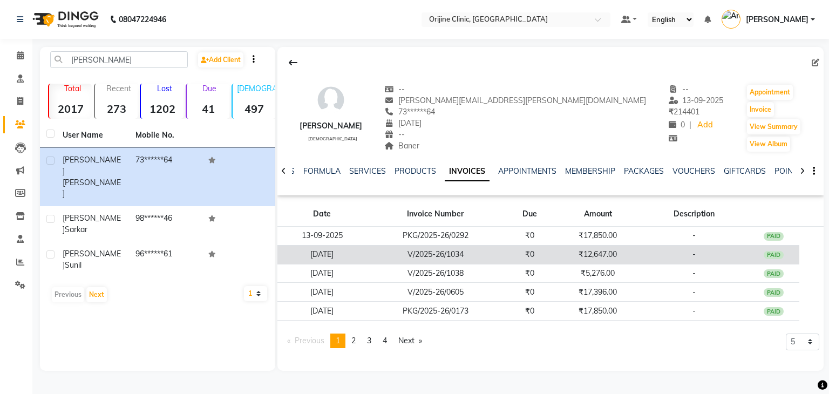
click at [447, 257] on td "V/2025-26/1034" at bounding box center [435, 254] width 137 height 19
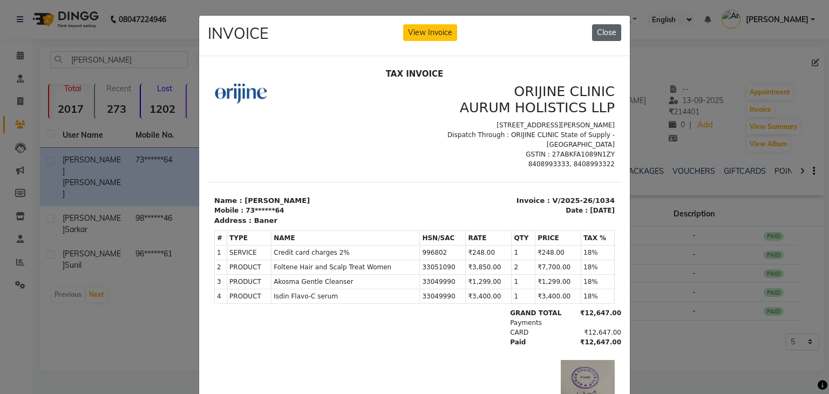
click at [609, 32] on button "Close" at bounding box center [606, 32] width 29 height 17
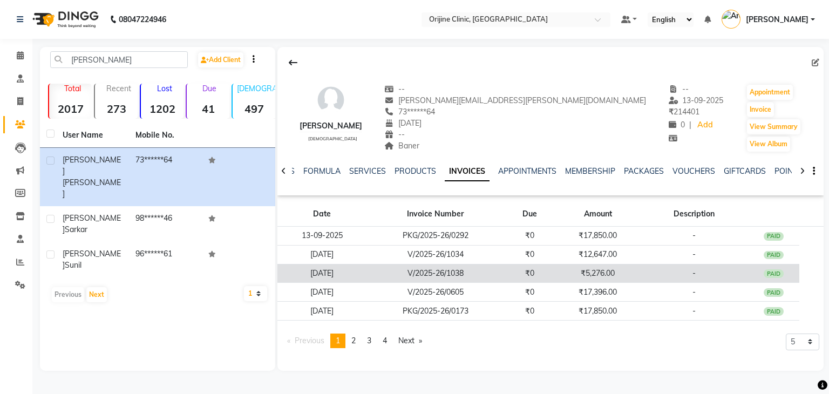
click at [533, 270] on td "₹0" at bounding box center [530, 273] width 52 height 19
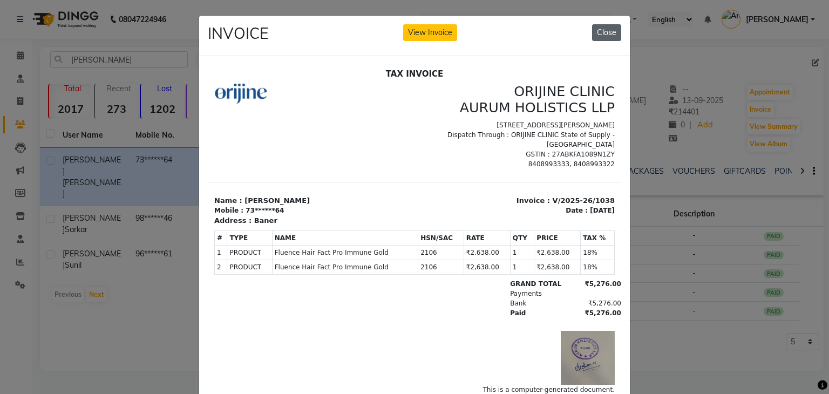
click at [606, 36] on button "Close" at bounding box center [606, 32] width 29 height 17
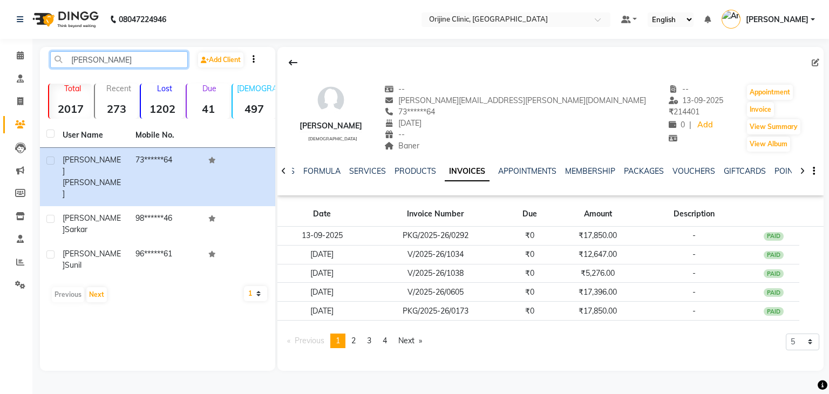
click at [111, 63] on input "bhavna" at bounding box center [119, 59] width 138 height 17
click at [124, 62] on input "bhavna" at bounding box center [119, 59] width 138 height 17
type input "b"
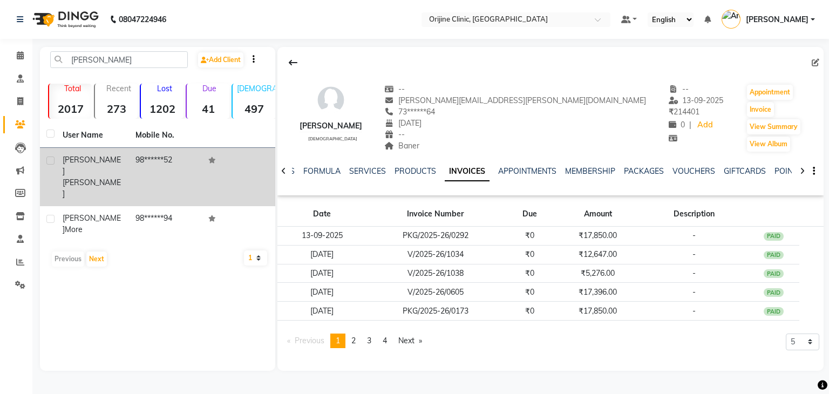
click at [92, 178] on span "Deokate" at bounding box center [92, 188] width 58 height 21
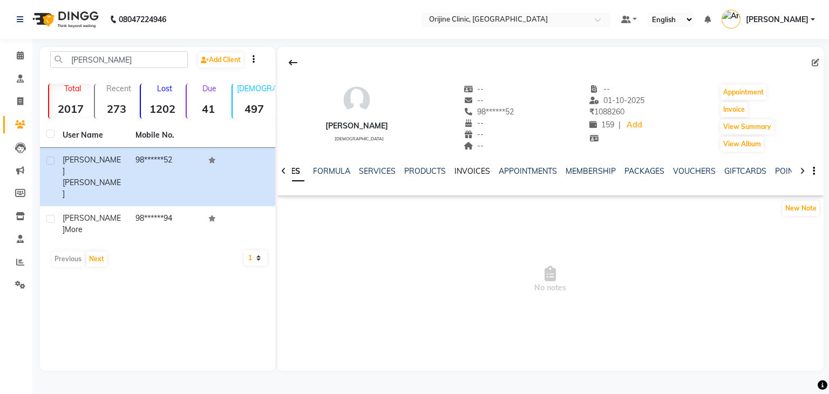
click at [474, 172] on link "INVOICES" at bounding box center [472, 171] width 36 height 10
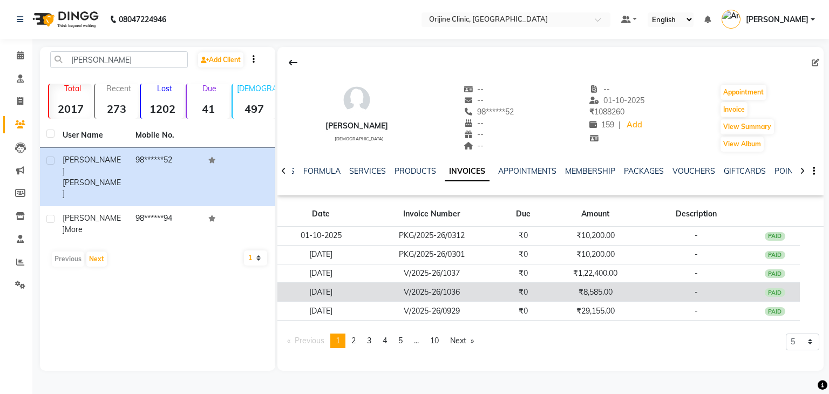
click at [550, 294] on td "₹8,585.00" at bounding box center [595, 292] width 94 height 19
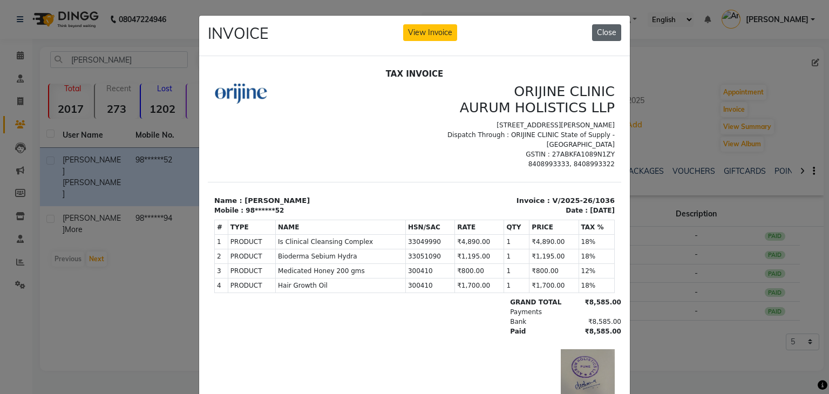
click at [608, 32] on button "Close" at bounding box center [606, 32] width 29 height 17
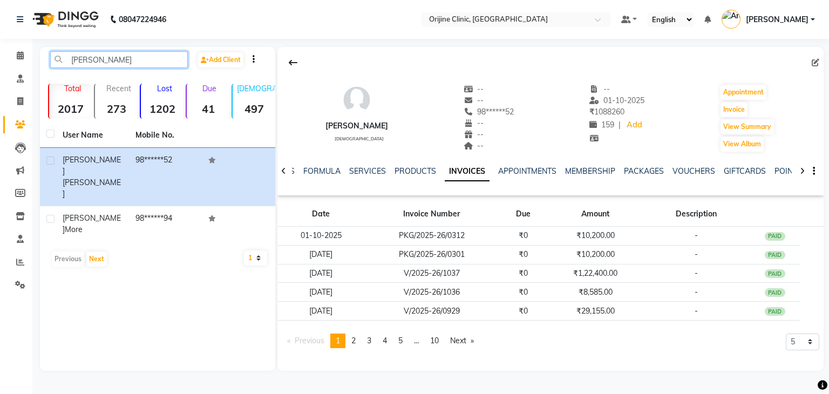
click at [101, 53] on input "prapti" at bounding box center [119, 59] width 138 height 17
type input "p"
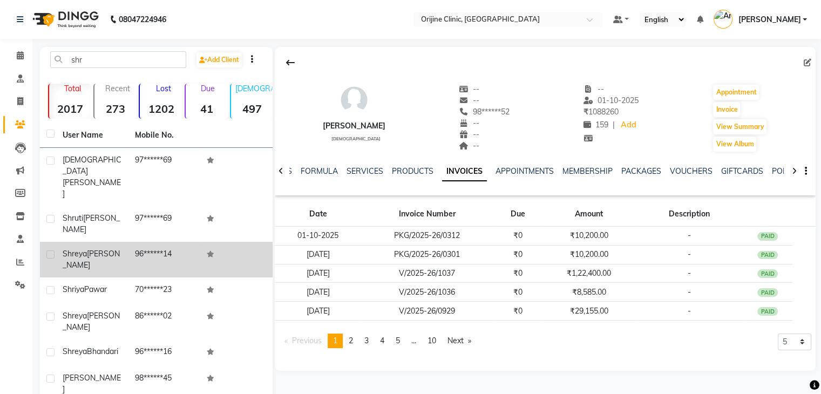
click at [55, 242] on td at bounding box center [48, 260] width 16 height 36
click at [69, 249] on span "Khandelwal" at bounding box center [91, 259] width 57 height 21
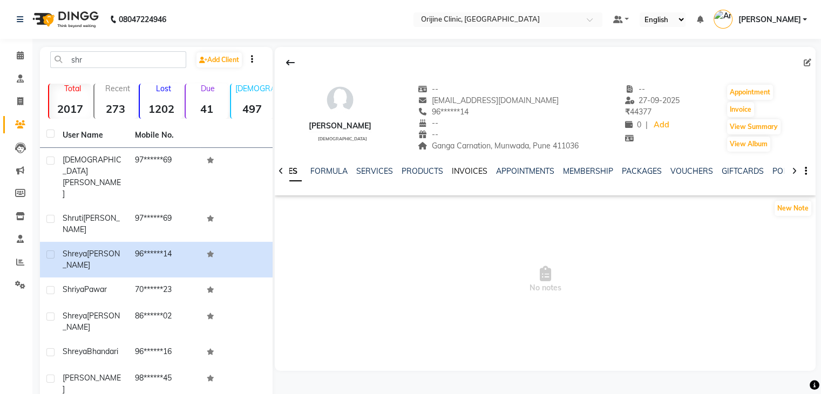
click at [475, 172] on link "INVOICES" at bounding box center [470, 171] width 36 height 10
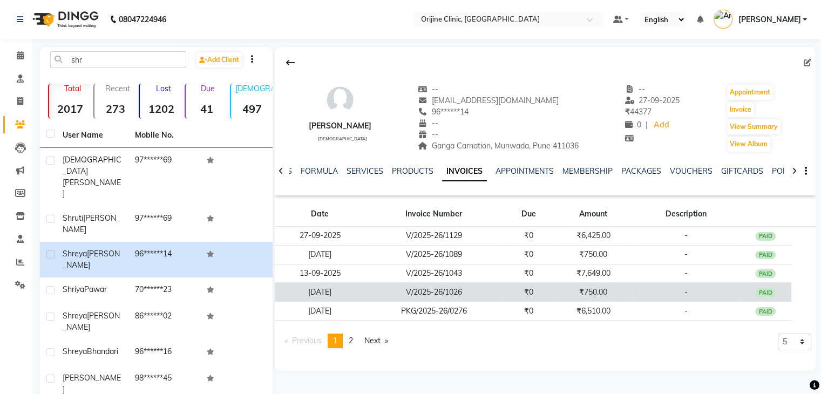
click at [415, 294] on td "V/2025-26/1026" at bounding box center [433, 292] width 137 height 19
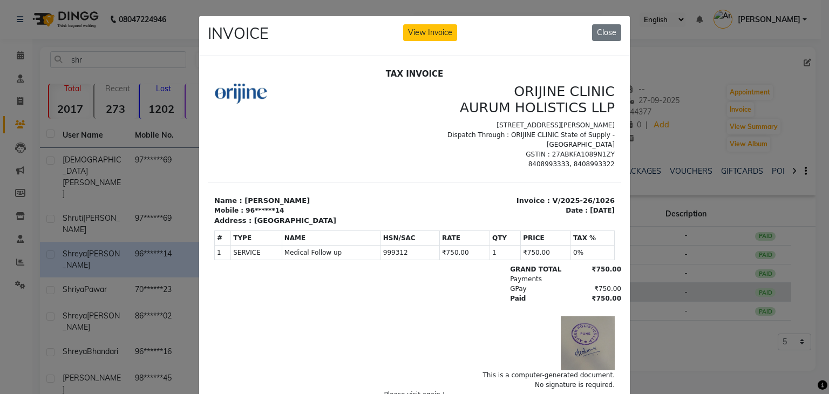
click at [419, 293] on div "GPay ₹750.00" at bounding box center [481, 288] width 280 height 10
click at [606, 35] on button "Close" at bounding box center [606, 32] width 29 height 17
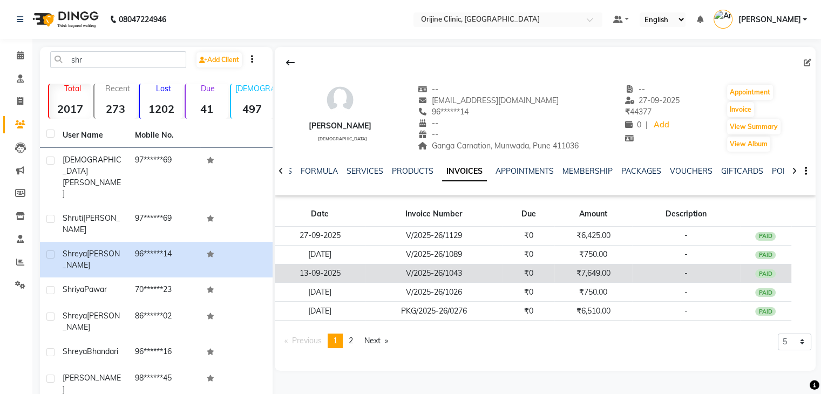
click at [453, 273] on td "V/2025-26/1043" at bounding box center [433, 273] width 137 height 19
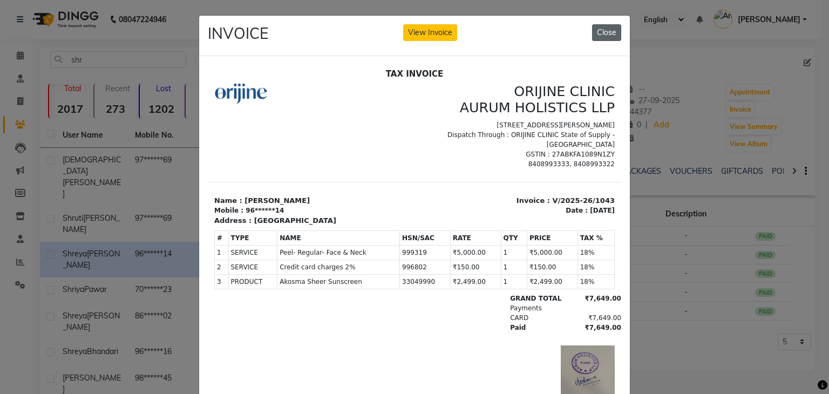
click at [608, 32] on button "Close" at bounding box center [606, 32] width 29 height 17
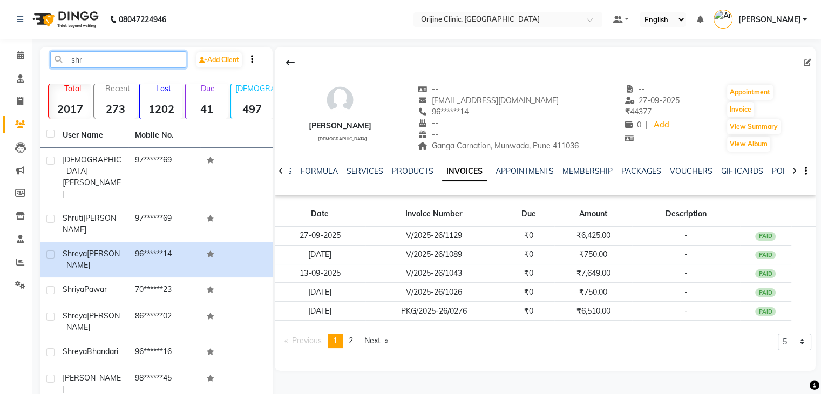
click at [93, 62] on input "shr" at bounding box center [118, 59] width 136 height 17
type input "s"
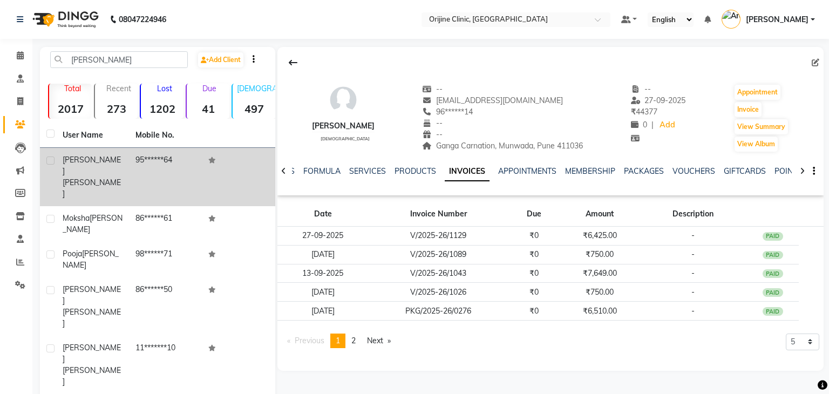
click at [95, 178] on span "Nanwani" at bounding box center [92, 188] width 58 height 21
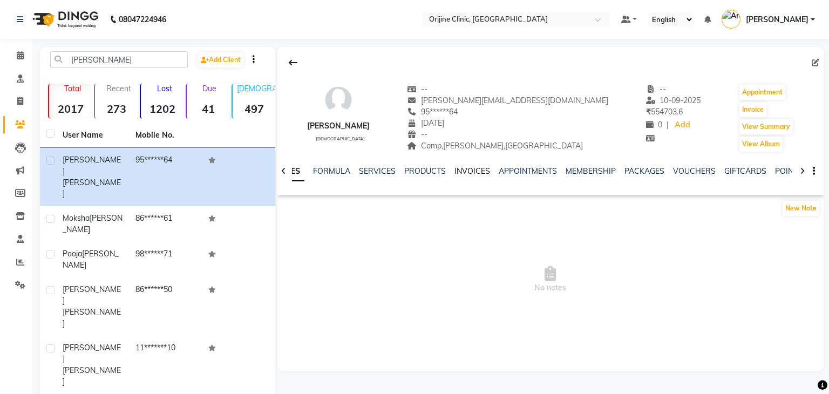
click at [475, 171] on link "INVOICES" at bounding box center [472, 171] width 36 height 10
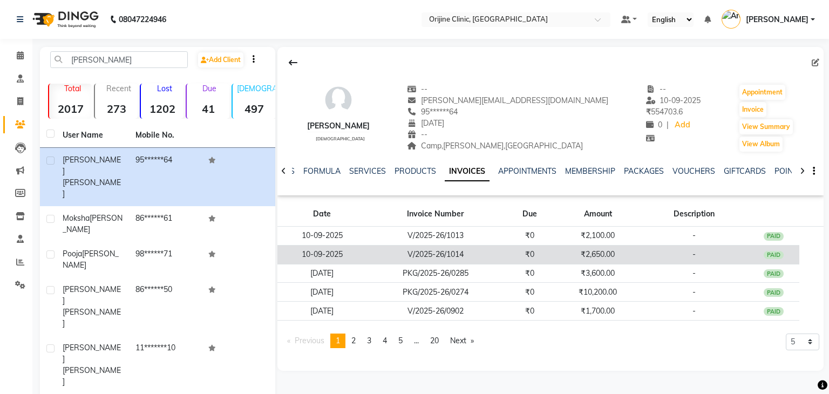
click at [485, 248] on td "V/2025-26/1014" at bounding box center [435, 254] width 137 height 19
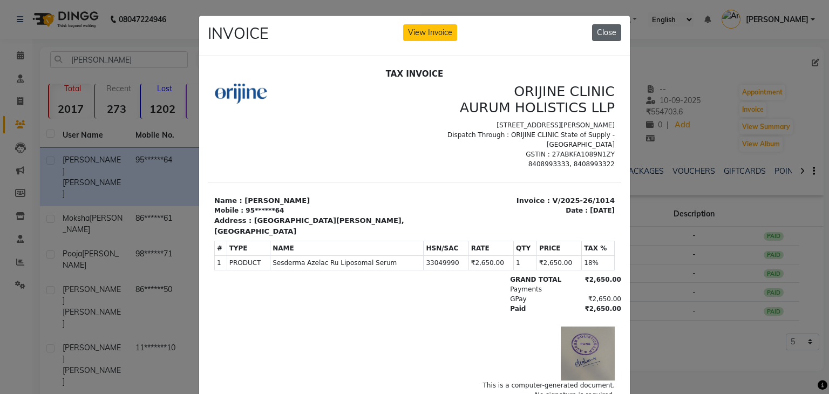
click at [607, 33] on button "Close" at bounding box center [606, 32] width 29 height 17
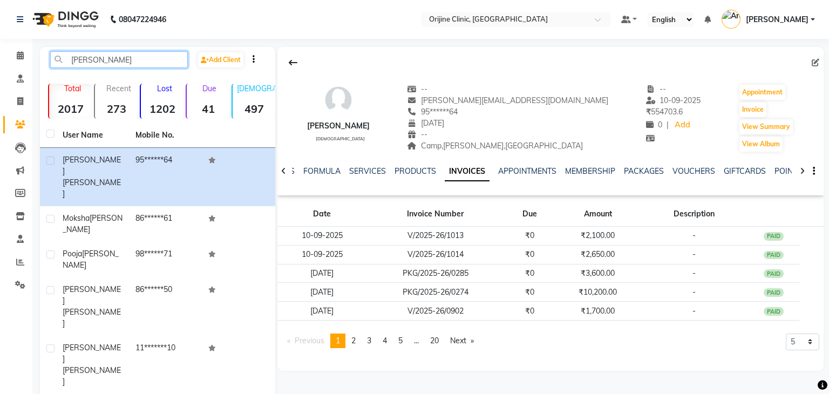
click at [101, 64] on input "punam" at bounding box center [119, 59] width 138 height 17
type input "p"
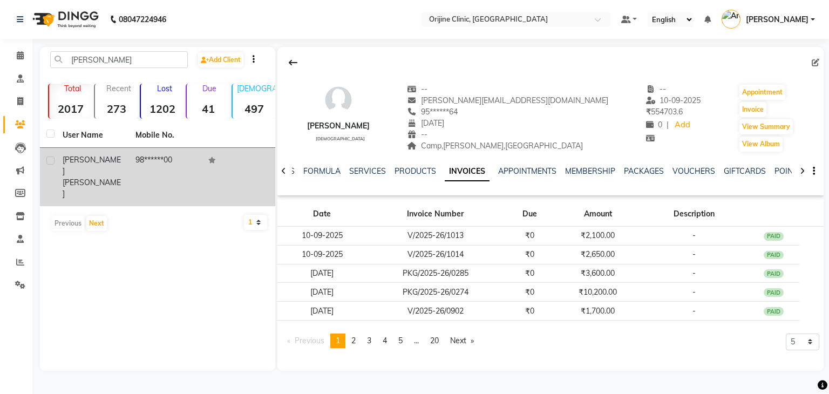
click at [119, 164] on div "Mudita Uppal" at bounding box center [93, 176] width 60 height 45
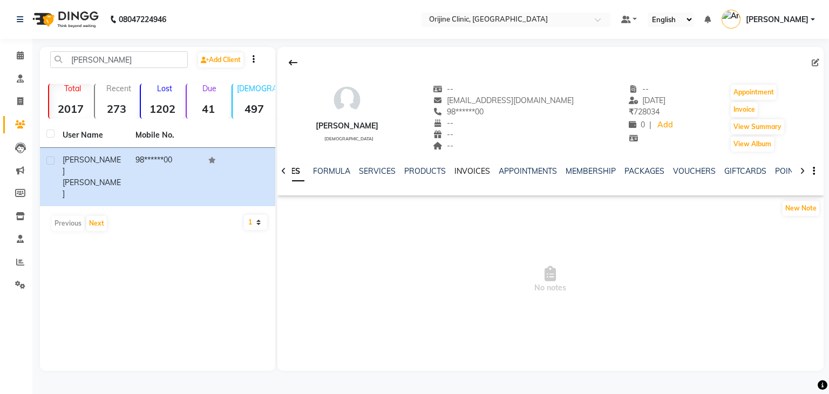
click at [477, 174] on link "INVOICES" at bounding box center [472, 171] width 36 height 10
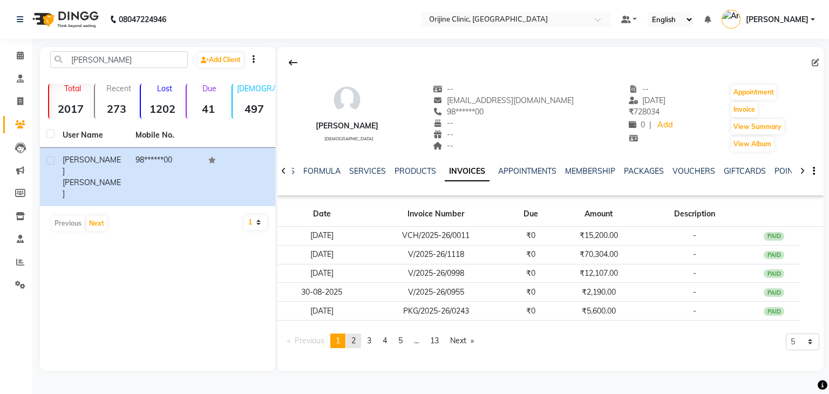
click at [358, 342] on link "page 2" at bounding box center [353, 341] width 15 height 15
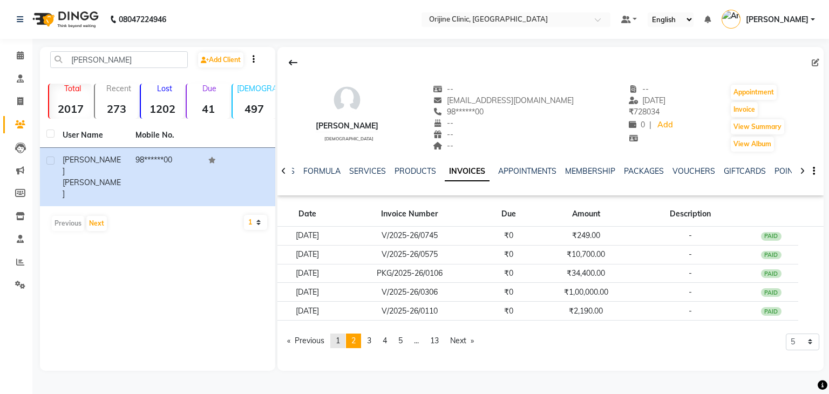
click at [337, 342] on link "page 1" at bounding box center [337, 341] width 15 height 15
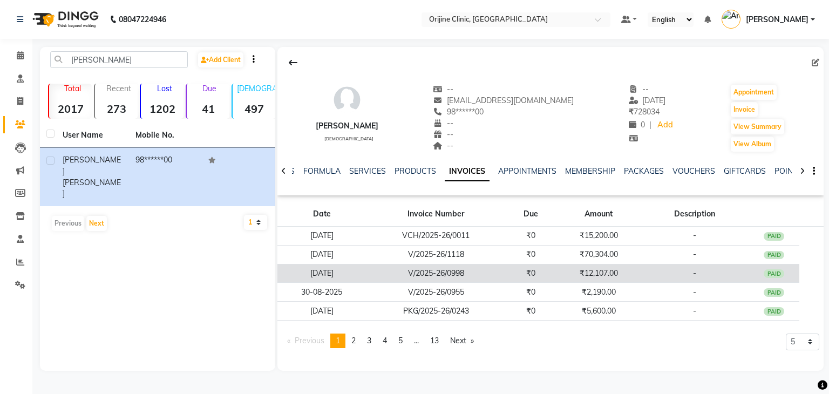
click at [427, 274] on td "V/2025-26/0998" at bounding box center [435, 273] width 139 height 19
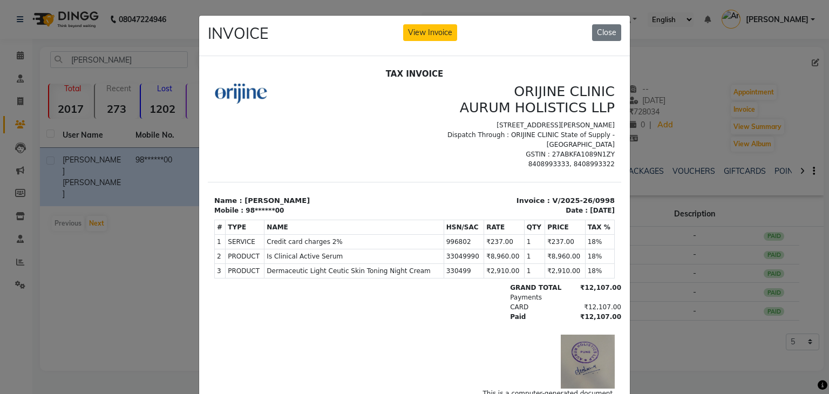
scroll to position [4, 0]
click at [607, 31] on button "Close" at bounding box center [606, 32] width 29 height 17
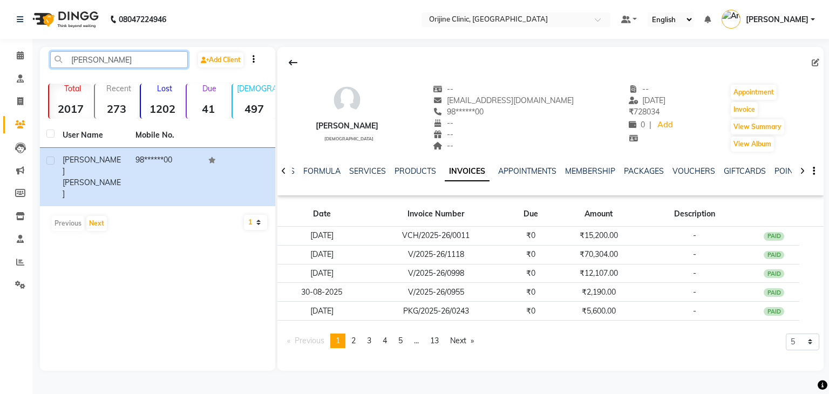
click at [110, 63] on input "mudita" at bounding box center [119, 59] width 138 height 17
type input "m"
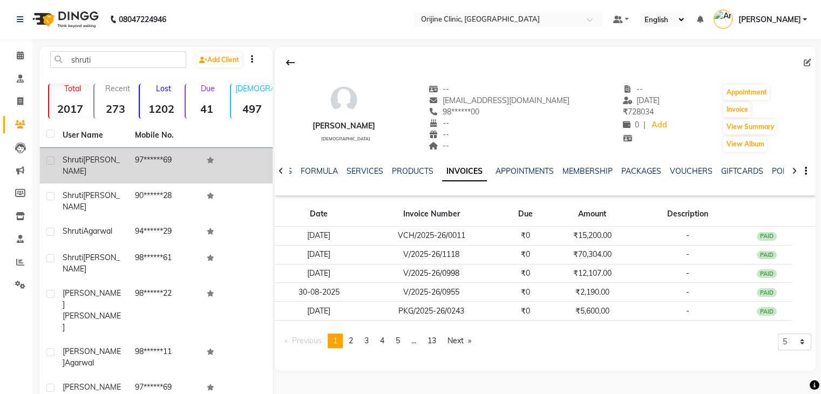
click at [102, 160] on span "Bakliwal" at bounding box center [91, 165] width 57 height 21
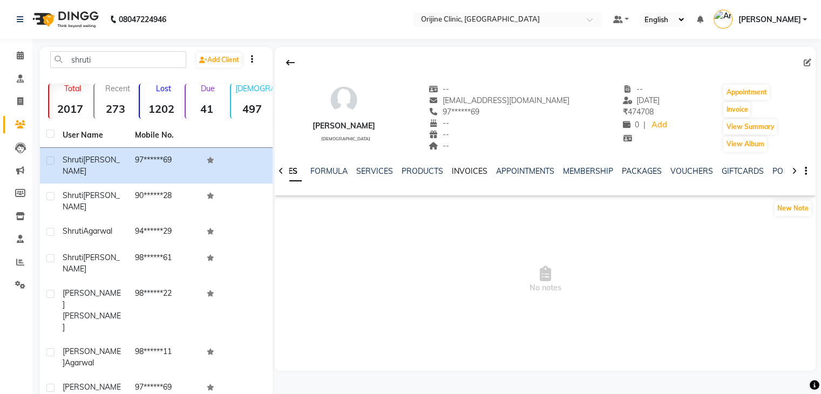
click at [474, 172] on link "INVOICES" at bounding box center [470, 171] width 36 height 10
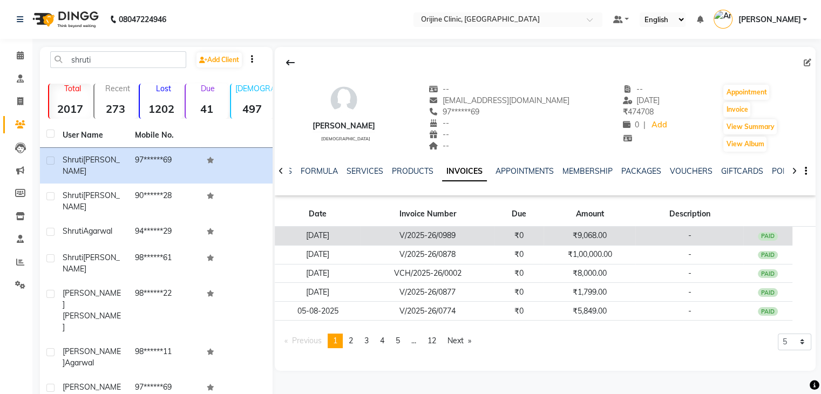
click at [445, 237] on td "V/2025-26/0989" at bounding box center [427, 236] width 133 height 19
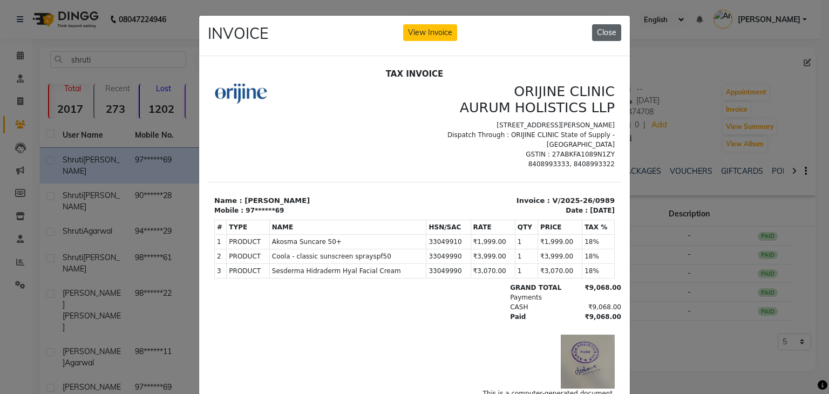
click at [606, 28] on button "Close" at bounding box center [606, 32] width 29 height 17
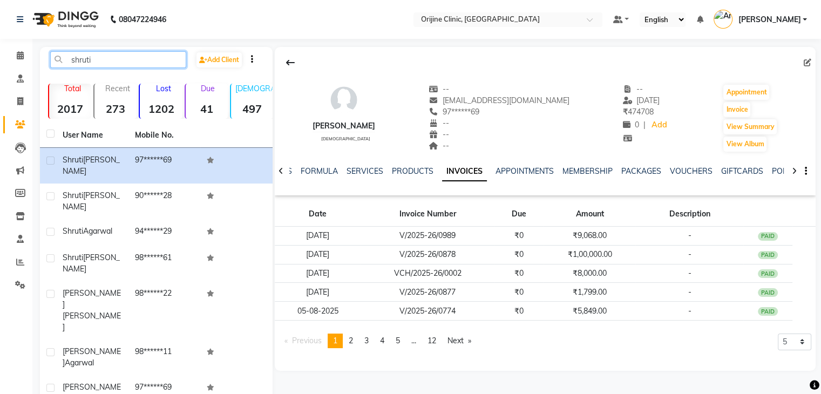
click at [101, 61] on input "shruti" at bounding box center [118, 59] width 136 height 17
type input "s"
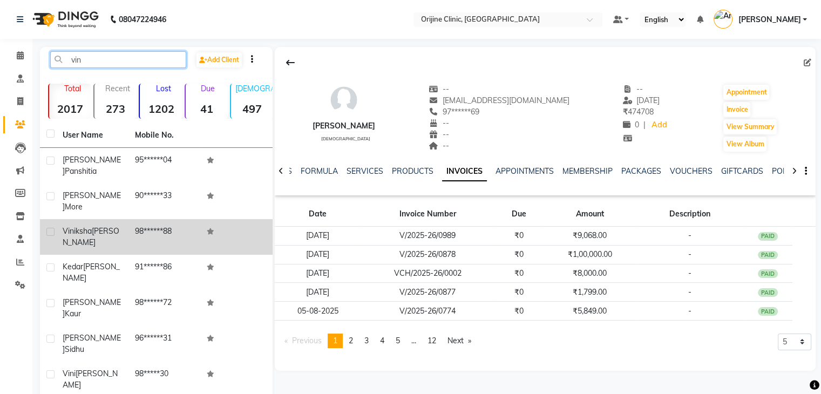
type input "vin"
click at [51, 228] on label at bounding box center [50, 232] width 8 height 8
click at [51, 229] on input "checkbox" at bounding box center [49, 232] width 7 height 7
checkbox input "true"
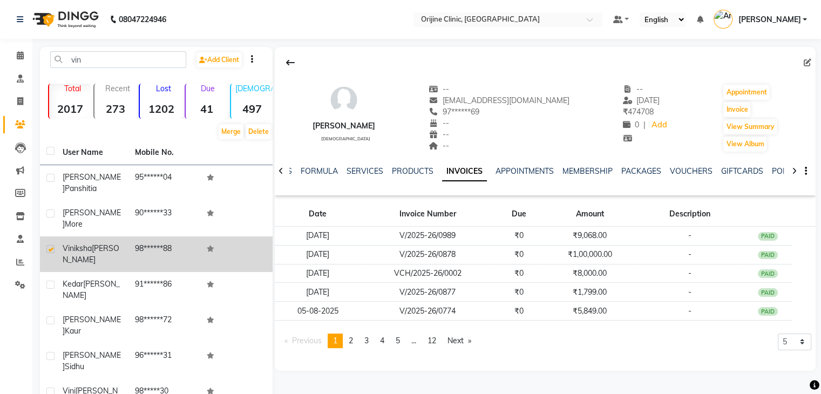
click at [77, 243] on span "Viniksha" at bounding box center [77, 248] width 29 height 10
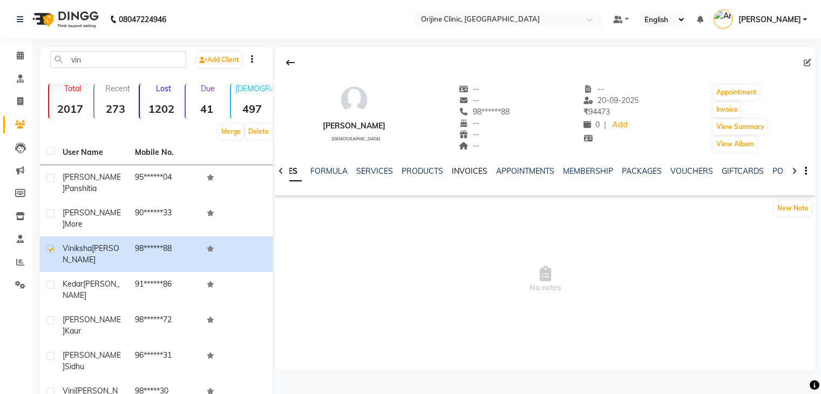
click at [466, 172] on link "INVOICES" at bounding box center [470, 171] width 36 height 10
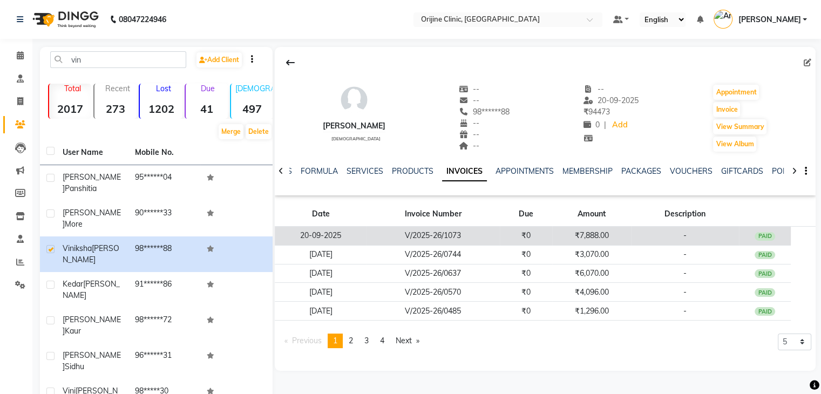
click at [476, 232] on td "V/2025-26/1073" at bounding box center [432, 236] width 133 height 19
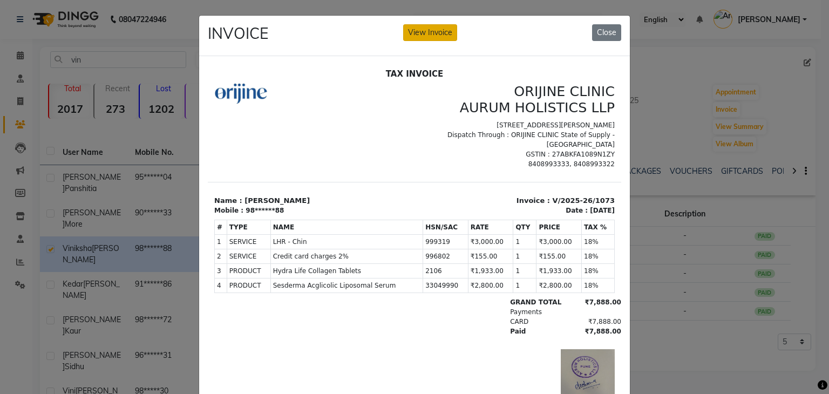
click at [444, 31] on button "View Invoice" at bounding box center [430, 32] width 54 height 17
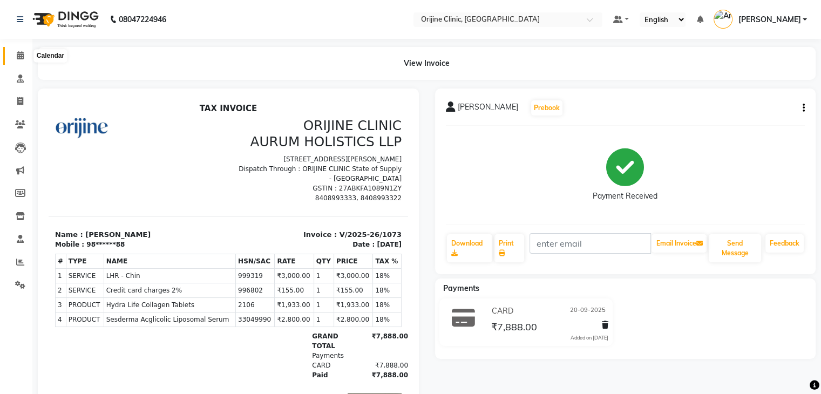
click at [19, 57] on icon at bounding box center [20, 55] width 7 height 8
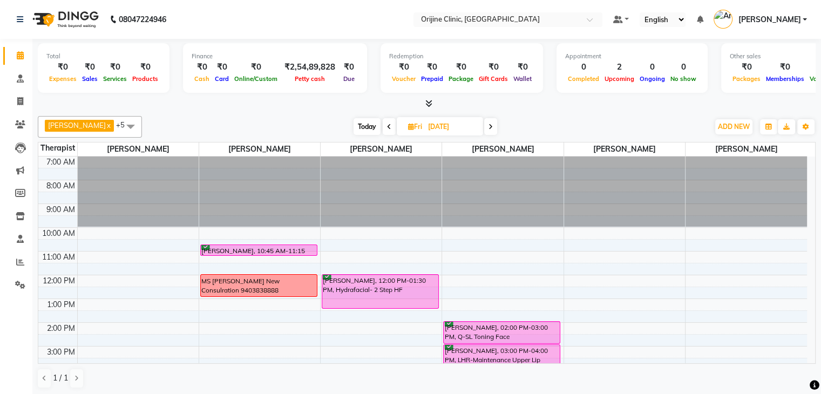
click at [363, 120] on span "Today" at bounding box center [367, 126] width 27 height 17
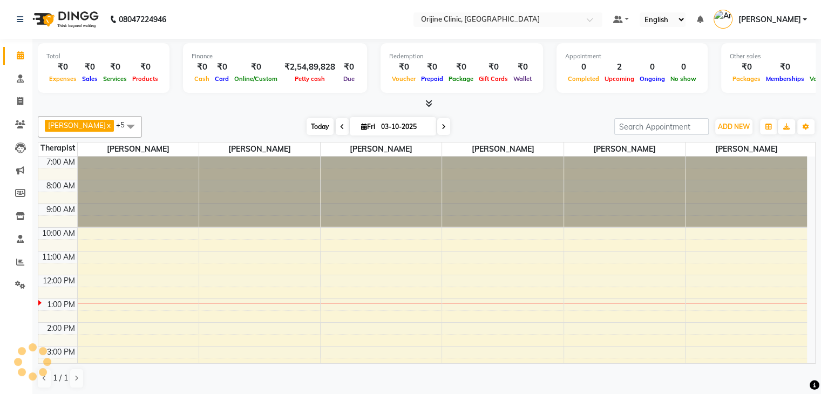
scroll to position [99, 0]
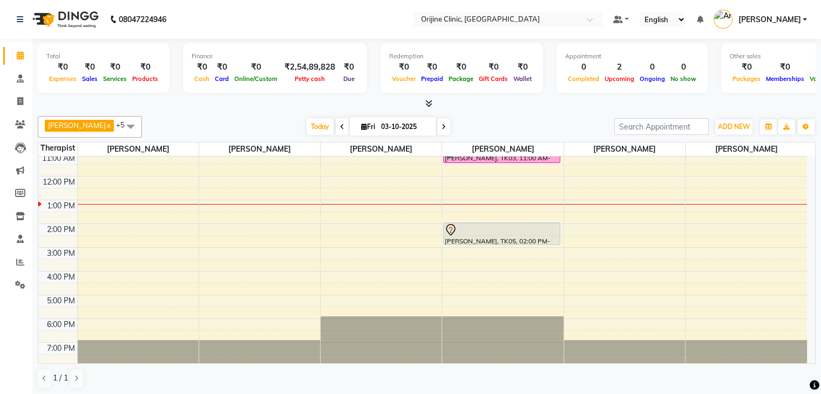
click at [442, 127] on icon at bounding box center [444, 127] width 4 height 6
type input "04-10-2025"
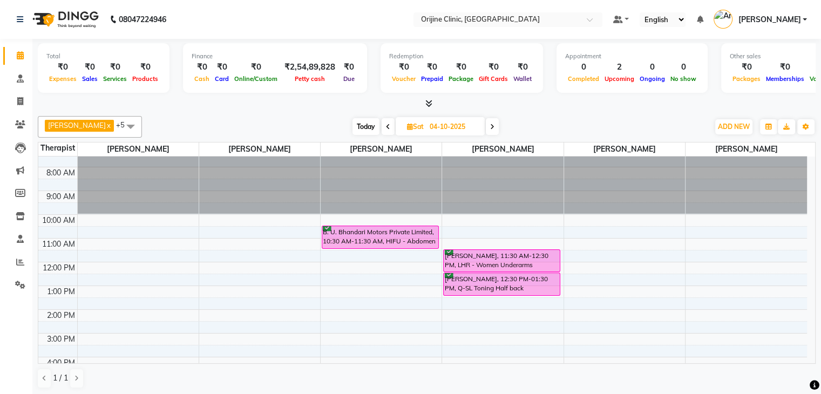
scroll to position [12, 0]
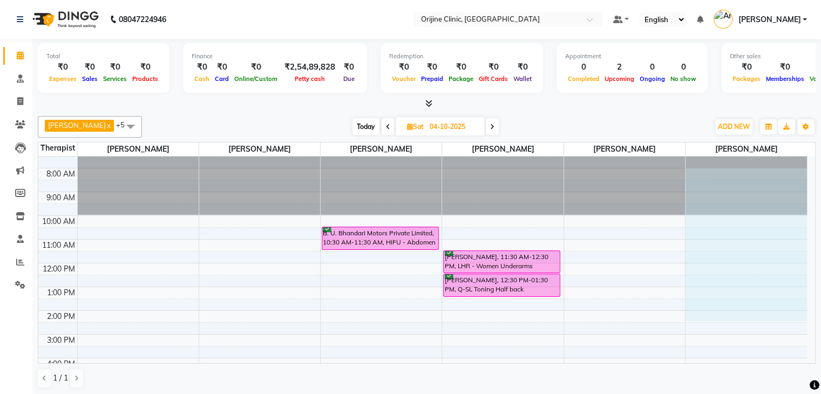
drag, startPoint x: 766, startPoint y: 197, endPoint x: 667, endPoint y: 330, distance: 166.2
click at [667, 330] on div "7:00 AM 8:00 AM 9:00 AM 10:00 AM 11:00 AM 12:00 PM 1:00 PM 2:00 PM 3:00 PM 4:00…" at bounding box center [422, 299] width 769 height 308
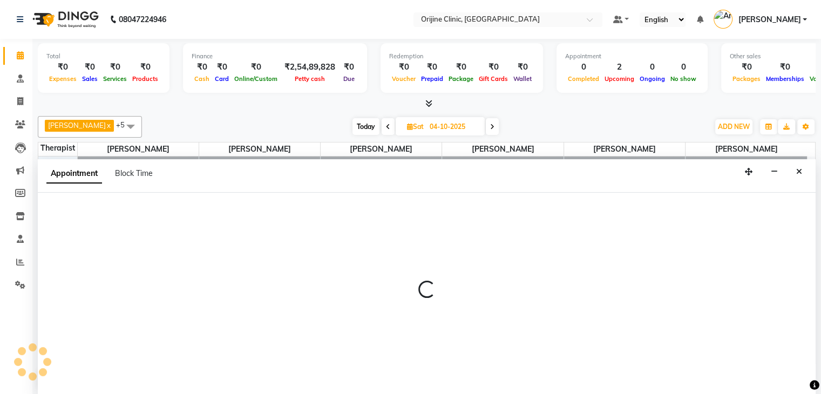
scroll to position [1, 0]
select select "37130"
select select "480"
select select "tentative"
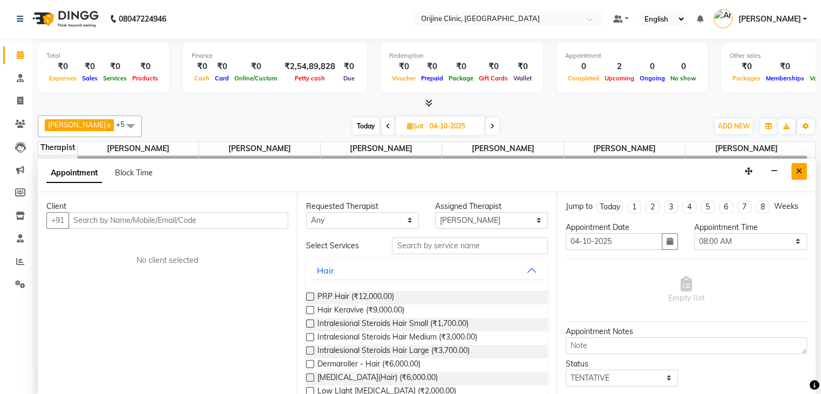
click at [804, 168] on button "Close" at bounding box center [799, 171] width 16 height 17
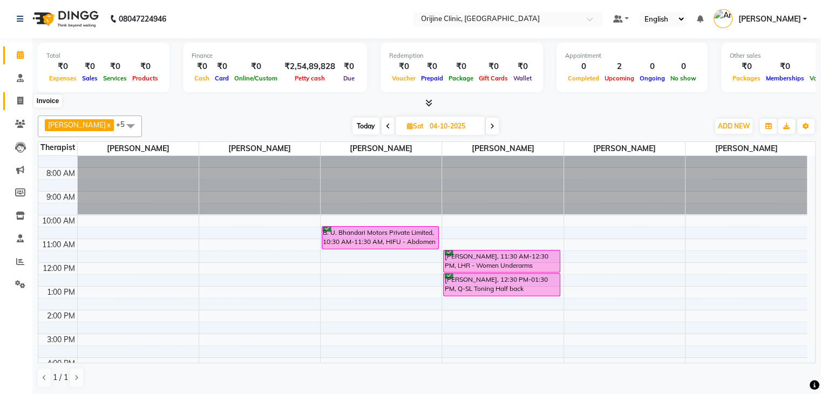
click at [22, 106] on span at bounding box center [20, 101] width 19 height 12
select select "service"
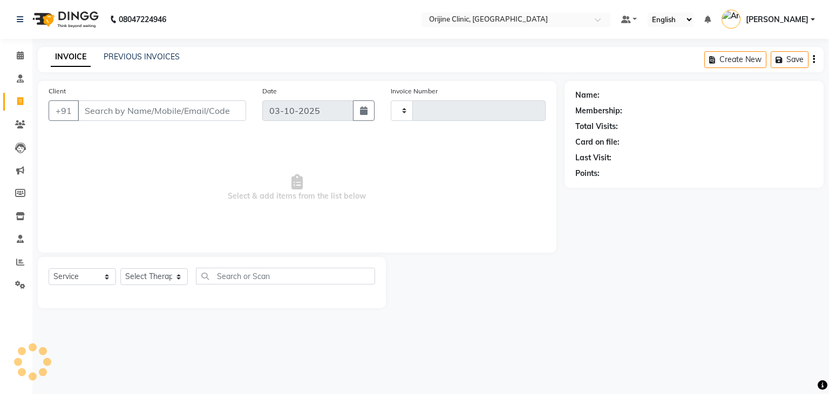
type input "1150"
select select "702"
click at [184, 108] on input "Client" at bounding box center [162, 110] width 168 height 21
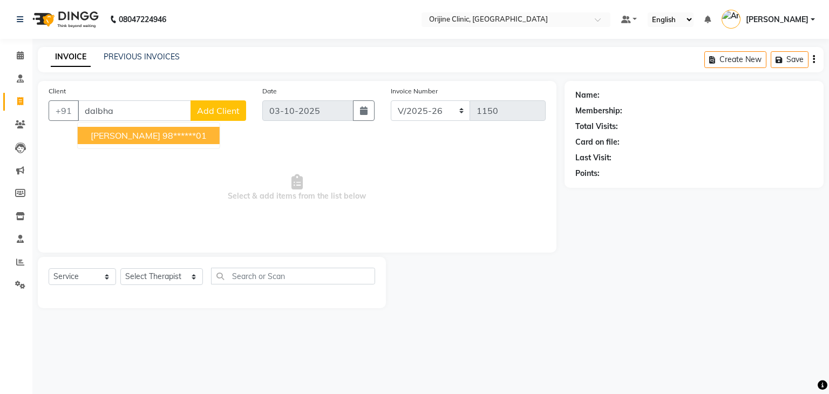
click at [198, 137] on ngb-highlight "98******01" at bounding box center [184, 135] width 44 height 11
type input "98******01"
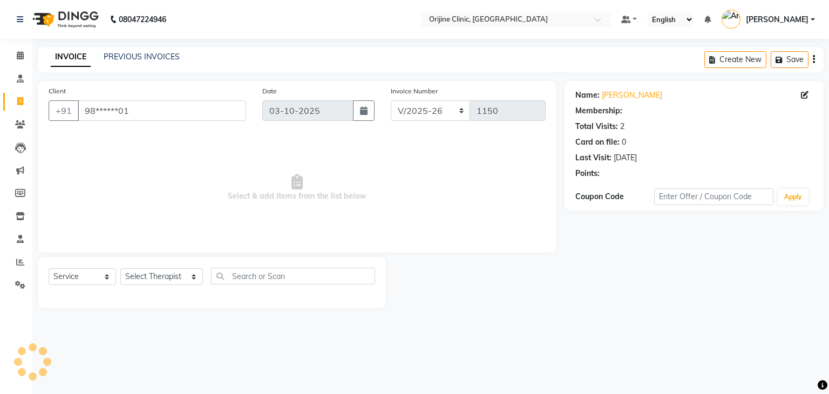
click at [198, 137] on span "Select & add items from the list below" at bounding box center [297, 188] width 497 height 108
click at [609, 96] on link "[PERSON_NAME]" at bounding box center [632, 95] width 60 height 11
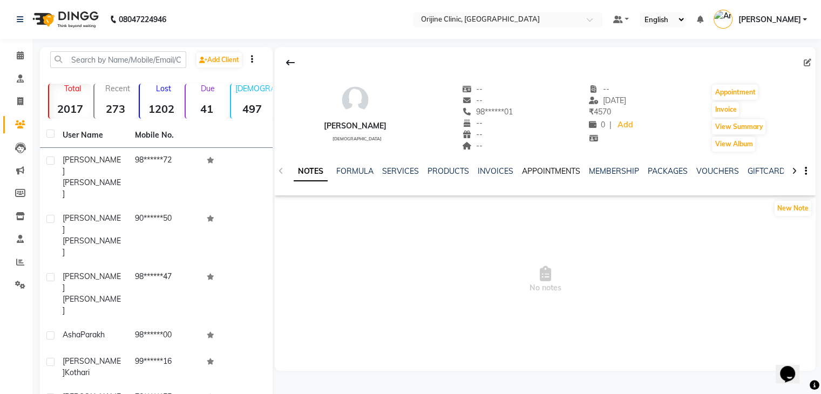
click at [533, 168] on link "APPOINTMENTS" at bounding box center [551, 171] width 58 height 10
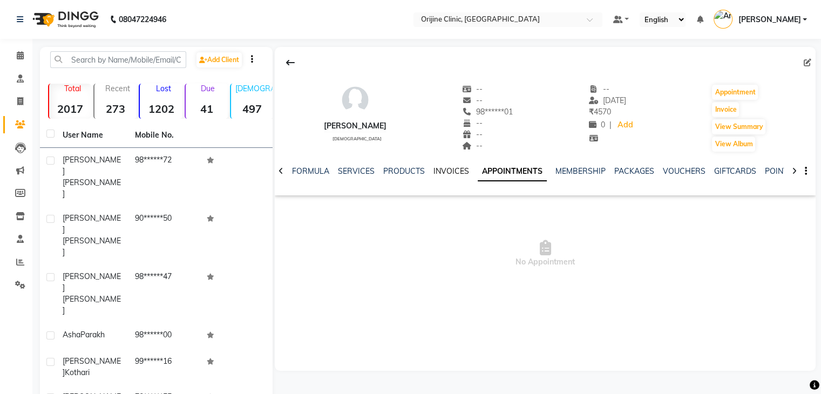
click at [449, 173] on link "INVOICES" at bounding box center [451, 171] width 36 height 10
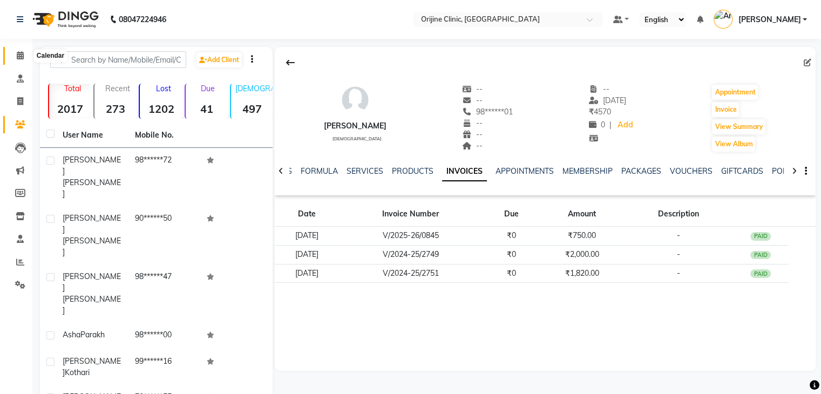
click at [22, 55] on icon at bounding box center [20, 55] width 7 height 8
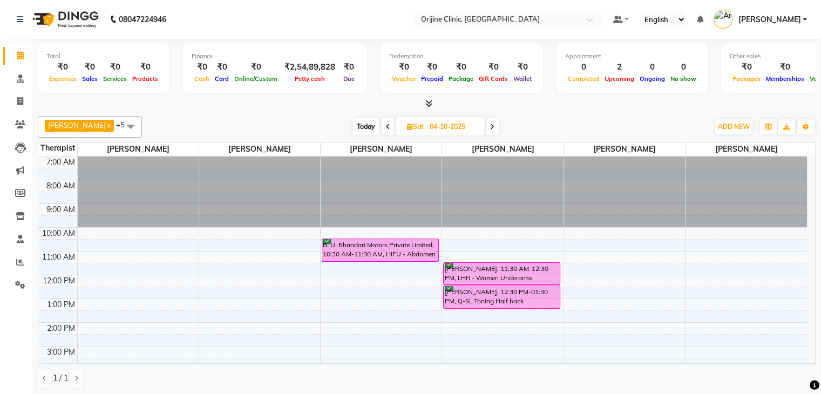
click at [409, 124] on icon at bounding box center [410, 126] width 6 height 7
select select "10"
select select "2025"
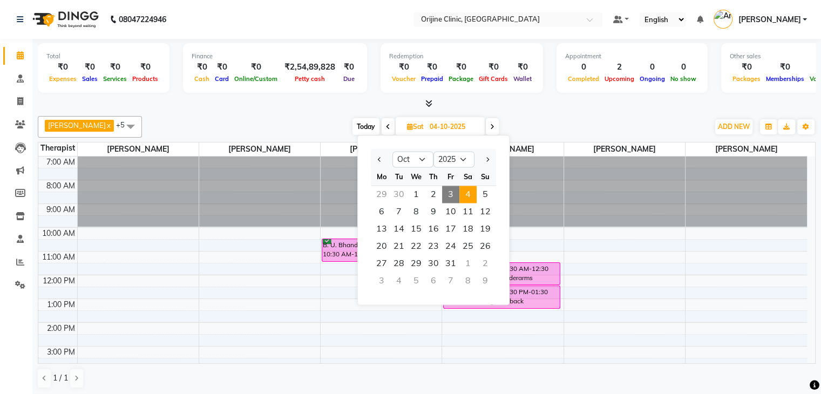
click at [374, 160] on div at bounding box center [382, 159] width 22 height 17
click at [376, 160] on button "Previous month" at bounding box center [379, 159] width 9 height 17
click at [486, 158] on span "Next month" at bounding box center [487, 159] width 4 height 4
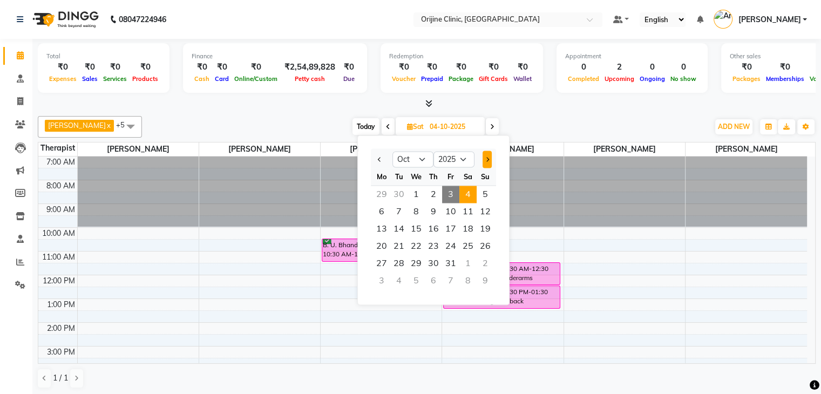
click at [486, 158] on span "Next month" at bounding box center [487, 159] width 4 height 4
select select "11"
click at [434, 230] on span "13" at bounding box center [433, 228] width 17 height 17
type input "[DATE]"
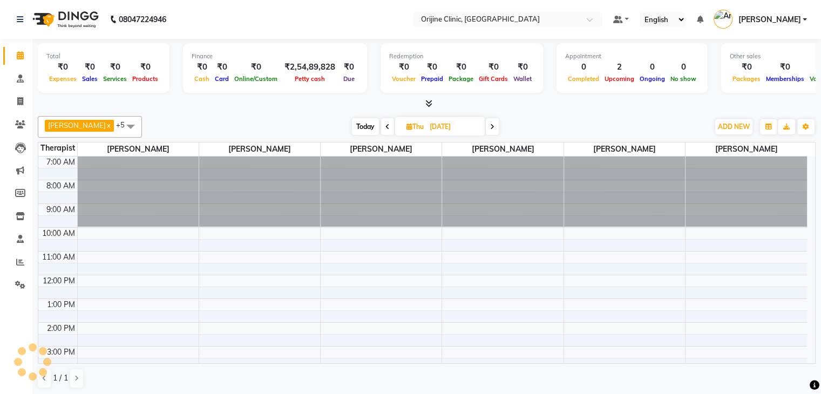
scroll to position [99, 0]
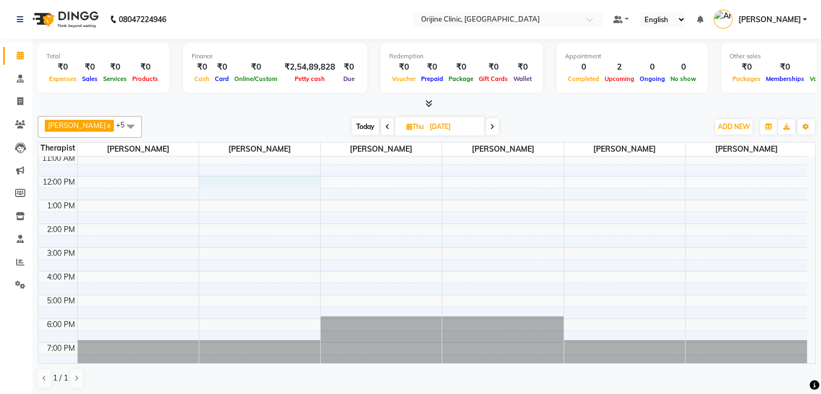
click at [210, 180] on div "7:00 AM 8:00 AM 9:00 AM 10:00 AM 11:00 AM 12:00 PM 1:00 PM 2:00 PM 3:00 PM 4:00…" at bounding box center [422, 212] width 769 height 308
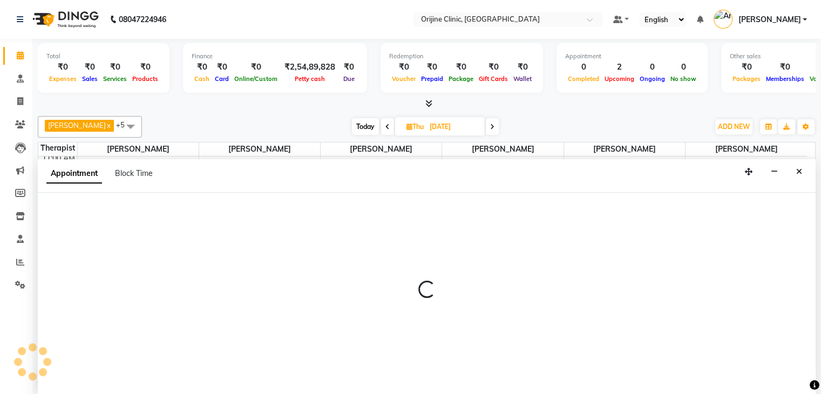
scroll to position [1, 0]
select select "10775"
select select "720"
select select "tentative"
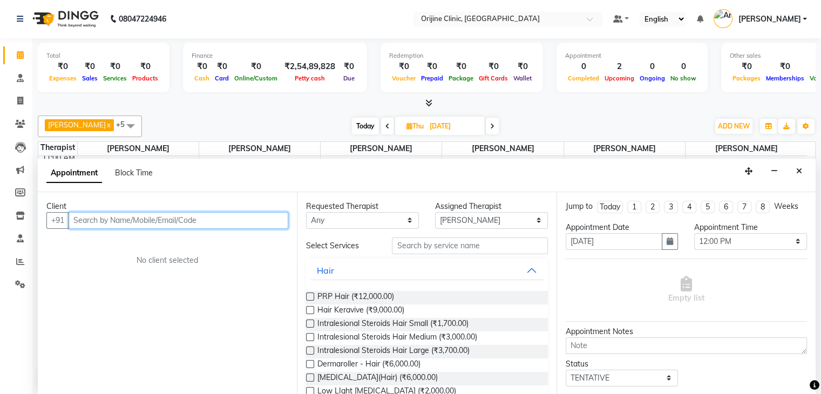
click at [177, 218] on input "text" at bounding box center [179, 220] width 220 height 17
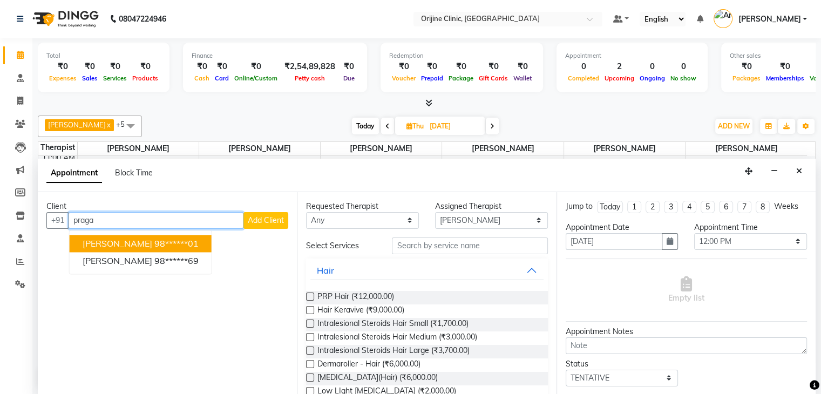
click at [196, 240] on ngb-highlight "98******01" at bounding box center [176, 243] width 44 height 11
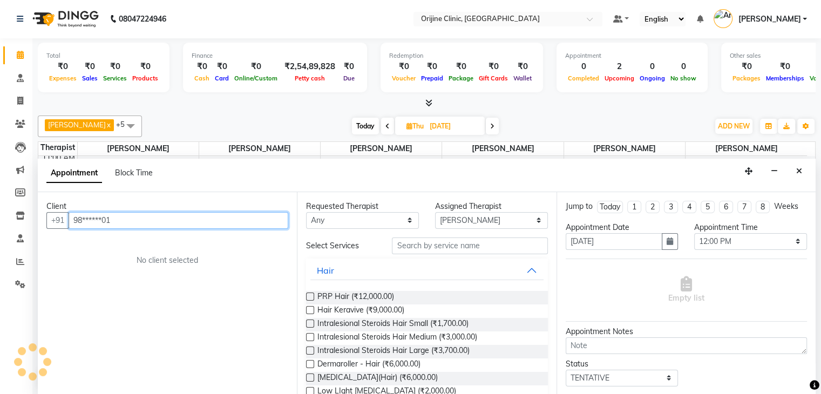
type input "98******01"
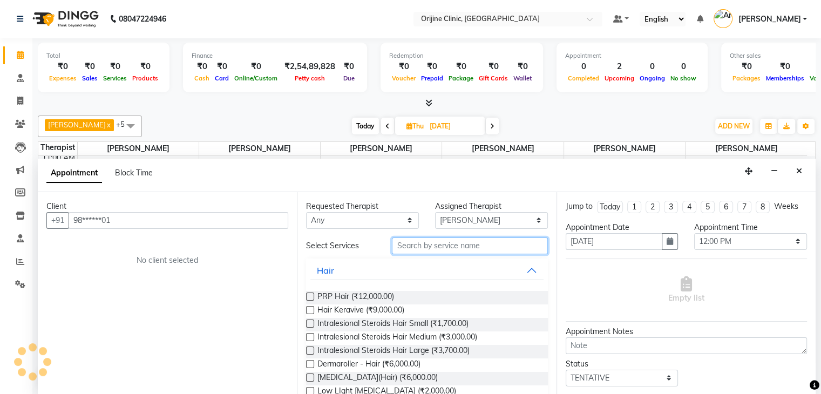
click at [489, 245] on input "text" at bounding box center [469, 245] width 155 height 17
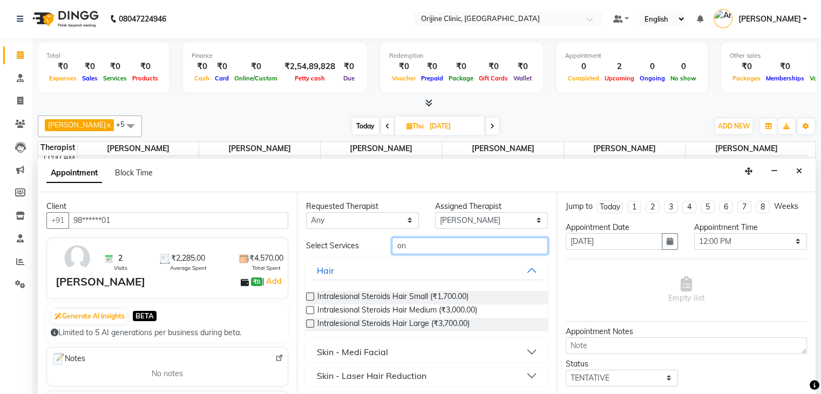
type input "o"
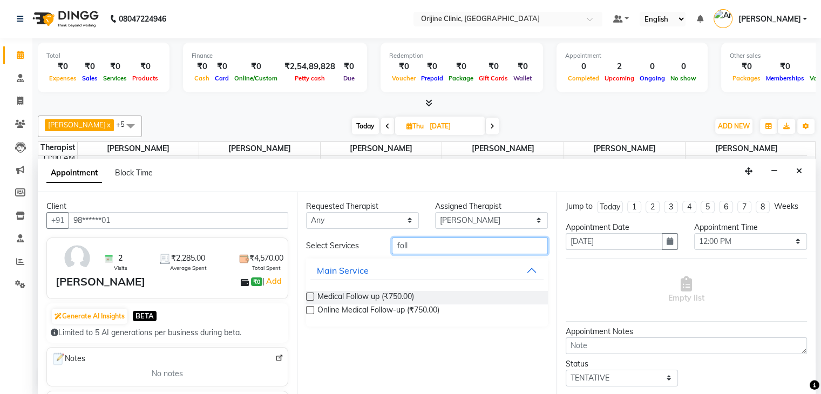
type input "foll"
click at [311, 309] on label at bounding box center [310, 310] width 8 height 8
click at [311, 309] on input "checkbox" at bounding box center [309, 311] width 7 height 7
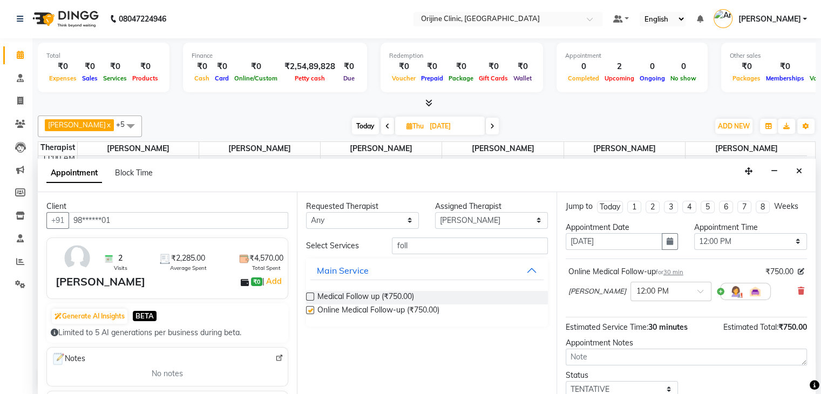
checkbox input "false"
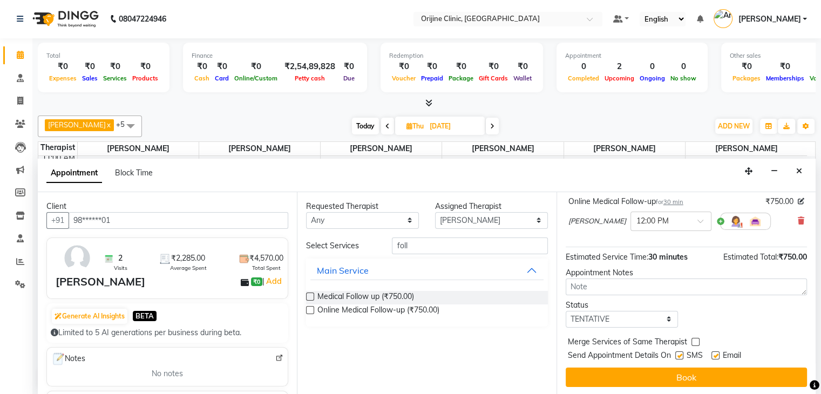
click at [679, 357] on label at bounding box center [679, 355] width 8 height 8
click at [679, 357] on input "checkbox" at bounding box center [678, 356] width 7 height 7
checkbox input "false"
click at [714, 355] on label at bounding box center [715, 355] width 8 height 8
click at [714, 355] on input "checkbox" at bounding box center [714, 356] width 7 height 7
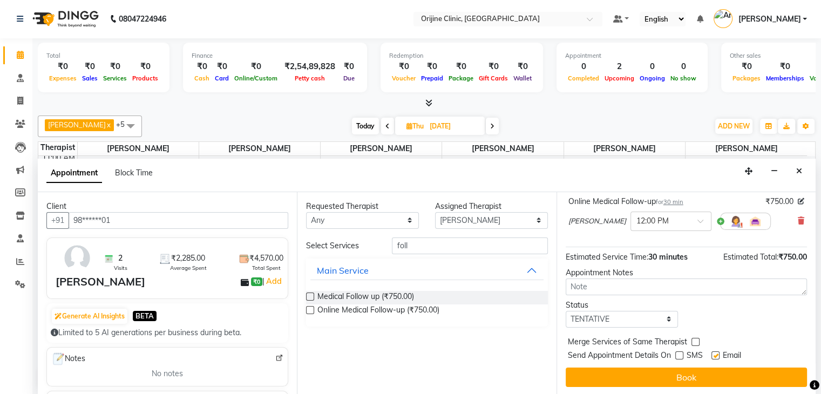
checkbox input "false"
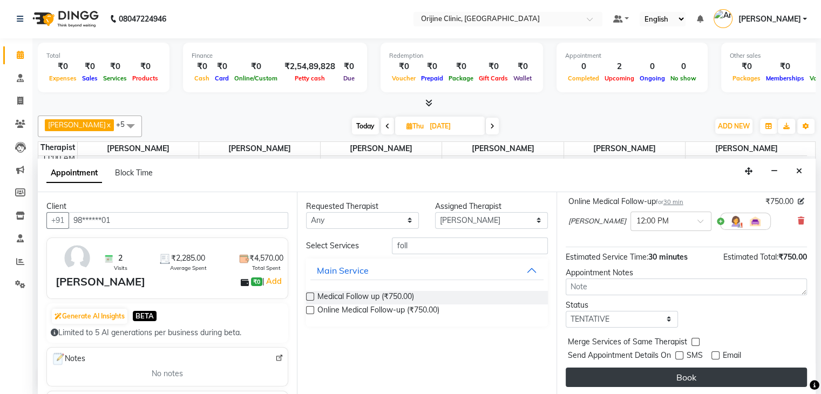
click at [697, 373] on button "Book" at bounding box center [686, 377] width 241 height 19
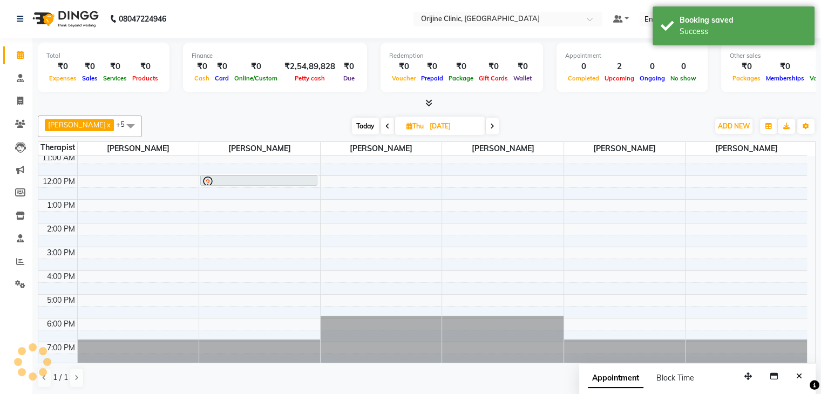
scroll to position [0, 0]
drag, startPoint x: 268, startPoint y: 184, endPoint x: 269, endPoint y: 193, distance: 8.7
click at [269, 193] on div "[PERSON_NAME], 12:00 PM-12:30 PM, Online Medical Follow-up [PERSON_NAME], 12:00…" at bounding box center [259, 212] width 121 height 308
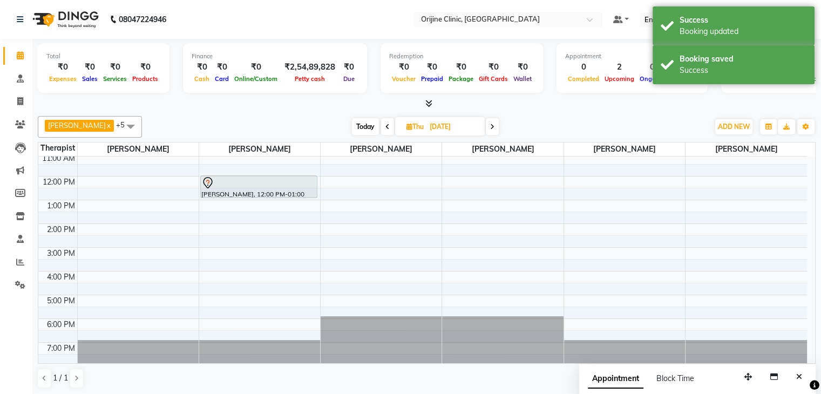
click at [365, 129] on span "Today" at bounding box center [365, 126] width 27 height 17
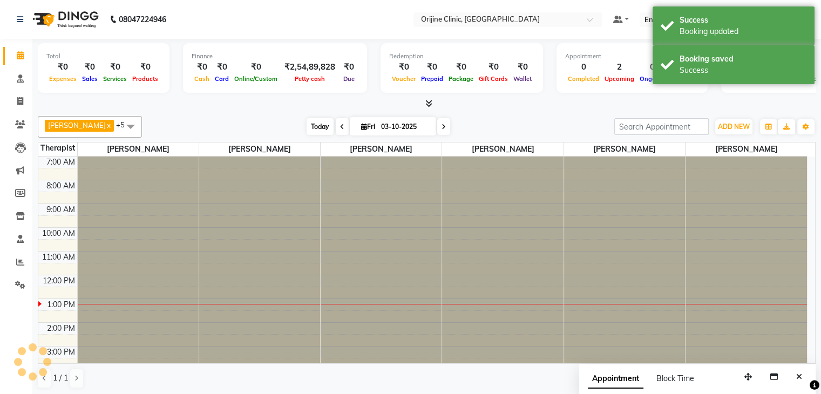
scroll to position [99, 0]
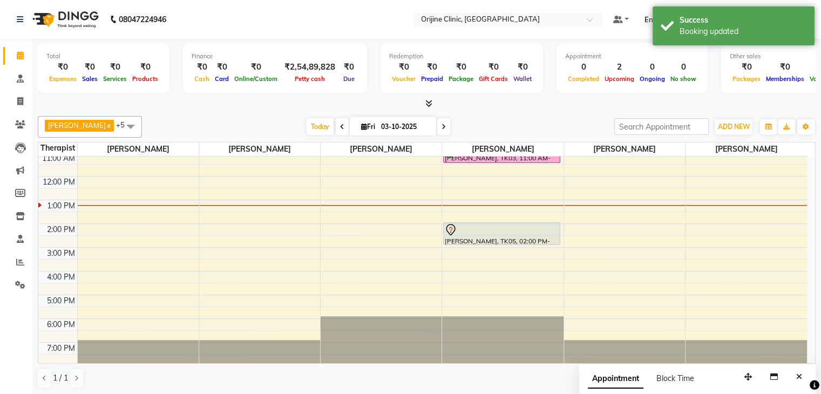
click at [442, 126] on icon at bounding box center [444, 127] width 4 height 6
type input "04-10-2025"
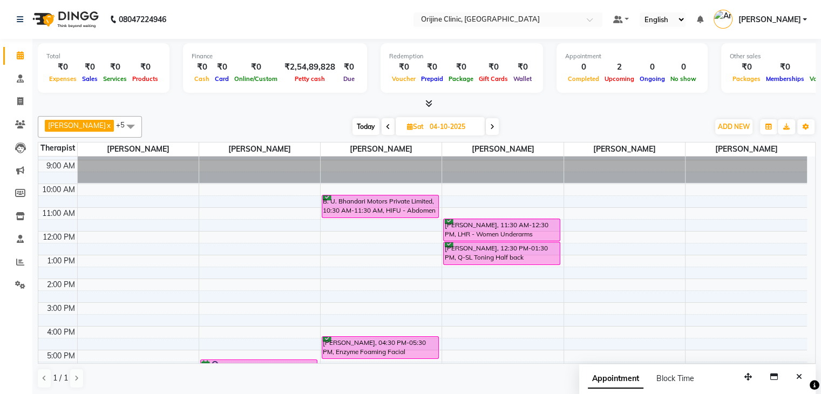
scroll to position [45, 0]
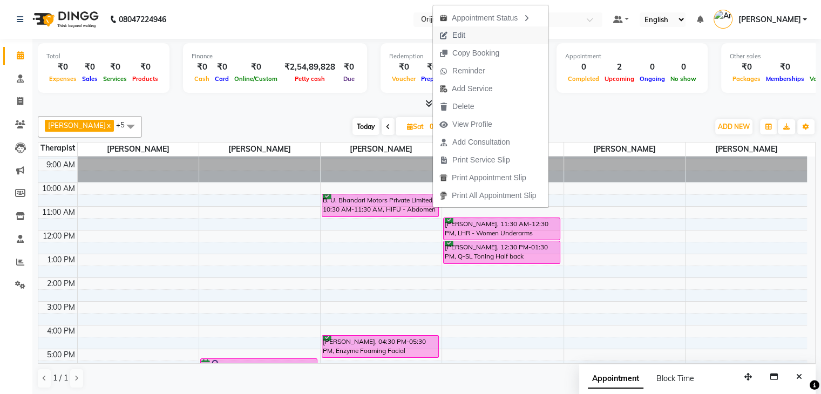
click at [477, 36] on button "Edit" at bounding box center [491, 35] width 116 height 18
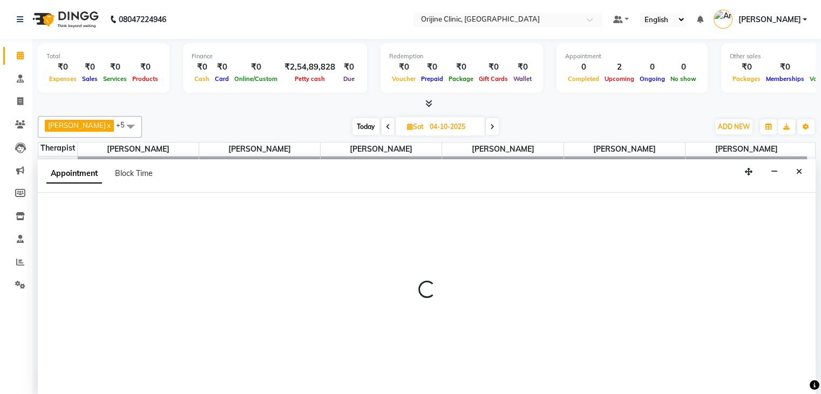
scroll to position [1, 0]
select select "confirm booking"
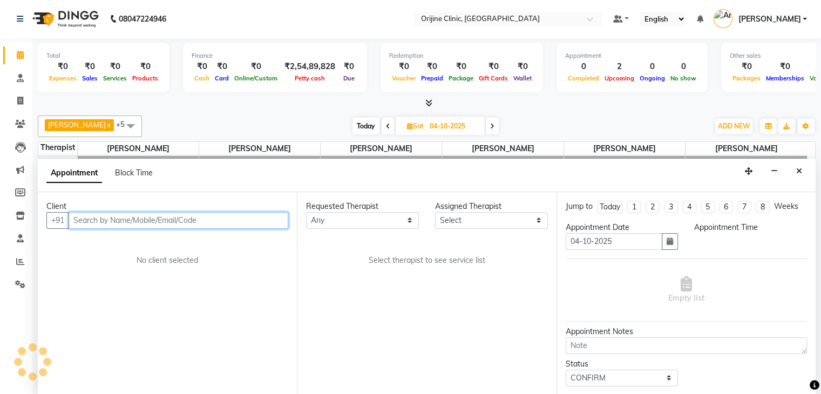
scroll to position [99, 0]
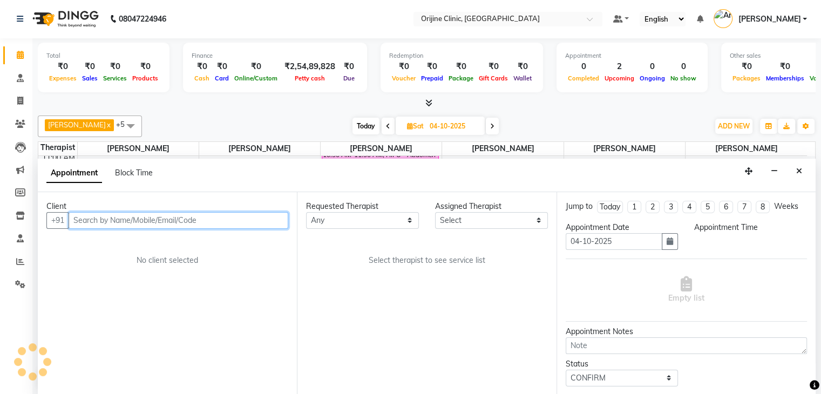
select select "10776"
select select "630"
select select "1131"
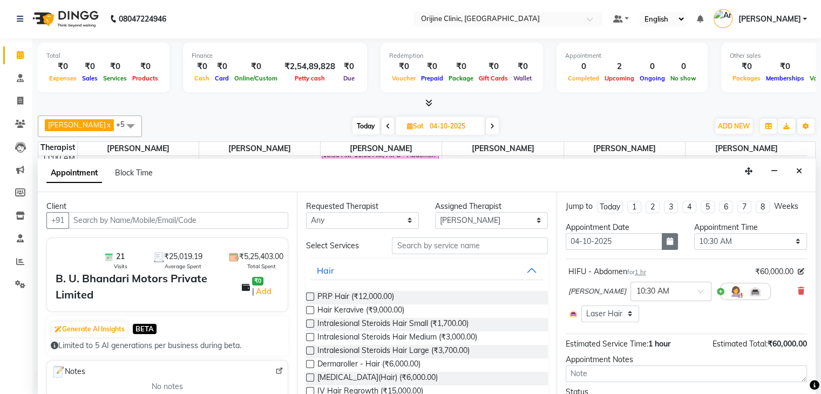
click at [662, 245] on button "button" at bounding box center [670, 241] width 16 height 17
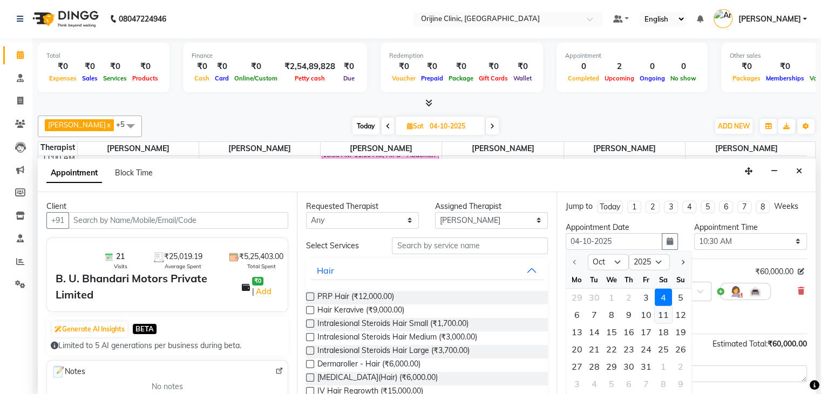
click at [656, 311] on div "11" at bounding box center [663, 314] width 17 height 17
type input "[DATE]"
select select "630"
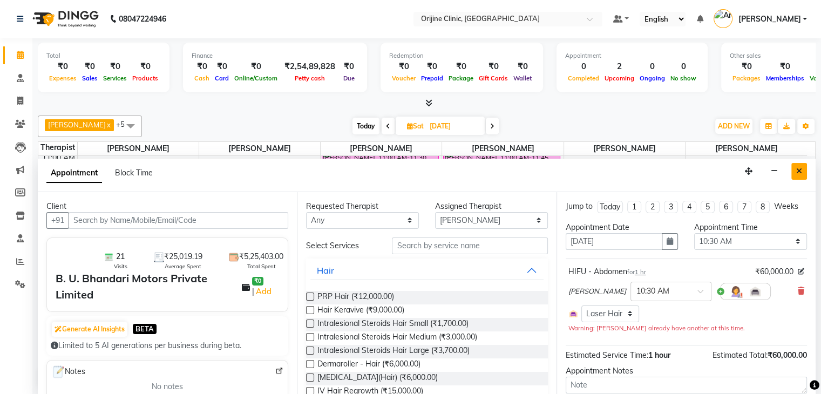
click at [800, 167] on icon "Close" at bounding box center [799, 171] width 6 height 8
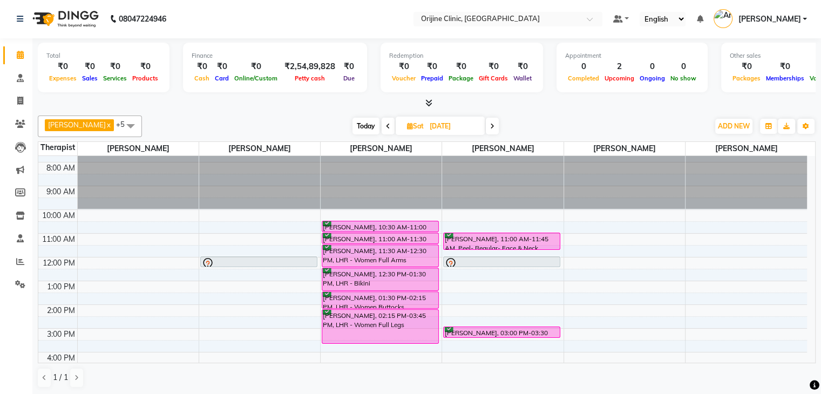
scroll to position [14, 0]
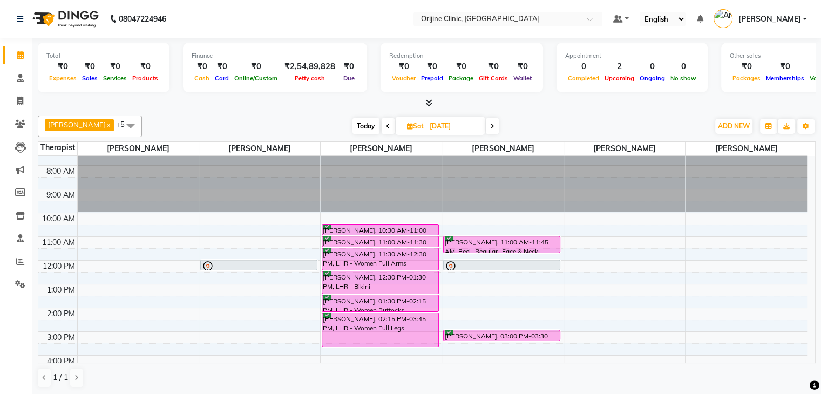
click at [388, 127] on icon at bounding box center [388, 126] width 4 height 6
type input "[DATE]"
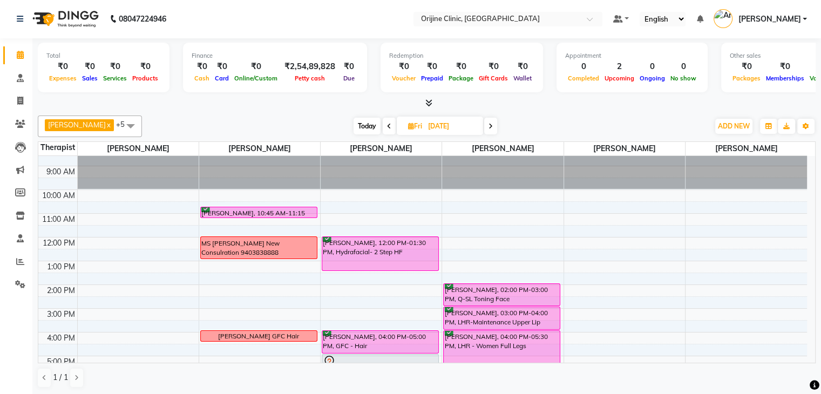
scroll to position [36, 0]
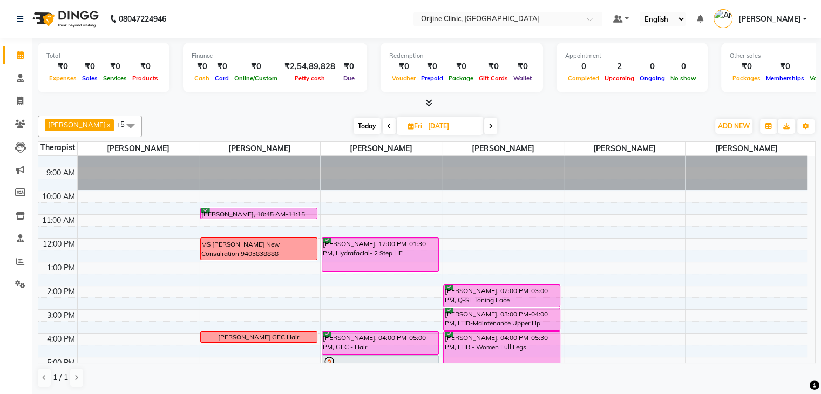
click at [408, 126] on icon at bounding box center [411, 126] width 6 height 7
select select "10"
select select "2025"
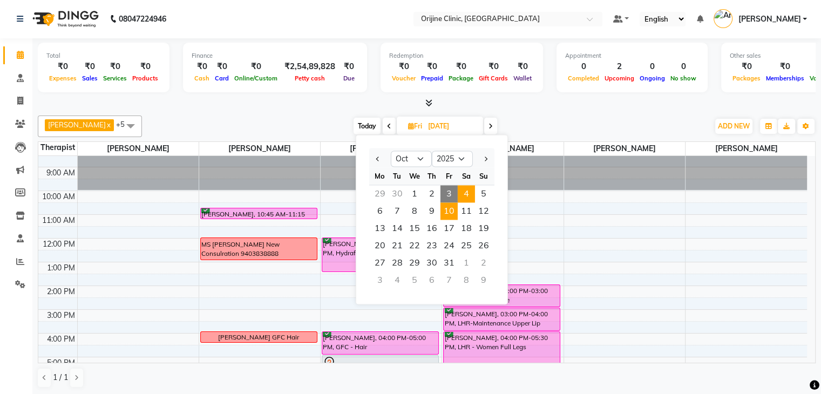
click at [464, 192] on span "4" at bounding box center [466, 193] width 17 height 17
type input "04-10-2025"
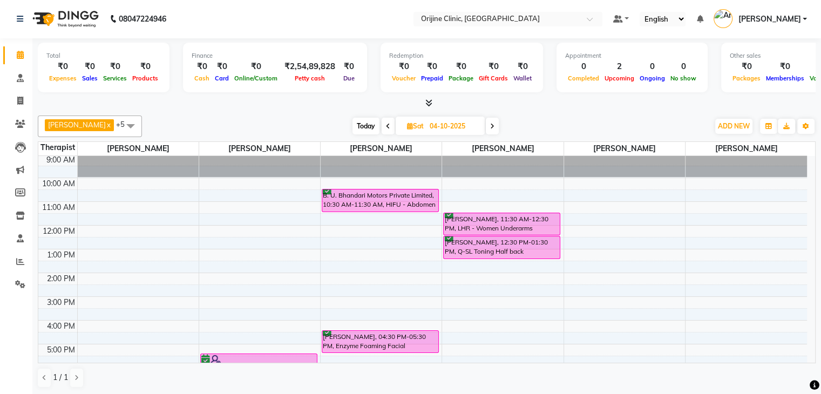
scroll to position [33, 0]
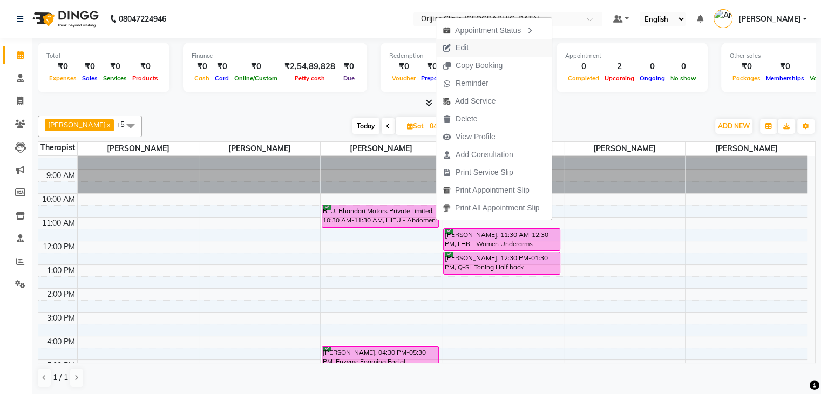
click at [461, 44] on span "Edit" at bounding box center [462, 47] width 13 height 11
select select "tentative"
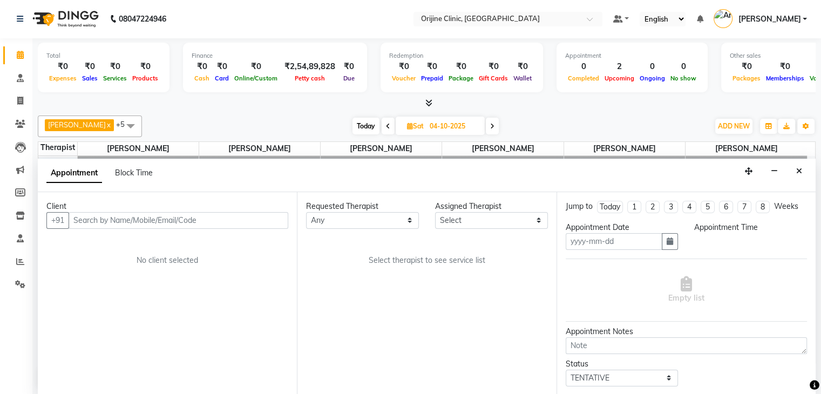
type input "04-10-2025"
select select "confirm booking"
select select "630"
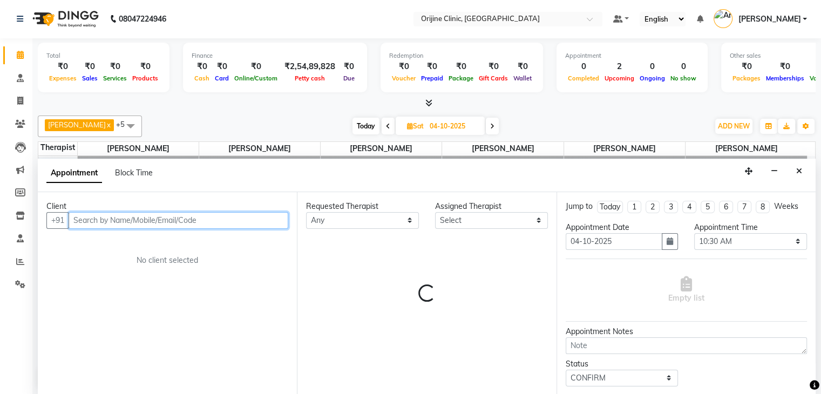
select select "10776"
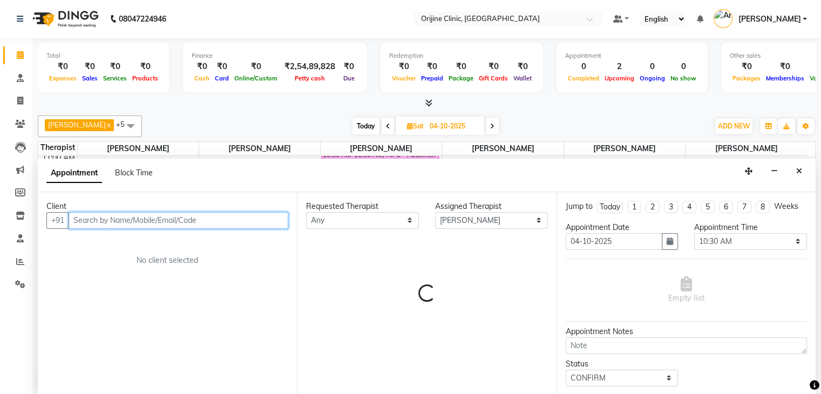
select select "1131"
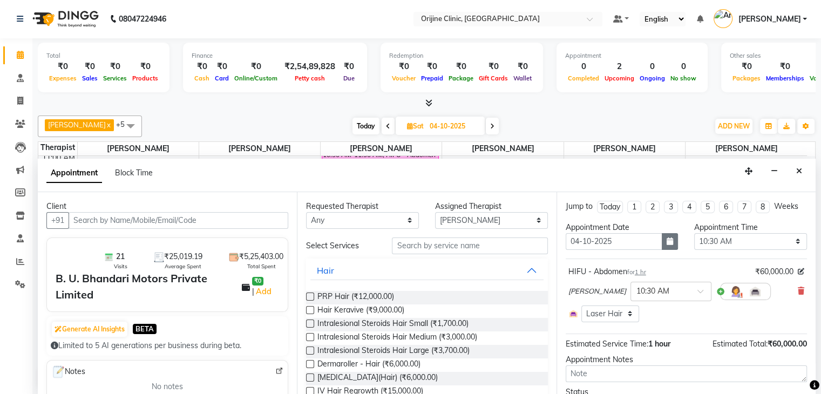
click at [667, 237] on icon "button" at bounding box center [670, 241] width 6 height 8
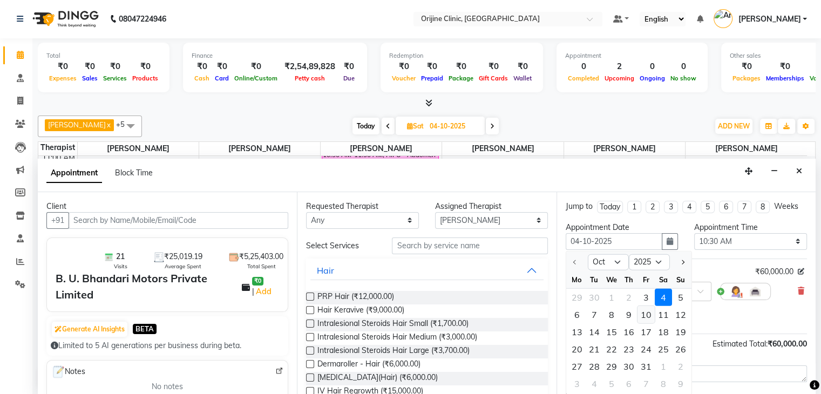
click at [642, 314] on div "10" at bounding box center [645, 314] width 17 height 17
type input "[DATE]"
select select "630"
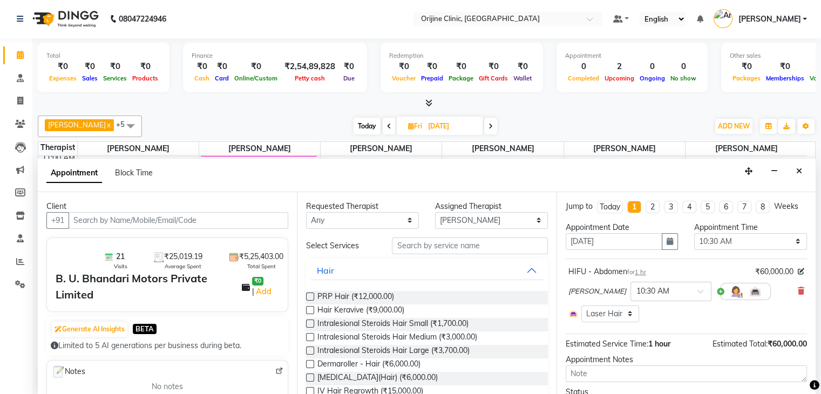
scroll to position [56, 0]
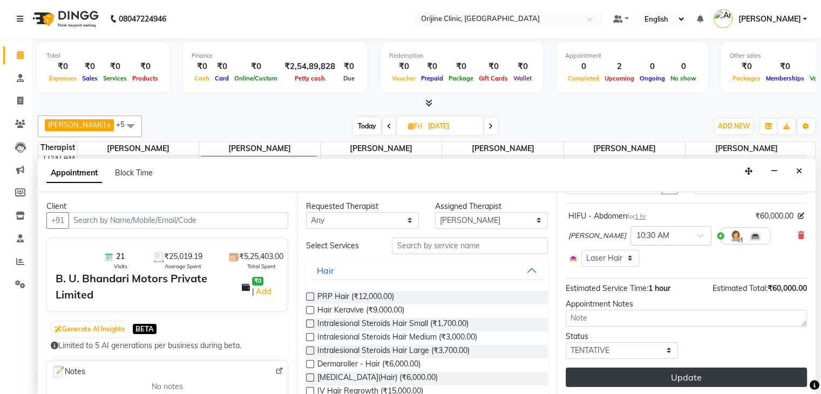
click at [704, 376] on button "Update" at bounding box center [686, 377] width 241 height 19
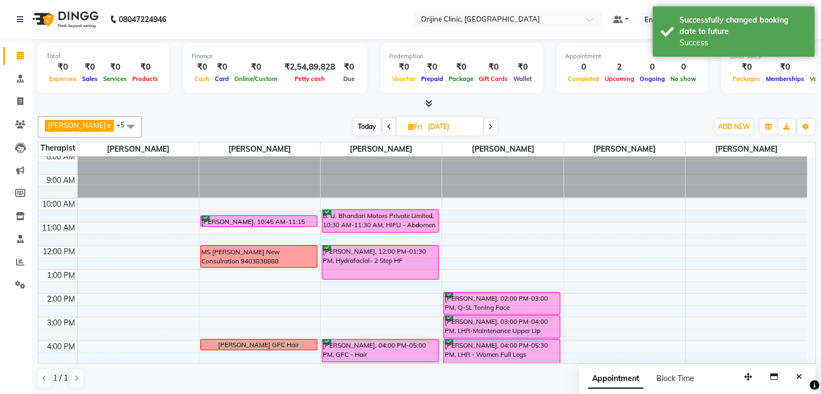
scroll to position [0, 0]
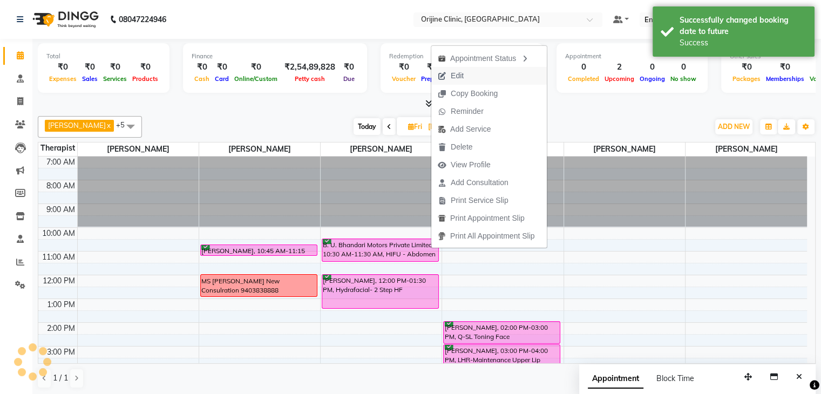
click at [456, 78] on span "Edit" at bounding box center [457, 75] width 13 height 11
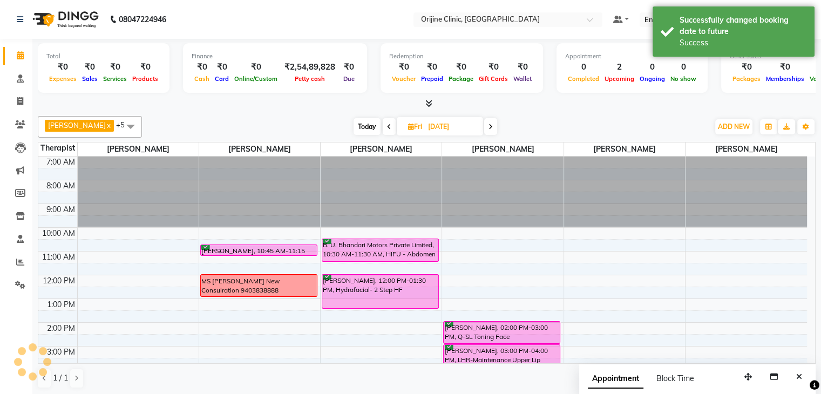
select select "tentative"
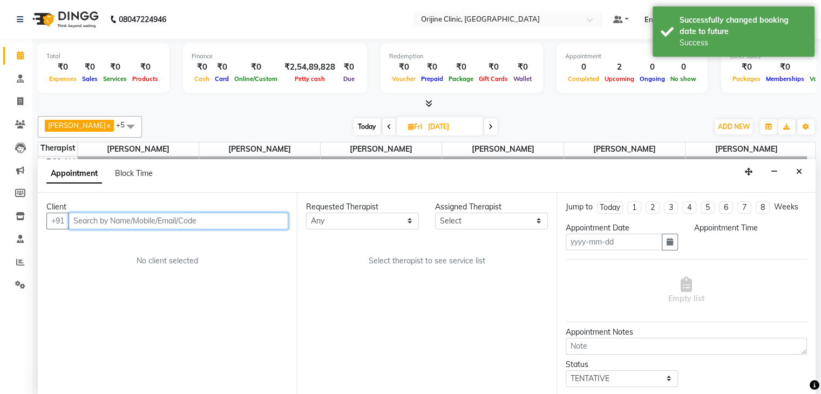
type input "[DATE]"
select select "confirm booking"
select select "630"
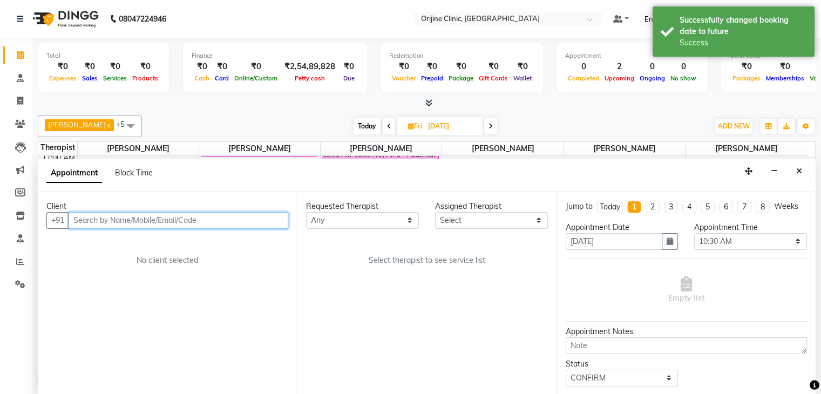
select select "10776"
select select "1131"
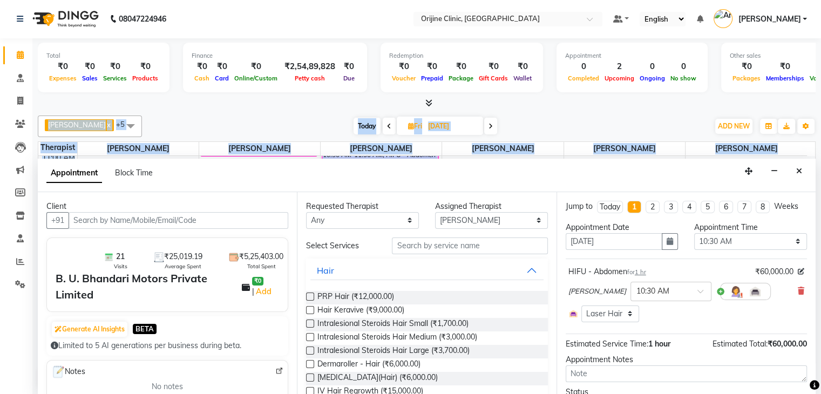
drag, startPoint x: 818, startPoint y: 368, endPoint x: 814, endPoint y: 395, distance: 27.3
click at [814, 393] on html "08047224946 Select Location × Orijine Clinic, Kalyani Nagar Default Panel My Pa…" at bounding box center [410, 196] width 821 height 394
click at [671, 103] on div at bounding box center [427, 103] width 778 height 11
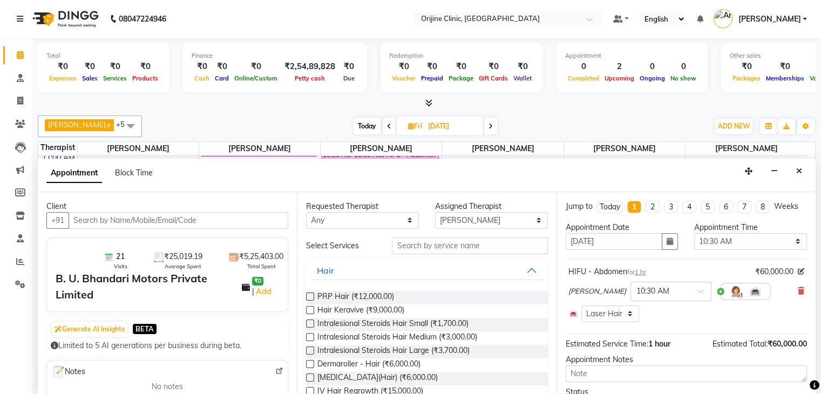
scroll to position [56, 0]
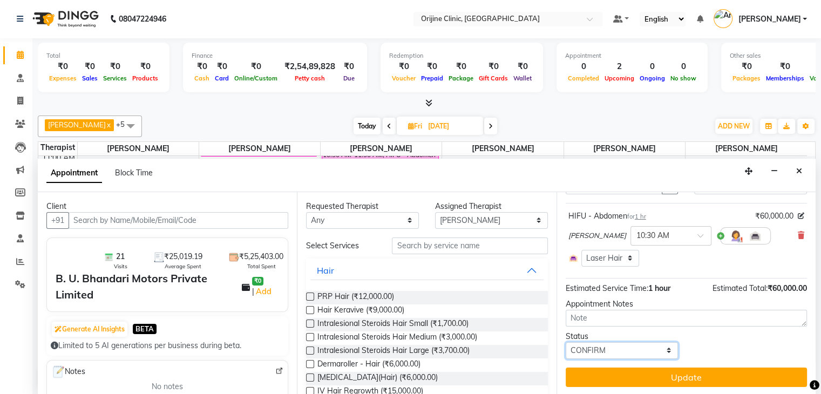
click at [663, 346] on select "Select TENTATIVE CONFIRM UPCOMING" at bounding box center [622, 350] width 113 height 17
select select "tentative"
click at [566, 342] on select "Select TENTATIVE CONFIRM UPCOMING" at bounding box center [622, 350] width 113 height 17
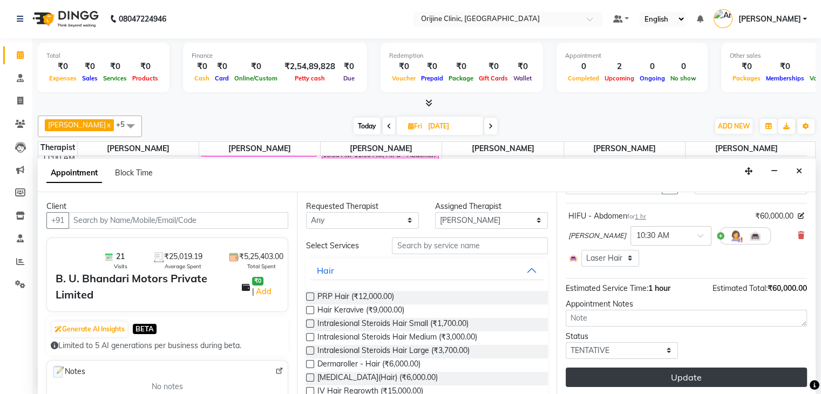
click at [640, 377] on button "Update" at bounding box center [686, 377] width 241 height 19
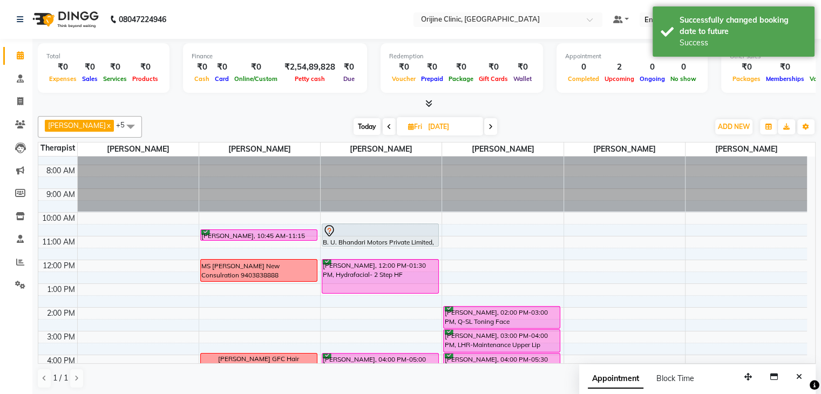
scroll to position [0, 0]
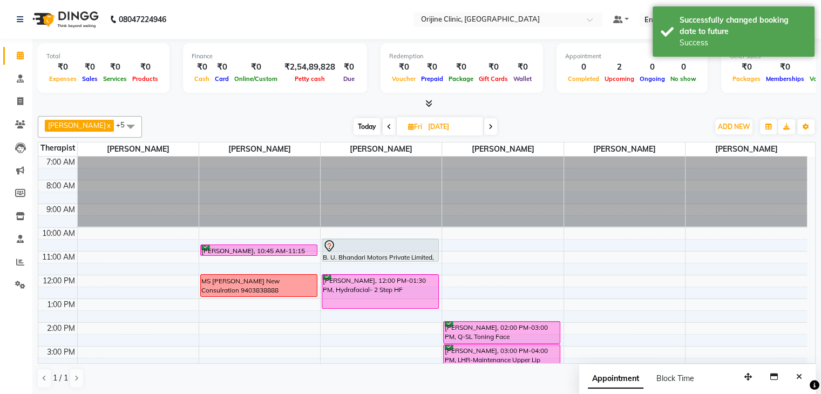
click at [415, 123] on span "Fri" at bounding box center [414, 127] width 19 height 8
select select "10"
select select "2025"
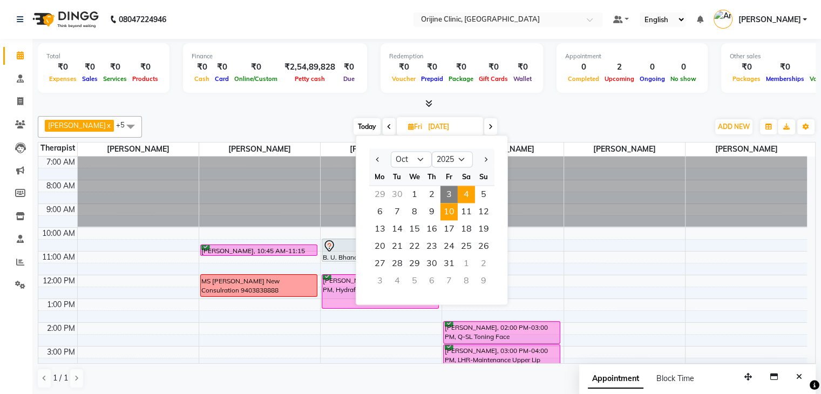
click at [464, 192] on span "4" at bounding box center [466, 194] width 17 height 17
type input "04-10-2025"
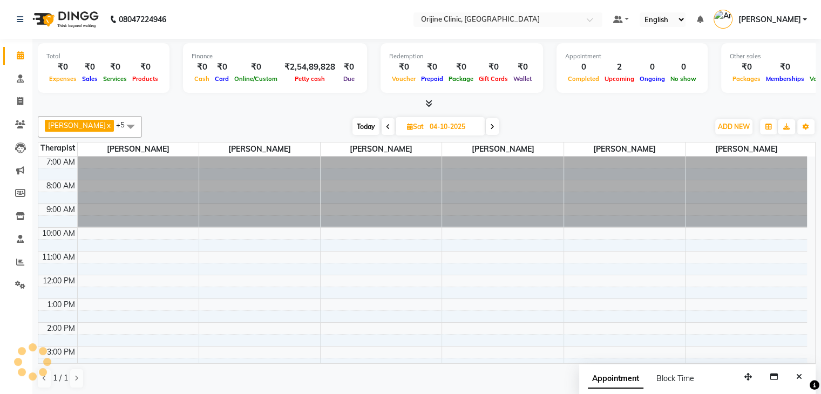
scroll to position [99, 0]
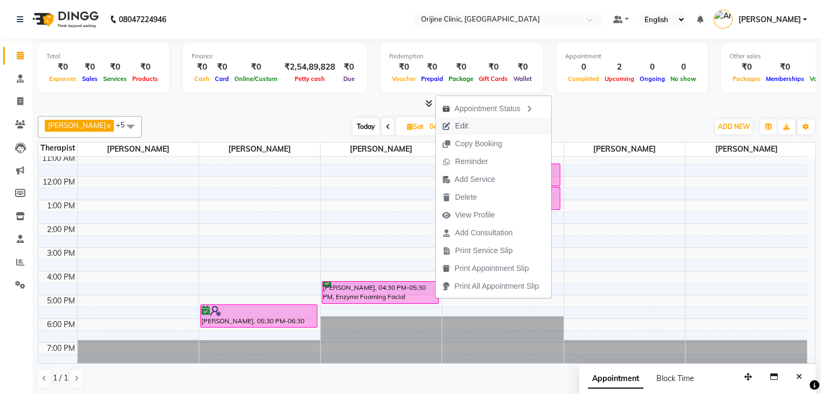
click at [467, 124] on span "Edit" at bounding box center [461, 125] width 13 height 11
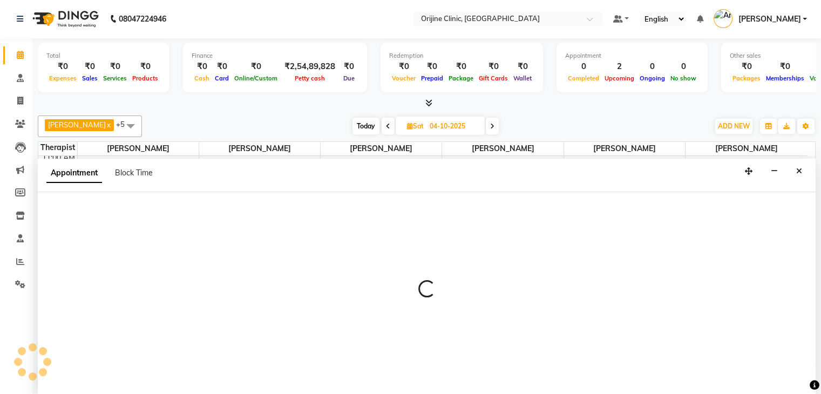
select select "10776"
select select "990"
select select "confirm booking"
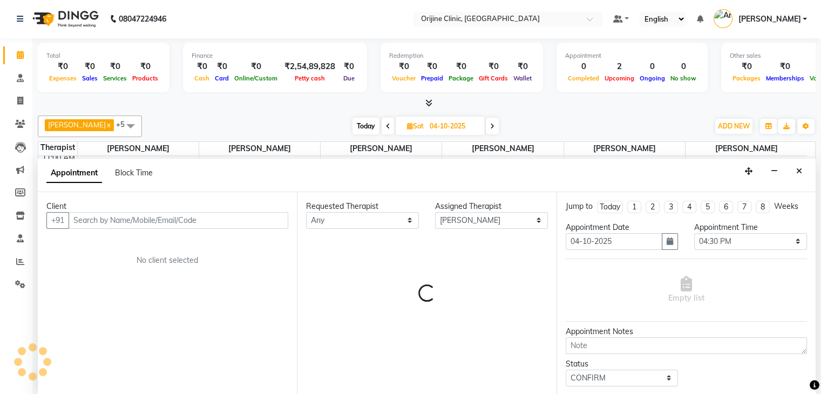
select select "1132"
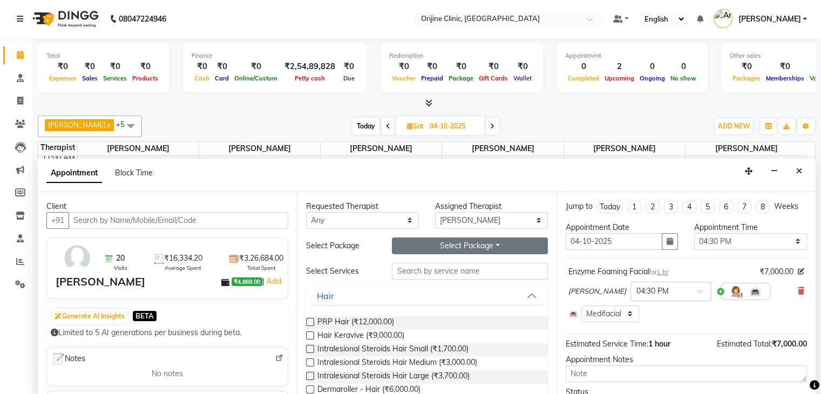
click at [459, 242] on button "Select Package Toggle Dropdown" at bounding box center [469, 245] width 155 height 17
click at [667, 240] on icon "button" at bounding box center [670, 241] width 6 height 8
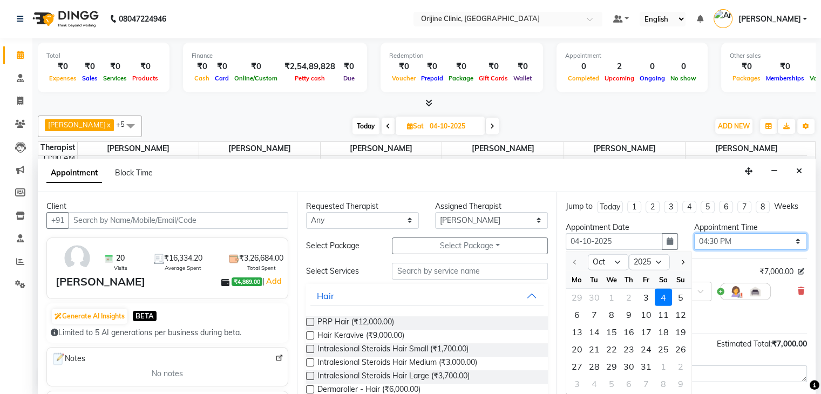
click at [710, 240] on select "Select 08:00 AM 08:15 AM 08:30 AM 08:45 AM 09:00 AM 09:15 AM 09:30 AM 09:45 AM …" at bounding box center [750, 241] width 113 height 17
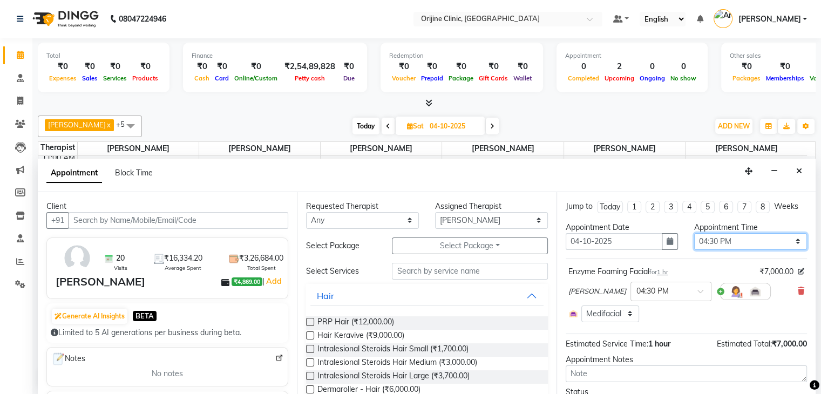
click at [710, 240] on select "Select 08:00 AM 08:15 AM 08:30 AM 08:45 AM 09:00 AM 09:15 AM 09:30 AM 09:45 AM …" at bounding box center [750, 241] width 113 height 17
select select "660"
click at [694, 233] on select "Select 08:00 AM 08:15 AM 08:30 AM 08:45 AM 09:00 AM 09:15 AM 09:30 AM 09:45 AM …" at bounding box center [750, 241] width 113 height 17
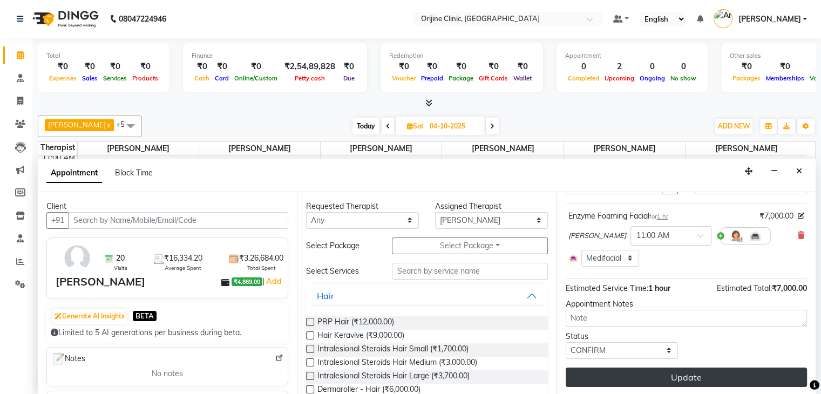
click at [691, 381] on button "Update" at bounding box center [686, 377] width 241 height 19
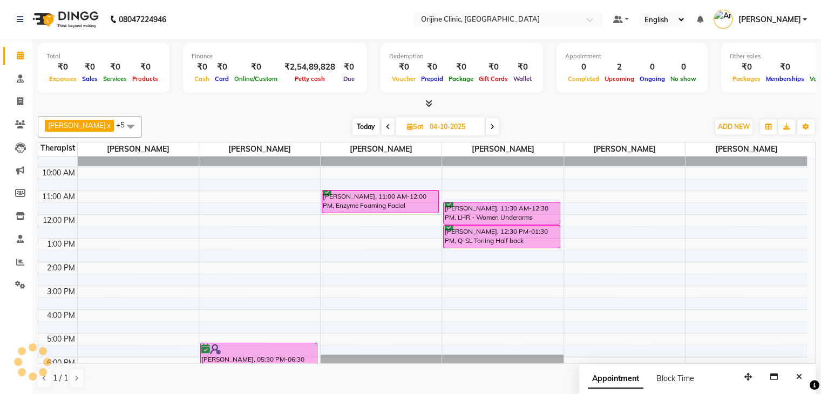
scroll to position [98, 0]
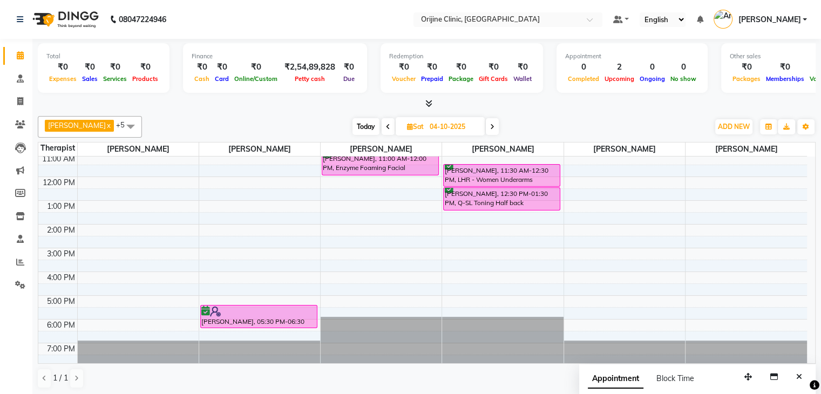
click at [409, 126] on icon at bounding box center [410, 126] width 6 height 7
select select "10"
select select "2025"
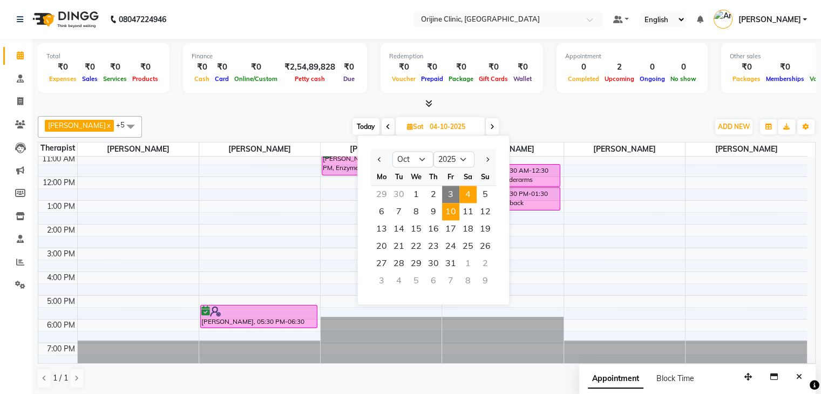
click at [451, 212] on span "10" at bounding box center [450, 211] width 17 height 17
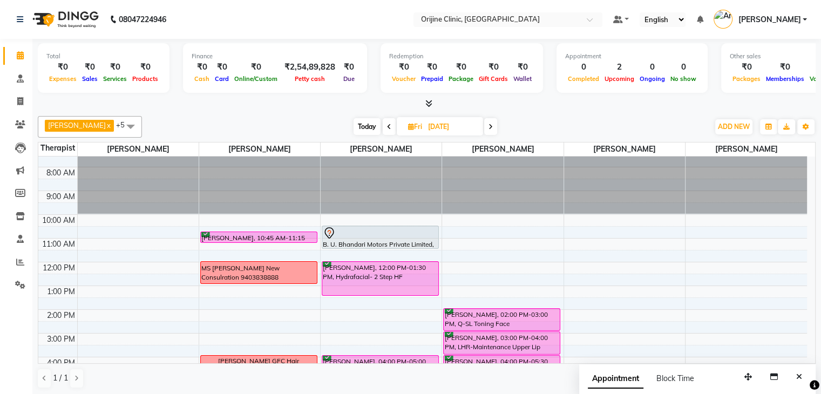
scroll to position [0, 0]
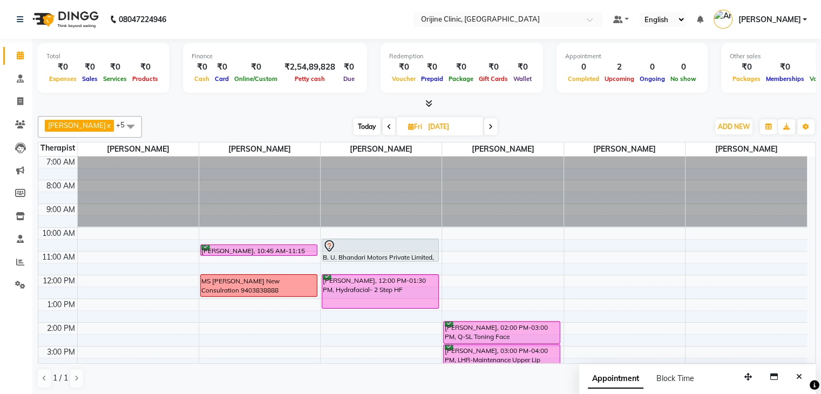
click at [363, 127] on span "Today" at bounding box center [367, 126] width 27 height 17
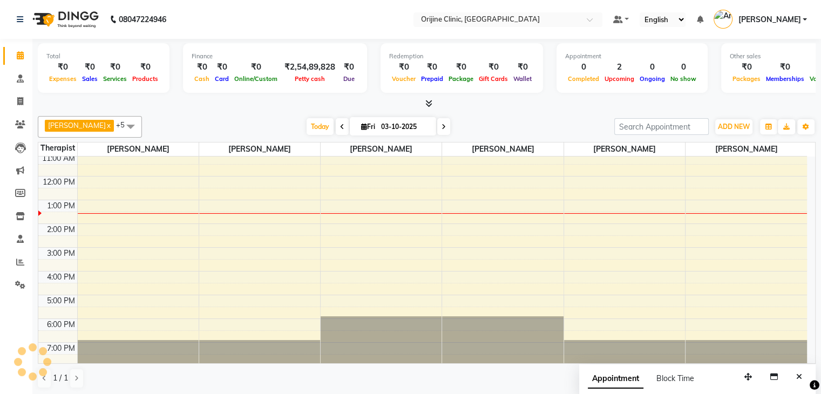
click at [442, 128] on icon at bounding box center [444, 127] width 4 height 6
type input "04-10-2025"
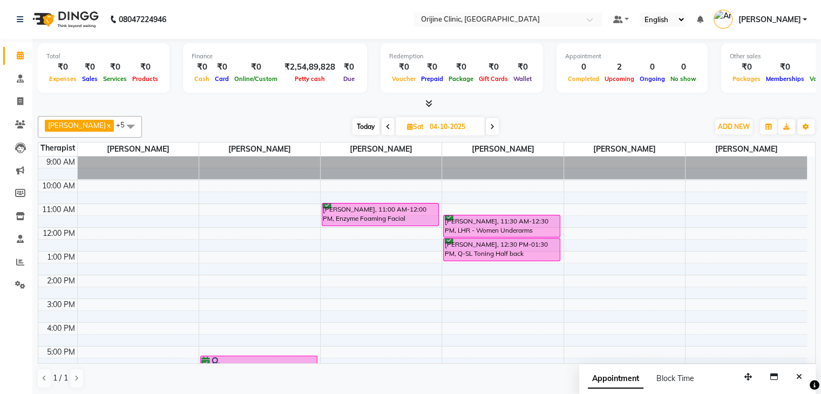
scroll to position [44, 0]
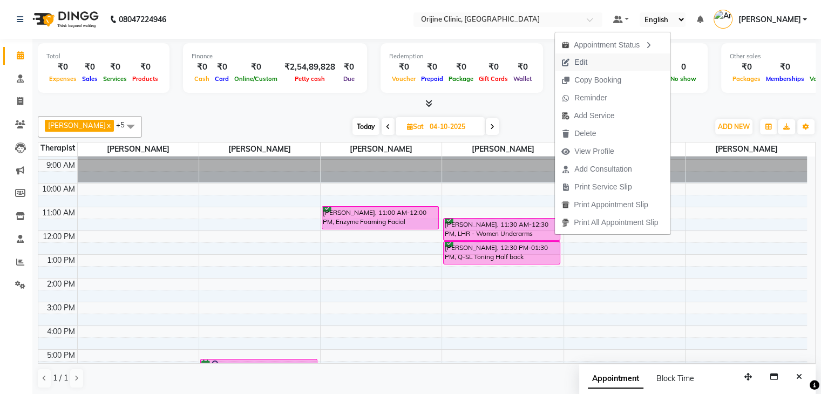
click at [604, 60] on button "Edit" at bounding box center [613, 62] width 116 height 18
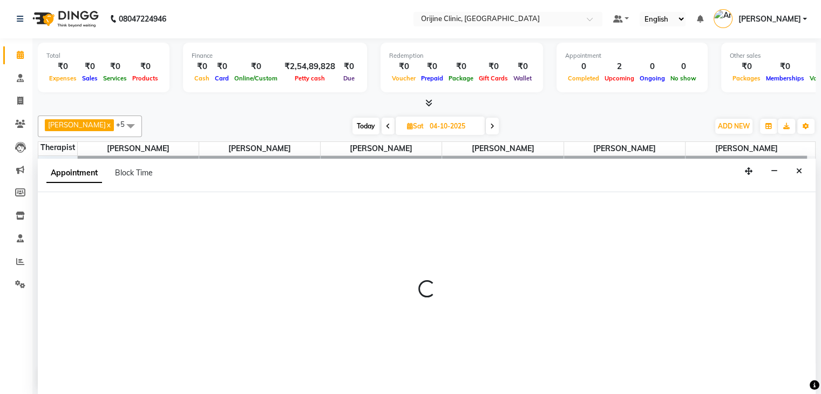
scroll to position [99, 0]
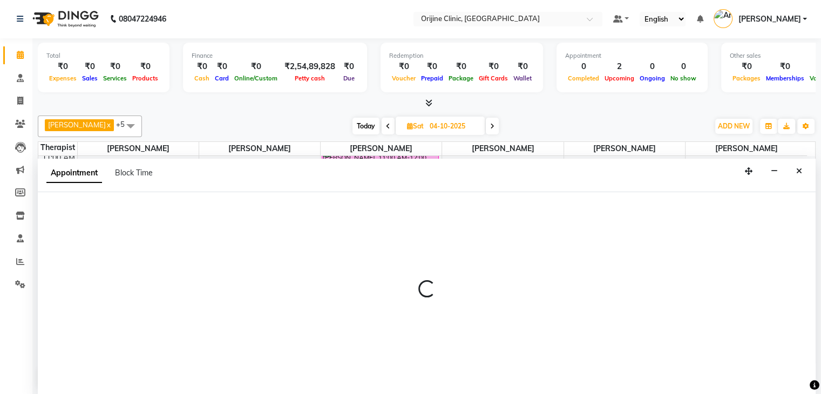
select select "10777"
select select "690"
select select "confirm booking"
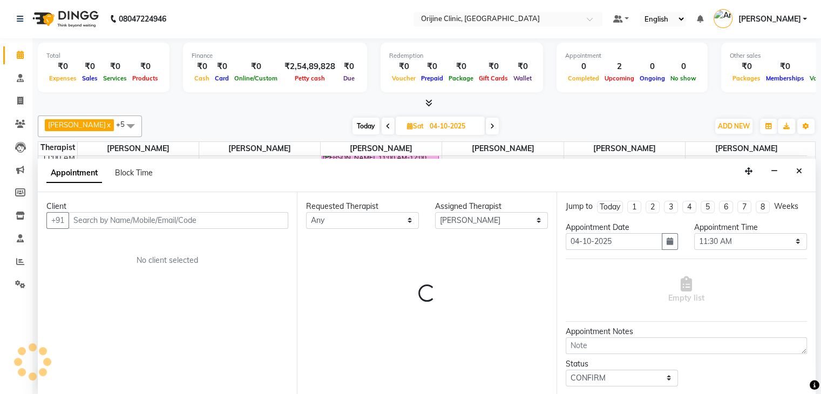
select select "1130"
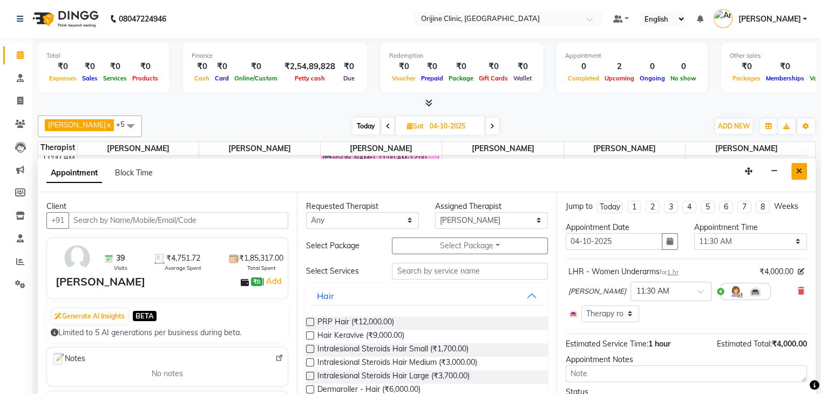
click at [800, 168] on icon "Close" at bounding box center [799, 171] width 6 height 8
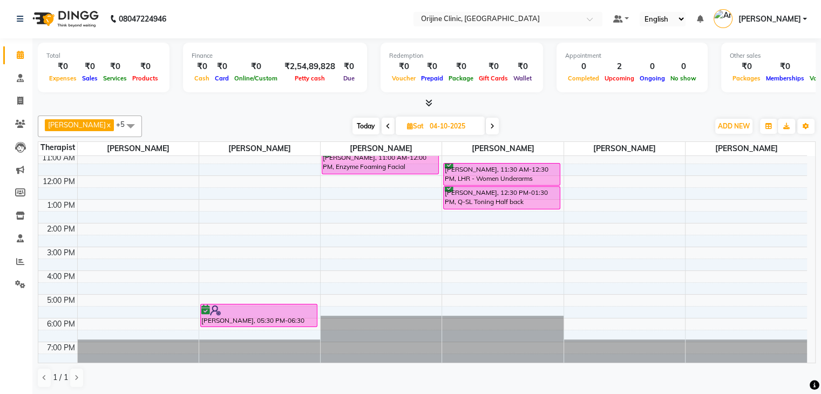
click at [410, 124] on icon at bounding box center [410, 126] width 6 height 7
select select "10"
select select "2025"
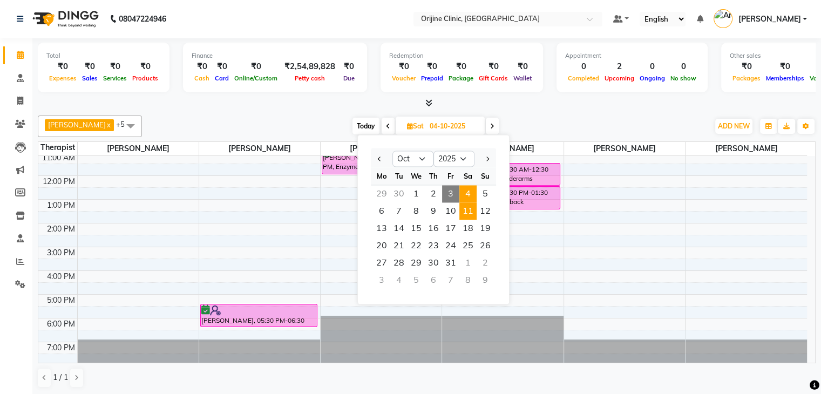
click at [466, 214] on span "11" at bounding box center [467, 210] width 17 height 17
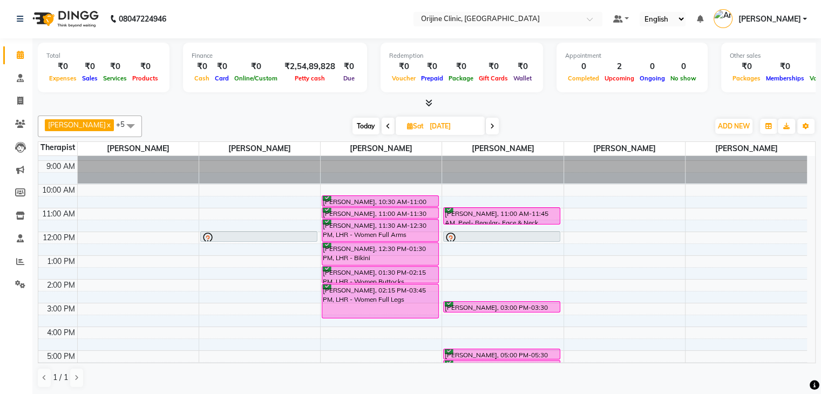
scroll to position [22, 0]
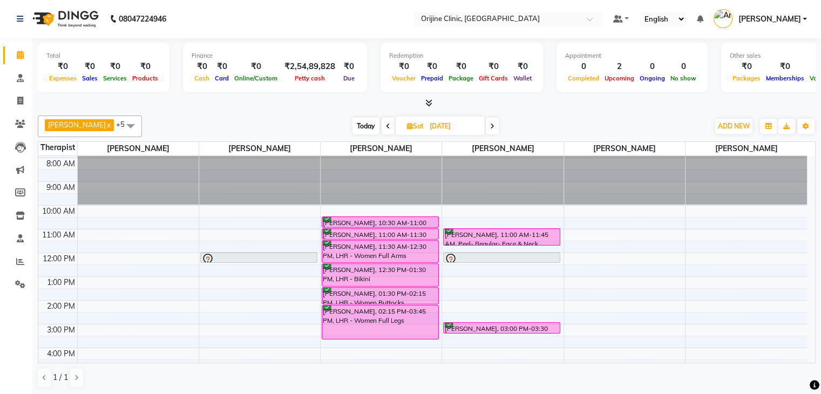
click at [389, 124] on icon at bounding box center [388, 126] width 4 height 6
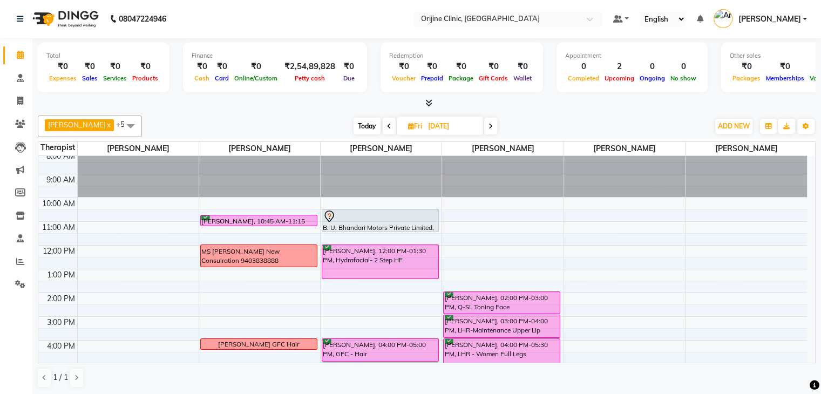
scroll to position [27, 0]
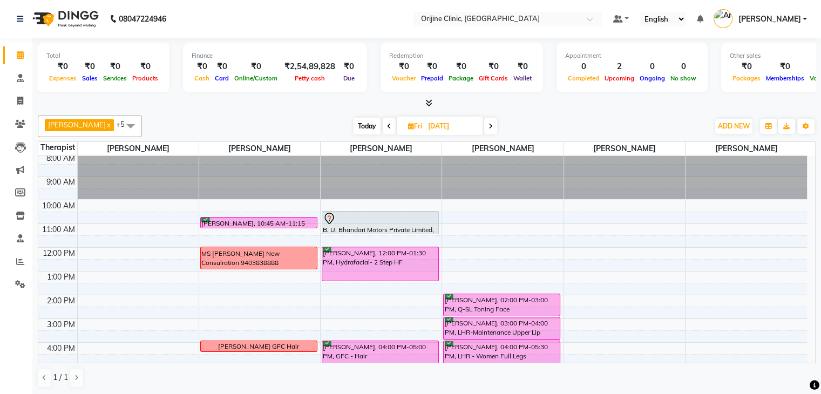
click at [387, 126] on icon at bounding box center [389, 126] width 4 height 6
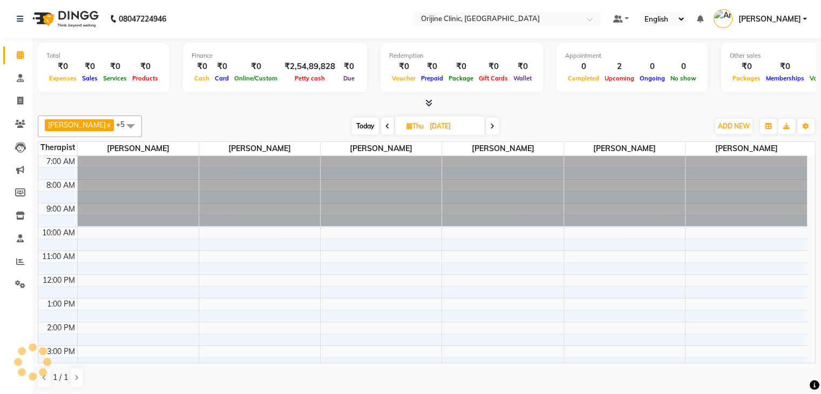
scroll to position [99, 0]
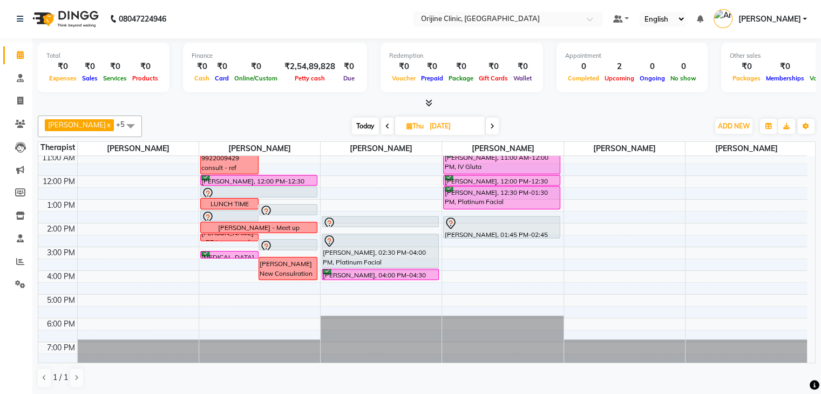
click at [490, 124] on span at bounding box center [492, 126] width 13 height 17
type input "10-10-2025"
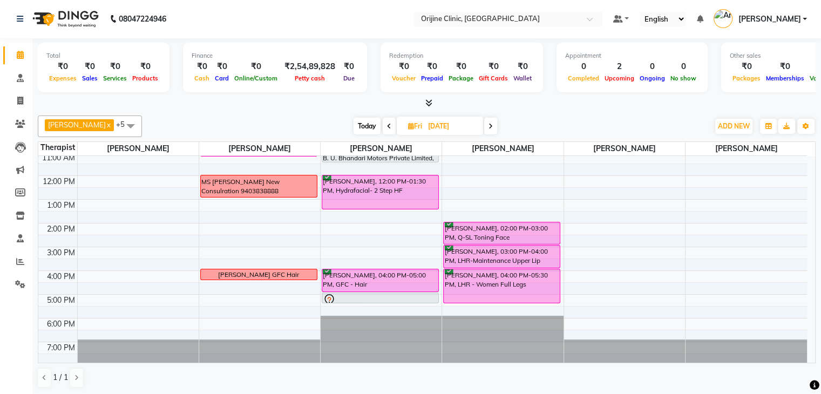
click at [410, 124] on icon at bounding box center [411, 126] width 6 height 7
select select "10"
select select "2025"
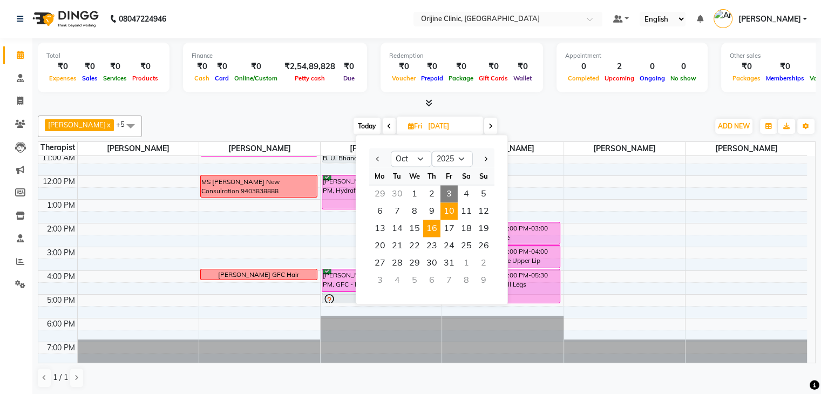
click at [427, 227] on span "16" at bounding box center [431, 228] width 17 height 17
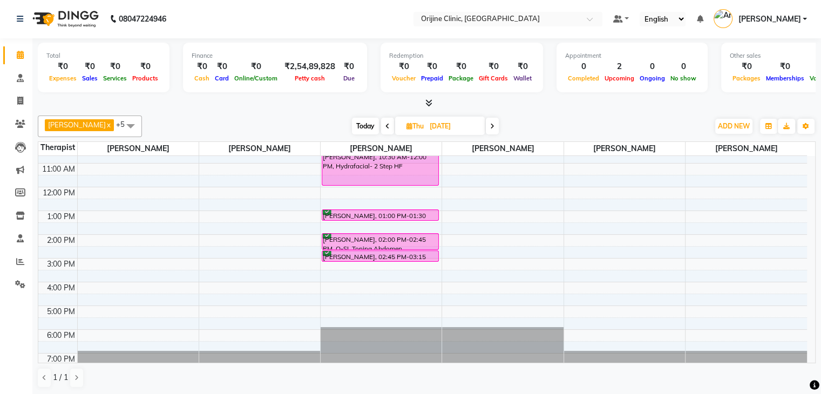
scroll to position [98, 0]
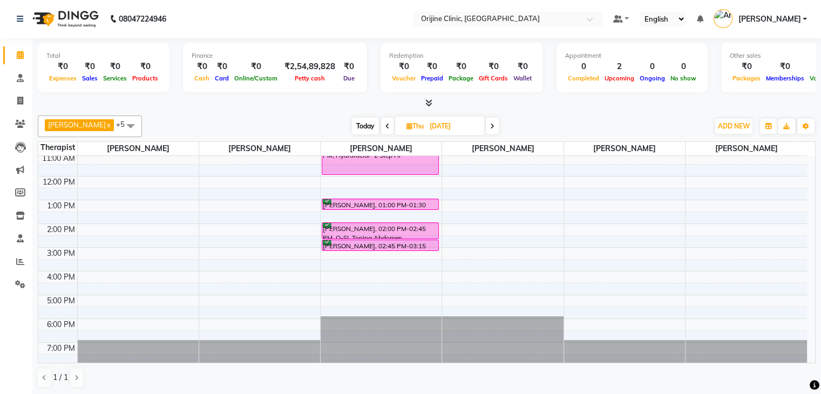
click at [367, 125] on span "Today" at bounding box center [365, 126] width 27 height 17
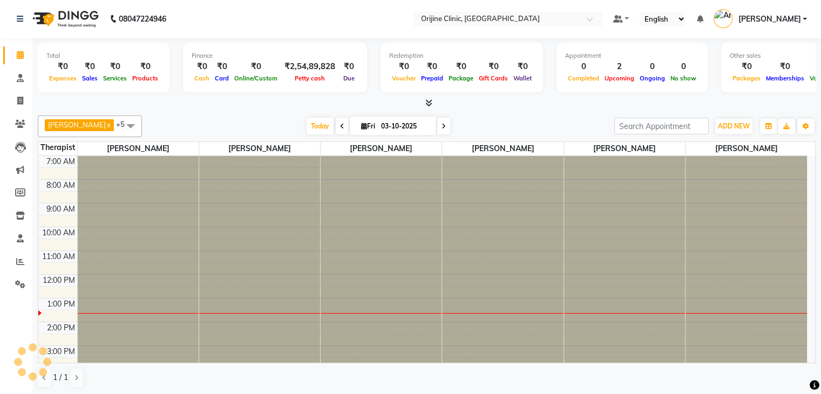
scroll to position [99, 0]
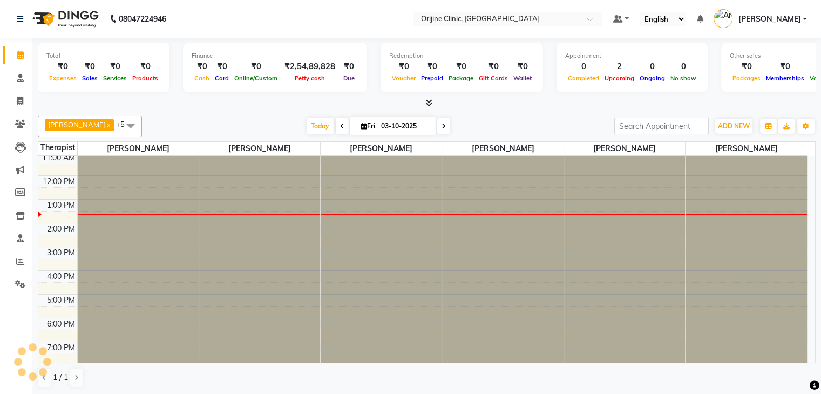
click at [440, 125] on span at bounding box center [443, 126] width 13 height 17
type input "04-10-2025"
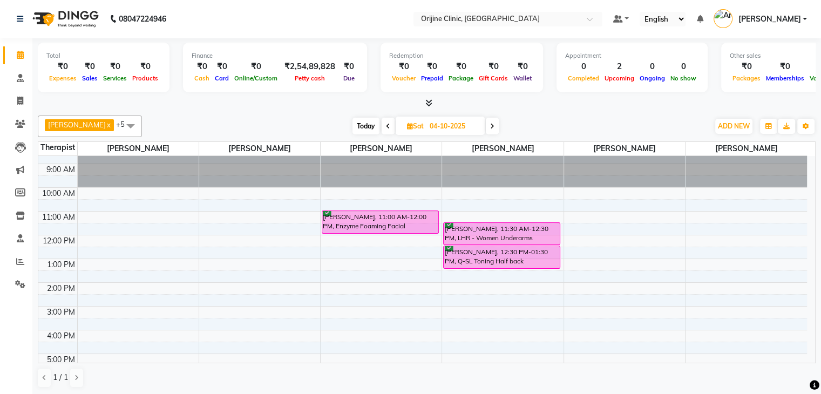
scroll to position [38, 0]
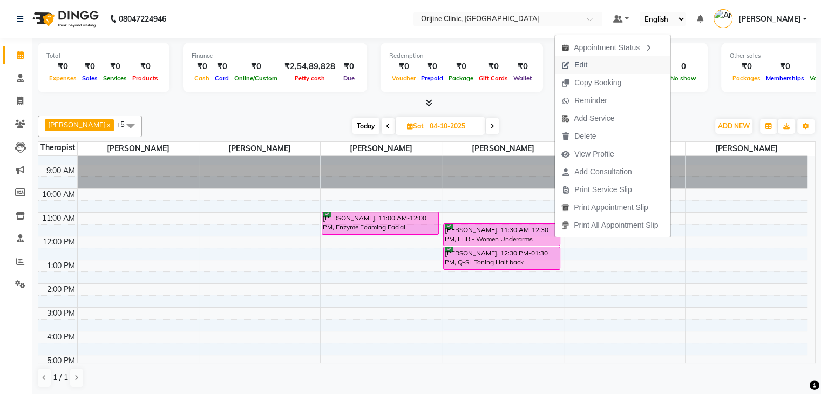
click at [590, 64] on span "Edit" at bounding box center [574, 65] width 39 height 18
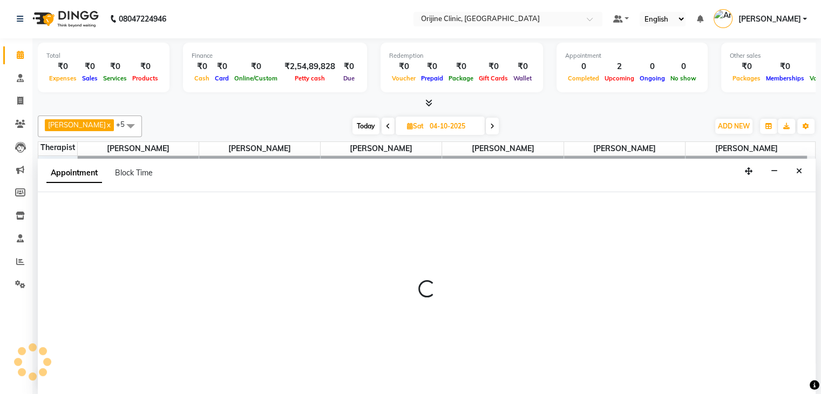
select select "10777"
select select "690"
select select "confirm booking"
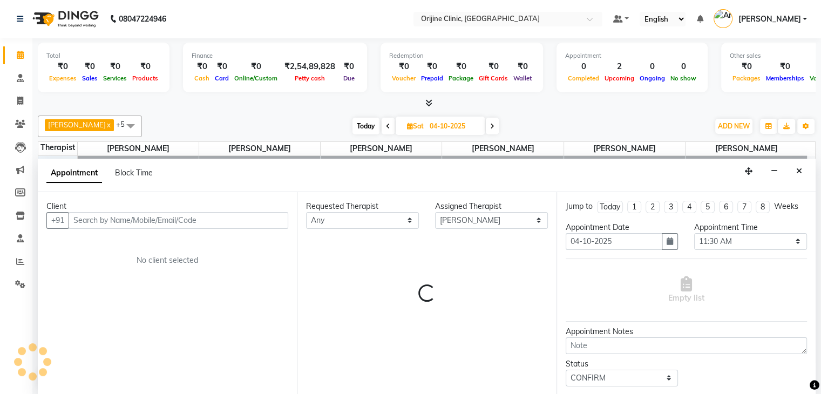
scroll to position [99, 0]
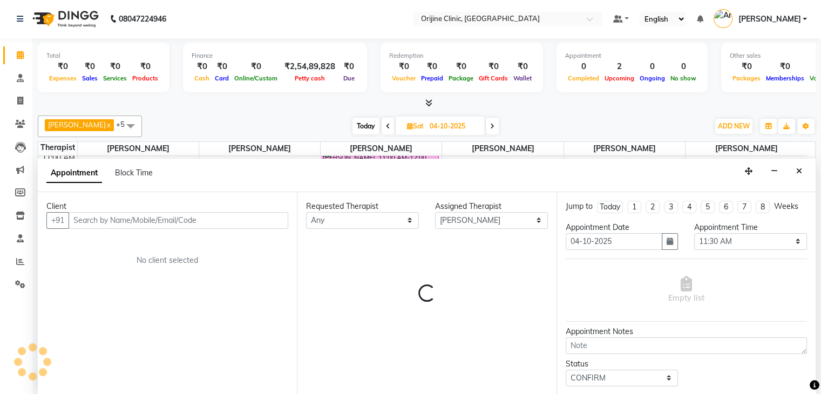
select select "1130"
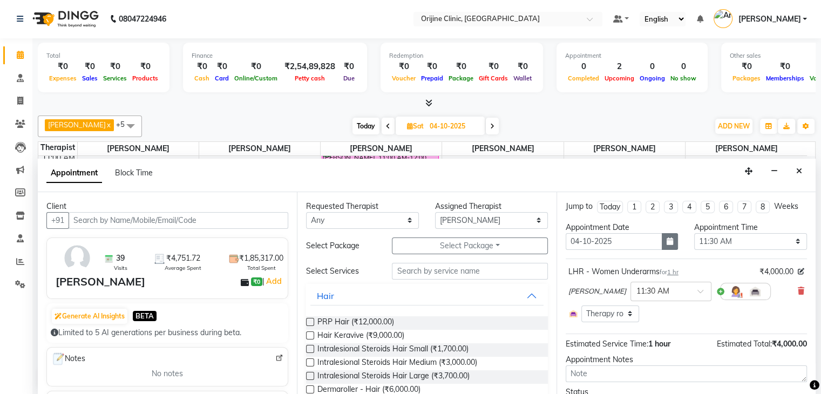
click at [667, 243] on icon "button" at bounding box center [670, 241] width 6 height 8
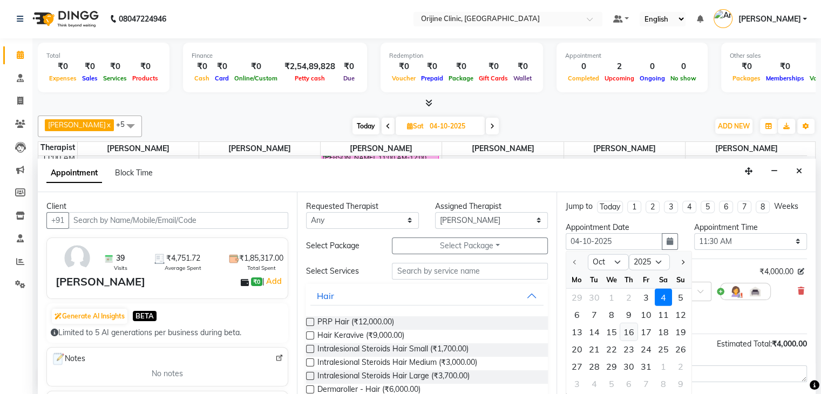
click at [626, 332] on div "16" at bounding box center [628, 331] width 17 height 17
type input "[DATE]"
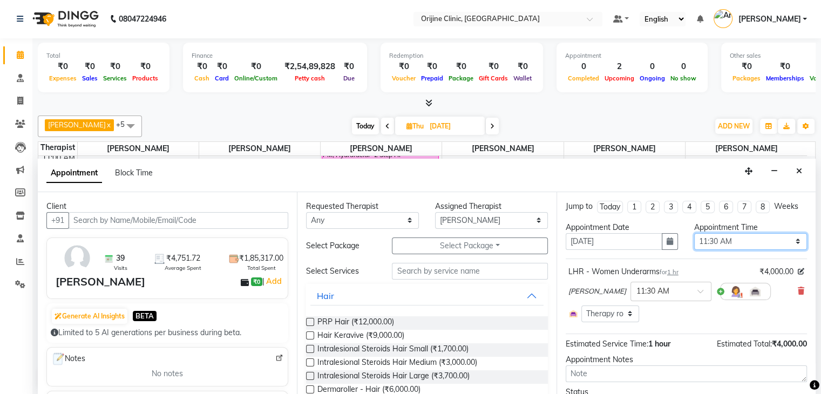
click at [791, 239] on select "Select 08:00 AM 08:15 AM 08:30 AM 08:45 AM 09:00 AM 09:15 AM 09:30 AM 09:45 AM …" at bounding box center [750, 241] width 113 height 17
select select "1020"
click at [694, 233] on select "Select 08:00 AM 08:15 AM 08:30 AM 08:45 AM 09:00 AM 09:15 AM 09:30 AM 09:45 AM …" at bounding box center [750, 241] width 113 height 17
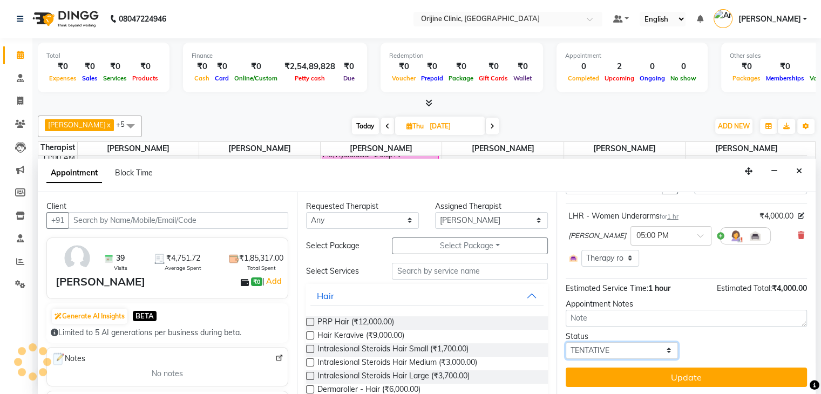
click at [662, 351] on select "Select TENTATIVE CONFIRM UPCOMING" at bounding box center [622, 350] width 113 height 17
select select "confirm booking"
click at [566, 342] on select "Select TENTATIVE CONFIRM UPCOMING" at bounding box center [622, 350] width 113 height 17
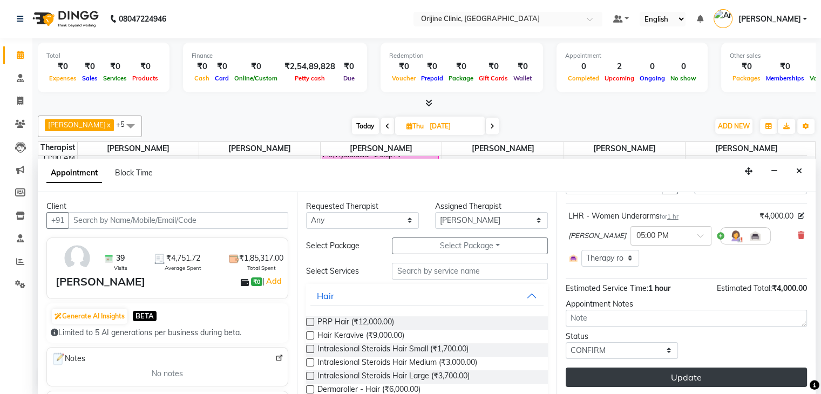
click at [663, 372] on button "Update" at bounding box center [686, 377] width 241 height 19
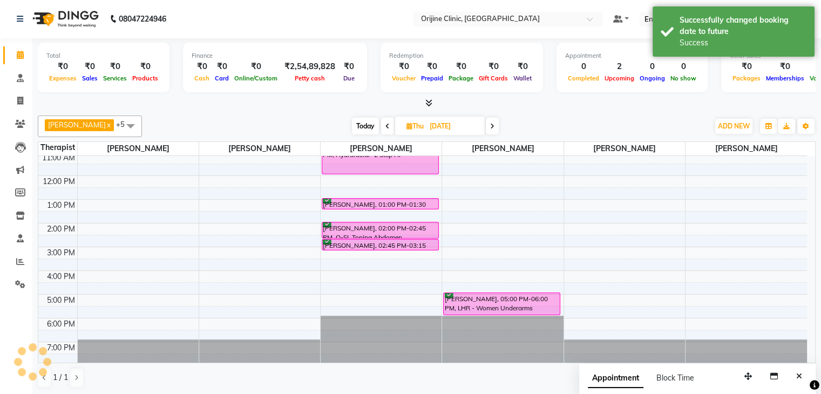
scroll to position [0, 0]
click at [369, 126] on span "Today" at bounding box center [365, 126] width 27 height 17
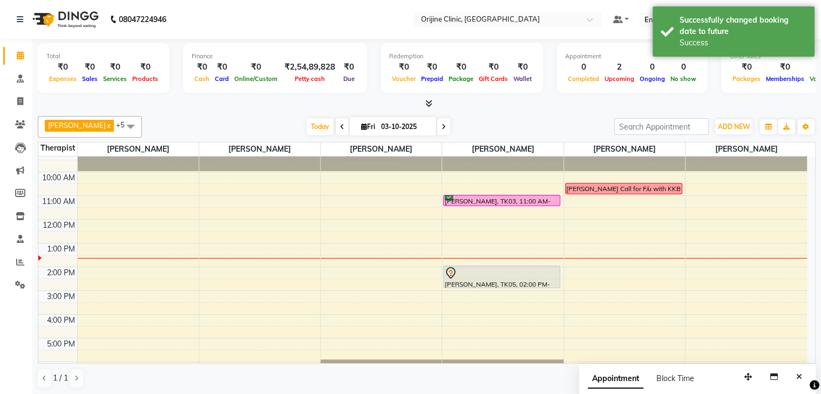
scroll to position [52, 0]
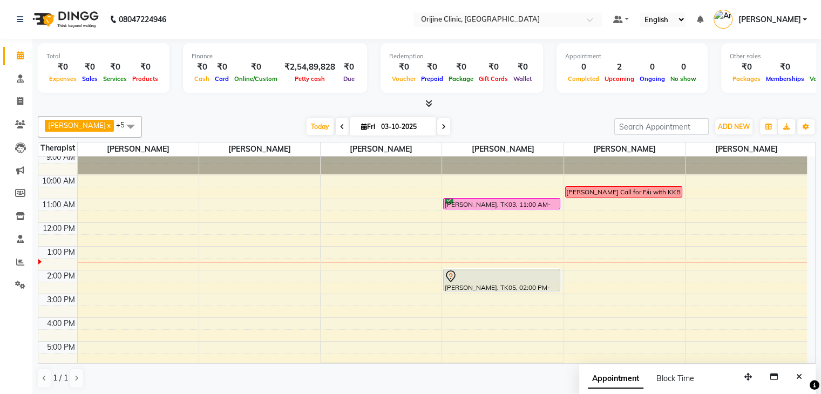
click at [444, 124] on icon at bounding box center [444, 127] width 4 height 6
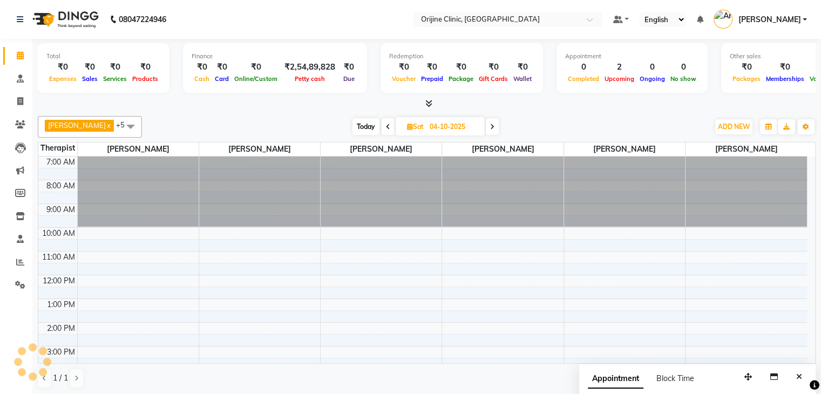
scroll to position [99, 0]
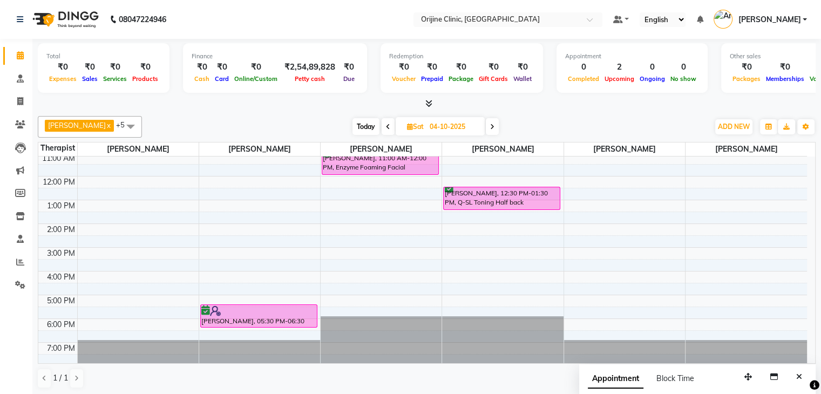
click at [384, 124] on span at bounding box center [388, 126] width 13 height 17
type input "03-10-2025"
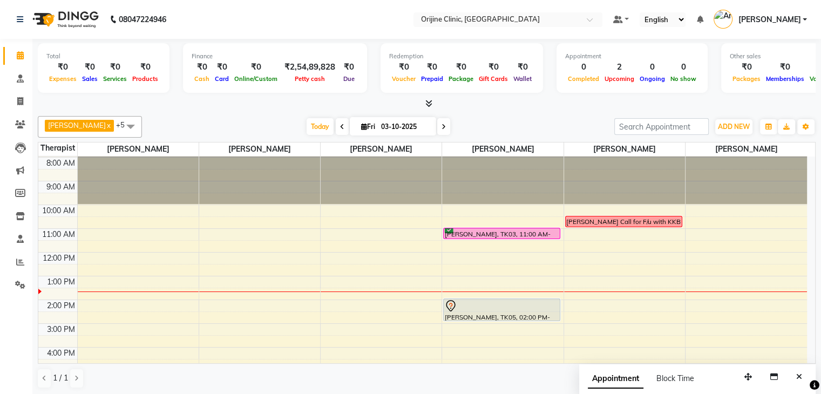
scroll to position [15, 0]
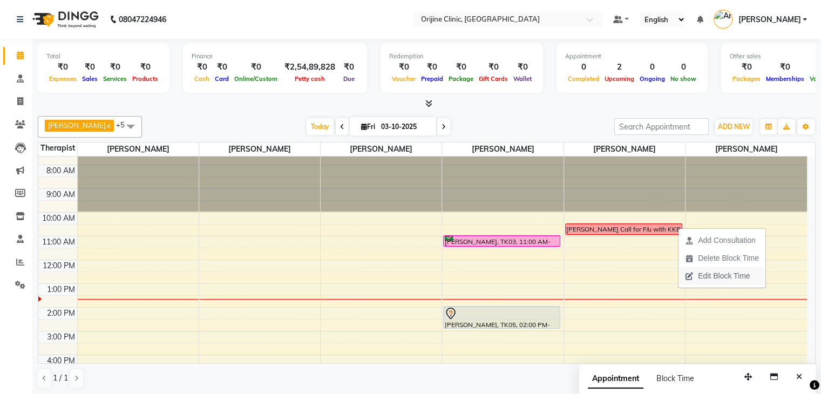
click at [723, 279] on span "Edit Block Time" at bounding box center [724, 275] width 52 height 11
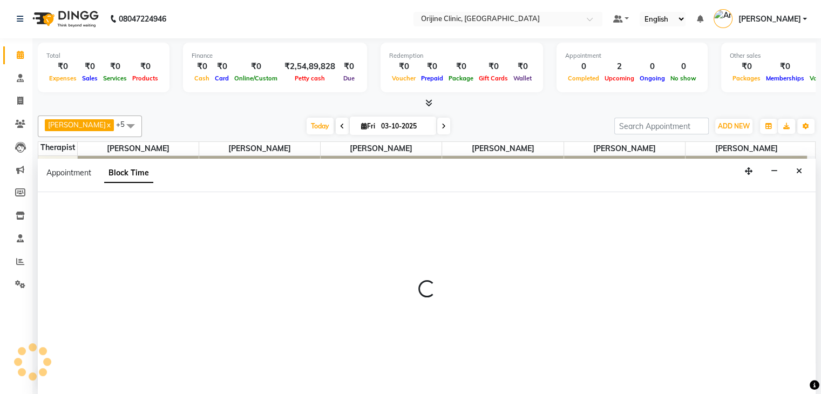
scroll to position [99, 0]
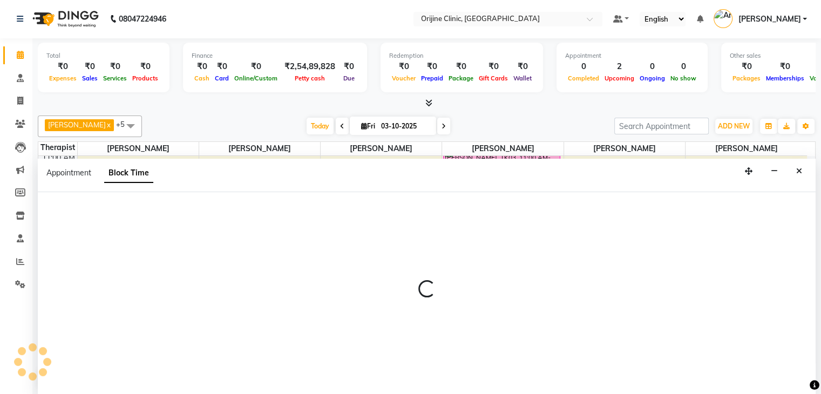
select select "29598"
select select "630"
select select "660"
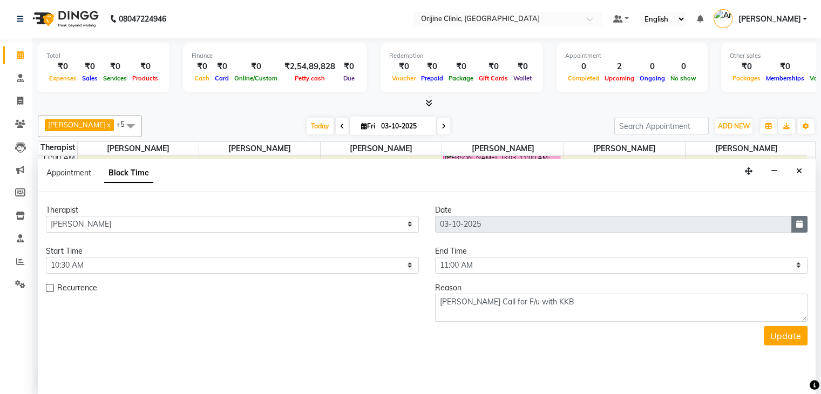
click at [802, 225] on icon "button" at bounding box center [799, 224] width 6 height 8
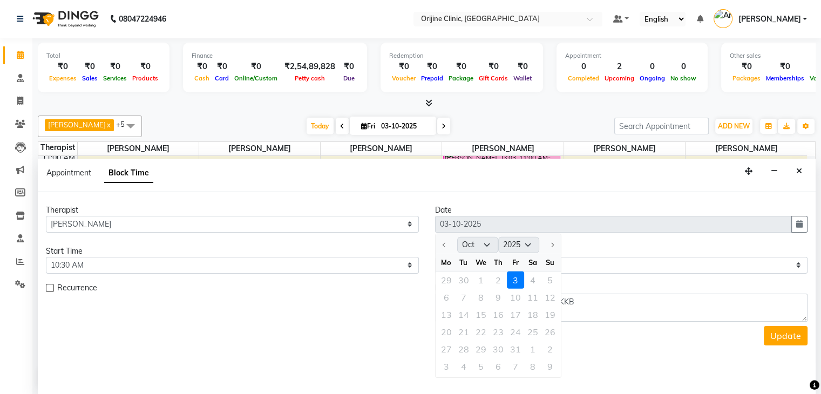
click at [533, 276] on div "29 30 1 2 3 4 5" at bounding box center [498, 279] width 125 height 17
click at [532, 276] on div "29 30 1 2 3 4 5" at bounding box center [498, 279] width 125 height 17
click at [531, 279] on div "29 30 1 2 3 4 5" at bounding box center [498, 279] width 125 height 17
click at [799, 168] on icon "Close" at bounding box center [799, 171] width 6 height 8
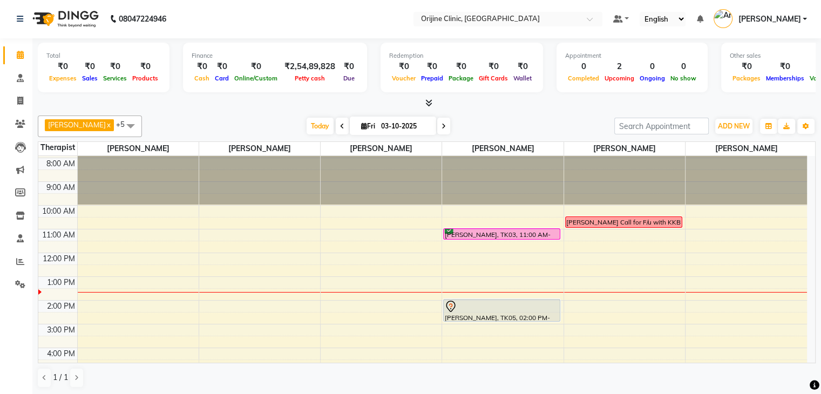
scroll to position [21, 0]
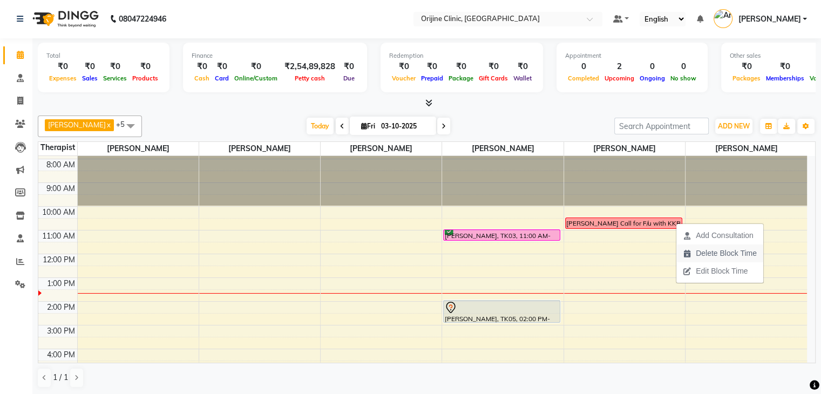
click at [704, 249] on span "Delete Block Time" at bounding box center [726, 253] width 61 height 11
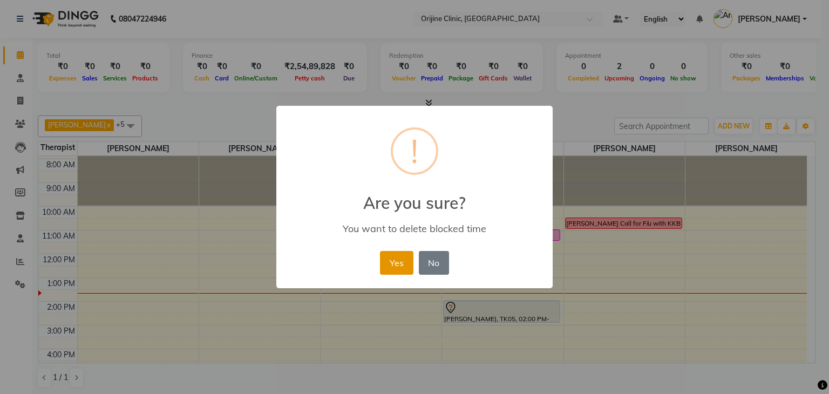
click at [396, 268] on button "Yes" at bounding box center [396, 263] width 33 height 24
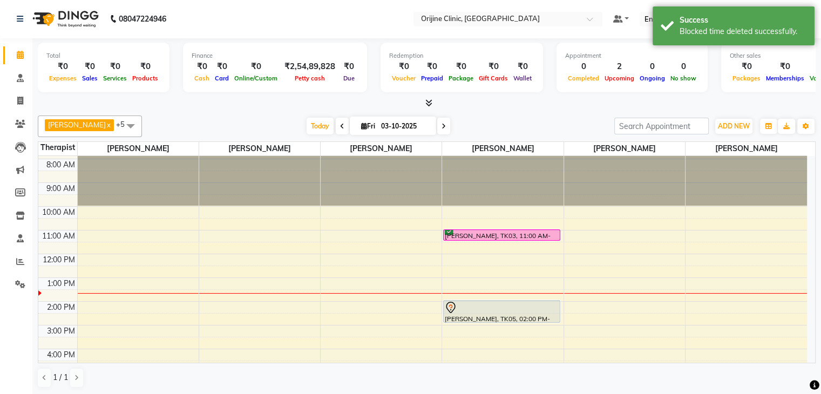
click at [442, 125] on icon at bounding box center [444, 126] width 4 height 6
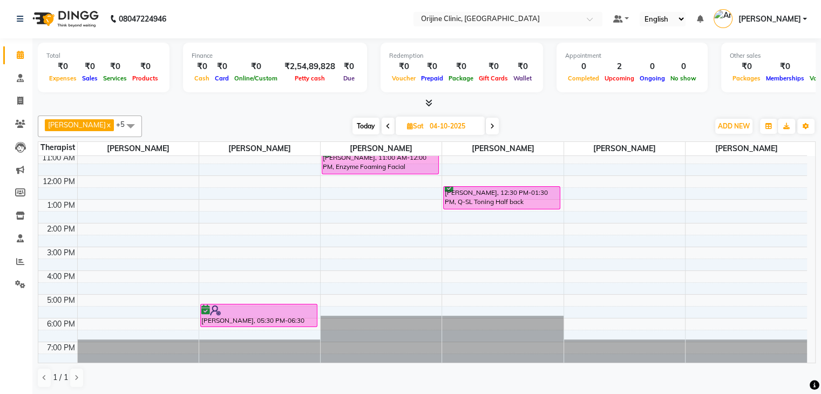
click at [494, 124] on icon at bounding box center [492, 126] width 4 height 6
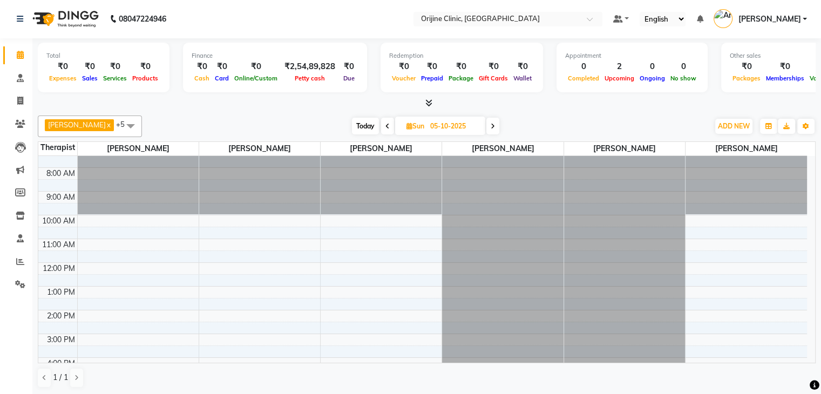
scroll to position [7, 0]
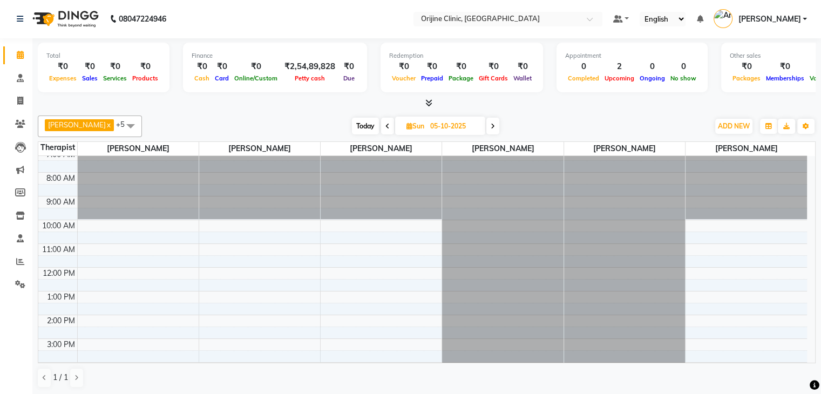
click at [489, 126] on span at bounding box center [492, 126] width 13 height 17
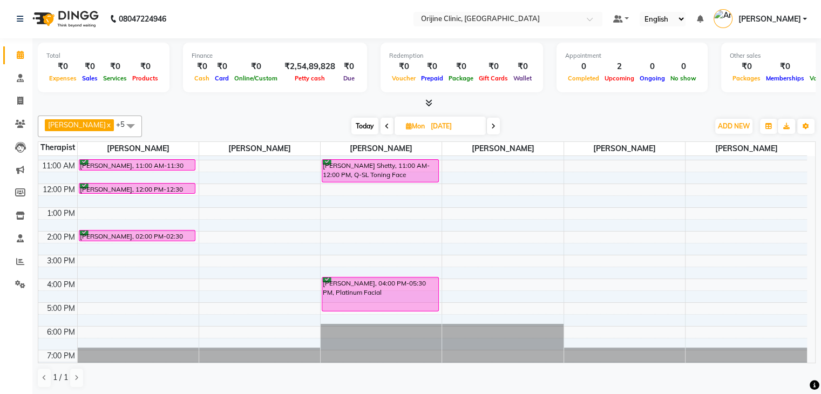
scroll to position [98, 0]
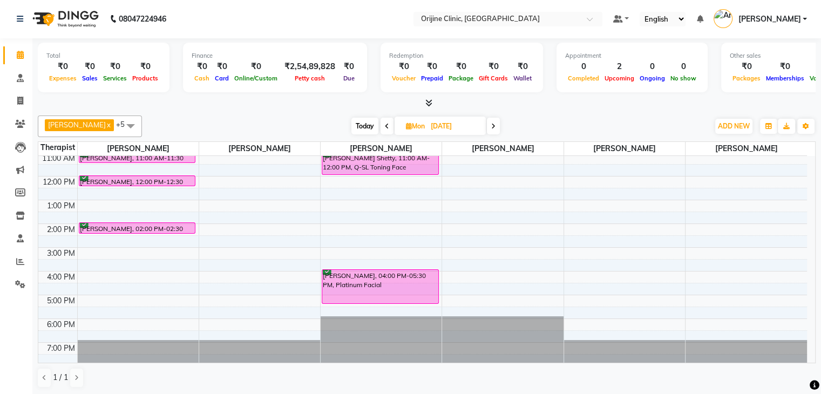
click at [493, 124] on icon at bounding box center [493, 126] width 4 height 6
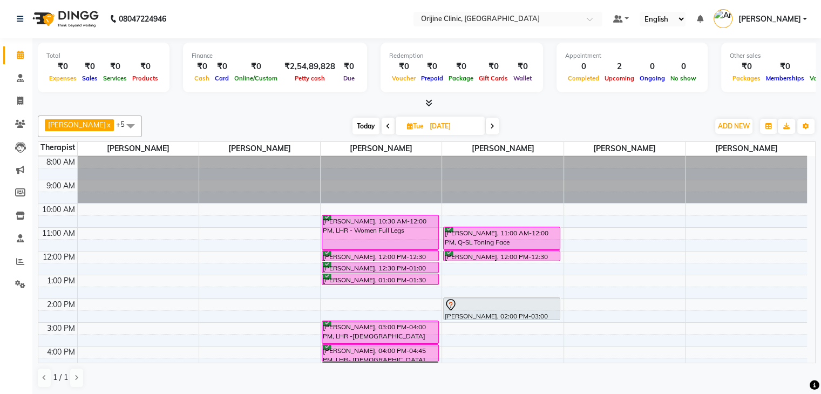
scroll to position [10, 0]
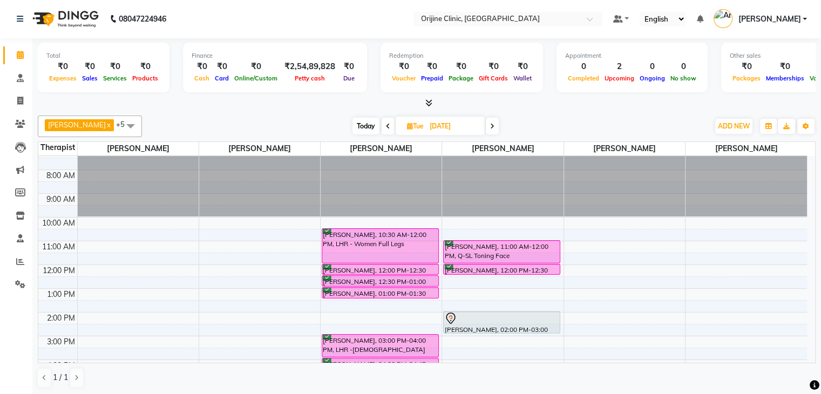
click at [492, 124] on icon at bounding box center [492, 126] width 4 height 6
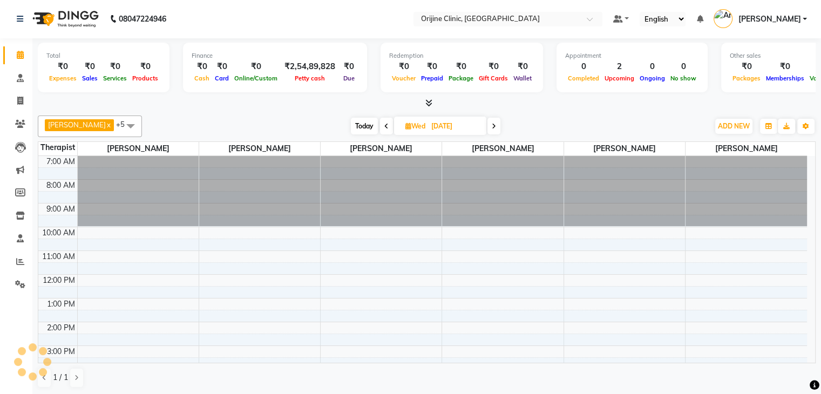
scroll to position [99, 0]
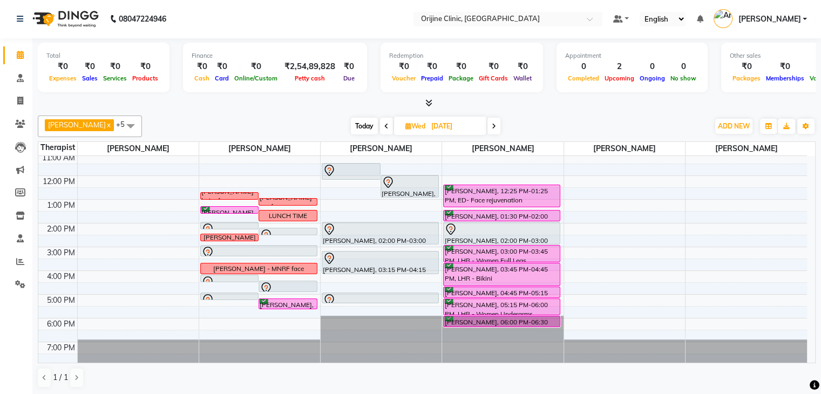
click at [492, 125] on icon at bounding box center [494, 126] width 4 height 6
type input "[DATE]"
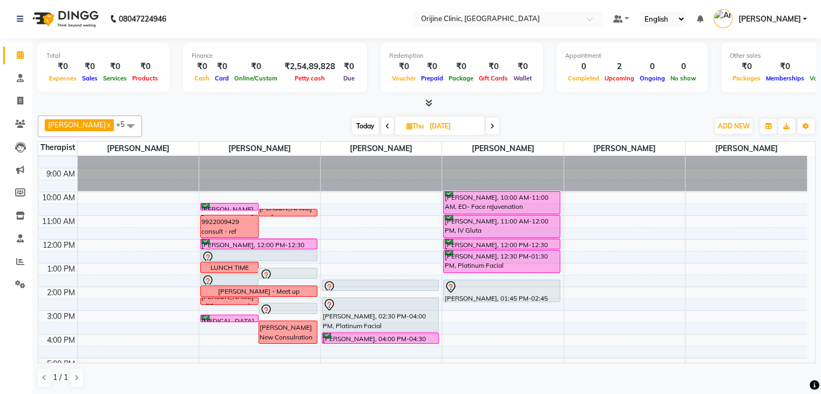
scroll to position [32, 0]
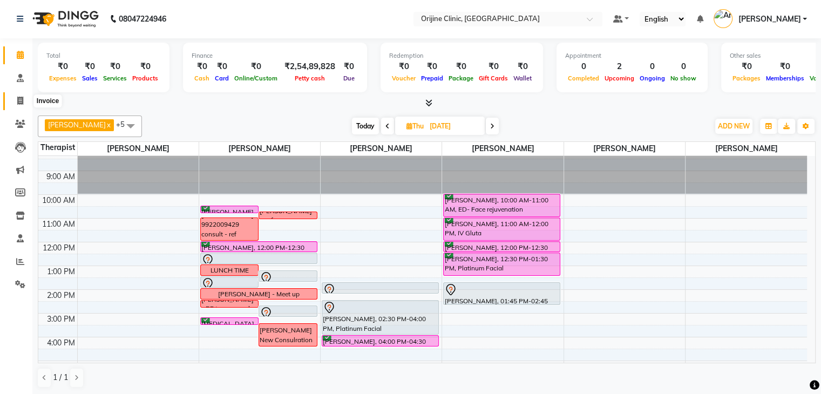
click at [23, 100] on icon at bounding box center [20, 101] width 6 height 8
select select "service"
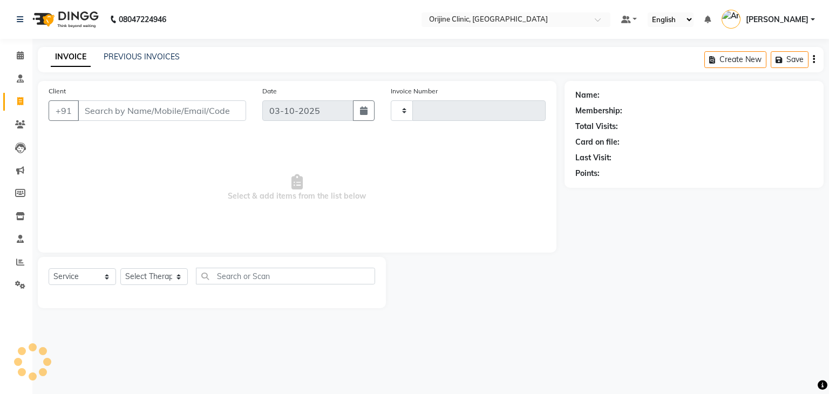
type input "1150"
select select "702"
click at [127, 112] on input "Client" at bounding box center [162, 110] width 168 height 21
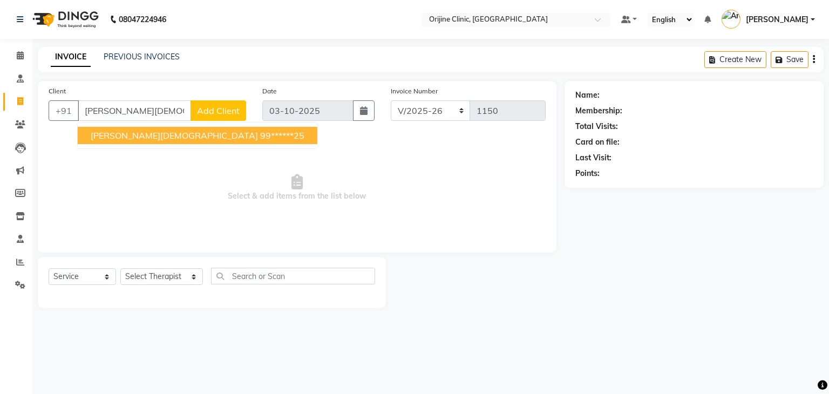
click at [122, 141] on button "Avni Jain 99******25" at bounding box center [198, 135] width 240 height 17
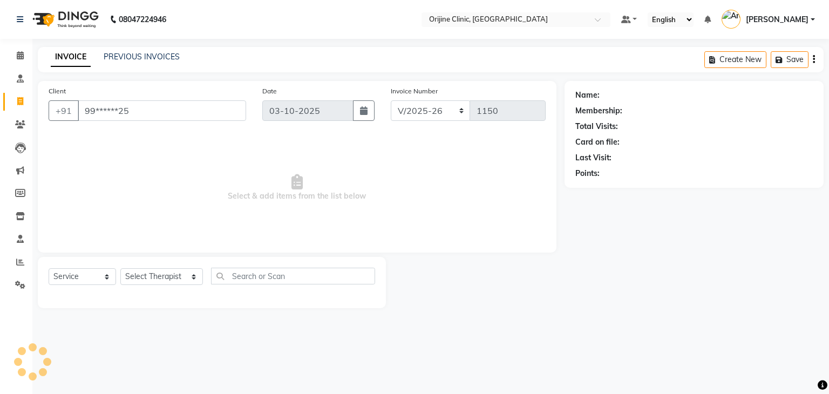
type input "99******25"
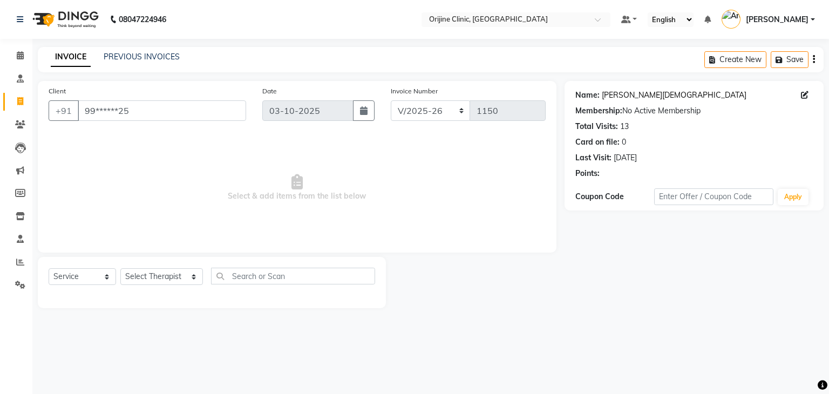
click at [625, 96] on link "[PERSON_NAME][DEMOGRAPHIC_DATA]" at bounding box center [674, 95] width 145 height 11
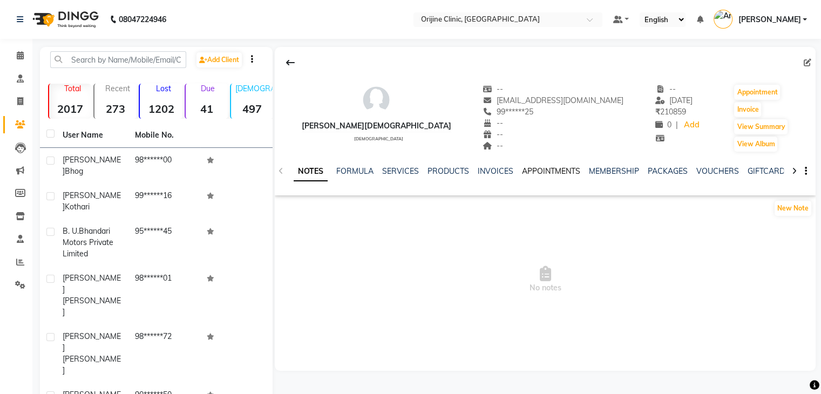
click at [550, 172] on link "APPOINTMENTS" at bounding box center [551, 171] width 58 height 10
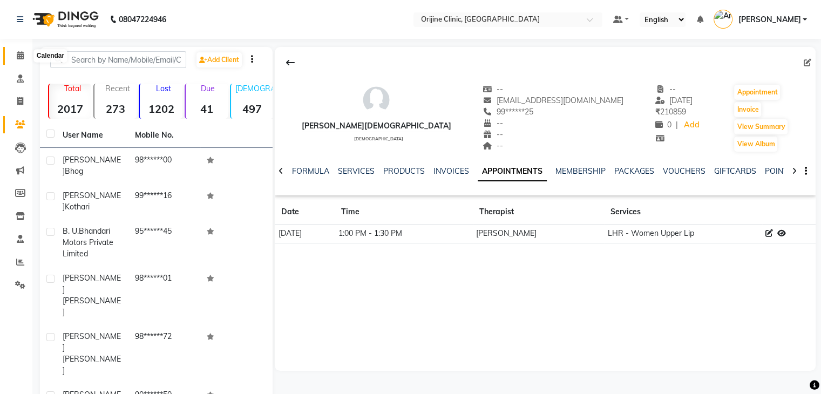
click at [22, 59] on icon at bounding box center [20, 55] width 7 height 8
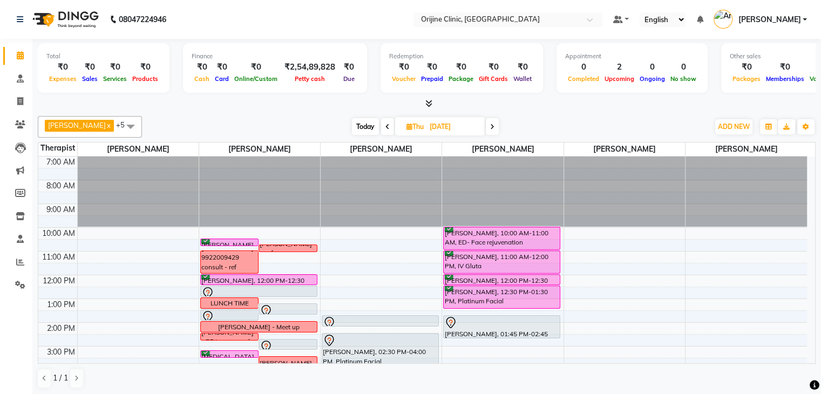
click at [374, 125] on span "Today" at bounding box center [365, 126] width 27 height 17
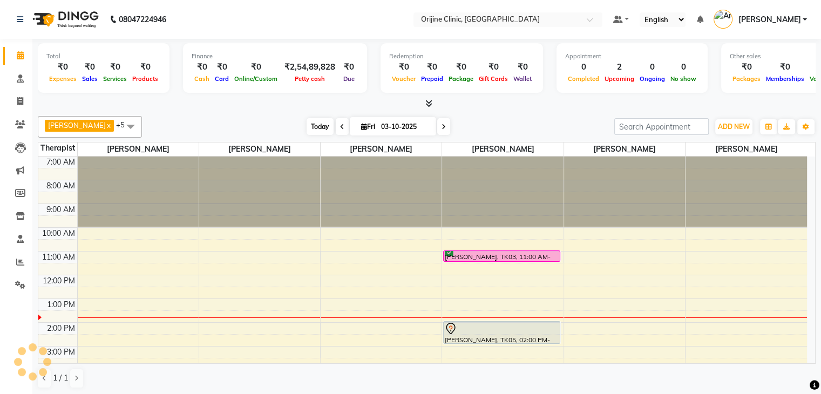
scroll to position [99, 0]
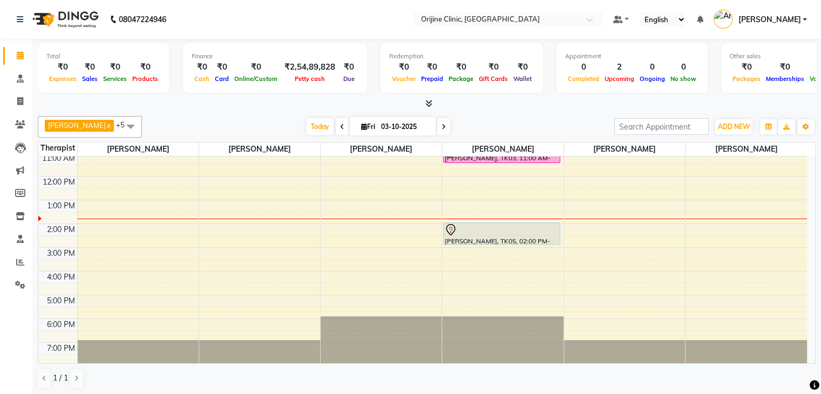
click at [443, 128] on icon at bounding box center [444, 127] width 4 height 6
type input "04-10-2025"
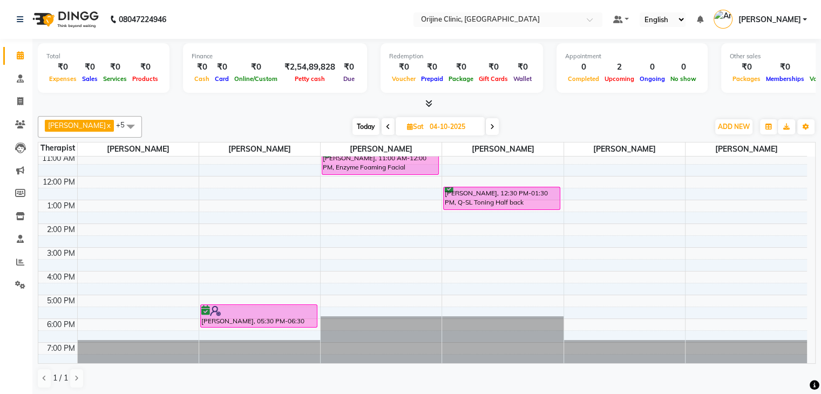
click at [409, 124] on icon at bounding box center [410, 126] width 6 height 7
select select "10"
select select "2025"
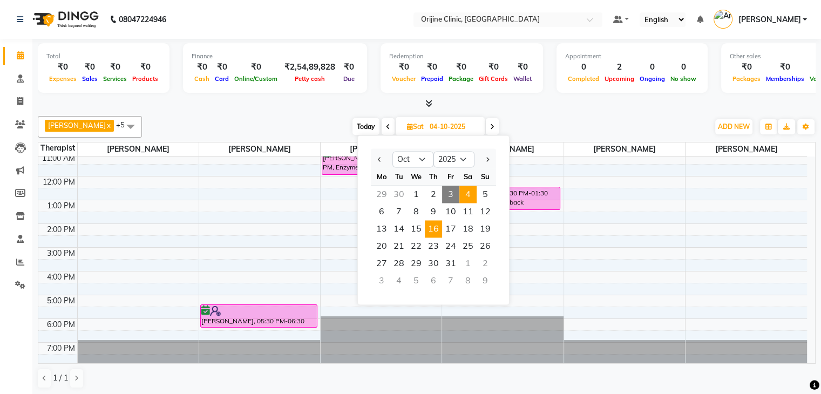
click at [434, 227] on span "16" at bounding box center [433, 228] width 17 height 17
type input "[DATE]"
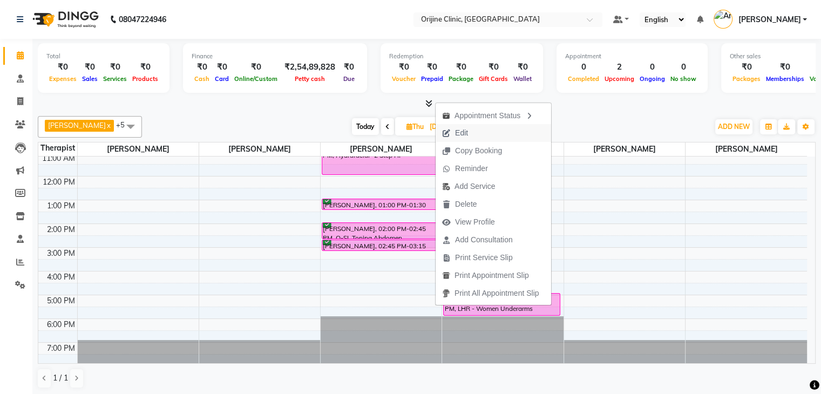
click at [477, 131] on button "Edit" at bounding box center [494, 133] width 116 height 18
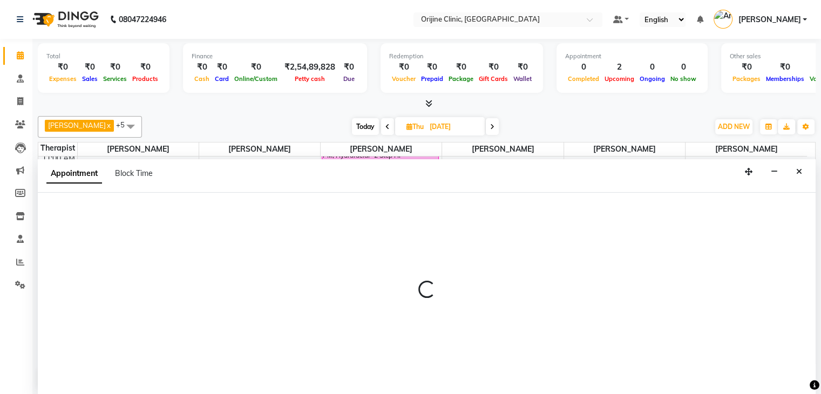
scroll to position [1, 0]
select select "confirm booking"
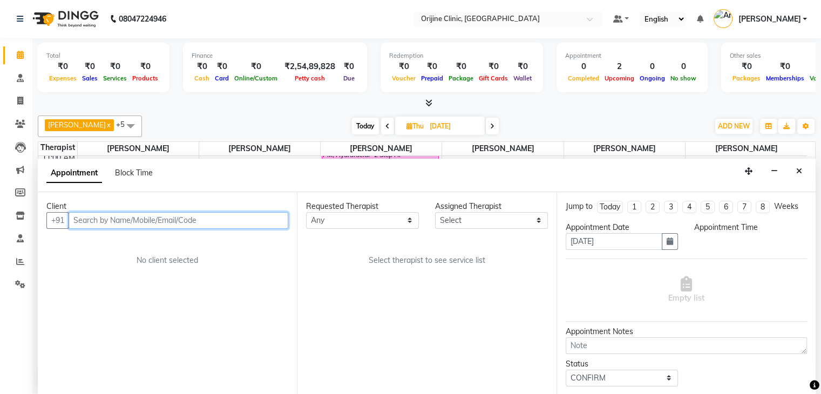
scroll to position [99, 0]
select select "10776"
select select "780"
select select "746"
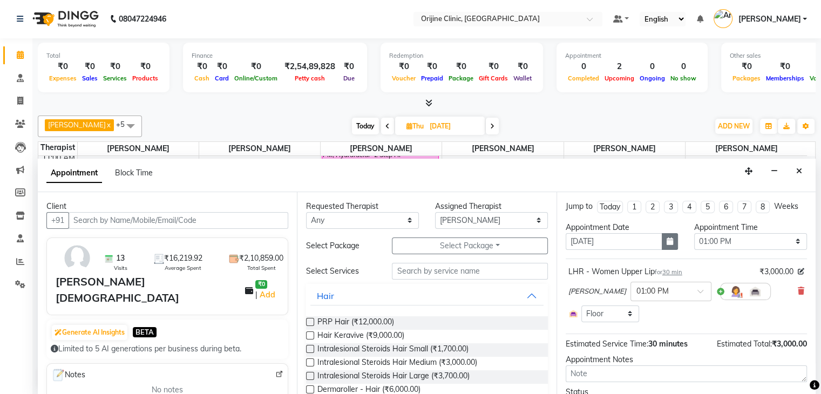
click at [667, 241] on icon "button" at bounding box center [670, 241] width 6 height 8
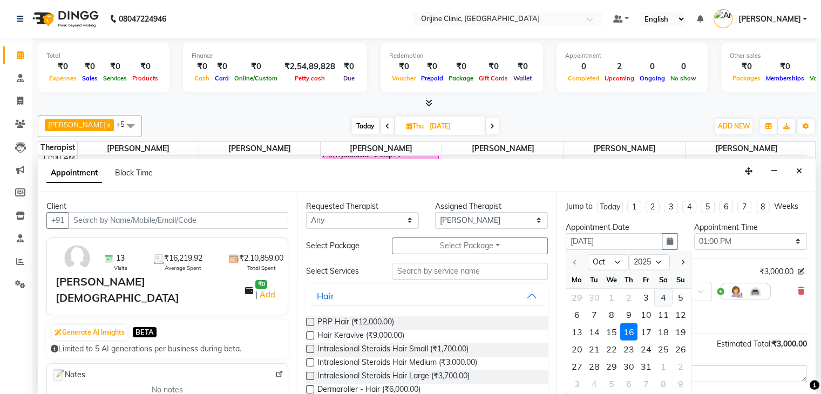
click at [664, 291] on div "4" at bounding box center [663, 297] width 17 height 17
type input "04-10-2025"
select select "780"
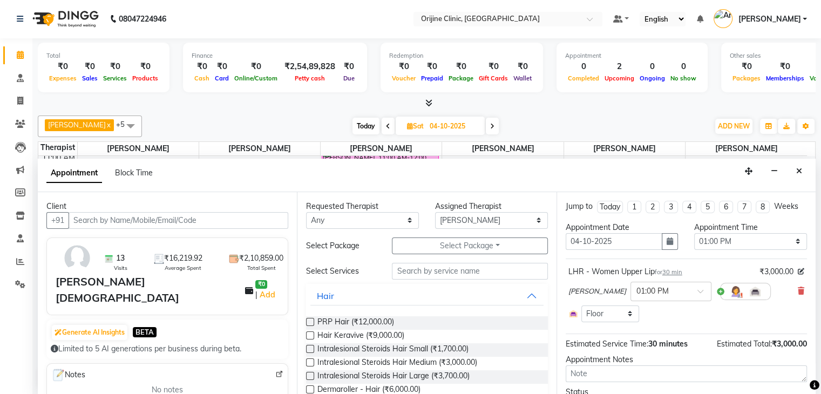
scroll to position [56, 0]
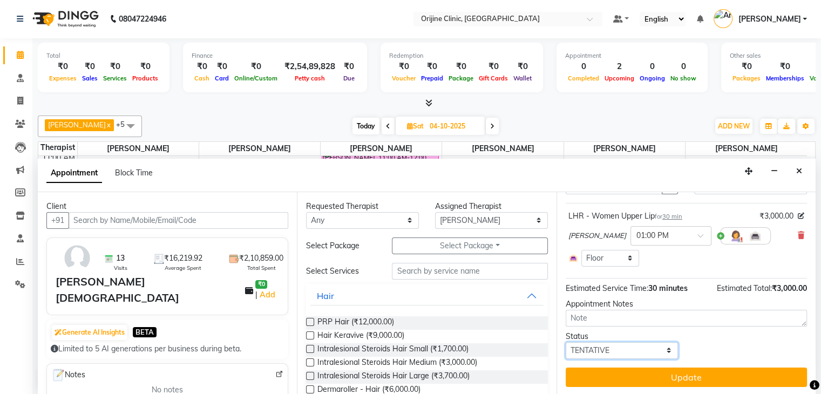
click at [667, 348] on select "Select TENTATIVE CONFIRM UPCOMING" at bounding box center [622, 350] width 113 height 17
select select "confirm booking"
click at [566, 342] on select "Select TENTATIVE CONFIRM UPCOMING" at bounding box center [622, 350] width 113 height 17
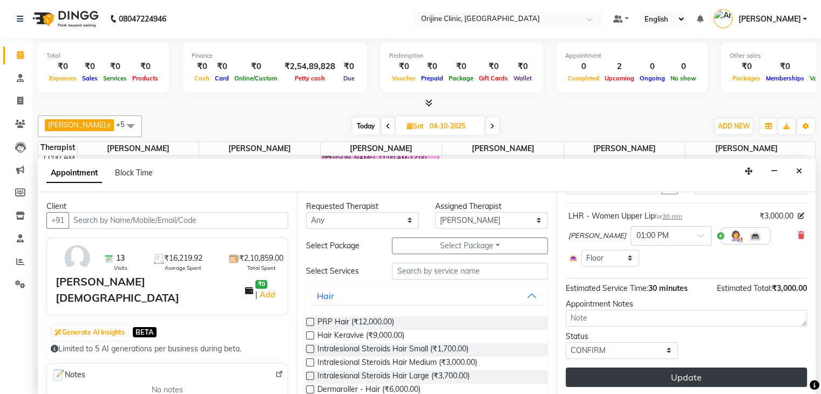
click at [656, 376] on button "Update" at bounding box center [686, 377] width 241 height 19
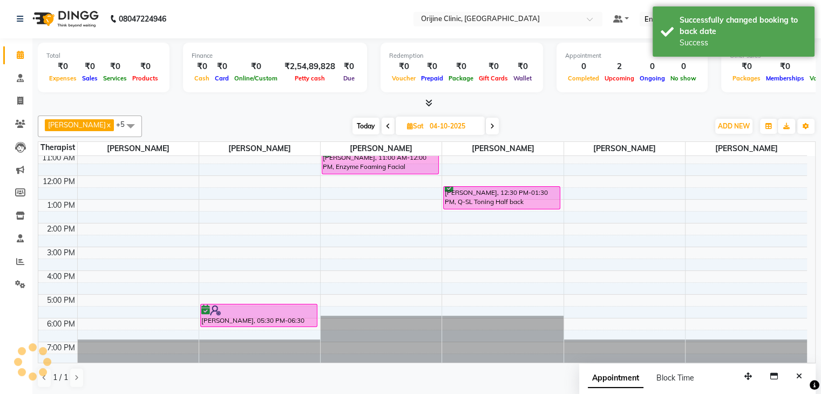
scroll to position [0, 0]
